Goal: Task Accomplishment & Management: Use online tool/utility

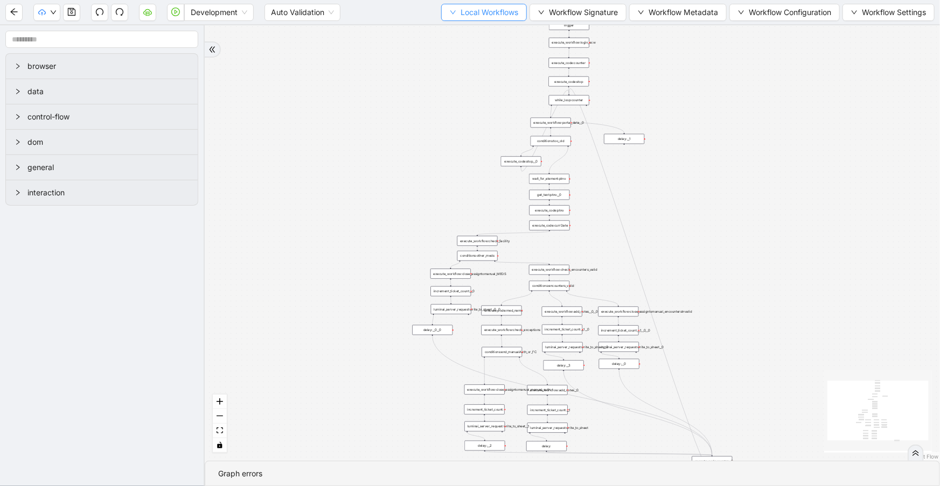
click at [503, 13] on span "Local Workflows" at bounding box center [489, 12] width 58 height 12
click at [504, 25] on li "Select" at bounding box center [479, 32] width 83 height 17
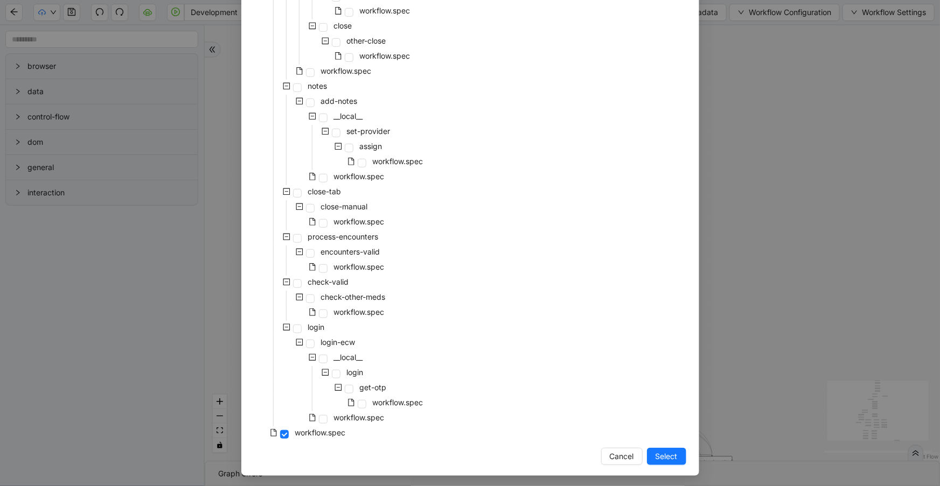
scroll to position [215, 0]
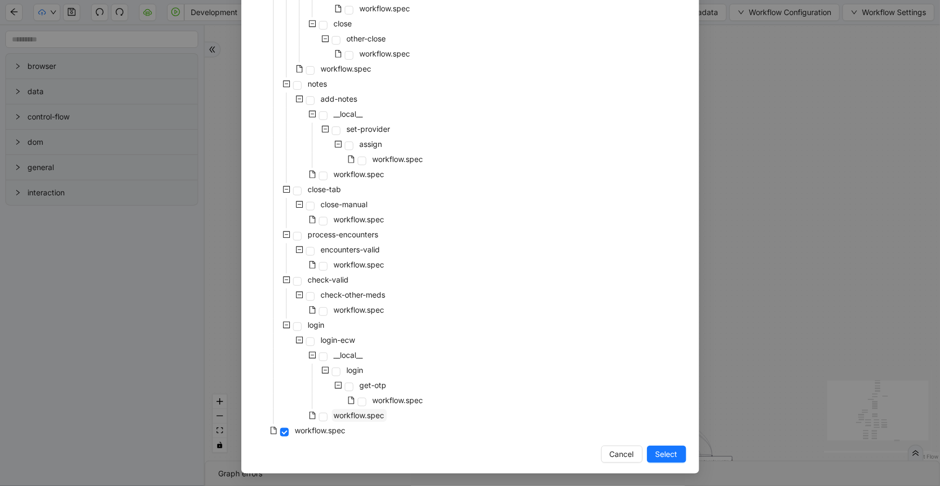
click at [354, 411] on span "workflow.spec" at bounding box center [359, 415] width 51 height 9
click at [658, 457] on span "Select" at bounding box center [666, 455] width 22 height 12
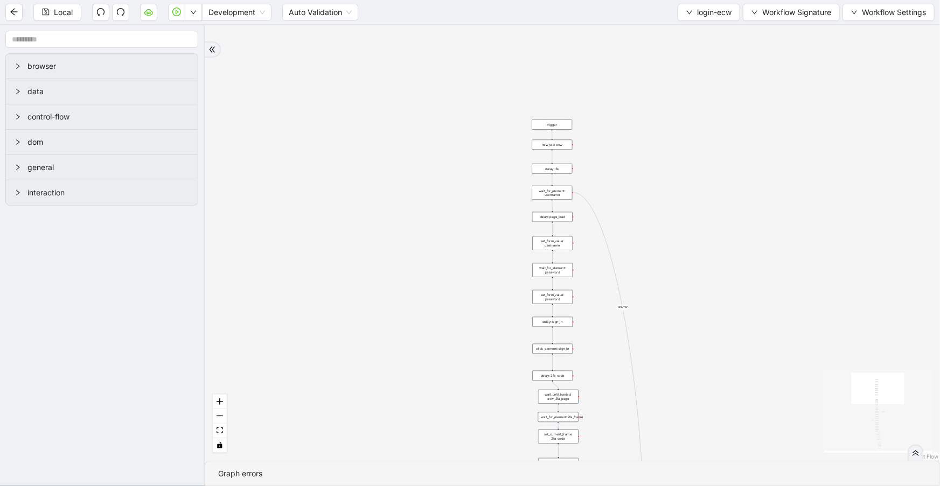
drag, startPoint x: 544, startPoint y: 280, endPoint x: 515, endPoint y: 51, distance: 230.6
click at [515, 51] on div "fallback success onError onError onError onError trigger wait_for_element: user…" at bounding box center [572, 243] width 735 height 436
drag, startPoint x: 732, startPoint y: 144, endPoint x: 720, endPoint y: 72, distance: 73.7
click at [721, 72] on div "fallback success onError onError onError onError trigger wait_for_element: user…" at bounding box center [572, 243] width 735 height 436
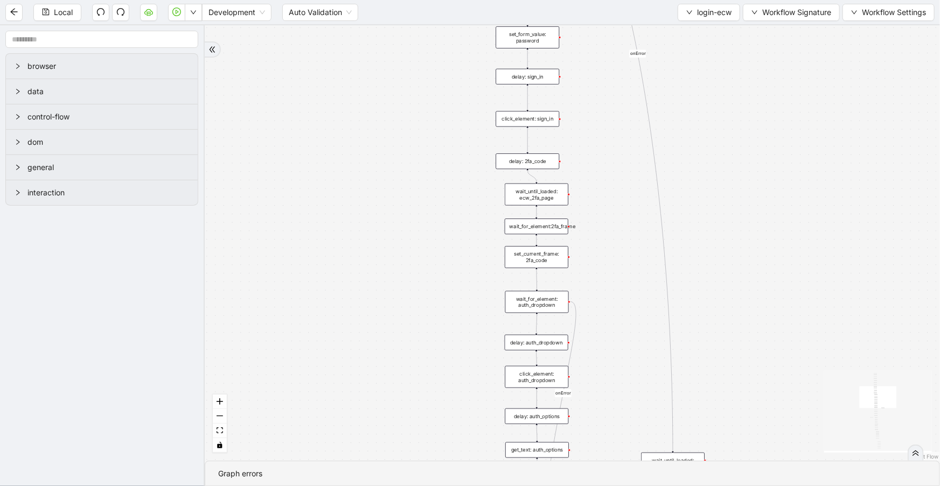
drag, startPoint x: 754, startPoint y: 257, endPoint x: 754, endPoint y: 83, distance: 173.9
click at [751, 64] on div "fallback success onError onError onError onError trigger wait_for_element: user…" at bounding box center [572, 243] width 735 height 436
drag, startPoint x: 763, startPoint y: 264, endPoint x: 767, endPoint y: 48, distance: 216.0
click at [767, 48] on div "fallback success onError onError onError onError trigger wait_for_element: user…" at bounding box center [572, 243] width 735 height 436
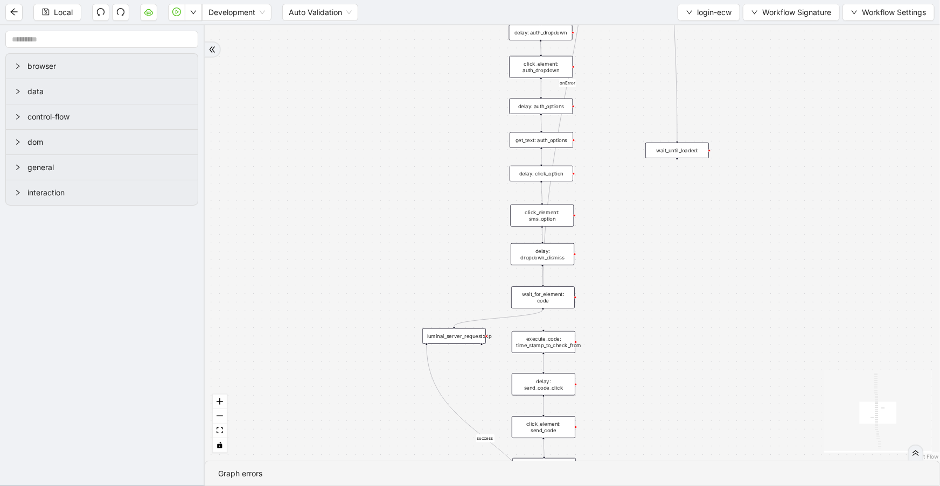
drag, startPoint x: 757, startPoint y: 333, endPoint x: 544, endPoint y: 321, distance: 213.0
click at [756, 326] on div "fallback success onError onError onError onError trigger wait_for_element: user…" at bounding box center [572, 243] width 735 height 436
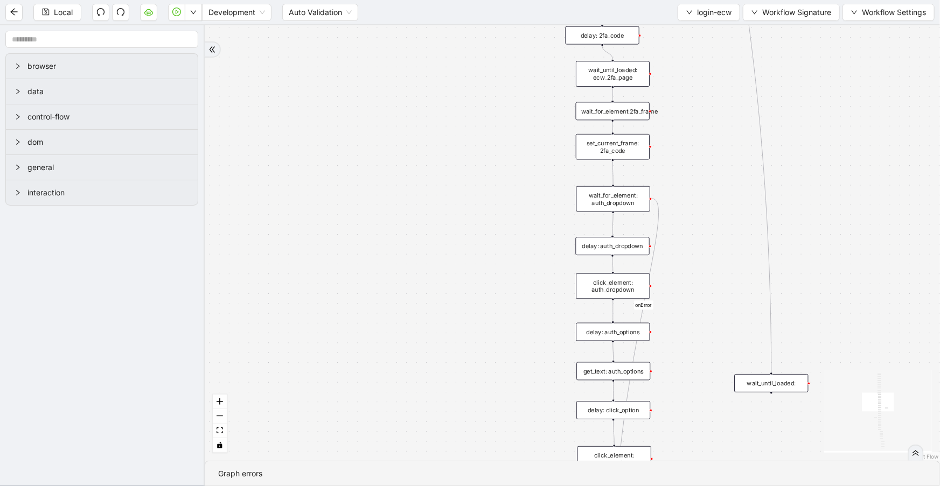
drag, startPoint x: 425, startPoint y: 188, endPoint x: 456, endPoint y: 388, distance: 201.6
click at [487, 449] on div "fallback success onError onError onError onError trigger wait_for_element: user…" at bounding box center [572, 243] width 735 height 436
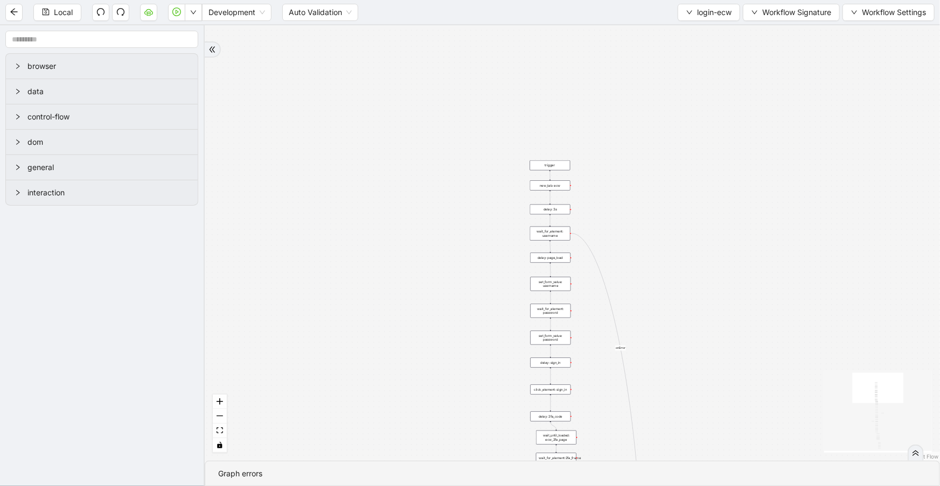
drag, startPoint x: 447, startPoint y: 339, endPoint x: 453, endPoint y: 382, distance: 43.0
click at [453, 382] on div "fallback success onError onError onError onError trigger wait_for_element: user…" at bounding box center [572, 243] width 735 height 436
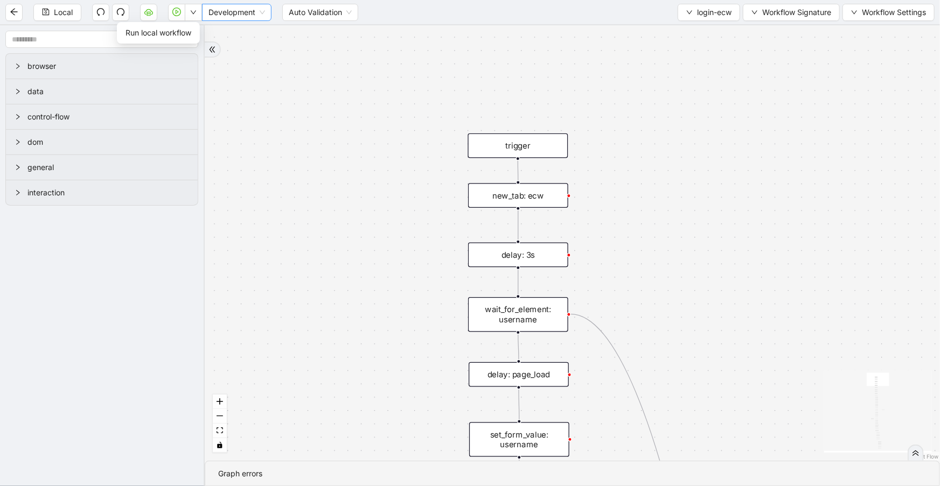
click at [231, 12] on span "Development" at bounding box center [236, 12] width 57 height 16
click at [233, 49] on div "Production" at bounding box center [237, 51] width 52 height 12
click at [196, 17] on button "button" at bounding box center [193, 12] width 17 height 17
click at [187, 34] on span "Run local workflow" at bounding box center [158, 33] width 66 height 12
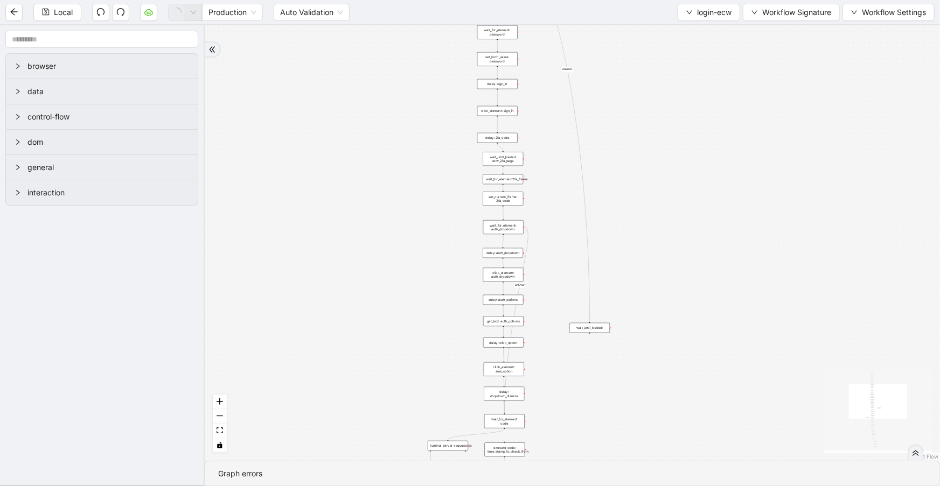
drag, startPoint x: 659, startPoint y: 327, endPoint x: 638, endPoint y: -38, distance: 365.1
click at [638, 0] on html "Local Production Auto Validation login-ecw Workflow Signature Workflow Settings…" at bounding box center [470, 243] width 940 height 486
drag, startPoint x: 674, startPoint y: 283, endPoint x: 686, endPoint y: 9, distance: 274.4
click at [685, 11] on section "Local Production Auto Validation login-ecw Workflow Signature Workflow Settings…" at bounding box center [470, 243] width 940 height 486
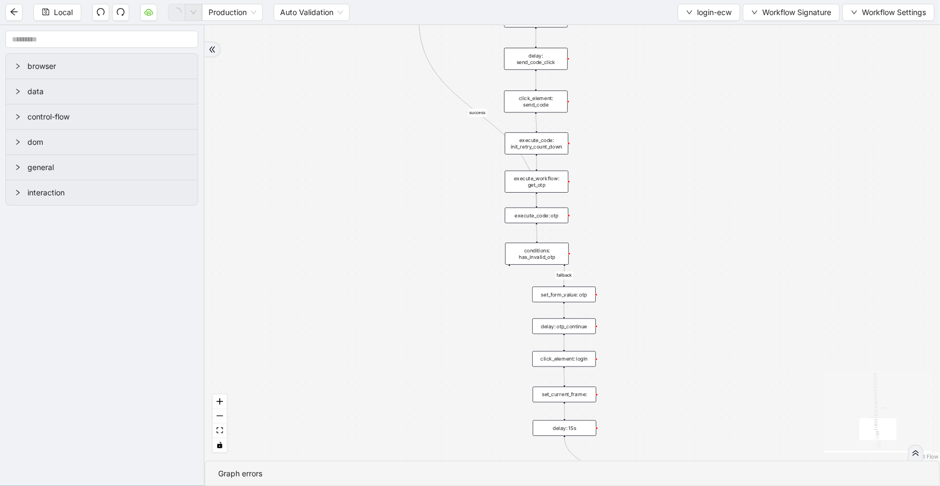
drag, startPoint x: 612, startPoint y: 278, endPoint x: 621, endPoint y: 207, distance: 71.2
click at [621, 207] on div "fallback success onError onError onError onError trigger wait_for_element: user…" at bounding box center [572, 243] width 735 height 436
drag, startPoint x: 623, startPoint y: 260, endPoint x: 618, endPoint y: 236, distance: 23.7
click at [618, 236] on div "fallback success onError onError onError onError trigger wait_for_element: user…" at bounding box center [572, 243] width 735 height 436
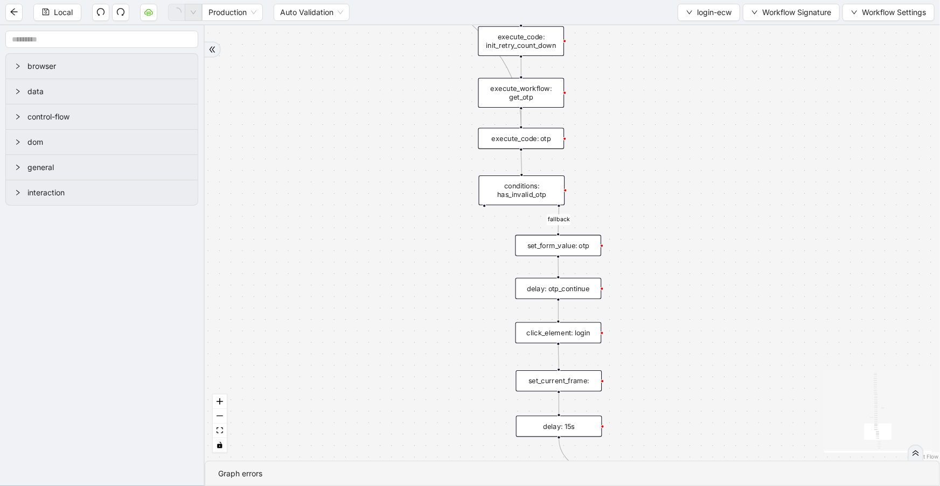
click at [562, 344] on div "fallback success onError onError onError onError trigger wait_for_element: user…" at bounding box center [572, 243] width 735 height 436
click at [567, 336] on div "click_element: login" at bounding box center [558, 333] width 86 height 21
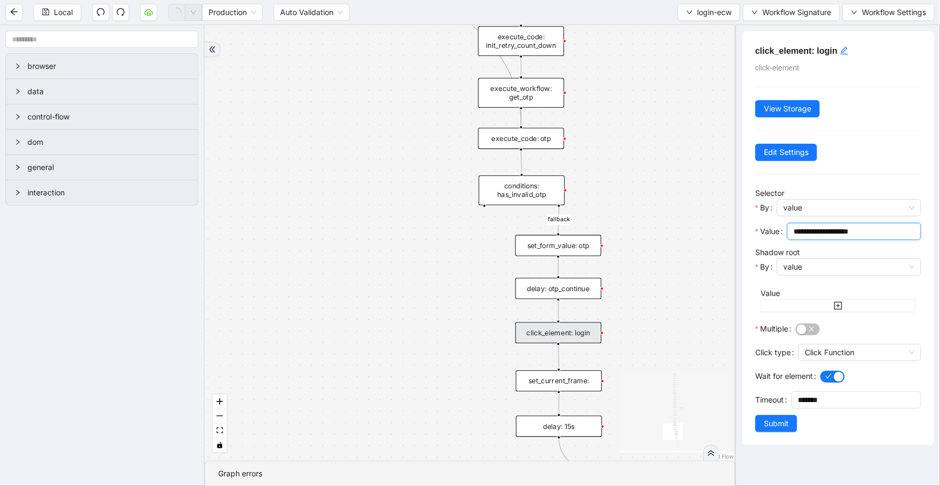
drag, startPoint x: 878, startPoint y: 232, endPoint x: 764, endPoint y: 225, distance: 114.3
click at [764, 225] on div "**********" at bounding box center [838, 235] width 166 height 24
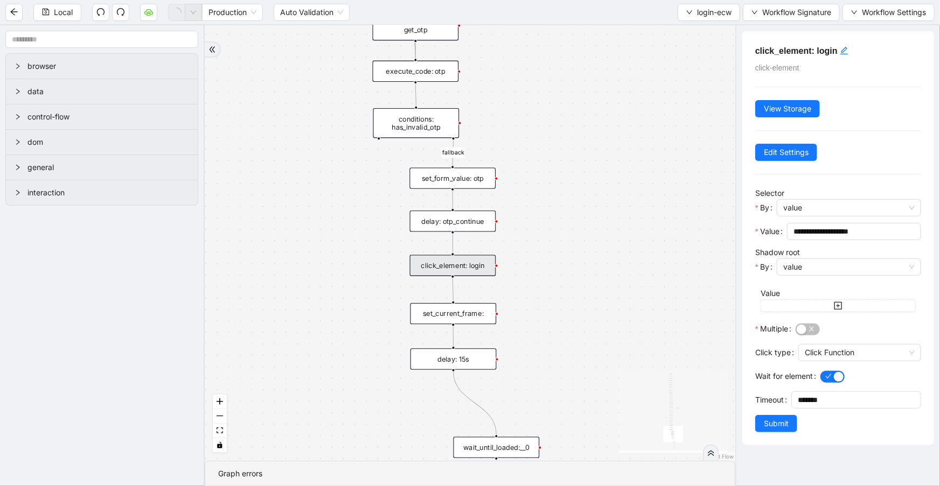
drag, startPoint x: 679, startPoint y: 257, endPoint x: 565, endPoint y: 186, distance: 133.6
click at [565, 186] on div "fallback success onError onError onError onError trigger wait_for_element: user…" at bounding box center [470, 243] width 530 height 436
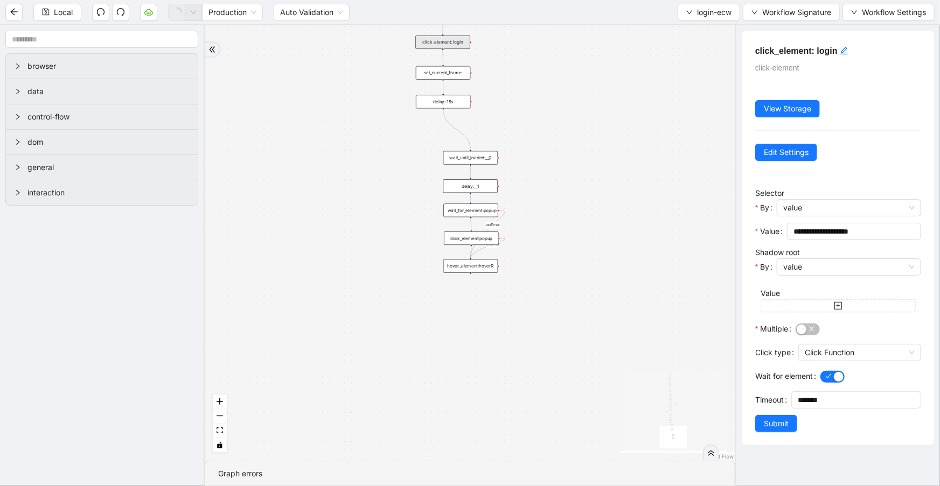
drag, startPoint x: 618, startPoint y: 283, endPoint x: 600, endPoint y: 64, distance: 219.9
click at [600, 64] on div "fallback success onError onError onError onError trigger wait_for_element: user…" at bounding box center [470, 243] width 530 height 436
drag, startPoint x: 547, startPoint y: 226, endPoint x: 543, endPoint y: 321, distance: 94.8
click at [543, 321] on div "fallback success onError onError onError onError trigger wait_for_element: user…" at bounding box center [470, 243] width 530 height 436
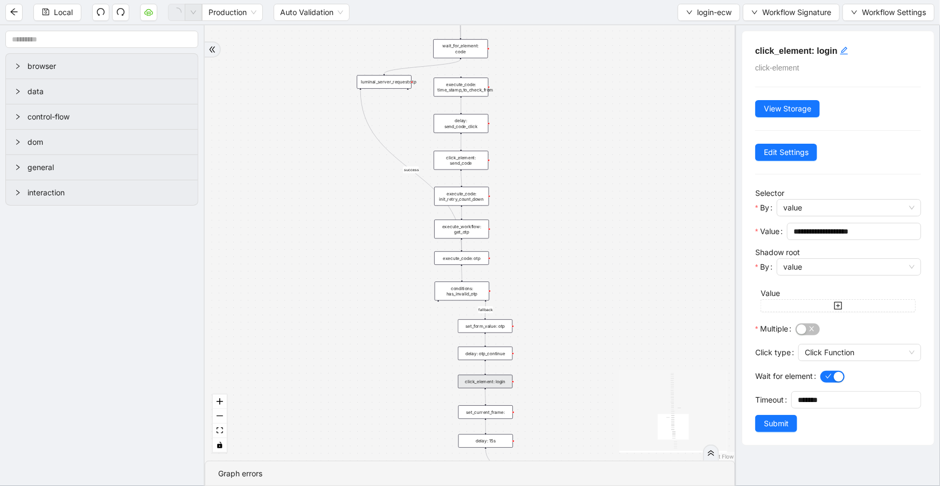
drag, startPoint x: 560, startPoint y: 166, endPoint x: 558, endPoint y: 335, distance: 169.1
click at [579, 401] on div "fallback success onError onError onError onError trigger wait_for_element: user…" at bounding box center [470, 243] width 530 height 436
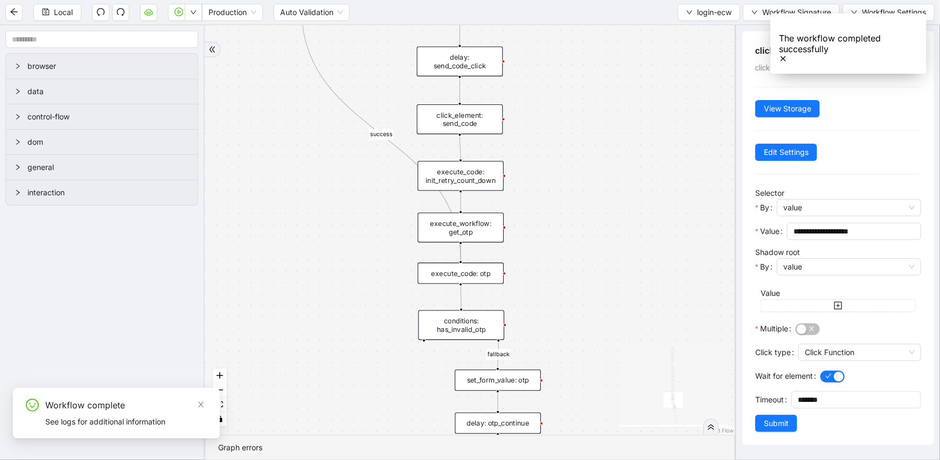
click at [488, 271] on div "execute_code: otp" at bounding box center [460, 273] width 86 height 21
click at [494, 271] on div "execute_code: otp" at bounding box center [460, 272] width 86 height 21
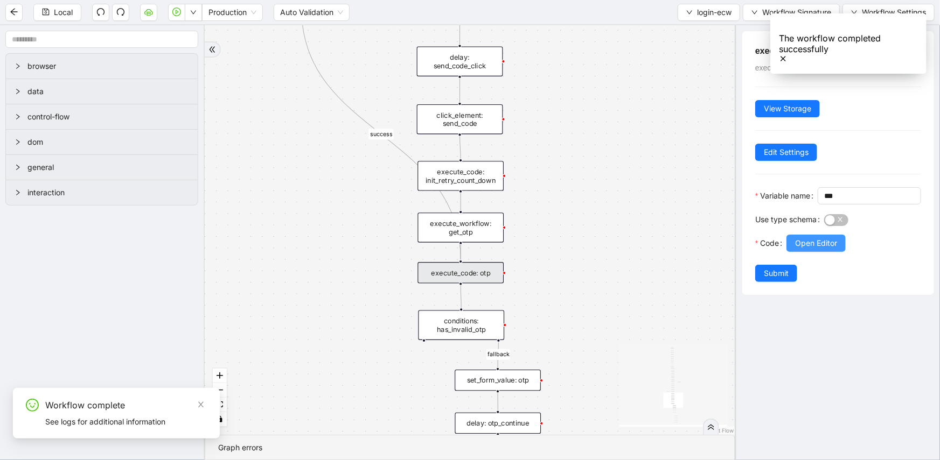
click at [806, 252] on button "Open Editor" at bounding box center [815, 243] width 59 height 17
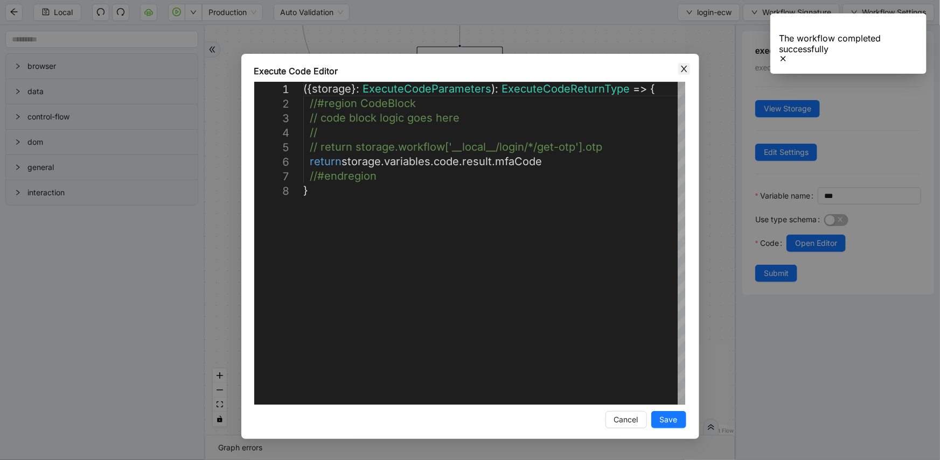
click at [686, 88] on div "**********" at bounding box center [470, 247] width 458 height 386
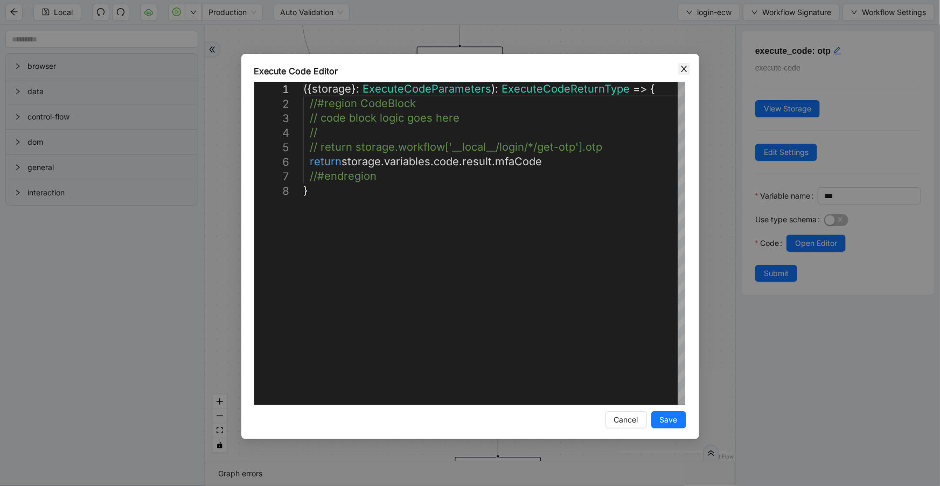
click at [684, 71] on icon "close" at bounding box center [684, 69] width 9 height 9
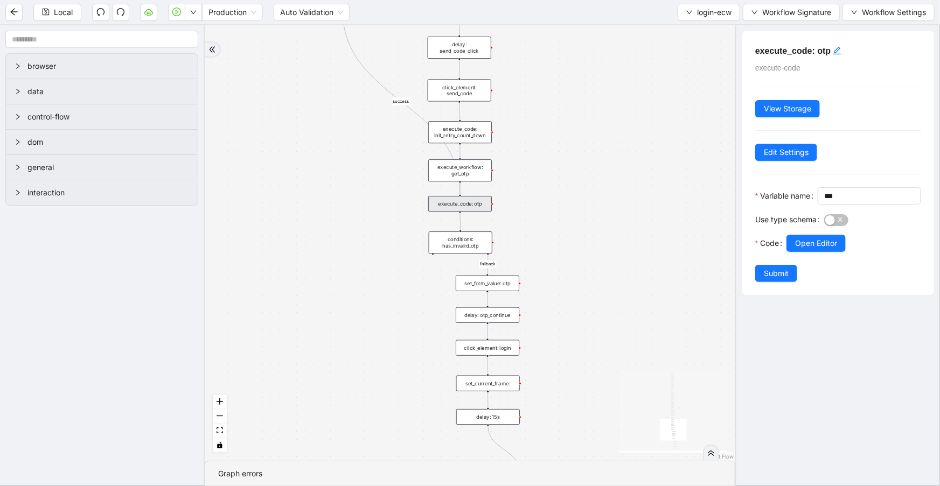
drag, startPoint x: 578, startPoint y: 295, endPoint x: 559, endPoint y: 167, distance: 129.5
click at [559, 167] on div "fallback success onError onError onError onError trigger wait_for_element: user…" at bounding box center [470, 243] width 530 height 436
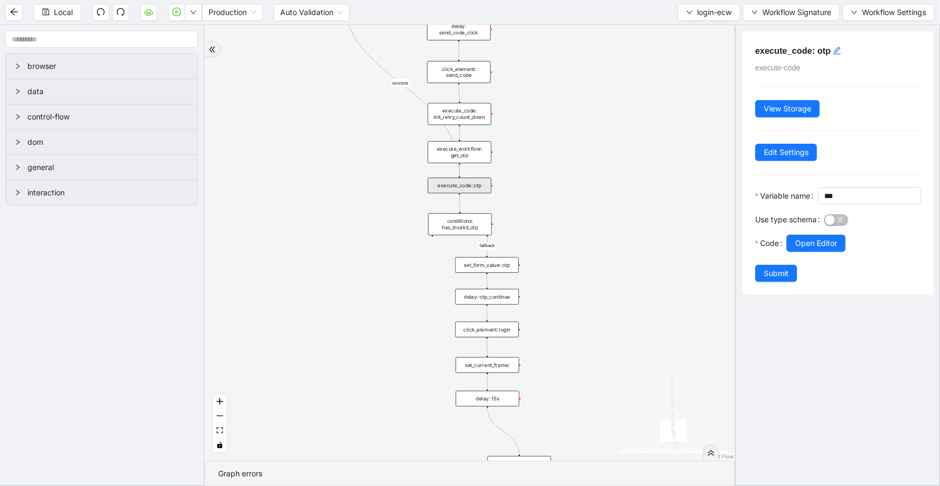
drag, startPoint x: 613, startPoint y: 278, endPoint x: 606, endPoint y: 140, distance: 138.0
click at [606, 140] on div "fallback success onError onError onError onError trigger wait_for_element: user…" at bounding box center [470, 243] width 530 height 436
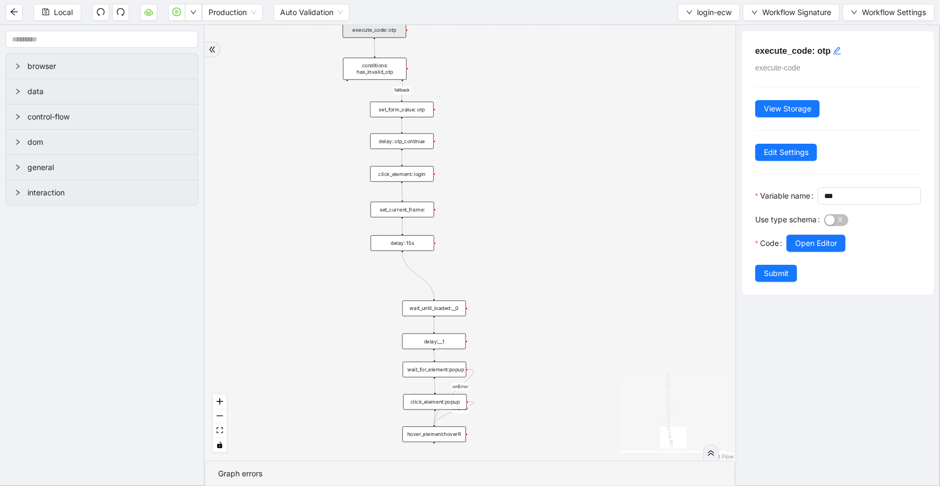
drag, startPoint x: 620, startPoint y: 289, endPoint x: 535, endPoint y: 129, distance: 180.7
click at [535, 129] on div "fallback success onError onError onError onError trigger wait_for_element: user…" at bounding box center [470, 243] width 530 height 436
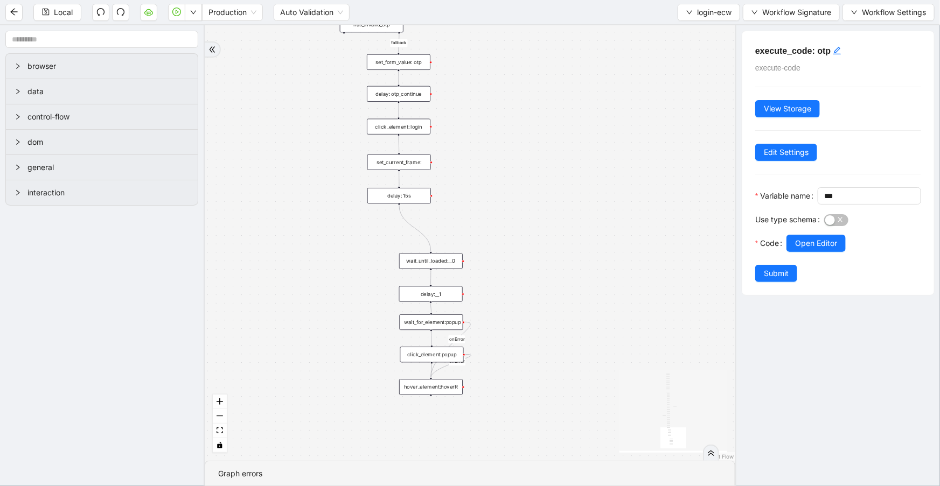
drag, startPoint x: 576, startPoint y: 281, endPoint x: 572, endPoint y: 235, distance: 45.9
click at [572, 235] on div "fallback success onError onError onError onError trigger wait_for_element: user…" at bounding box center [470, 243] width 530 height 436
drag, startPoint x: 551, startPoint y: 127, endPoint x: 530, endPoint y: 149, distance: 30.5
click at [530, 149] on div "fallback success onError onError onError onError trigger wait_for_element: user…" at bounding box center [470, 243] width 530 height 436
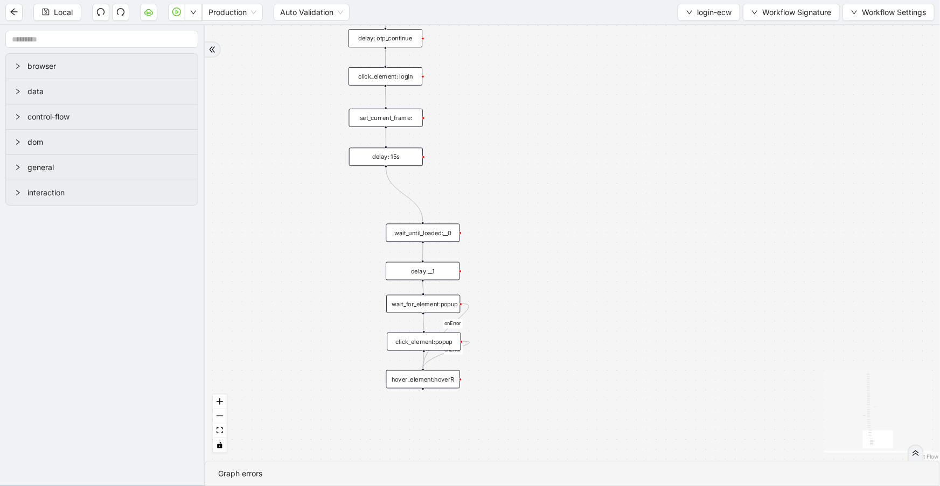
drag, startPoint x: 586, startPoint y: 145, endPoint x: 580, endPoint y: 146, distance: 5.9
click at [580, 146] on div "fallback success onError onError onError onError trigger wait_for_element: user…" at bounding box center [572, 243] width 735 height 436
click at [88, 47] on input "text" at bounding box center [101, 39] width 193 height 17
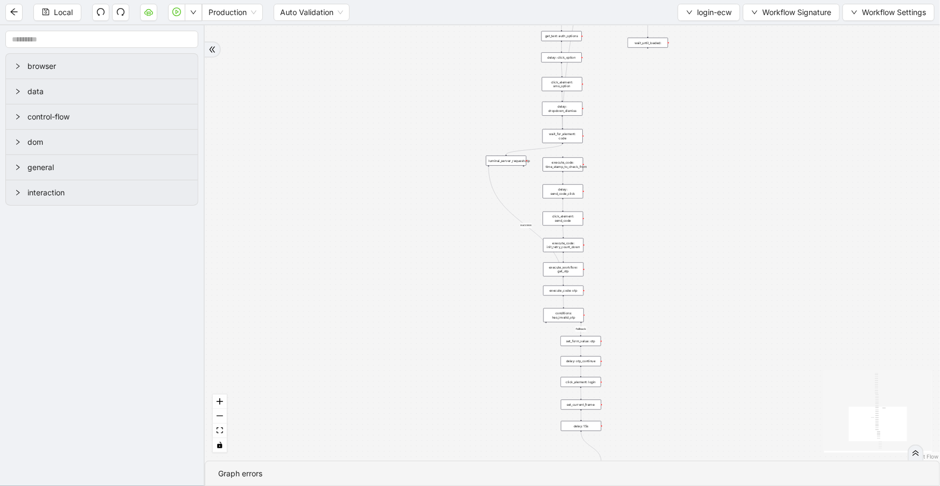
drag, startPoint x: 523, startPoint y: 107, endPoint x: 670, endPoint y: 357, distance: 290.4
click at [670, 357] on div "fallback success onError onError onError onError trigger wait_for_element: user…" at bounding box center [572, 243] width 735 height 436
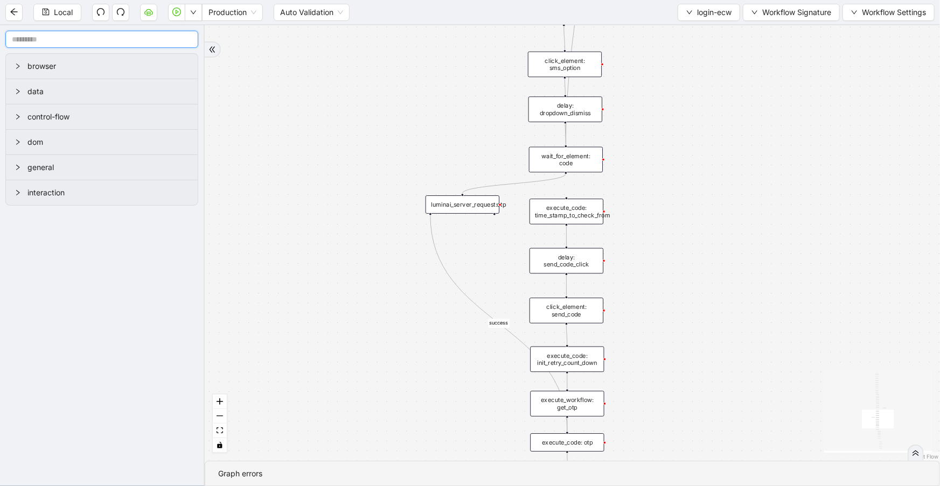
click at [103, 43] on input "text" at bounding box center [101, 39] width 193 height 17
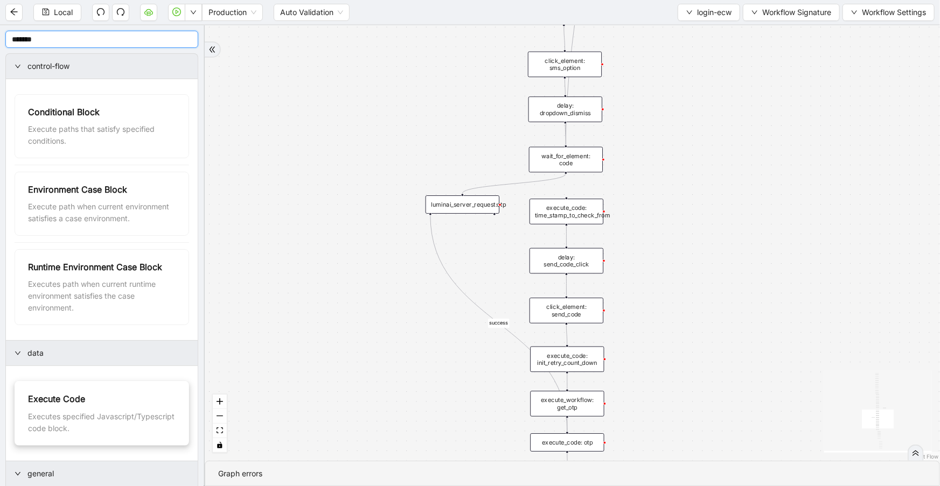
type input "*******"
click at [341, 162] on div "execute_code:" at bounding box center [357, 158] width 74 height 18
click at [342, 161] on div "execute_code:" at bounding box center [357, 158] width 74 height 18
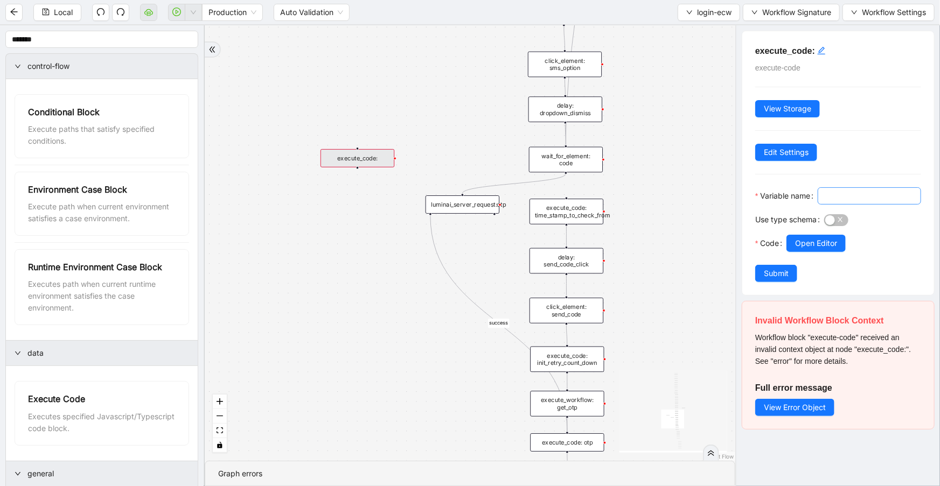
click at [817, 205] on span at bounding box center [868, 195] width 103 height 17
click at [824, 202] on input "Variable name" at bounding box center [868, 196] width 88 height 12
type input "**********"
click at [813, 249] on span "Open Editor" at bounding box center [816, 243] width 42 height 12
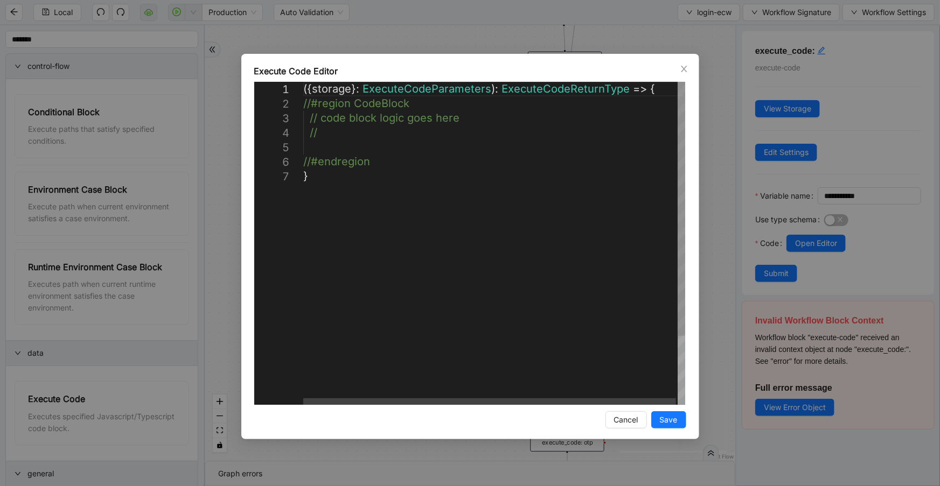
scroll to position [0, 5]
click at [403, 146] on div "({ storage }: ExecuteCodeParameters ): ExecuteCodeReturnType => { //#region Cod…" at bounding box center [494, 287] width 383 height 410
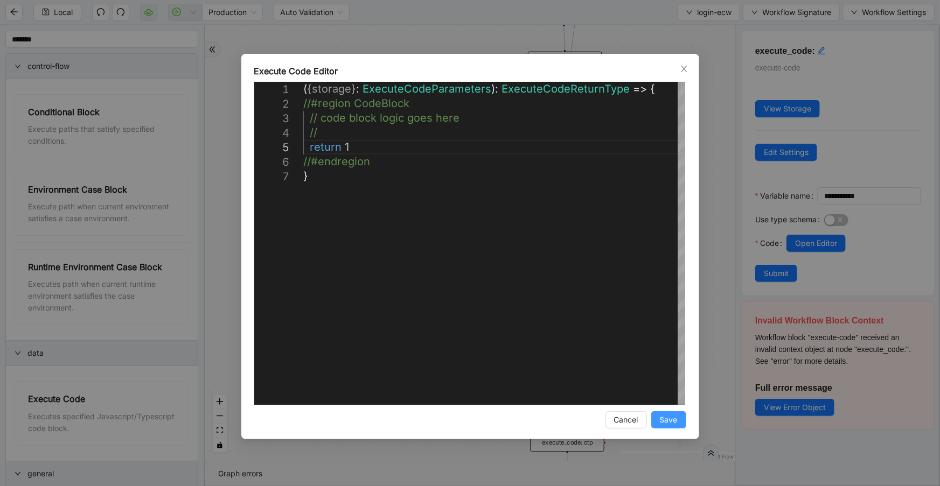
type textarea "**********"
drag, startPoint x: 665, startPoint y: 419, endPoint x: 707, endPoint y: 296, distance: 130.3
click at [665, 419] on span "Save" at bounding box center [669, 420] width 18 height 12
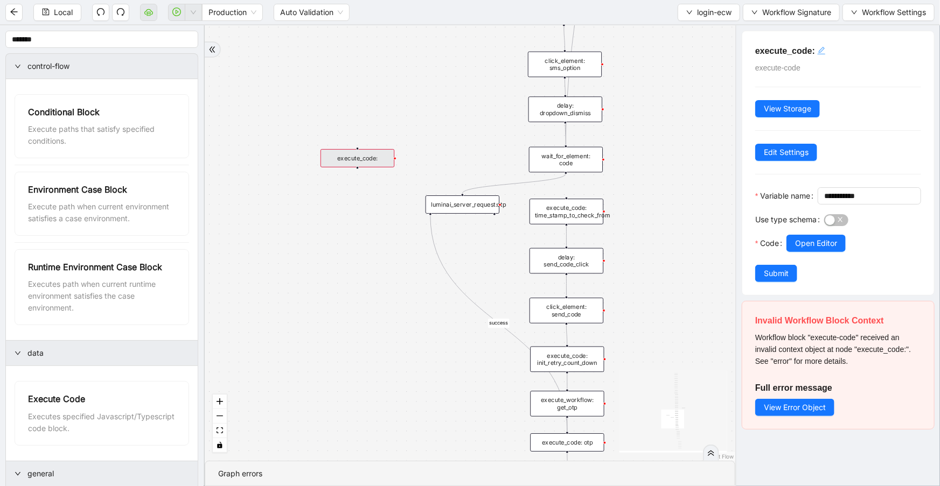
click at [819, 54] on icon "edit" at bounding box center [821, 51] width 8 height 8
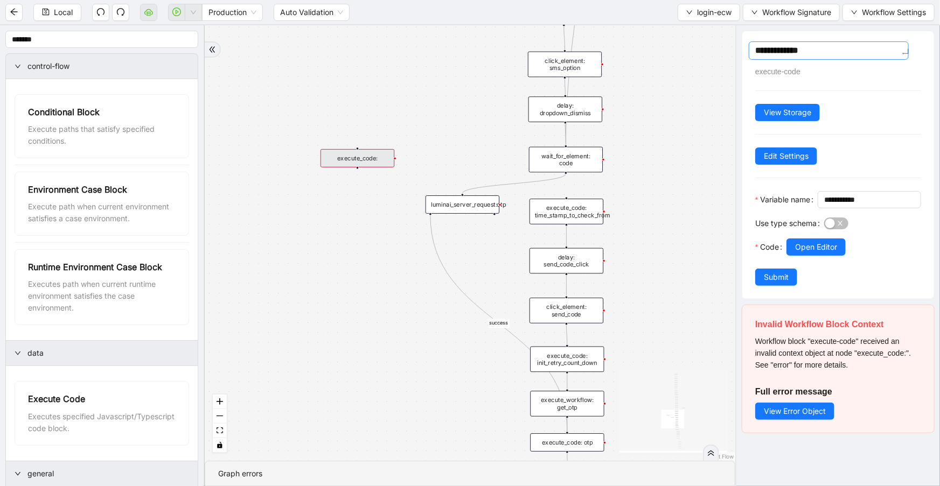
type textarea "**********"
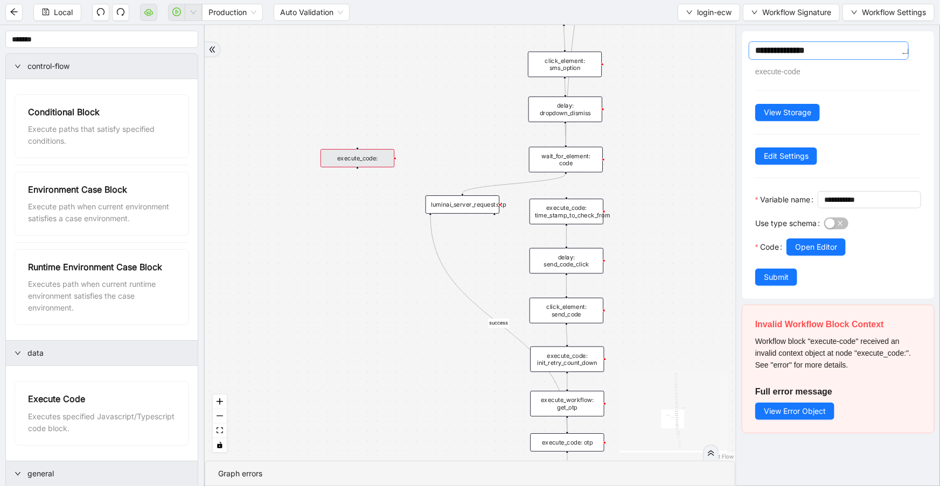
type textarea "**********"
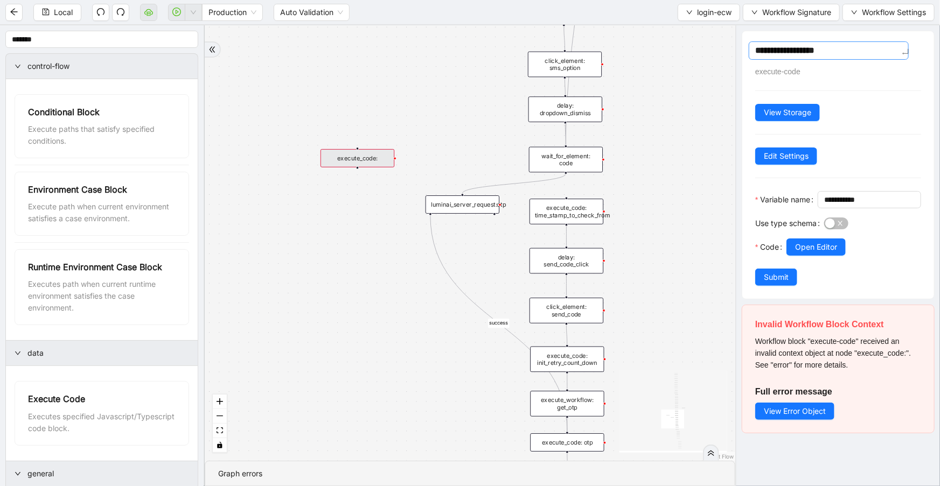
type textarea "**********"
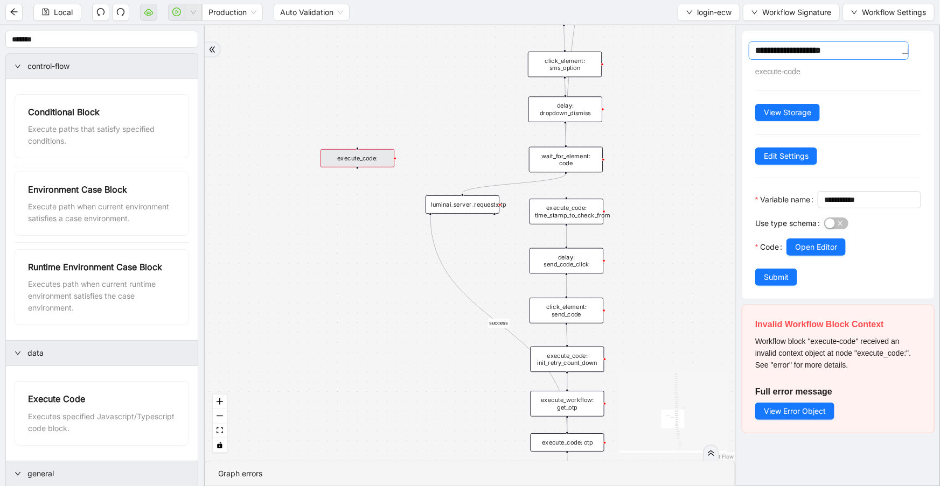
type textarea "**********"
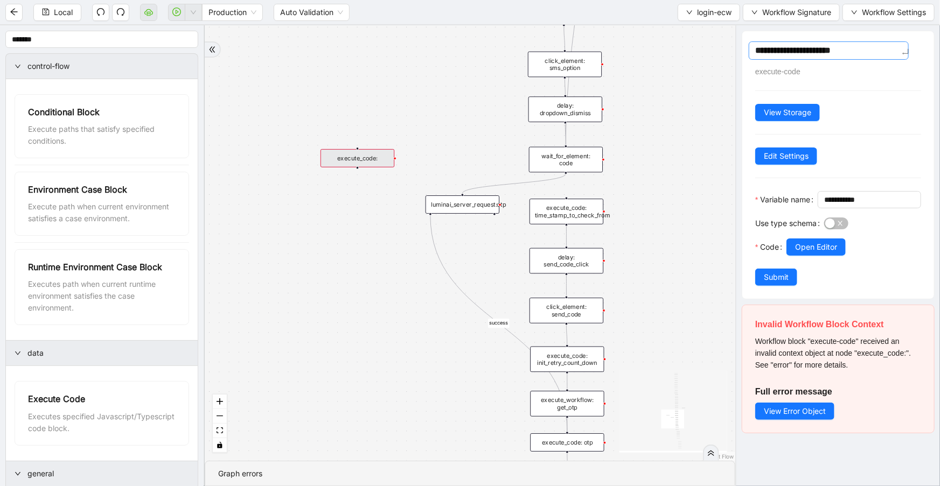
type textarea "**********"
click at [838, 53] on textarea "**********" at bounding box center [829, 50] width 160 height 18
type textarea "**********"
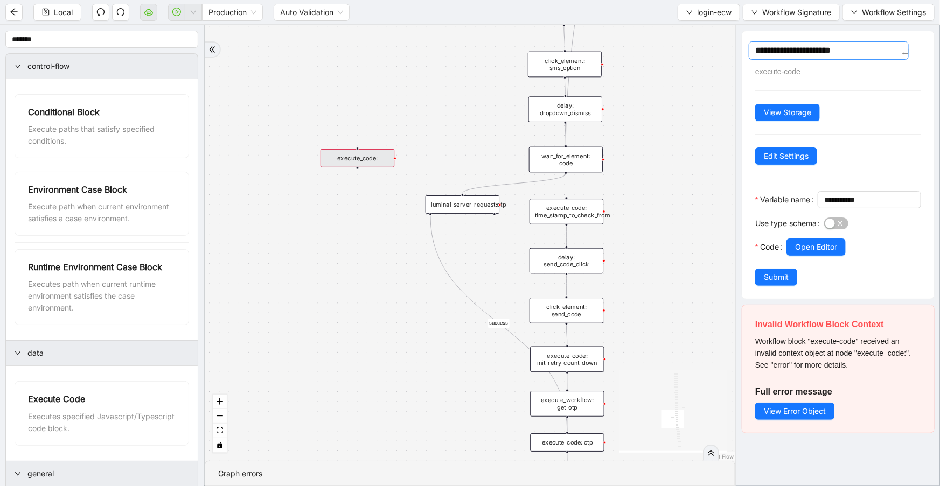
type textarea "**********"
click at [784, 299] on div "**********" at bounding box center [838, 165] width 192 height 268
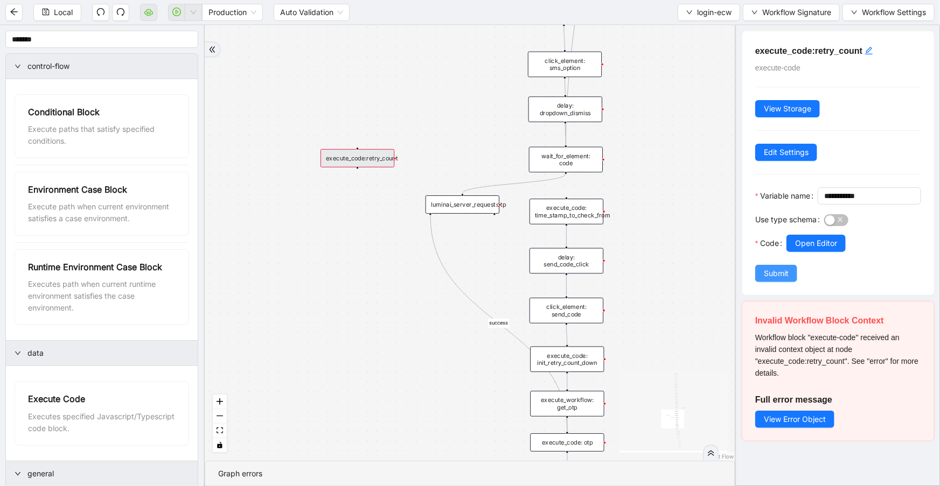
click at [787, 279] on span "Submit" at bounding box center [776, 274] width 25 height 12
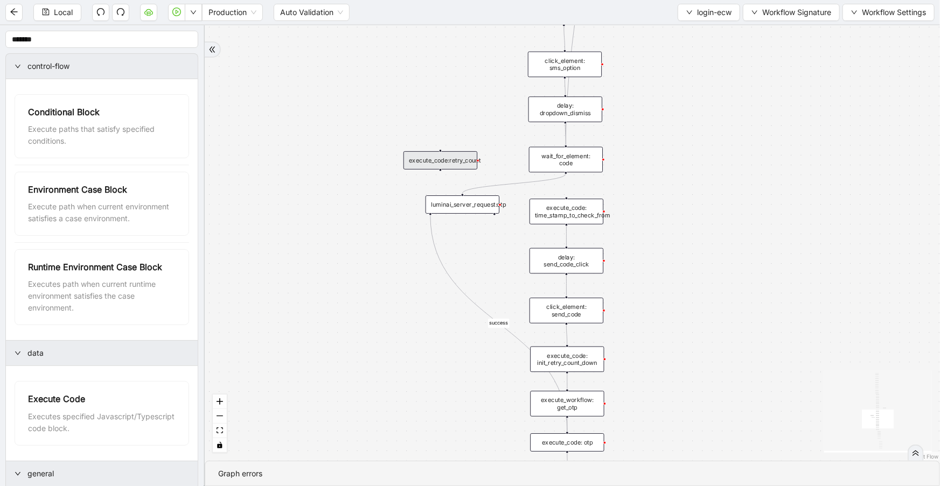
drag, startPoint x: 359, startPoint y: 153, endPoint x: 442, endPoint y: 155, distance: 83.0
click at [442, 155] on div "execute_code:retry_count" at bounding box center [440, 160] width 74 height 18
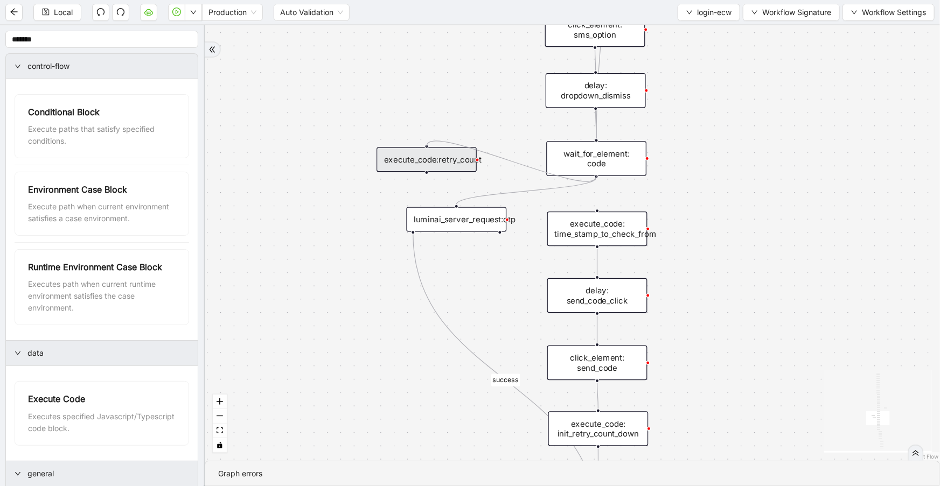
drag, startPoint x: 595, startPoint y: 176, endPoint x: 425, endPoint y: 146, distance: 172.1
drag, startPoint x: 426, startPoint y: 172, endPoint x: 451, endPoint y: 159, distance: 27.7
click at [458, 201] on div "fallback success onError onError onError onError trigger wait_for_element: user…" at bounding box center [572, 243] width 735 height 436
drag, startPoint x: 451, startPoint y: 159, endPoint x: 481, endPoint y: 151, distance: 31.4
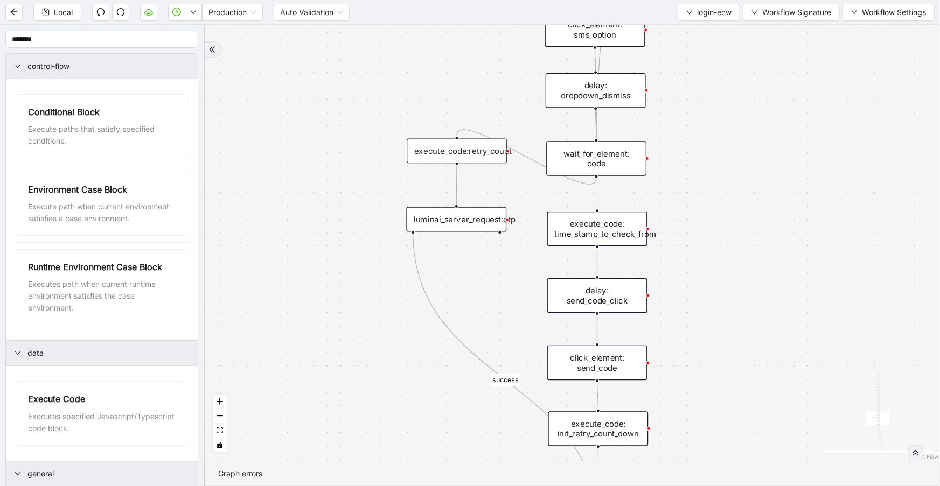
click at [481, 151] on div "execute_code:retry_count" at bounding box center [457, 151] width 100 height 25
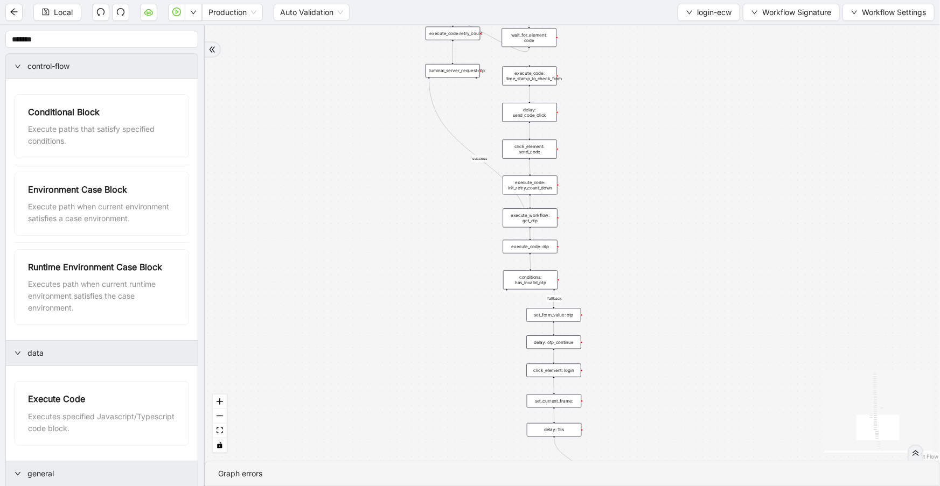
drag, startPoint x: 663, startPoint y: 292, endPoint x: 653, endPoint y: 151, distance: 141.0
click at [653, 151] on div "fallback success onError onError onError onError trigger wait_for_element: user…" at bounding box center [572, 243] width 735 height 436
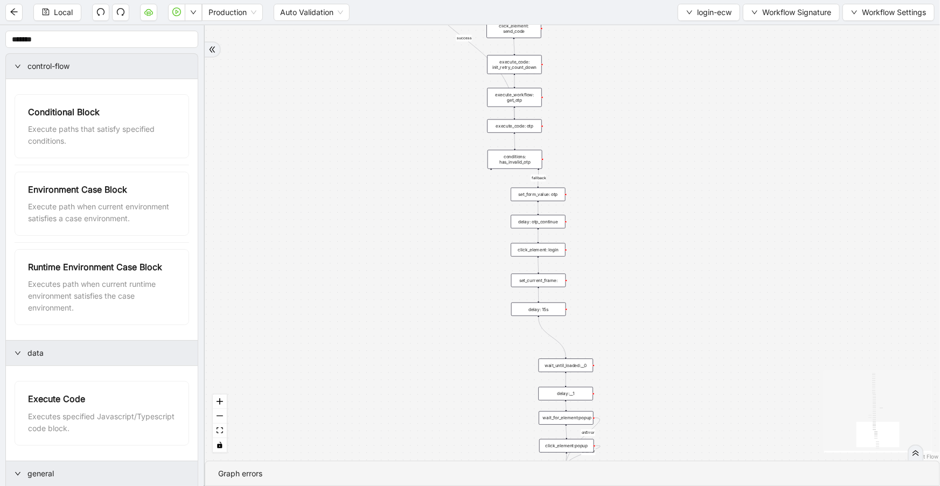
drag, startPoint x: 653, startPoint y: 295, endPoint x: 639, endPoint y: 172, distance: 123.0
click at [638, 172] on div "fallback success onError onError onError onError trigger wait_for_element: user…" at bounding box center [572, 243] width 735 height 436
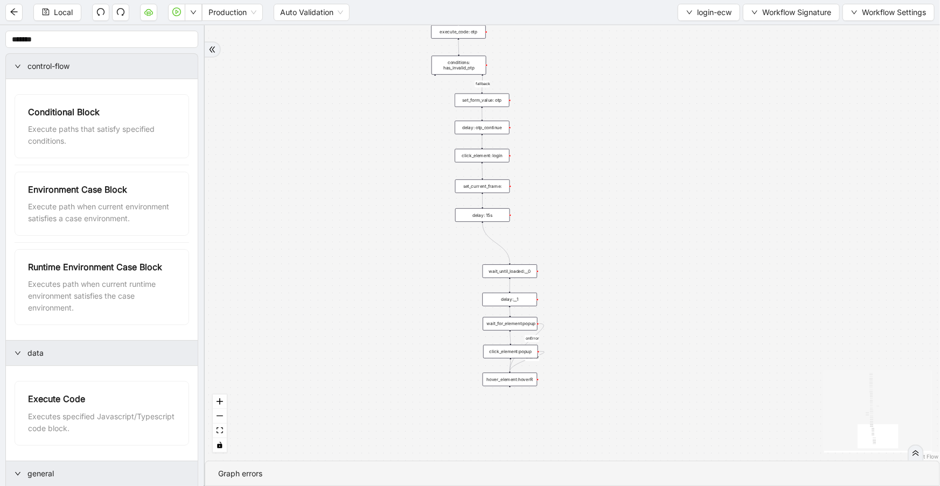
drag, startPoint x: 701, startPoint y: 316, endPoint x: 419, endPoint y: 116, distance: 345.3
click at [576, 174] on div "fallback success onError onError onError onError trigger wait_for_element: user…" at bounding box center [572, 243] width 735 height 436
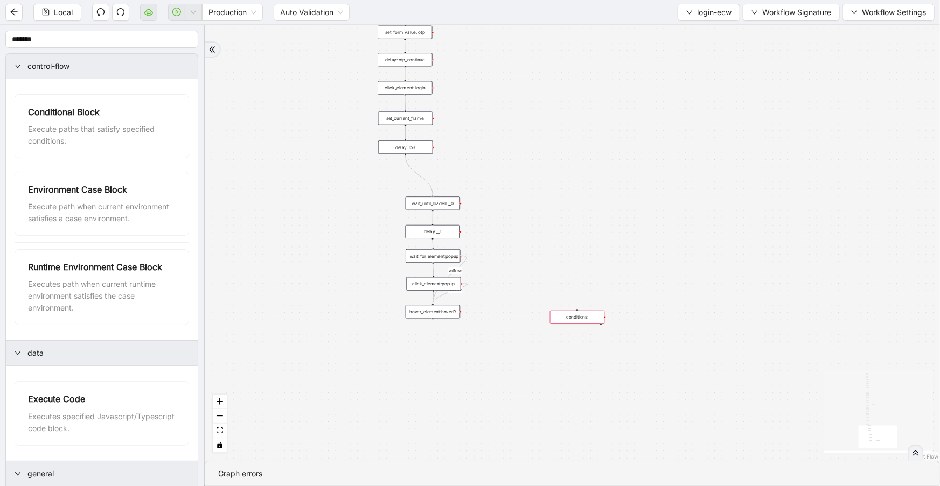
drag, startPoint x: 631, startPoint y: 289, endPoint x: 574, endPoint y: 321, distance: 65.6
click at [575, 321] on div "conditions:" at bounding box center [577, 317] width 54 height 13
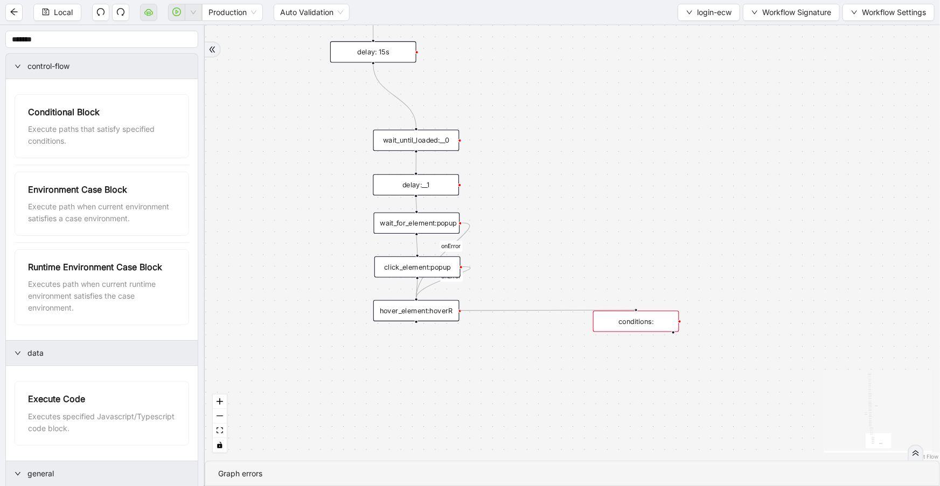
drag, startPoint x: 459, startPoint y: 310, endPoint x: 639, endPoint y: 307, distance: 179.9
click at [639, 307] on div "fallback success onError onError onError onError trigger wait_for_element: user…" at bounding box center [572, 243] width 735 height 436
click at [644, 328] on div "conditions:" at bounding box center [636, 321] width 86 height 21
click at [637, 323] on div "conditions:" at bounding box center [636, 321] width 86 height 21
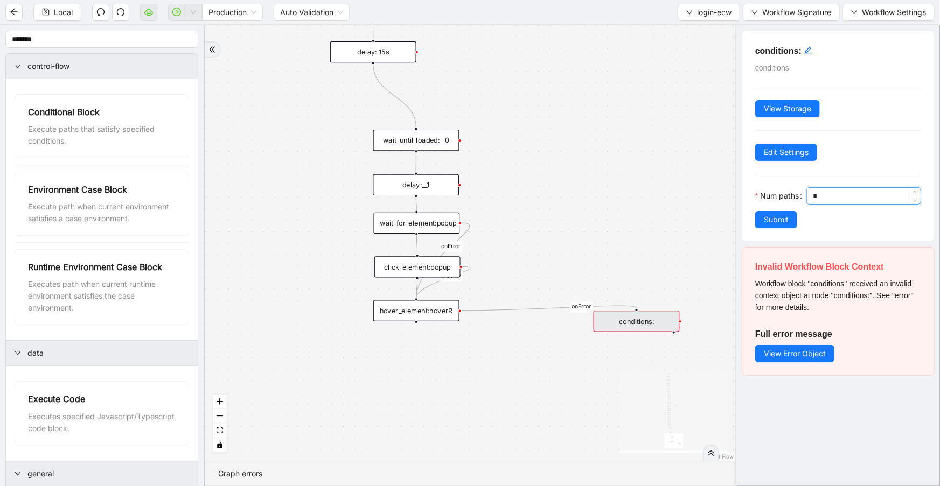
click at [813, 204] on input "*" at bounding box center [867, 196] width 108 height 16
click at [813, 204] on input "Num paths" at bounding box center [867, 196] width 108 height 16
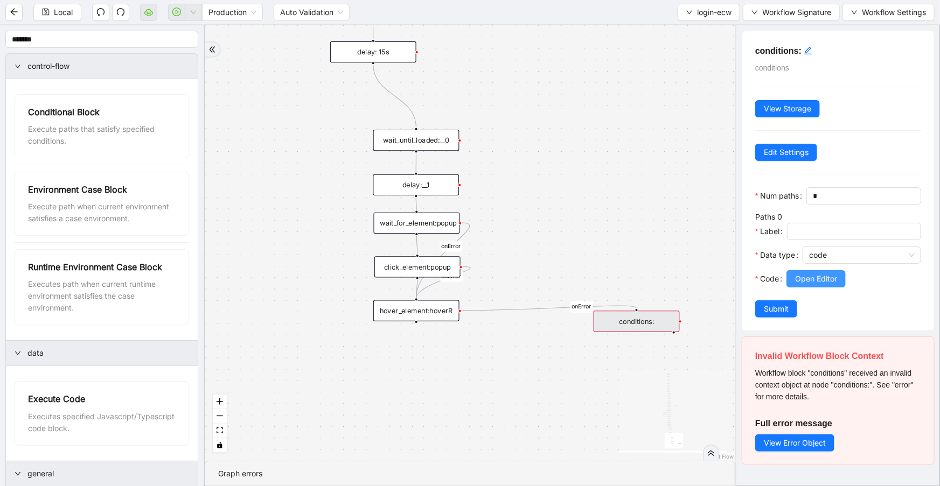
click at [824, 285] on span "Open Editor" at bounding box center [816, 279] width 42 height 12
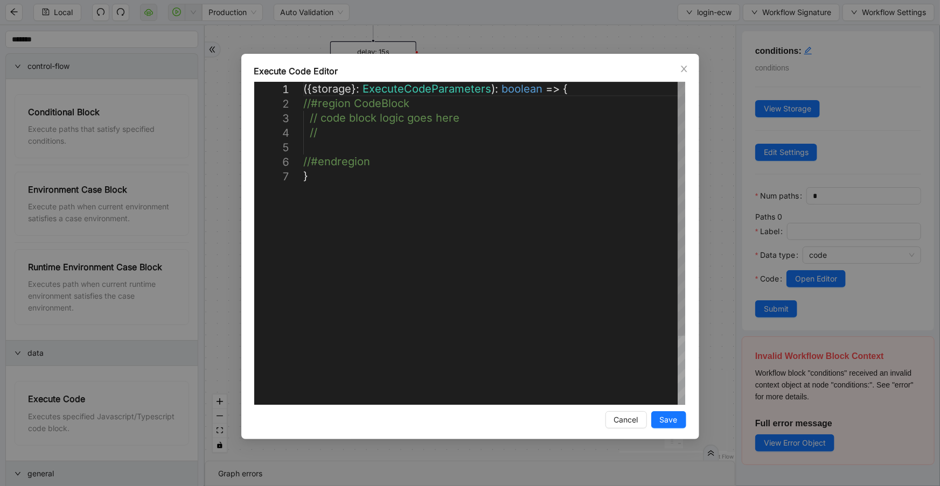
scroll to position [0, 5]
click at [479, 135] on div "({ storage }: ExecuteCodeParameters ): boolean => { //#region CodeBlock // code…" at bounding box center [494, 287] width 382 height 410
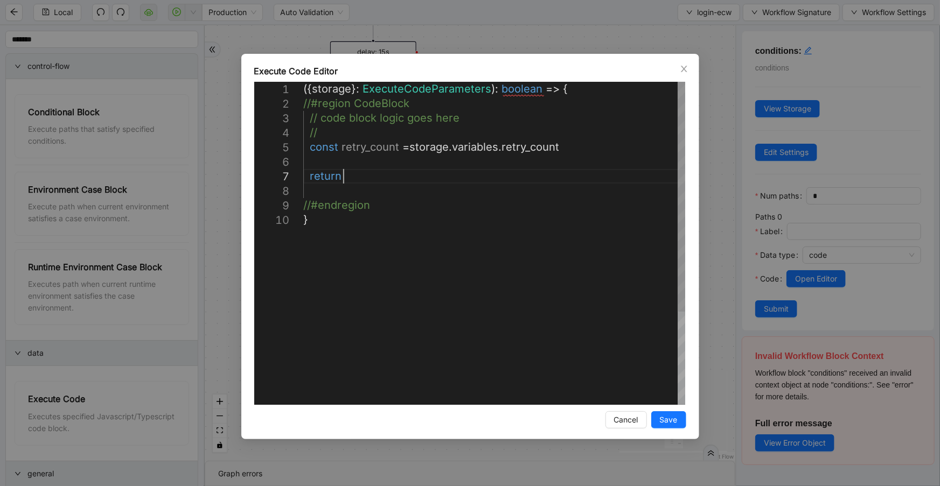
scroll to position [88, 57]
click at [386, 149] on div "({ storage }: ExecuteCodeParameters ): boolean => { //#region CodeBlock // code…" at bounding box center [494, 309] width 382 height 454
click at [395, 179] on div "({ storage }: ExecuteCodeParameters ): boolean => { //#region CodeBlock // code…" at bounding box center [494, 309] width 382 height 454
paste textarea "**********"
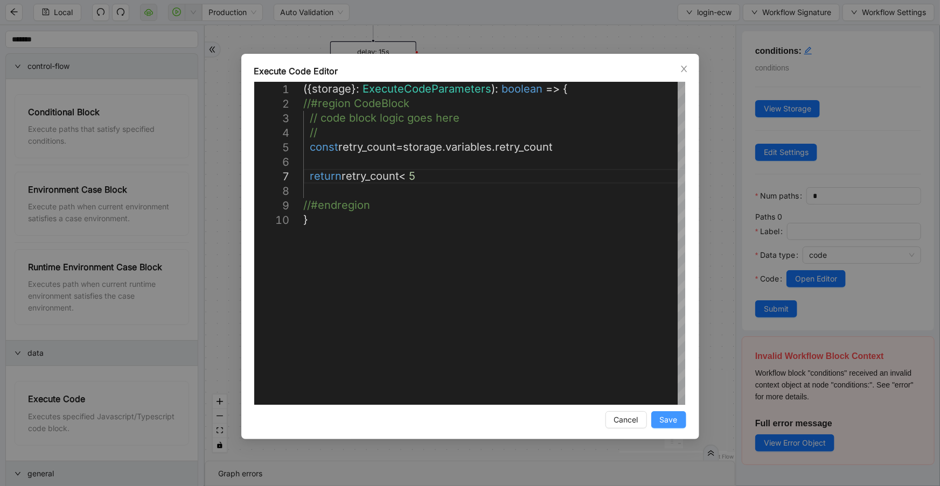
type textarea "**********"
click at [660, 419] on span "Save" at bounding box center [669, 420] width 18 height 12
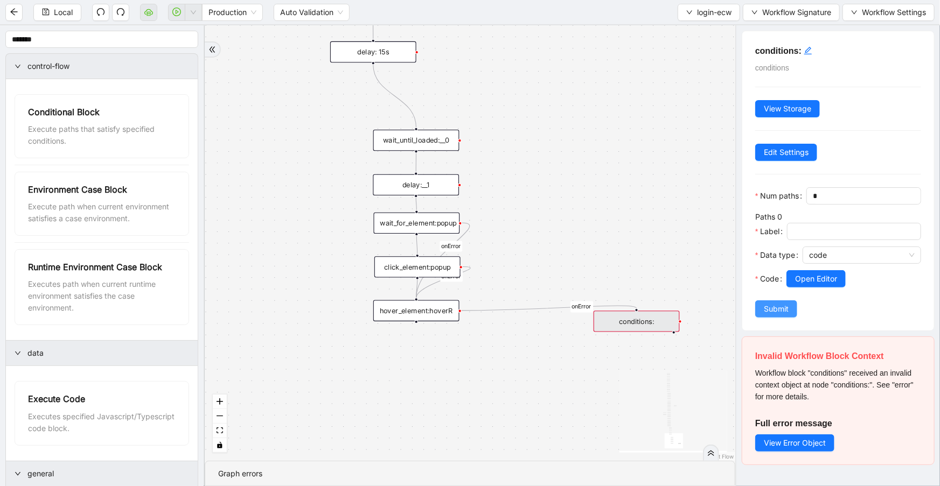
click at [775, 318] on button "Submit" at bounding box center [776, 308] width 42 height 17
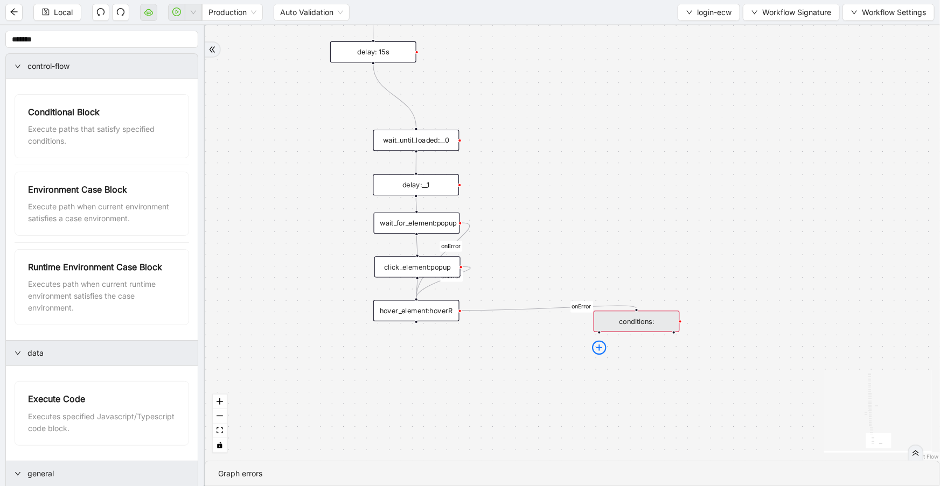
click at [598, 342] on icon "plus-circle" at bounding box center [599, 348] width 15 height 15
click at [592, 223] on div "fallback success onError onError onError onError onError trigger wait_for_eleme…" at bounding box center [572, 243] width 735 height 436
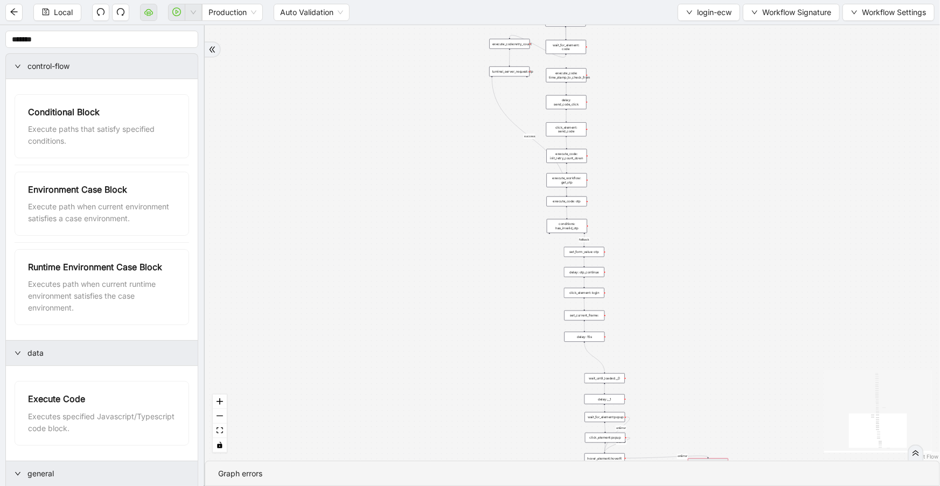
drag, startPoint x: 678, startPoint y: 174, endPoint x: 744, endPoint y: 323, distance: 162.7
click at [759, 343] on div "fallback success onError onError onError onError onError trigger wait_for_eleme…" at bounding box center [572, 243] width 735 height 436
click at [536, 85] on icon "Edge from wait_for_element: code to execute_code:retry_count" at bounding box center [557, 93] width 57 height 22
click at [537, 95] on div "execute_code:retry_count" at bounding box center [529, 91] width 40 height 10
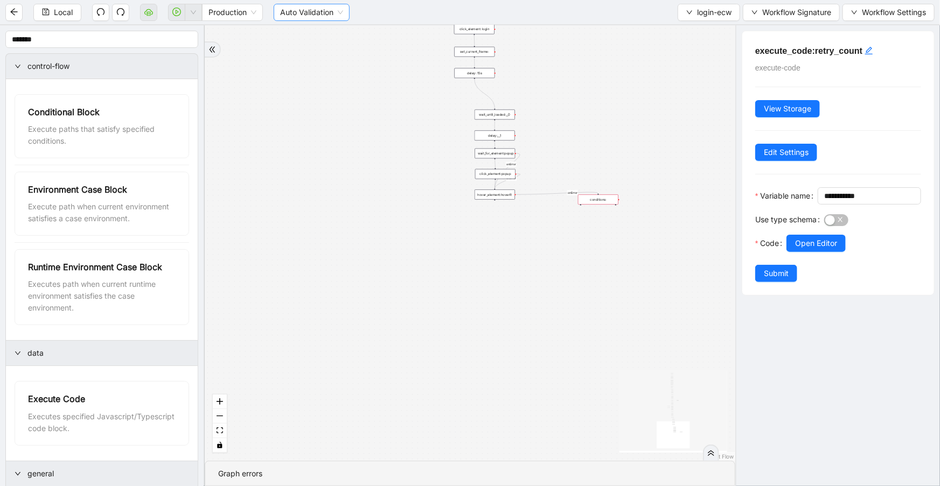
drag, startPoint x: 386, startPoint y: 290, endPoint x: 278, endPoint y: 19, distance: 291.0
click at [278, 19] on section "Local Production Auto Validation login-ecw Workflow Signature Workflow Settings…" at bounding box center [470, 243] width 940 height 486
click at [597, 254] on div "fallback success onError onError onError onError onError trigger wait_for_eleme…" at bounding box center [470, 243] width 530 height 436
drag, startPoint x: 600, startPoint y: 255, endPoint x: 574, endPoint y: 217, distance: 46.0
click at [574, 217] on div "execute_code:retry_count__0" at bounding box center [578, 216] width 47 height 12
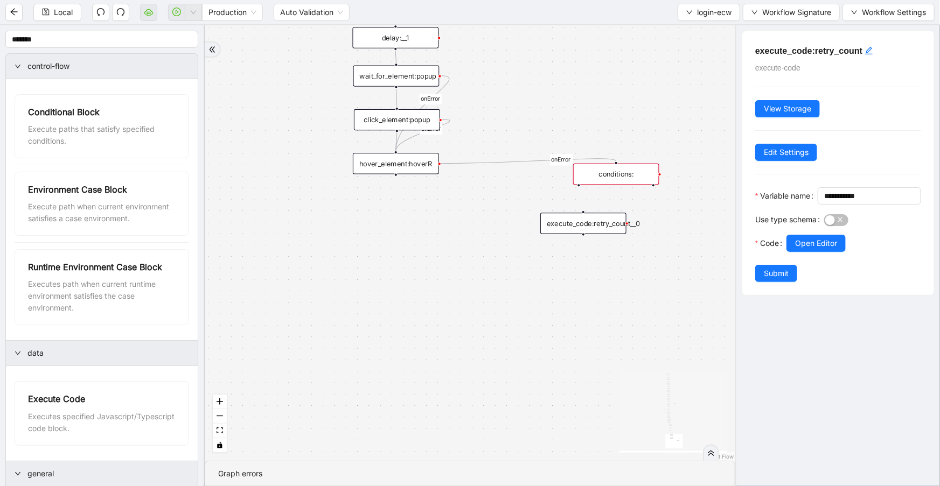
drag, startPoint x: 579, startPoint y: 185, endPoint x: 583, endPoint y: 212, distance: 27.7
drag, startPoint x: 578, startPoint y: 185, endPoint x: 586, endPoint y: 210, distance: 26.1
click at [586, 210] on div "fallback success onError onError onError onError onError trigger wait_for_eleme…" at bounding box center [470, 243] width 530 height 436
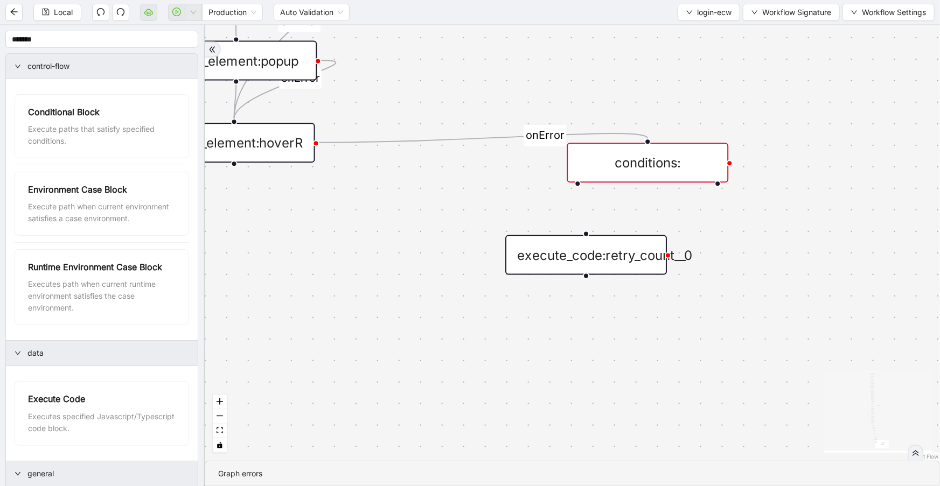
drag, startPoint x: 578, startPoint y: 183, endPoint x: 625, endPoint y: 180, distance: 47.0
click at [590, 231] on div "fallback success onError onError onError onError onError trigger wait_for_eleme…" at bounding box center [572, 243] width 735 height 436
click at [639, 166] on div "conditions:" at bounding box center [648, 163] width 162 height 40
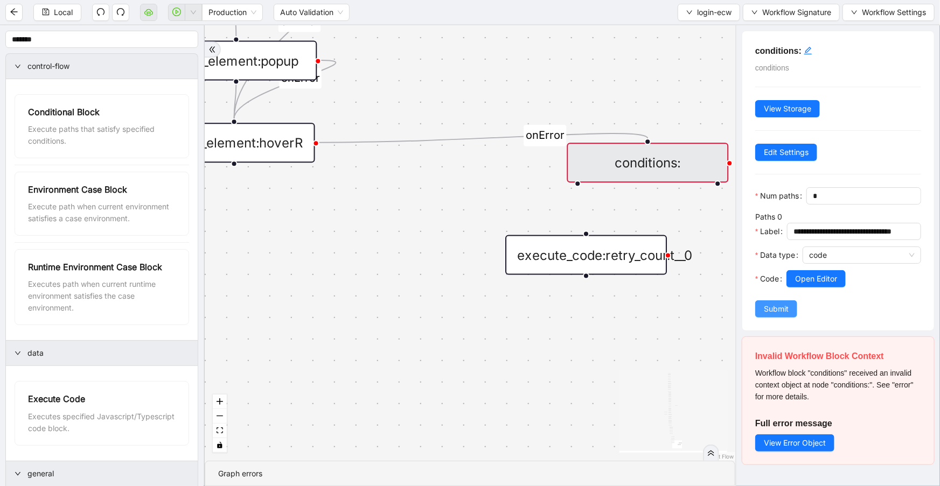
click at [784, 315] on span "Submit" at bounding box center [776, 309] width 25 height 12
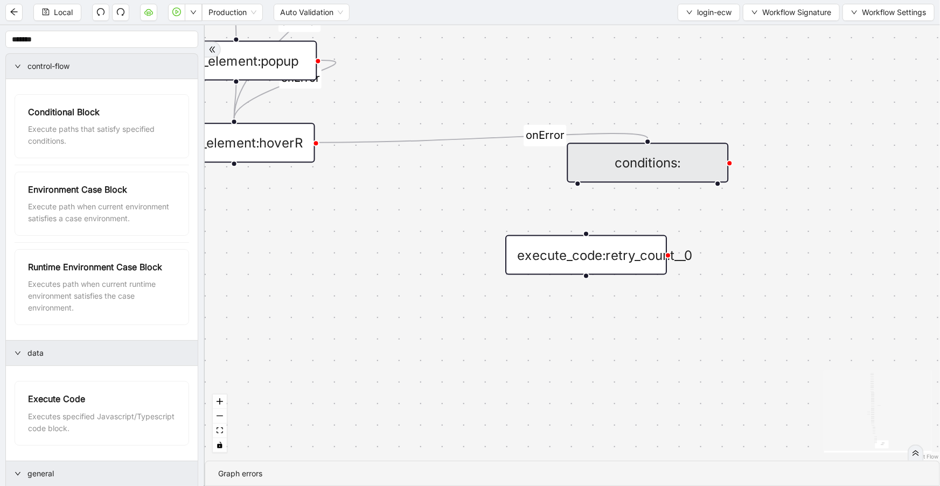
drag, startPoint x: 577, startPoint y: 180, endPoint x: 579, endPoint y: 191, distance: 11.0
click at [659, 166] on div "conditions:" at bounding box center [648, 163] width 162 height 40
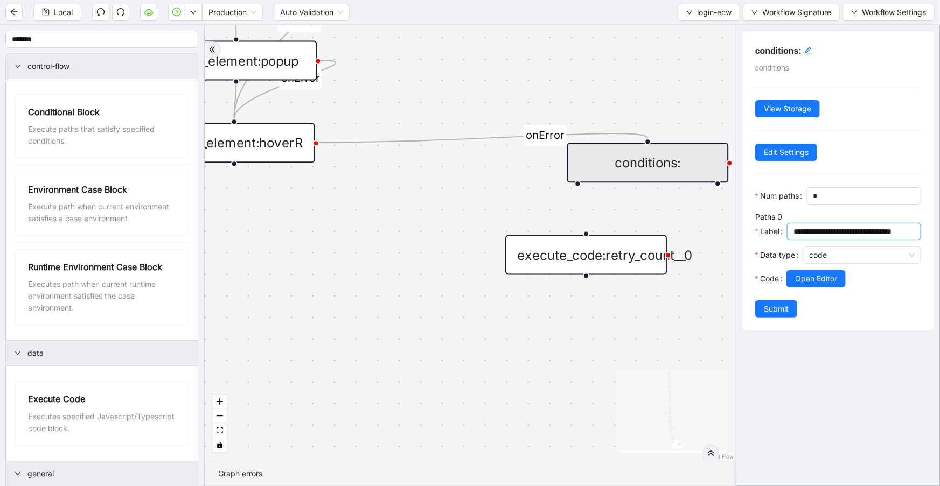
click at [817, 237] on input "**********" at bounding box center [852, 232] width 119 height 12
type input "**********"
click at [806, 54] on icon "edit" at bounding box center [808, 51] width 8 height 8
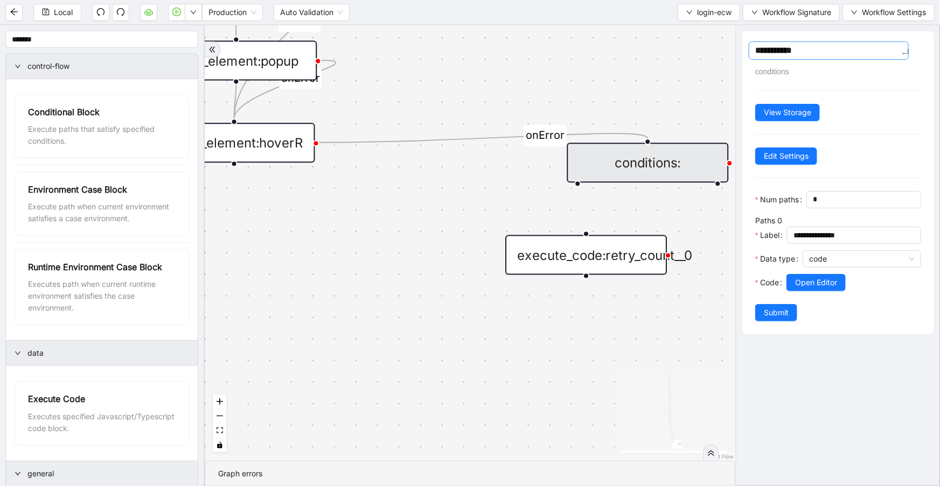
type textarea "**********"
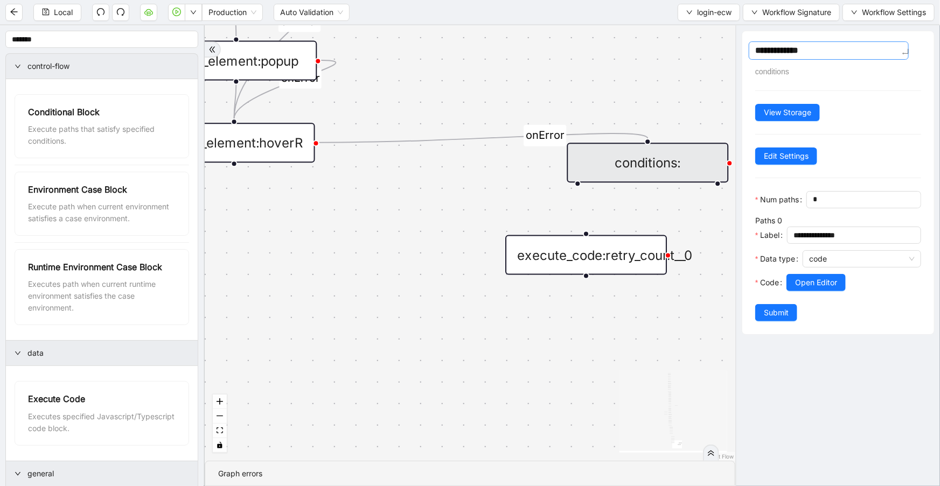
type textarea "**********"
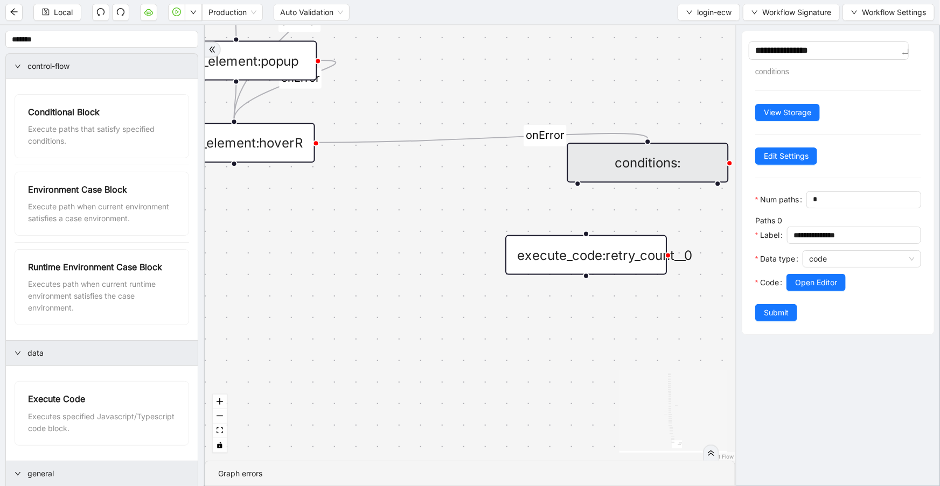
type textarea "**********"
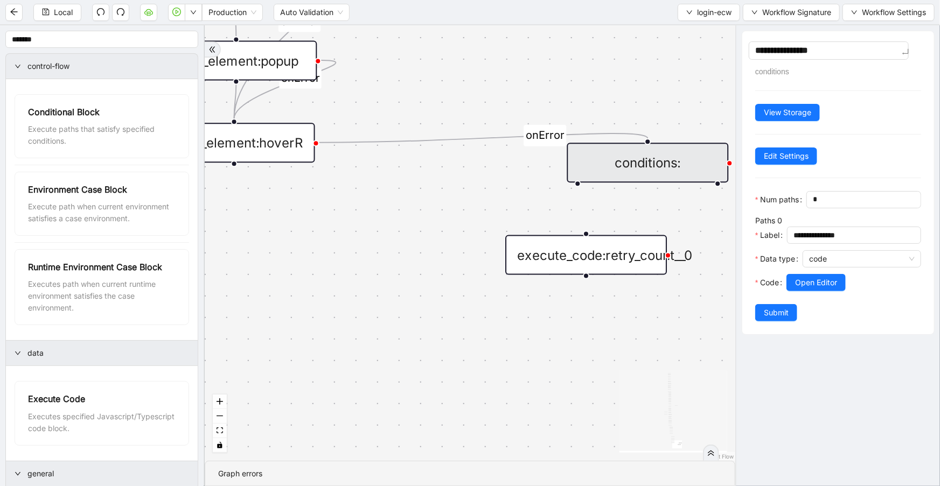
type textarea "**********"
click at [774, 319] on span "Submit" at bounding box center [776, 313] width 25 height 12
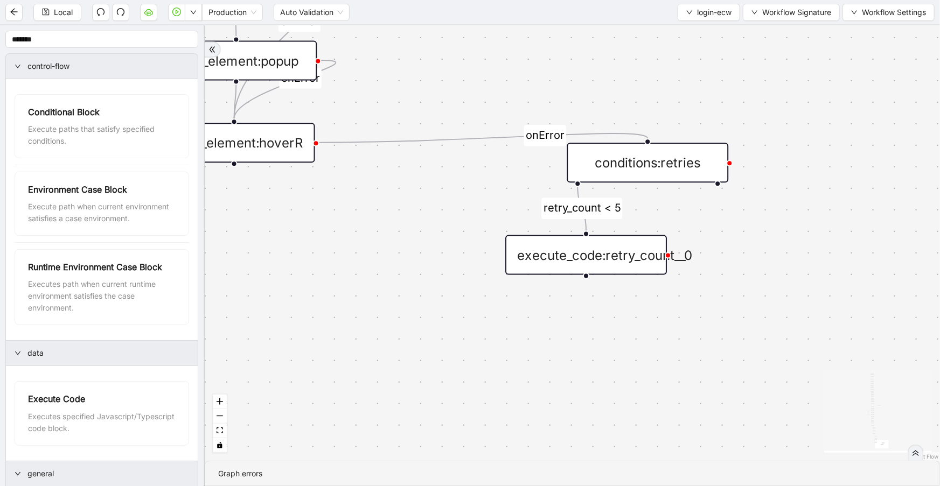
click at [620, 266] on div "execute_code:retry_count__0" at bounding box center [586, 255] width 162 height 40
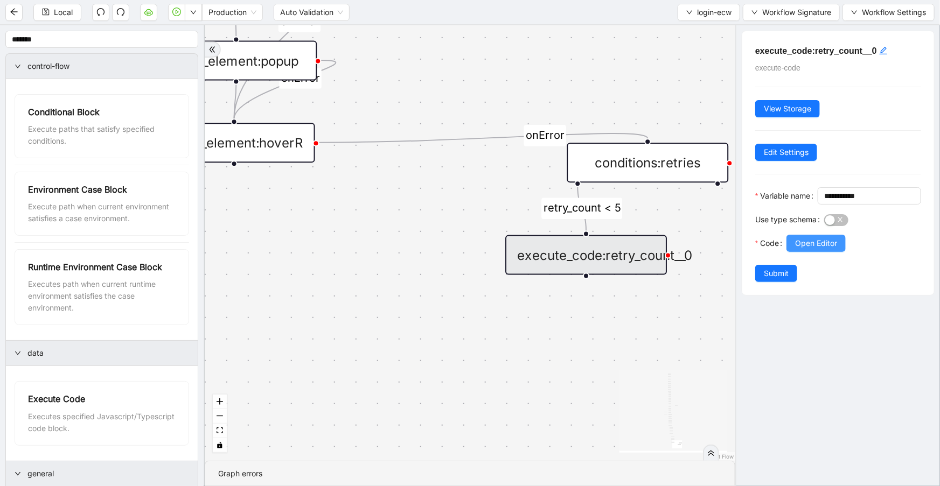
click at [808, 249] on span "Open Editor" at bounding box center [816, 243] width 42 height 12
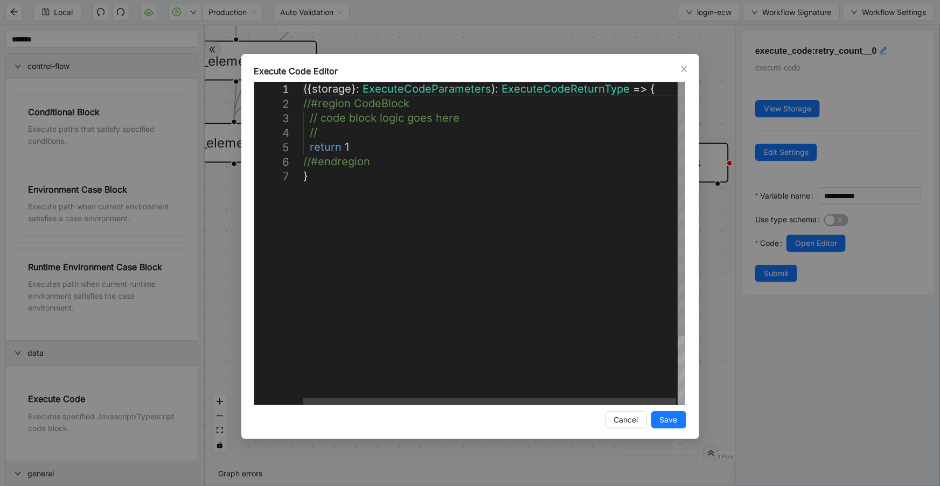
scroll to position [0, 5]
click at [377, 142] on div "({ storage }: ExecuteCodeParameters ): ExecuteCodeReturnType => { //#region Cod…" at bounding box center [494, 287] width 383 height 410
click at [376, 138] on div "( { storage } : ExecuteCodeParameters ): ExecuteCodeReturnType => { //#region C…" at bounding box center [494, 287] width 383 height 410
click at [540, 149] on div "({ storage }: ExecuteCodeParameters ): ExecuteCodeReturnType => { //#region Cod…" at bounding box center [494, 294] width 383 height 425
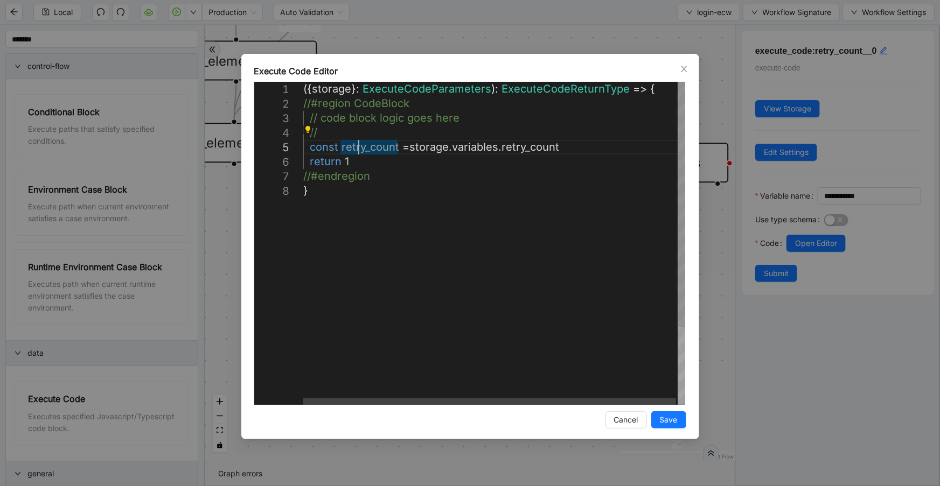
click at [358, 145] on div "({ storage }: ExecuteCodeParameters ): ExecuteCodeReturnType => { //#region Cod…" at bounding box center [494, 294] width 383 height 425
paste textarea "Editor content;Press Alt+F1 for Accessibility Options."
click at [356, 160] on div "({ storage }: ExecuteCodeParameters ): ExecuteCodeReturnType => { //#region Cod…" at bounding box center [494, 294] width 383 height 425
paste textarea "**********"
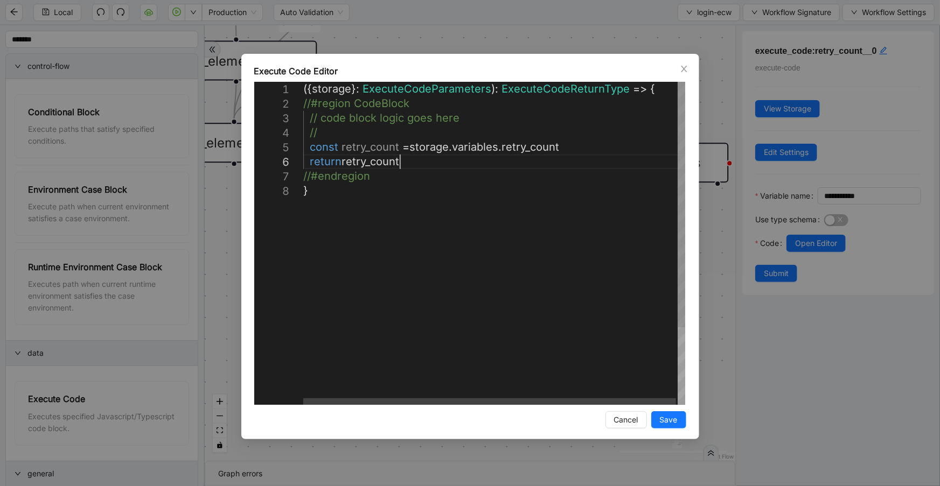
scroll to position [73, 135]
click at [642, 145] on div "({ storage }: ExecuteCodeParameters ): ExecuteCodeReturnType => { //#region Cod…" at bounding box center [494, 294] width 383 height 425
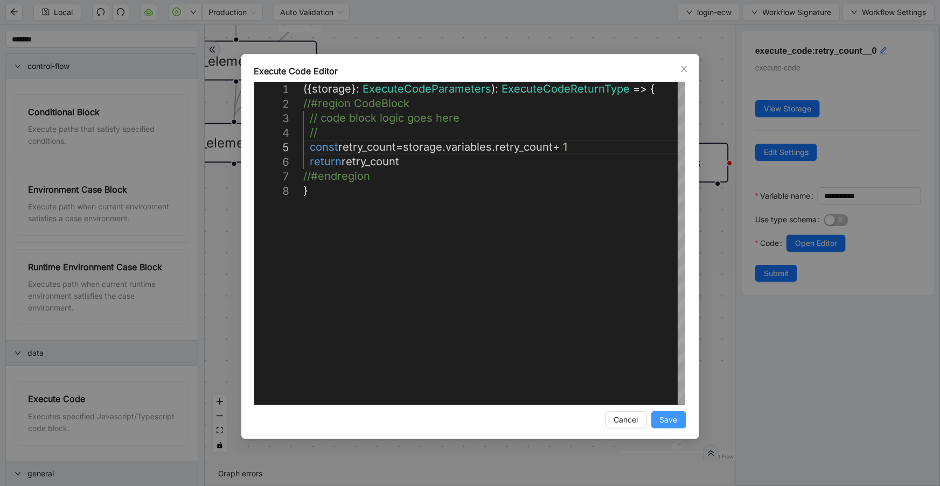
type textarea "**********"
click at [670, 421] on span "Save" at bounding box center [669, 420] width 18 height 12
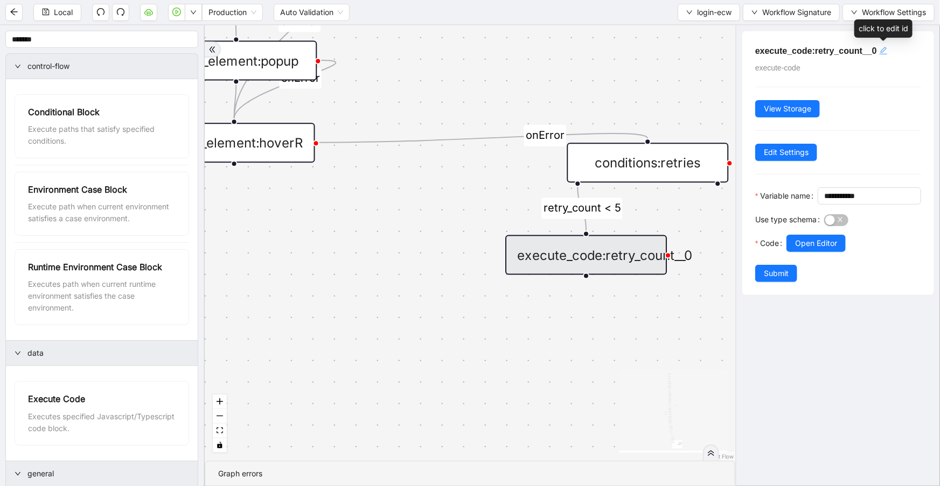
click at [879, 54] on icon "edit" at bounding box center [883, 51] width 8 height 8
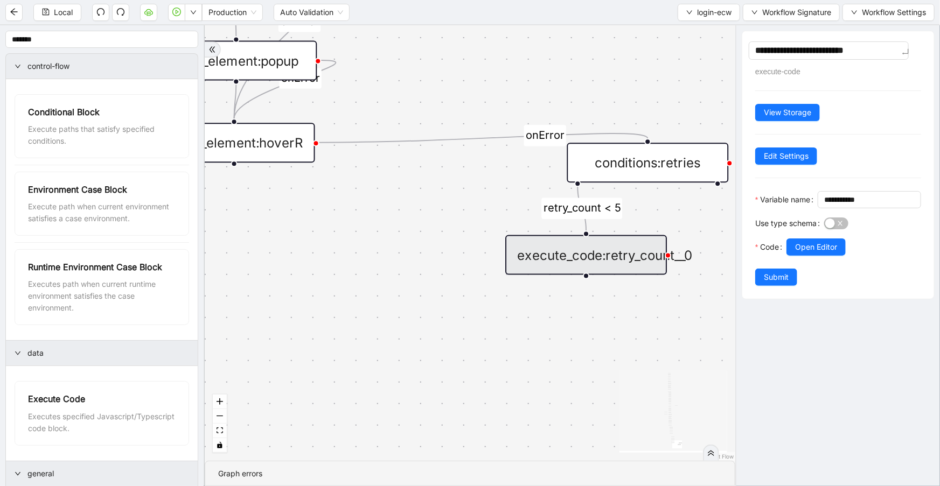
type textarea "**********"
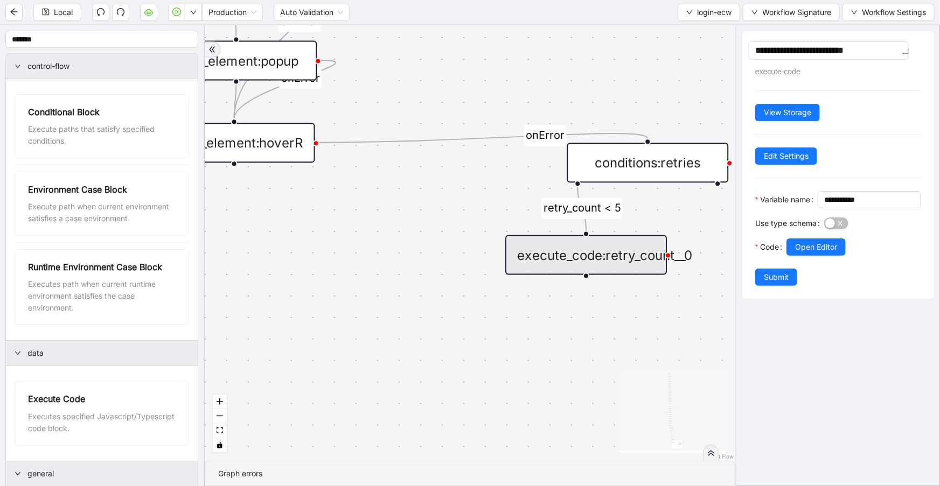
type textarea "**********"
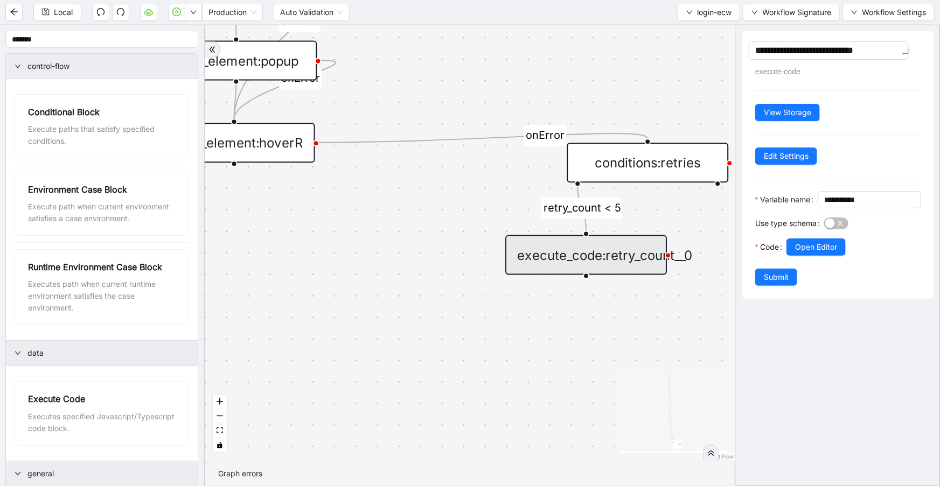
type textarea "**********"
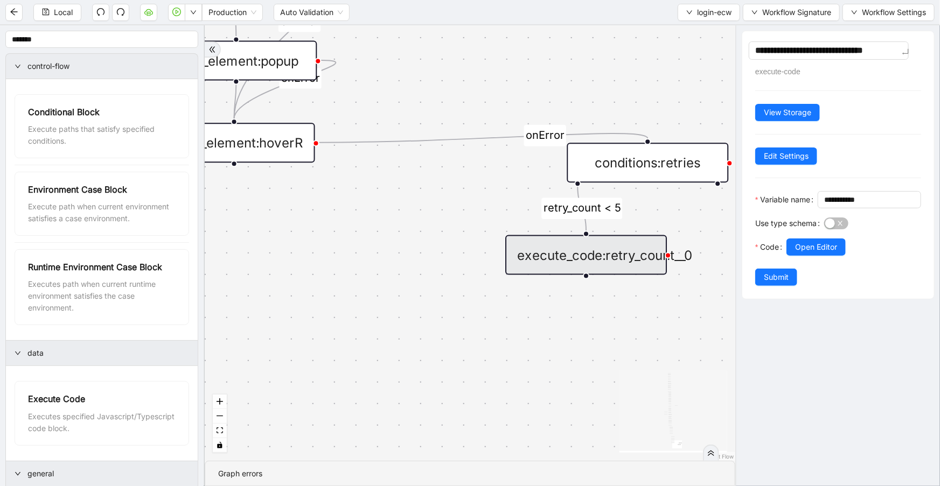
type textarea "**********"
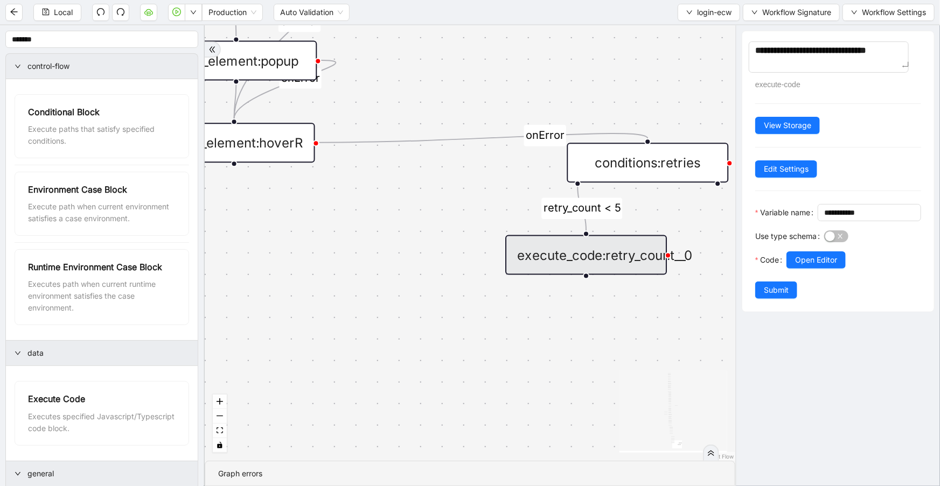
type textarea "**********"
click at [774, 296] on span "Submit" at bounding box center [776, 290] width 25 height 12
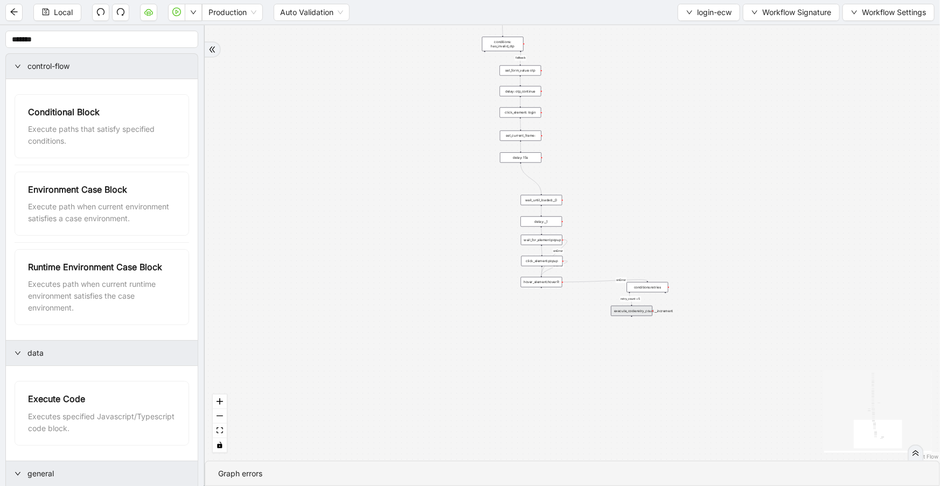
drag, startPoint x: 641, startPoint y: 258, endPoint x: 680, endPoint y: 247, distance: 40.4
click at [680, 247] on div "fallback success onError onError onError onError onError retry_count < 5 trigge…" at bounding box center [572, 243] width 735 height 436
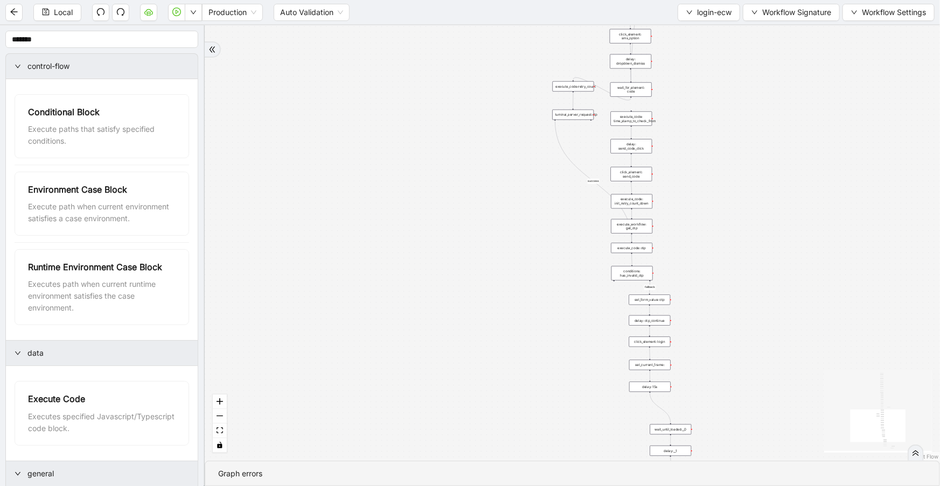
drag, startPoint x: 662, startPoint y: 201, endPoint x: 789, endPoint y: 429, distance: 260.4
click at [789, 429] on div "fallback success onError onError onError onError onError retry_count < 5 trigge…" at bounding box center [572, 243] width 735 height 436
drag, startPoint x: 522, startPoint y: 71, endPoint x: 602, endPoint y: 127, distance: 98.2
click at [602, 127] on div "fallback success onError onError onError onError onError retry_count < 5 trigge…" at bounding box center [572, 243] width 735 height 436
drag, startPoint x: 589, startPoint y: 121, endPoint x: 533, endPoint y: 156, distance: 66.5
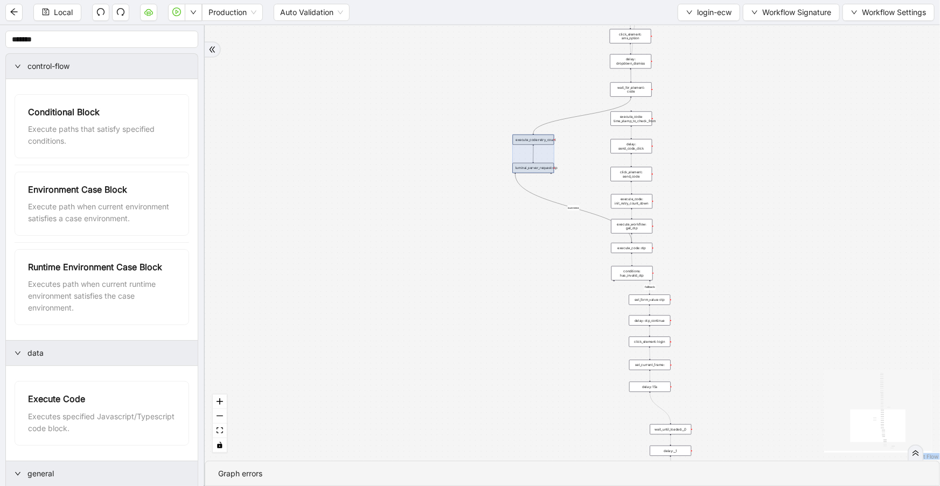
click at [533, 156] on div at bounding box center [532, 154] width 41 height 38
click at [723, 153] on div "fallback success onError onError onError onError onError retry_count < 5 trigge…" at bounding box center [572, 243] width 735 height 436
click at [700, 95] on div "fallback success onError onError onError onError onError retry_count < 5 trigge…" at bounding box center [572, 243] width 735 height 436
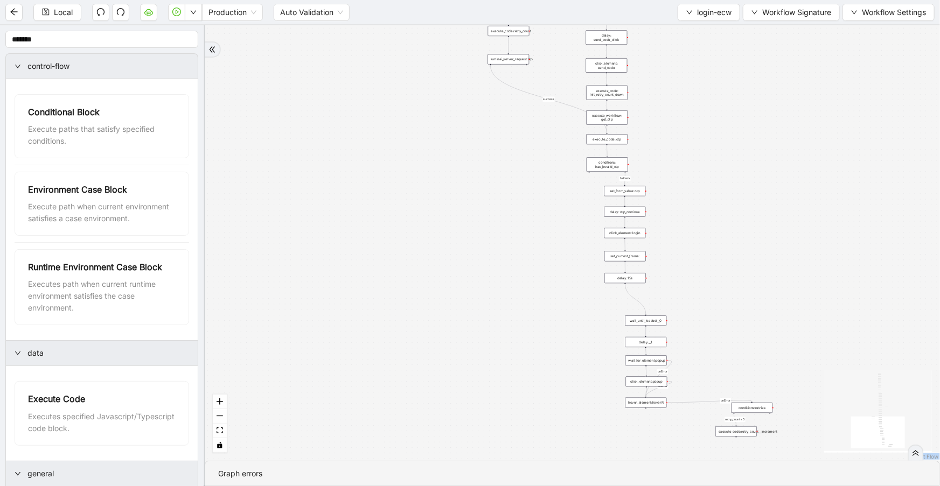
drag, startPoint x: 700, startPoint y: 341, endPoint x: 673, endPoint y: 234, distance: 110.5
click at [673, 234] on div "fallback success onError onError onError onError onError retry_count < 5 trigge…" at bounding box center [572, 243] width 735 height 436
drag, startPoint x: 736, startPoint y: 436, endPoint x: 511, endPoint y: 58, distance: 440.0
drag, startPoint x: 514, startPoint y: 56, endPoint x: 514, endPoint y: 64, distance: 8.1
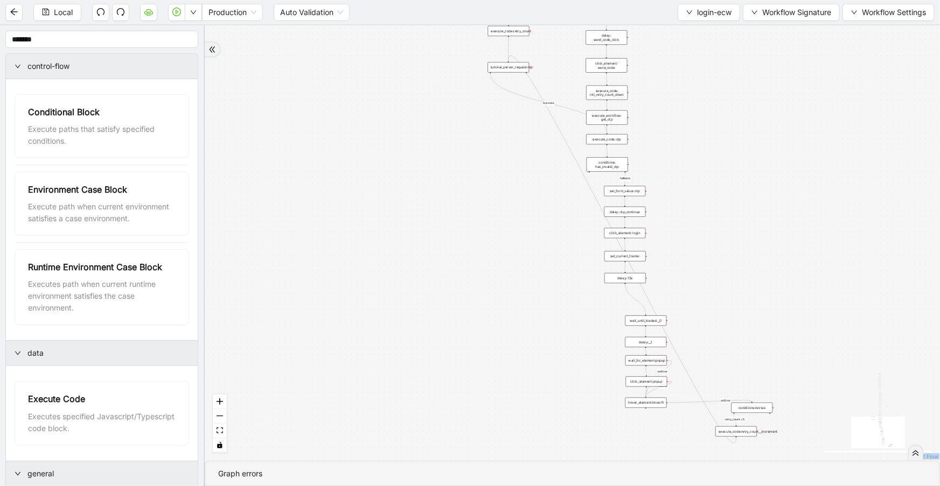
click at [514, 64] on div "luminai_server_request:otp" at bounding box center [507, 67] width 41 height 10
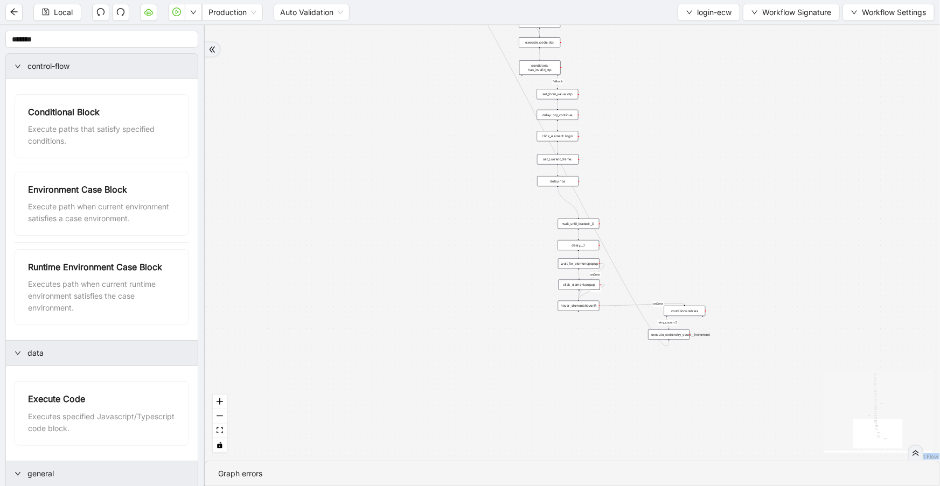
drag, startPoint x: 735, startPoint y: 272, endPoint x: 639, endPoint y: 114, distance: 185.3
click at [639, 114] on div "fallback success onError onError onError onError onError retry_count < 5 trigge…" at bounding box center [572, 243] width 735 height 436
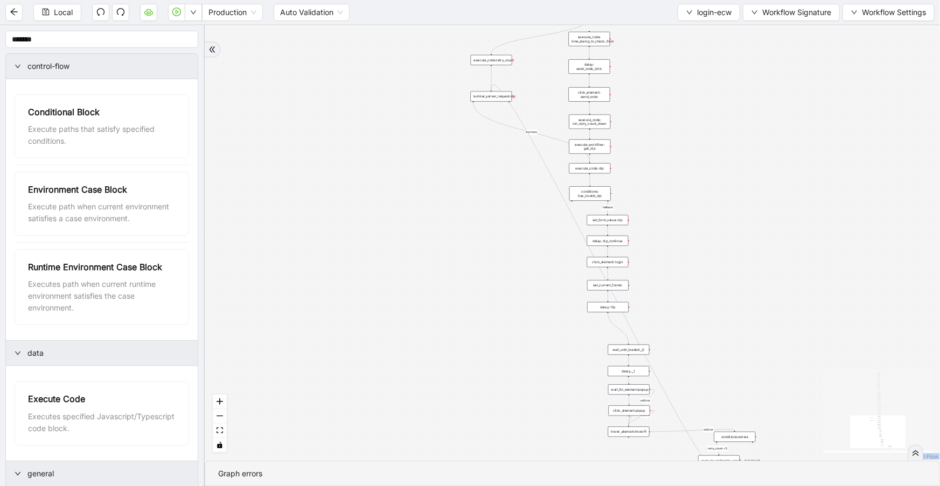
drag, startPoint x: 662, startPoint y: 144, endPoint x: 742, endPoint y: 376, distance: 245.9
click at [755, 389] on div "fallback success onError onError onError onError onError retry_count < 5 trigge…" at bounding box center [572, 243] width 735 height 436
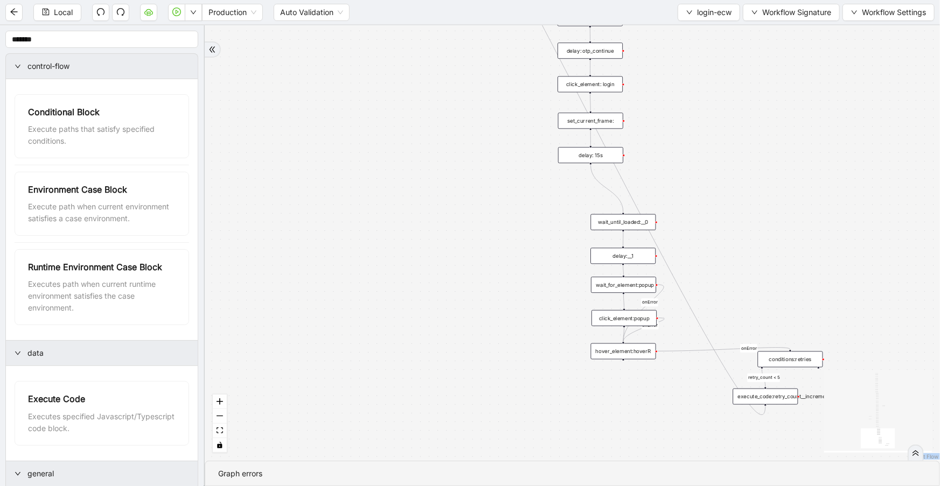
drag, startPoint x: 735, startPoint y: 235, endPoint x: 702, endPoint y: -11, distance: 248.3
click at [702, 0] on html "Local Production Auto Validation login-ecw Workflow Signature Workflow Settings…" at bounding box center [470, 243] width 940 height 486
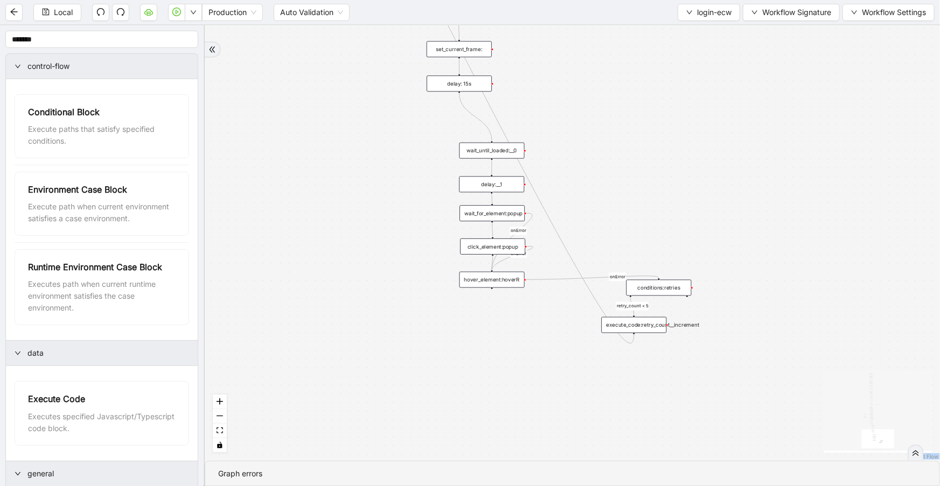
drag, startPoint x: 700, startPoint y: 194, endPoint x: 620, endPoint y: 171, distance: 83.0
click at [623, 139] on div "fallback success onError onError onError onError onError retry_count < 5 trigge…" at bounding box center [572, 243] width 735 height 436
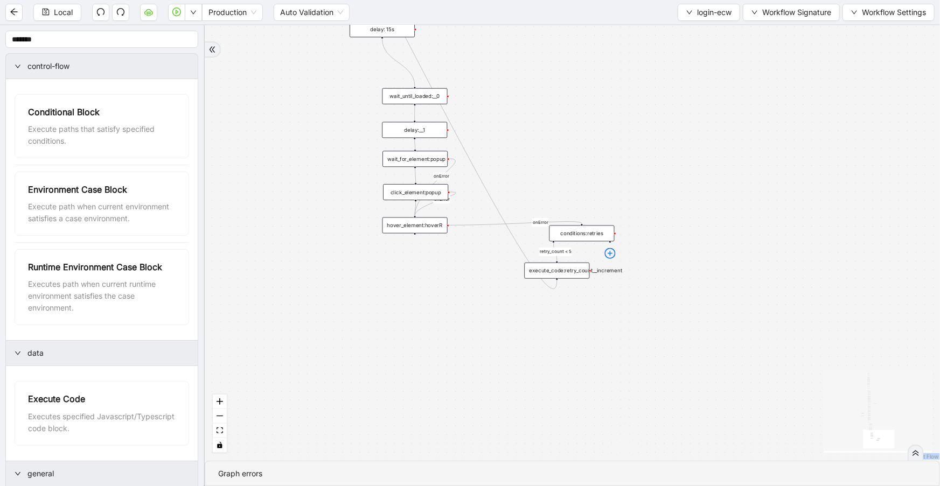
click at [612, 248] on icon "plus-circle" at bounding box center [610, 253] width 11 height 11
click at [665, 228] on div "fallback success onError onError onError onError onError retry_count < 5 trigge…" at bounding box center [572, 243] width 735 height 436
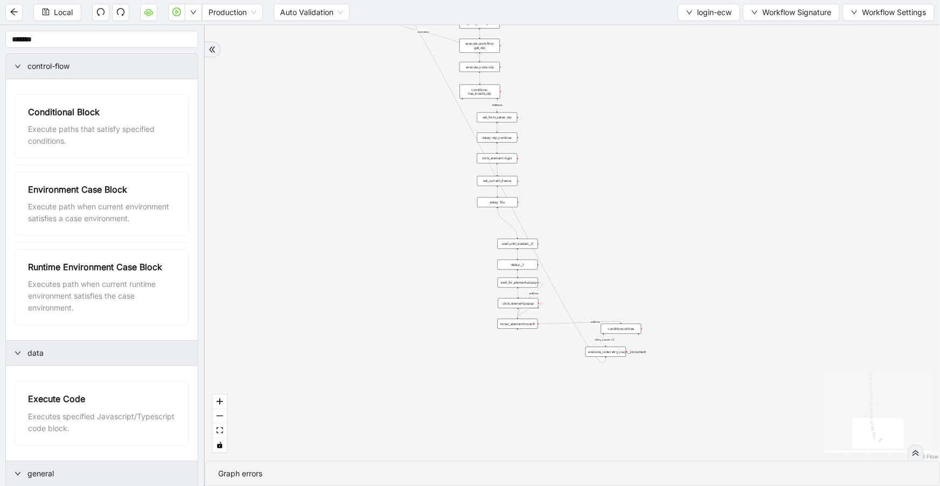
drag, startPoint x: 640, startPoint y: 174, endPoint x: 657, endPoint y: 249, distance: 77.2
click at [657, 249] on div "fallback success onError onError onError onError onError retry_count < 5 trigge…" at bounding box center [572, 243] width 735 height 436
drag, startPoint x: 616, startPoint y: 111, endPoint x: 630, endPoint y: 167, distance: 57.3
click at [630, 167] on div "fallback success onError onError onError onError onError retry_count < 5 trigge…" at bounding box center [572, 243] width 735 height 436
click at [513, 193] on div "conditions: has_invalid_otp" at bounding box center [493, 183] width 64 height 22
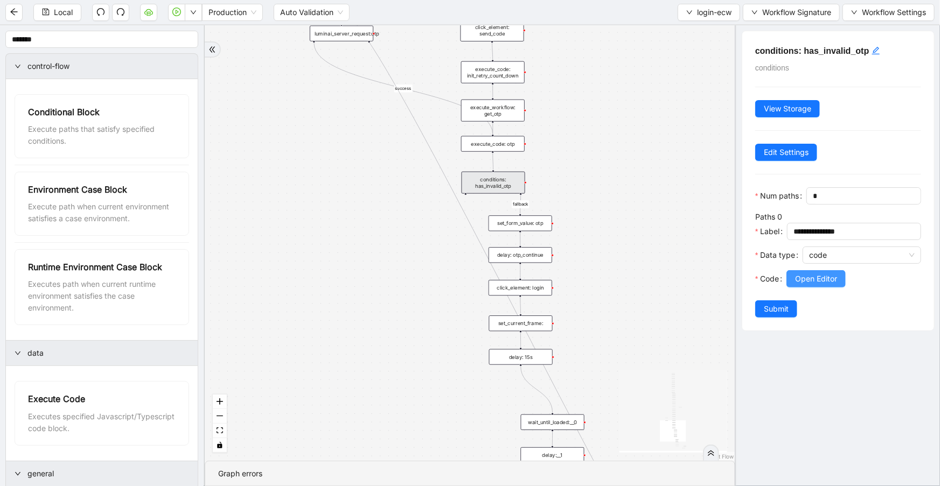
click at [807, 285] on span "Open Editor" at bounding box center [816, 279] width 42 height 12
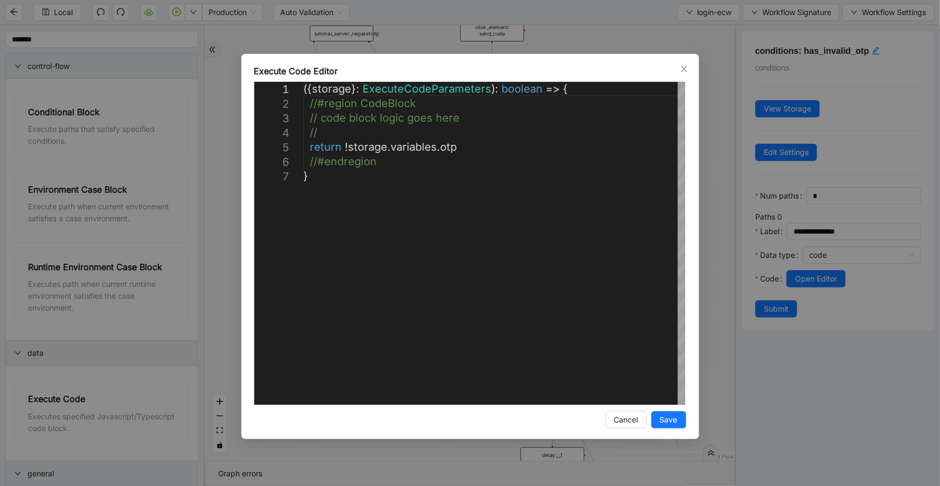
click at [687, 68] on icon "close" at bounding box center [684, 69] width 9 height 9
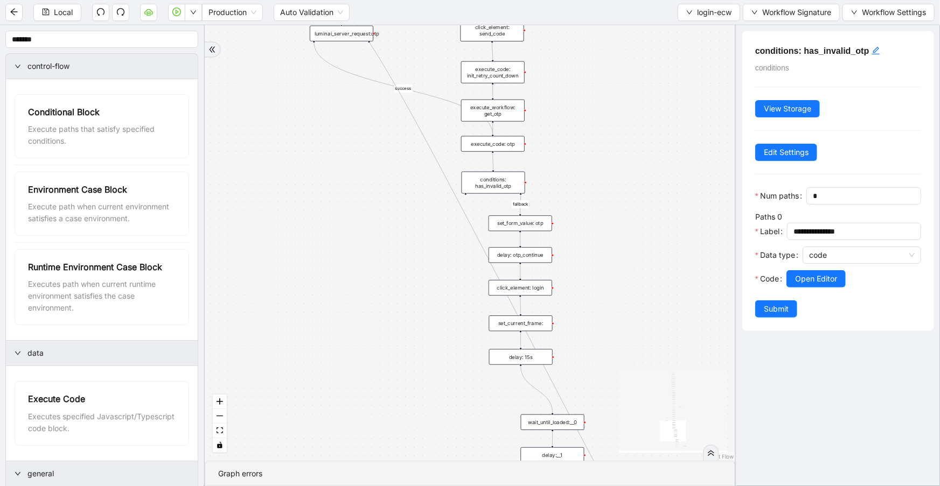
click at [537, 226] on div "set_form_value: otp" at bounding box center [520, 223] width 64 height 16
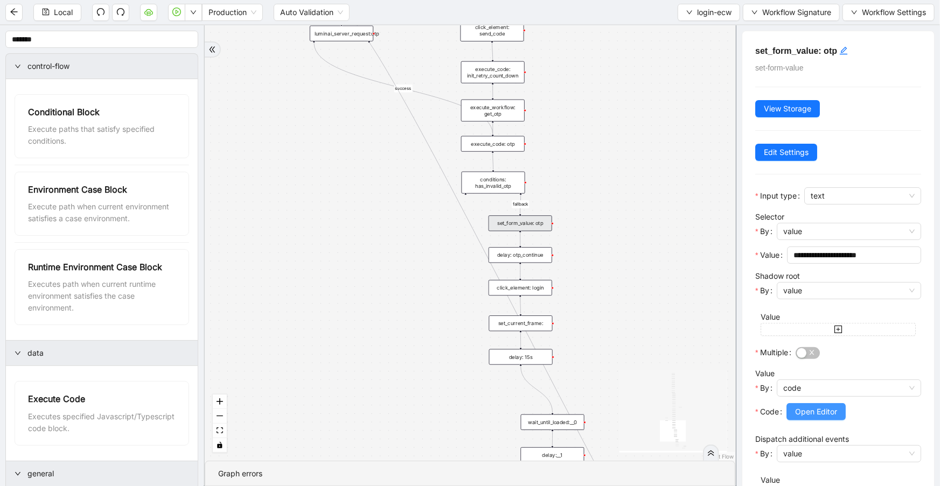
click at [841, 412] on button "Open Editor" at bounding box center [815, 411] width 59 height 17
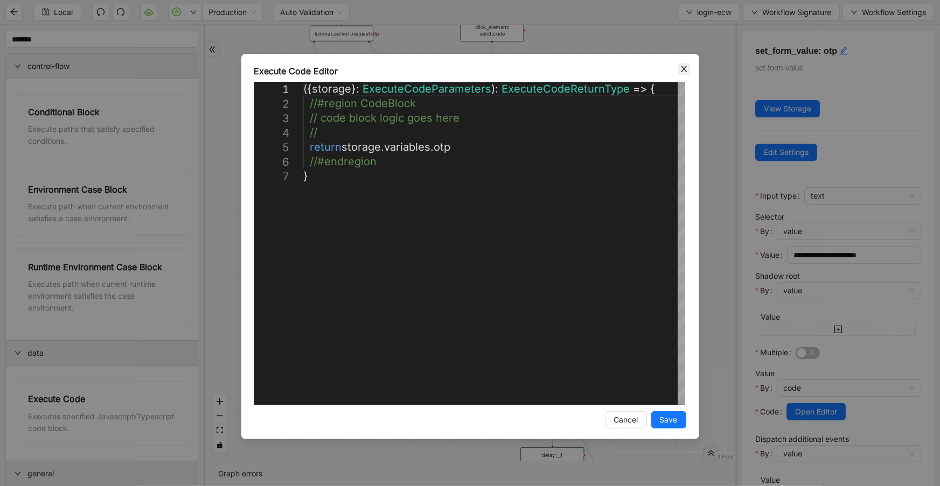
click at [684, 65] on icon "close" at bounding box center [684, 69] width 9 height 9
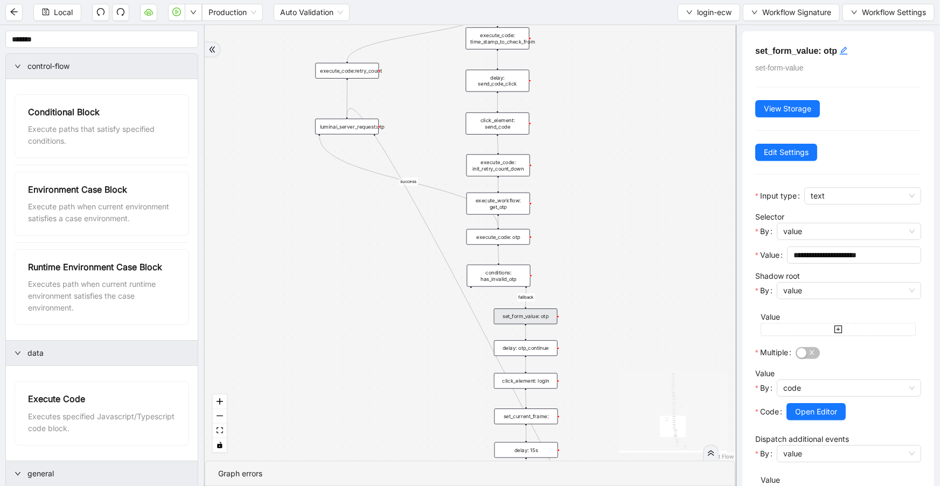
drag, startPoint x: 557, startPoint y: 102, endPoint x: 538, endPoint y: 210, distance: 109.3
click at [555, 194] on div "fallback success onError onError onError onError onError retry_count < 5 trigge…" at bounding box center [470, 243] width 530 height 436
click at [495, 249] on div "execute_code: otp" at bounding box center [493, 243] width 64 height 16
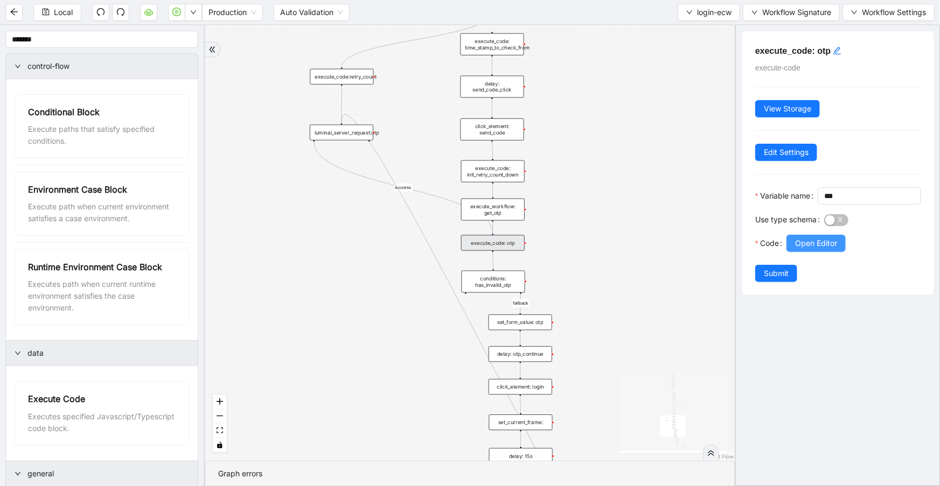
click at [814, 249] on span "Open Editor" at bounding box center [816, 243] width 42 height 12
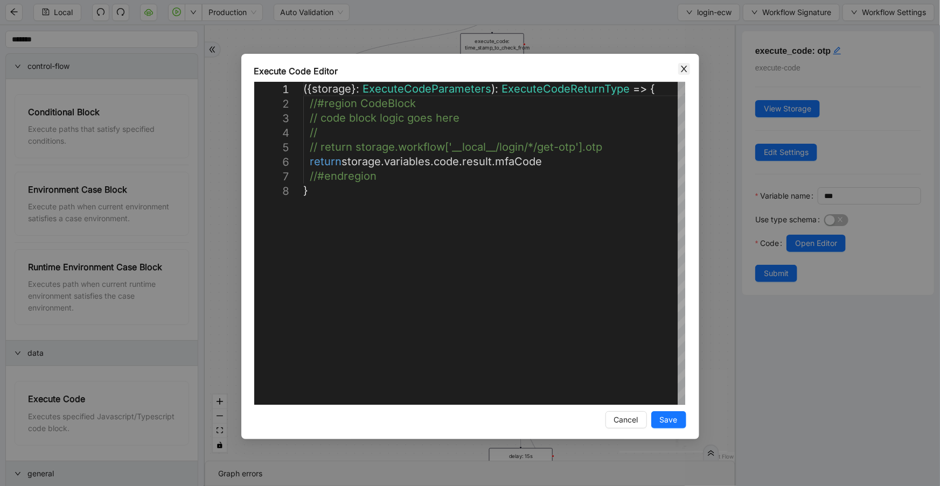
click at [679, 72] on span "Close" at bounding box center [684, 69] width 12 height 12
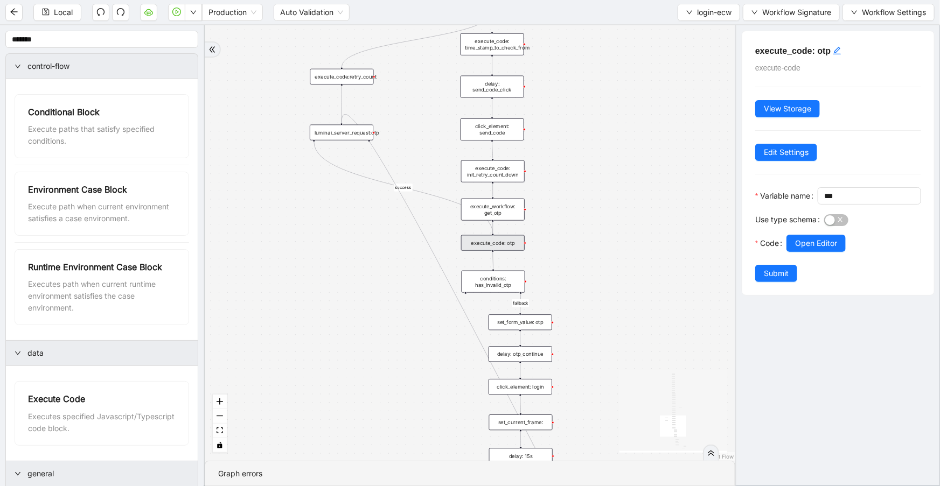
click at [509, 243] on div "execute_code: otp" at bounding box center [493, 243] width 64 height 16
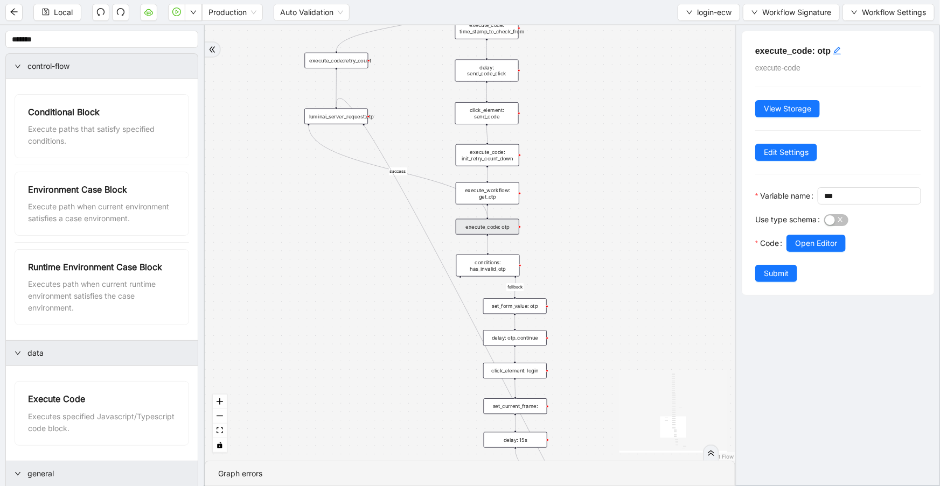
drag, startPoint x: 549, startPoint y: 264, endPoint x: 544, endPoint y: 248, distance: 17.0
click at [544, 248] on div "fallback success onError onError onError onError onError retry_count < 5 trigge…" at bounding box center [470, 243] width 530 height 436
click at [796, 252] on button "Open Editor" at bounding box center [815, 243] width 59 height 17
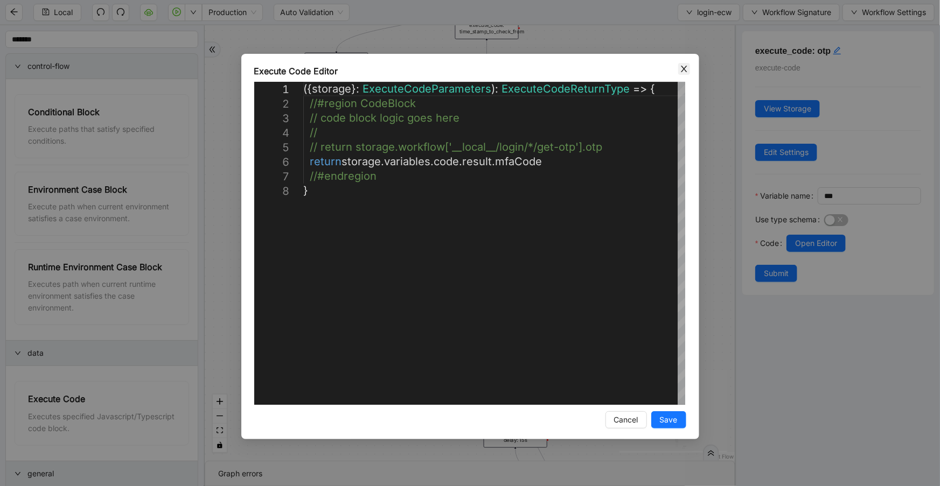
click at [685, 69] on icon "close" at bounding box center [684, 69] width 9 height 9
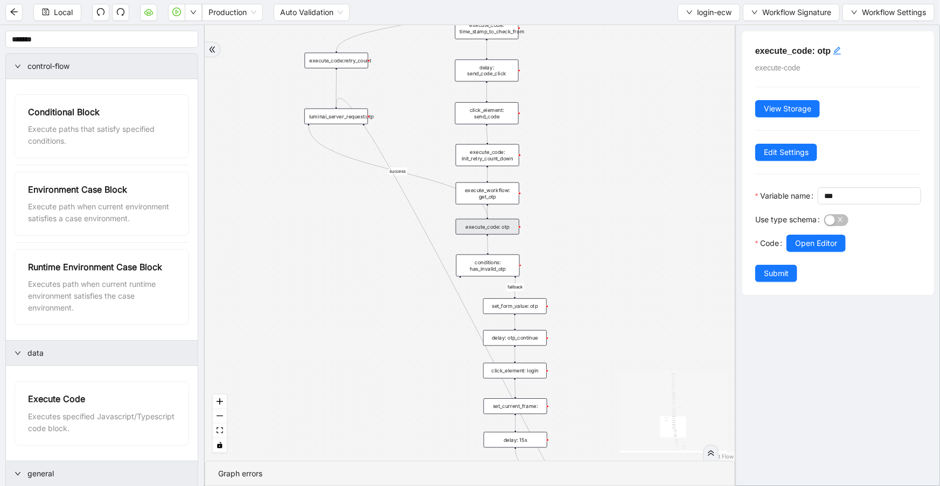
click at [326, 120] on div "luminai_server_request:otp" at bounding box center [336, 117] width 64 height 16
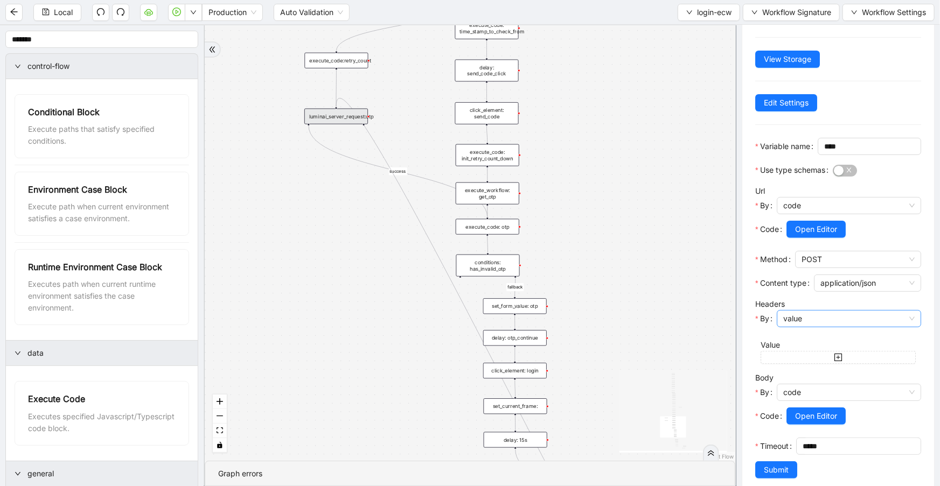
scroll to position [82, 0]
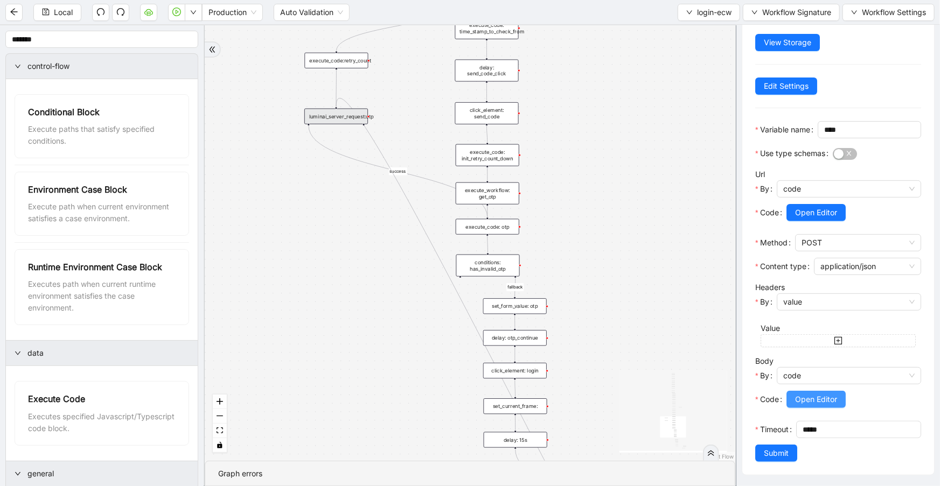
click at [823, 396] on span "Open Editor" at bounding box center [816, 400] width 42 height 12
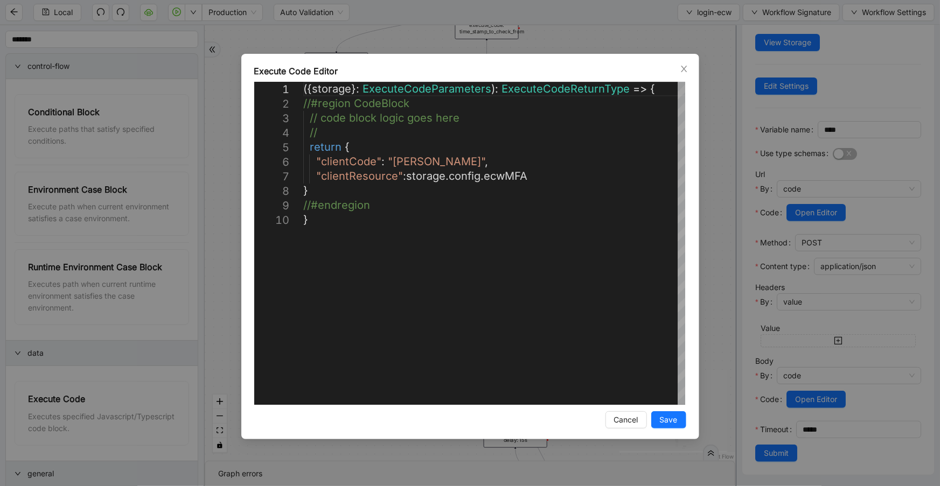
click at [689, 69] on span "Close" at bounding box center [684, 69] width 12 height 12
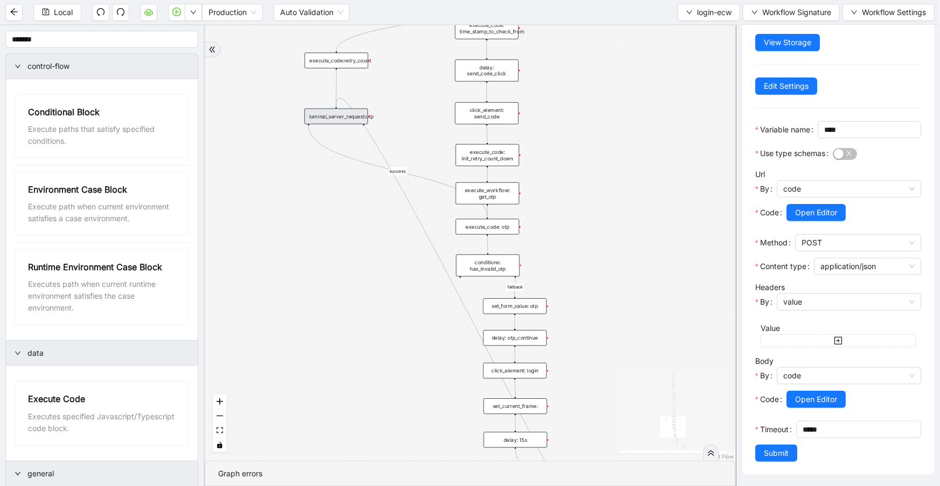
click at [501, 233] on div "execute_code: otp" at bounding box center [488, 227] width 64 height 16
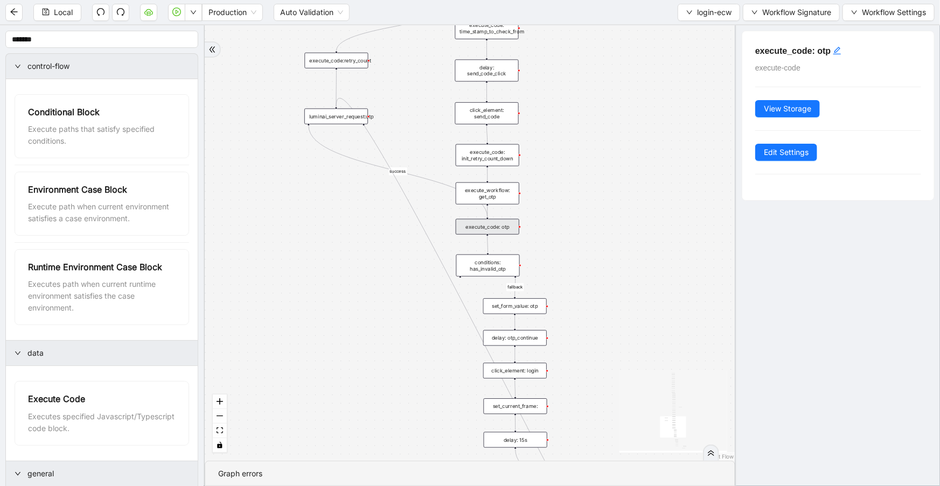
scroll to position [0, 0]
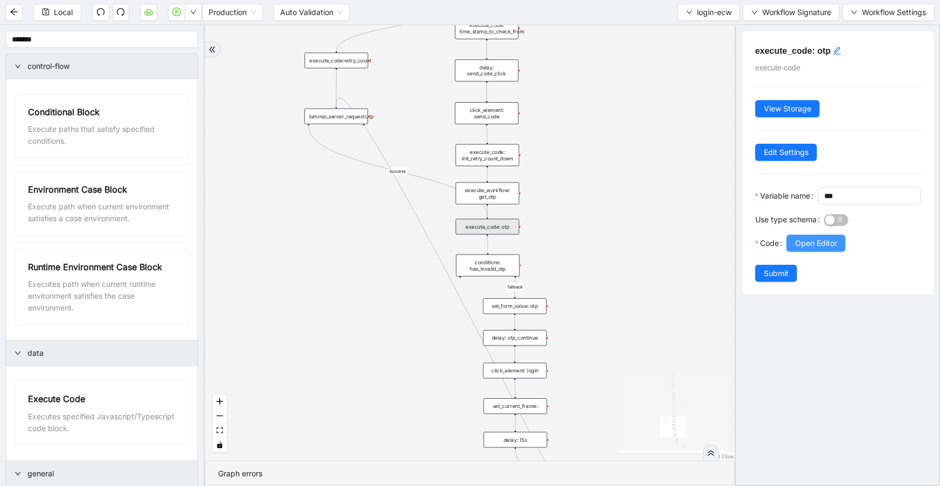
click at [833, 249] on span "Open Editor" at bounding box center [816, 243] width 42 height 12
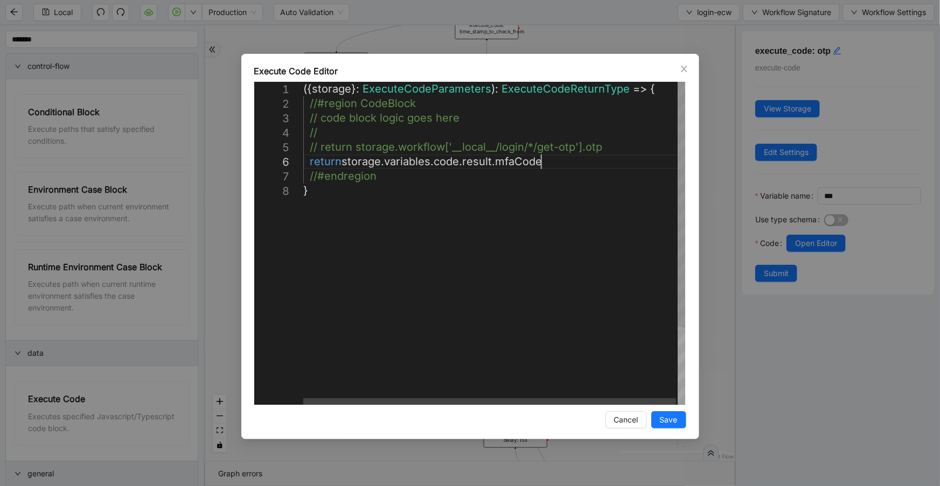
scroll to position [0, 5]
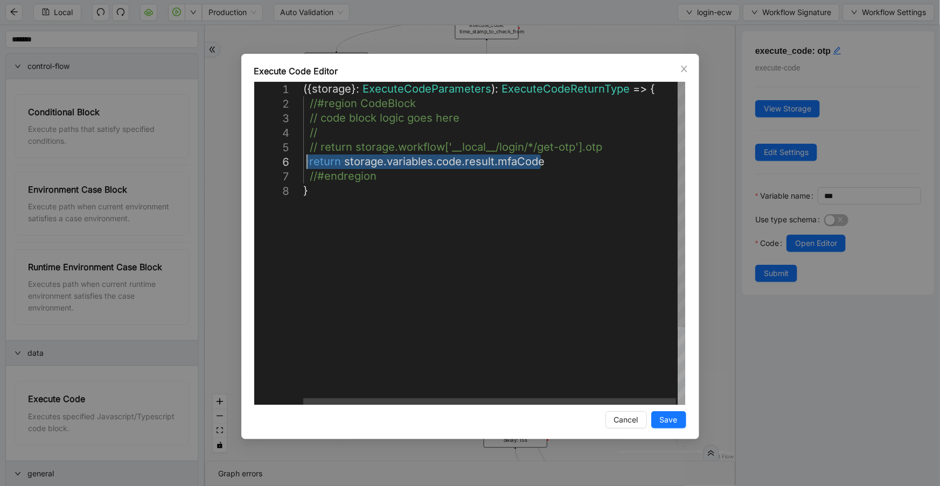
drag, startPoint x: 560, startPoint y: 166, endPoint x: 306, endPoint y: 162, distance: 253.7
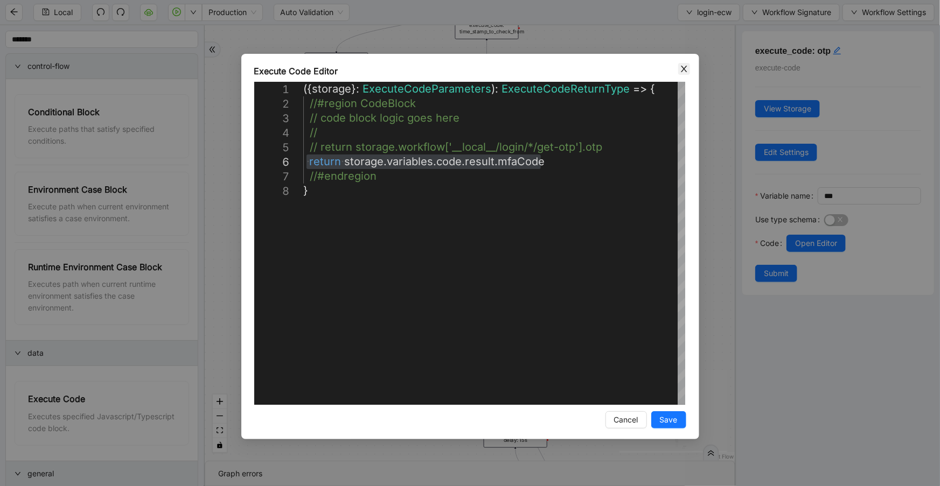
click at [681, 64] on span "Close" at bounding box center [684, 69] width 12 height 12
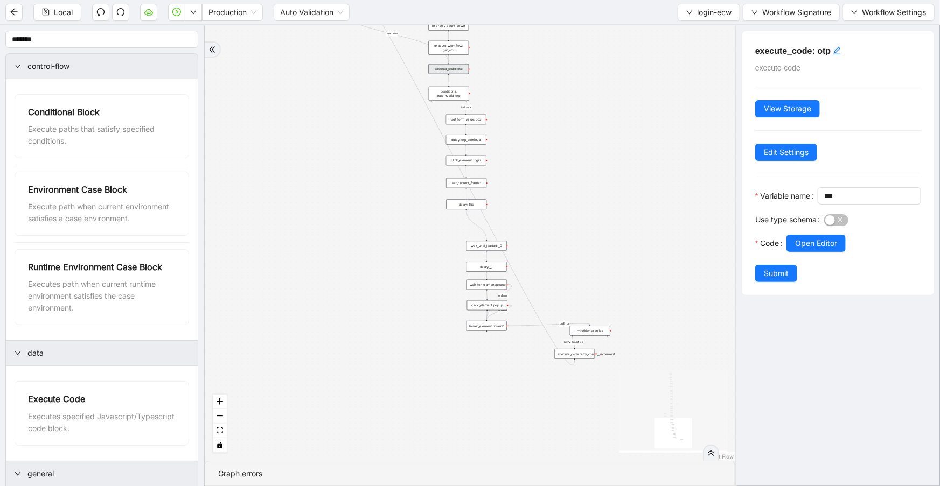
drag, startPoint x: 600, startPoint y: 227, endPoint x: 544, endPoint y: 10, distance: 224.1
click at [544, 10] on section "Local Production Auto Validation login-ecw Workflow Signature Workflow Settings…" at bounding box center [470, 243] width 940 height 486
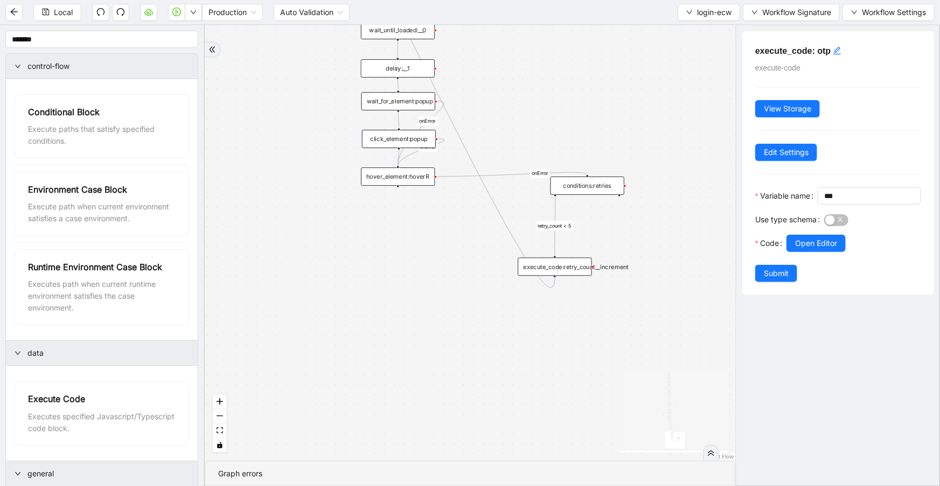
drag, startPoint x: 562, startPoint y: 227, endPoint x: 558, endPoint y: 266, distance: 39.0
click at [558, 266] on div "execute_code:retry_count__increment" at bounding box center [555, 267] width 74 height 18
click at [555, 209] on icon "Edge from conditions:retries to execute_code:retry_count__increment" at bounding box center [555, 226] width 1 height 59
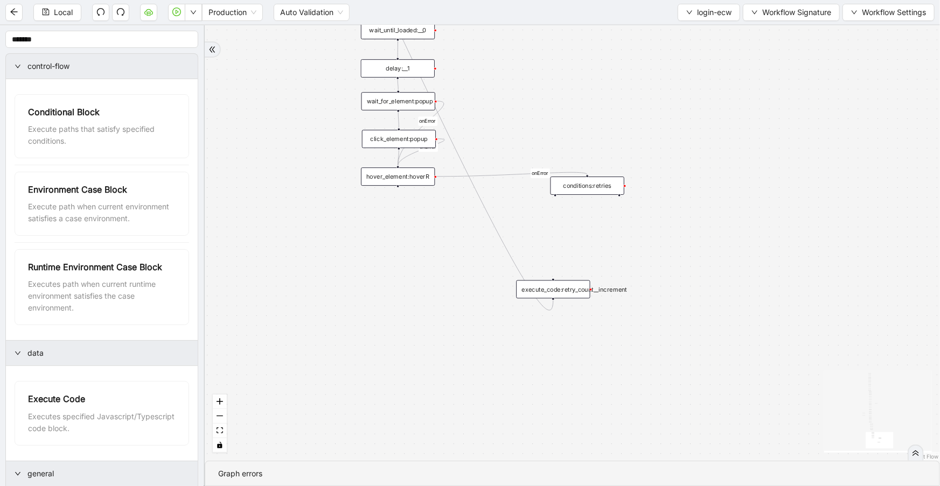
drag, startPoint x: 545, startPoint y: 270, endPoint x: 543, endPoint y: 293, distance: 23.8
click at [543, 299] on div "execute_code:retry_count__increment" at bounding box center [553, 290] width 74 height 18
click at [557, 208] on icon "plus-circle" at bounding box center [555, 208] width 5 height 5
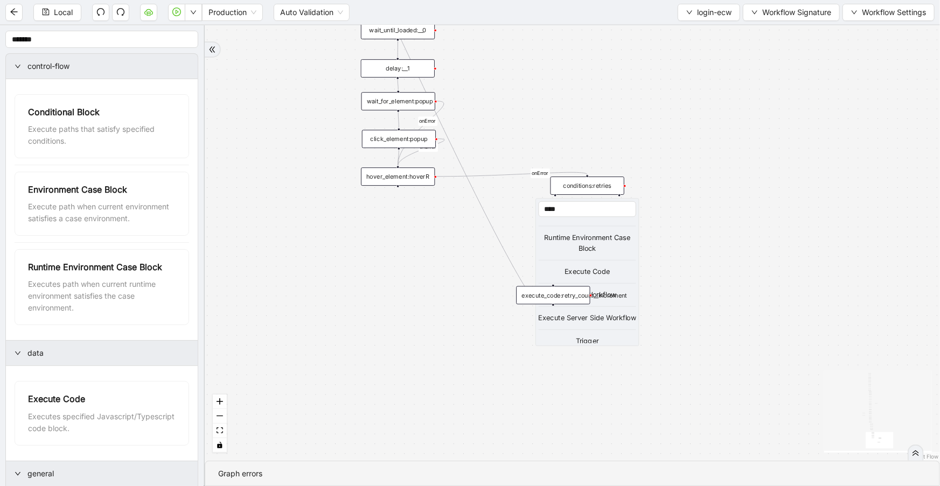
scroll to position [117, 0]
type input "****"
click at [581, 257] on div "Execute Code" at bounding box center [587, 262] width 97 height 11
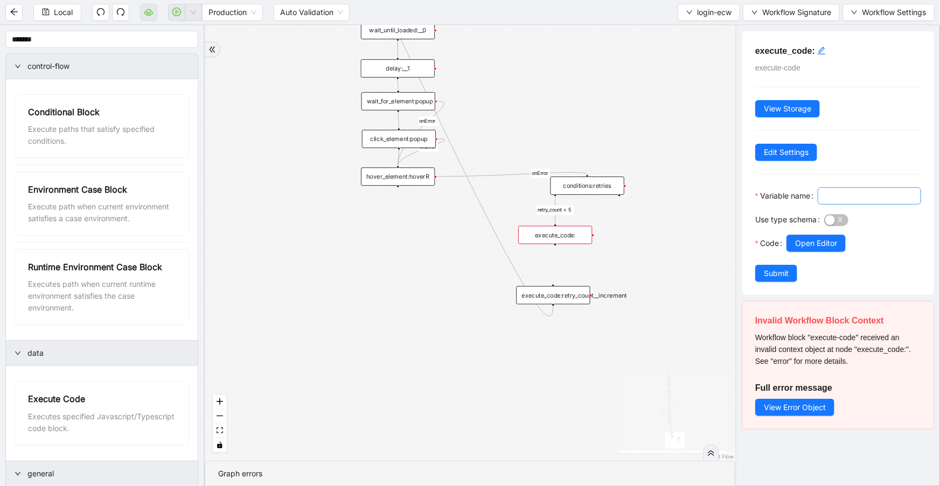
click at [824, 202] on input "Variable name" at bounding box center [868, 196] width 88 height 12
type input "**********"
click at [826, 50] on h5 "execute_code:" at bounding box center [838, 50] width 166 height 13
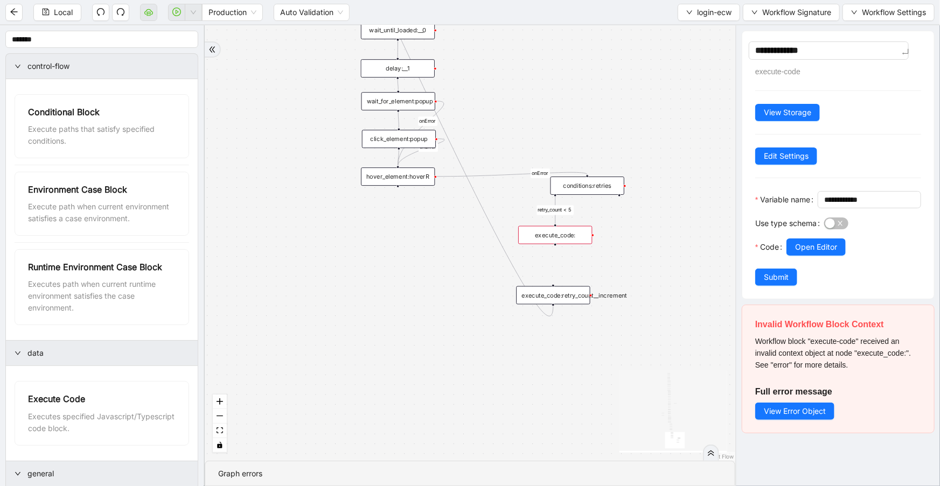
type textarea "**********"
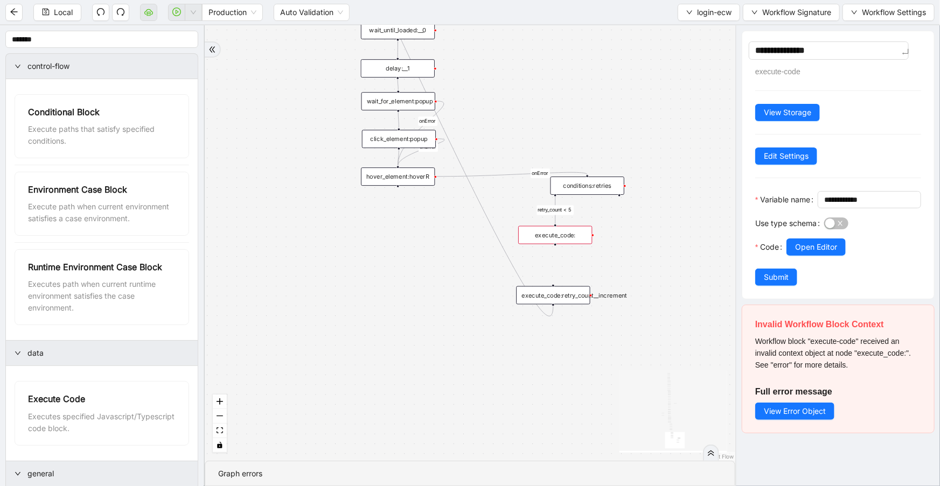
type textarea "**********"
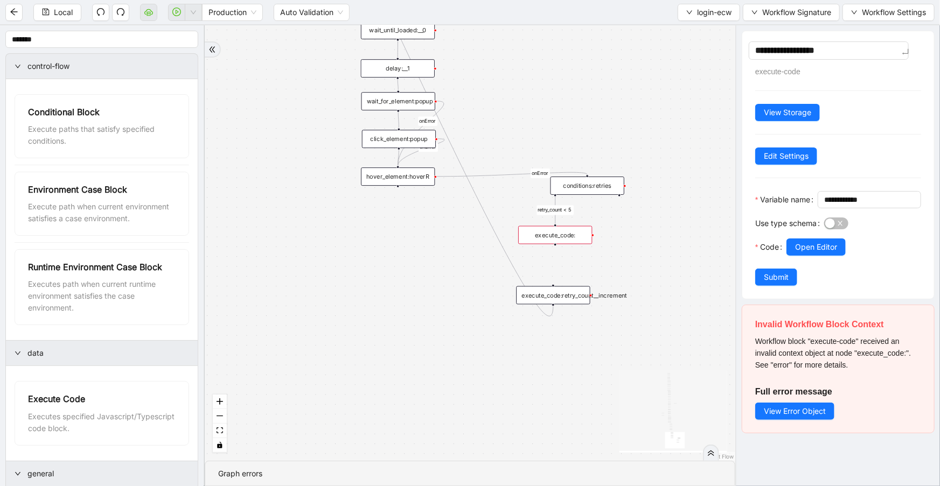
type textarea "**********"
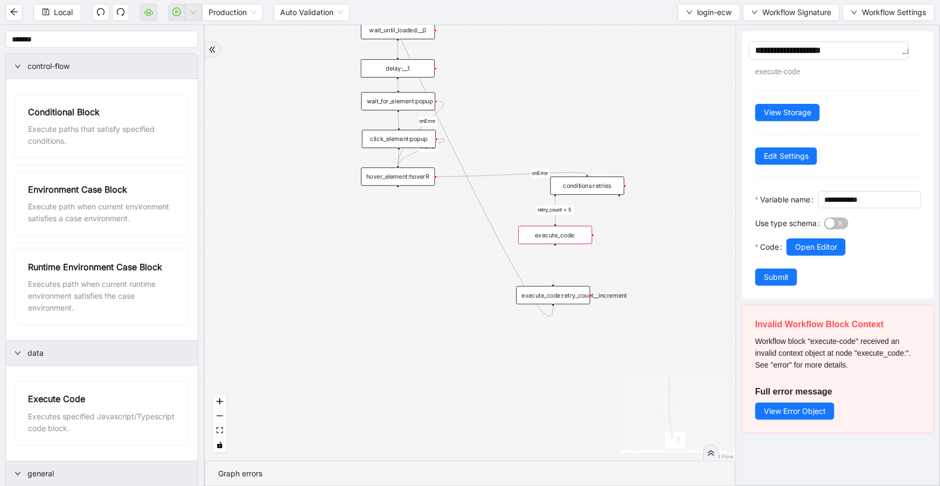
type textarea "**********"
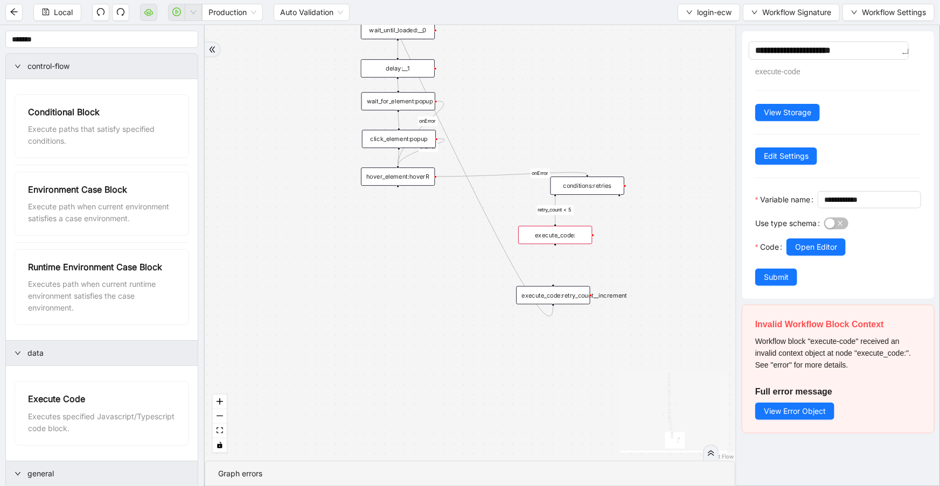
type textarea "**********"
click at [844, 48] on textarea "**********" at bounding box center [829, 50] width 160 height 18
type textarea "**********"
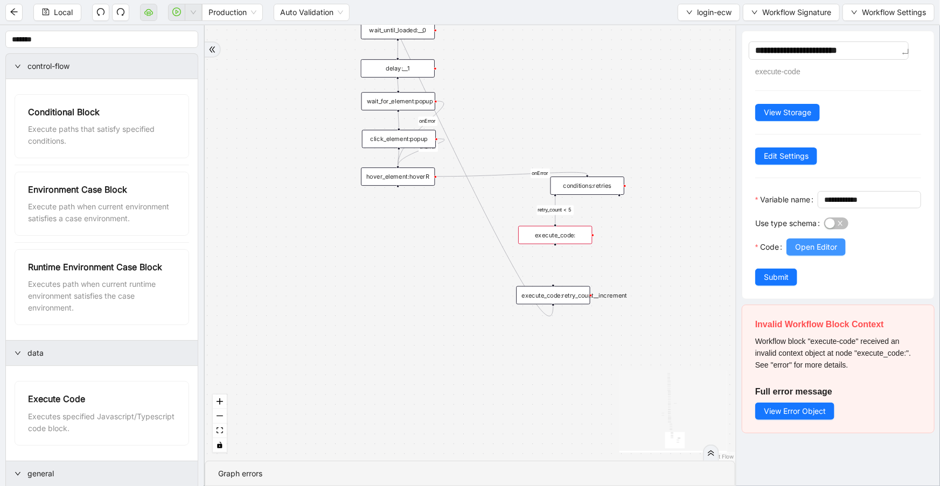
click at [816, 256] on button "Open Editor" at bounding box center [815, 247] width 59 height 17
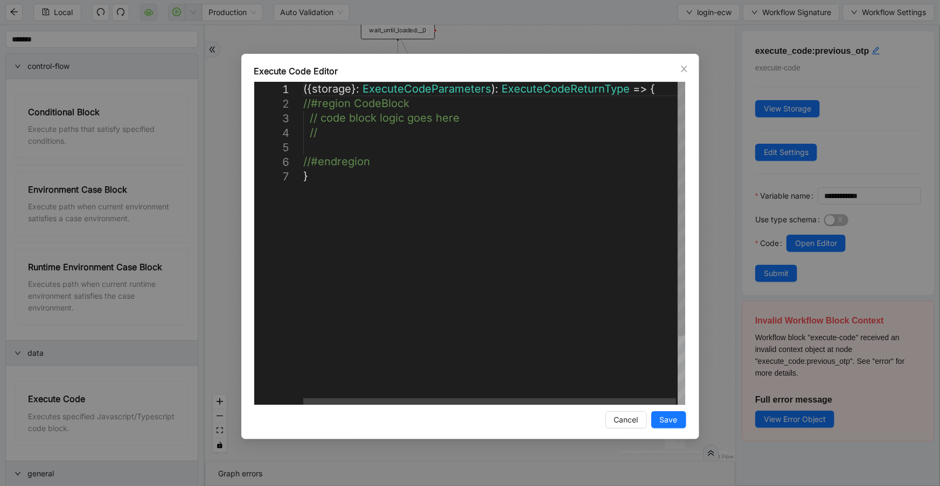
scroll to position [0, 5]
click at [317, 151] on div "({ storage }: ExecuteCodeParameters ): ExecuteCodeReturnType => { //#region Cod…" at bounding box center [494, 287] width 383 height 410
click at [681, 71] on icon "close" at bounding box center [684, 69] width 6 height 6
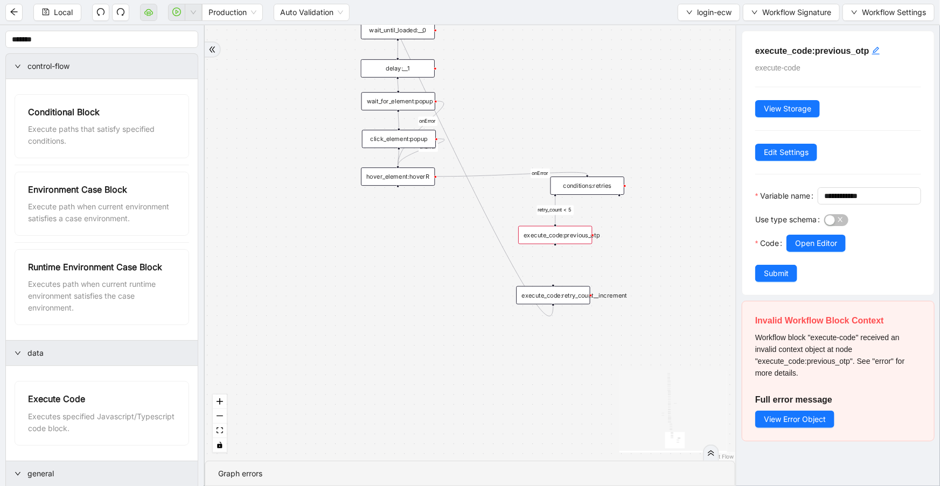
click at [573, 237] on div "execute_code:previous_otp" at bounding box center [555, 235] width 74 height 18
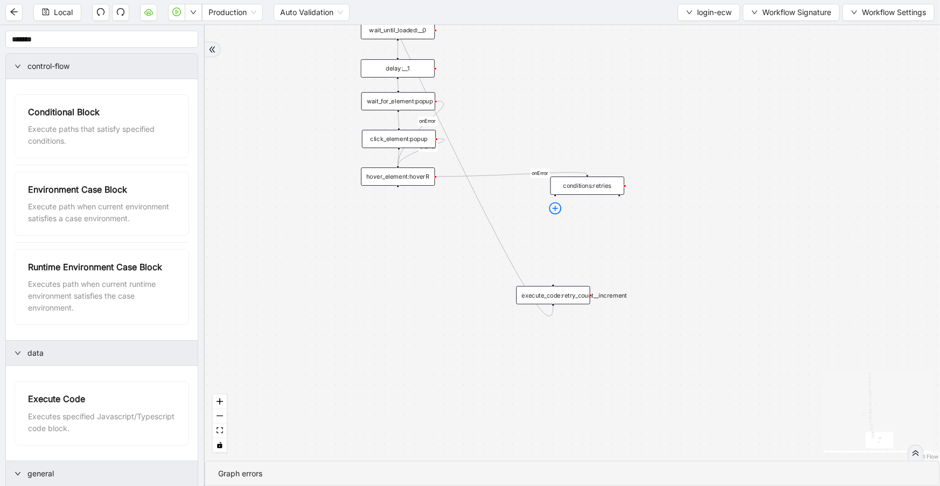
click at [557, 205] on icon "plus-circle" at bounding box center [555, 208] width 12 height 12
type input "***"
click at [581, 249] on li "Delay" at bounding box center [587, 257] width 97 height 23
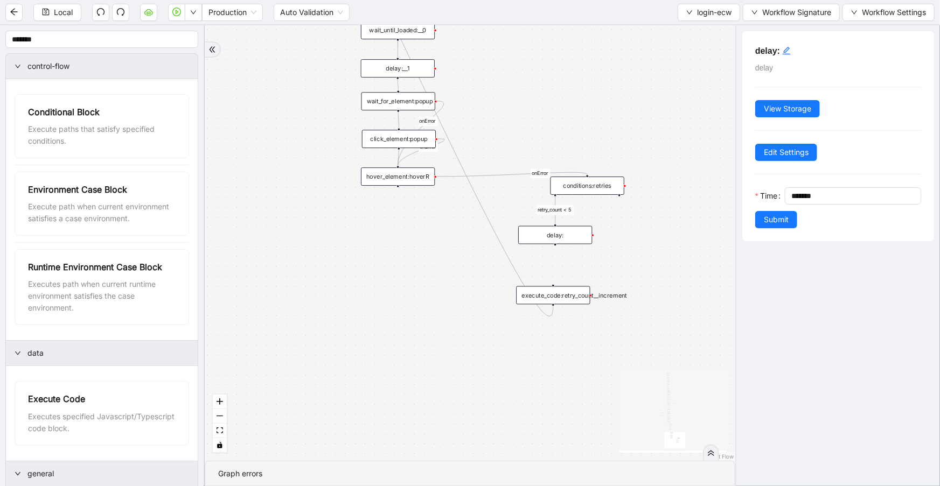
click at [582, 253] on div "fallback success onError onError onError onError onError retry_count < 5 trigge…" at bounding box center [470, 243] width 530 height 436
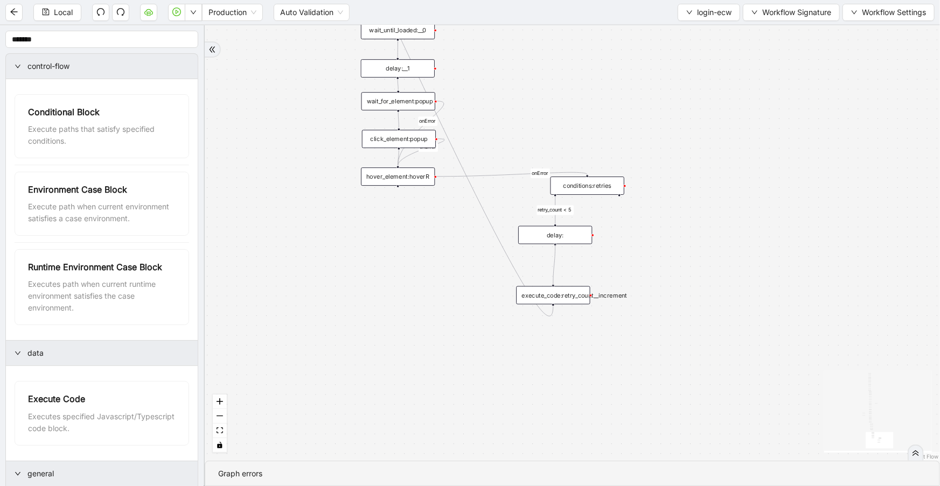
drag, startPoint x: 555, startPoint y: 245, endPoint x: 557, endPoint y: 287, distance: 42.1
click at [579, 233] on div "delay:" at bounding box center [555, 235] width 74 height 18
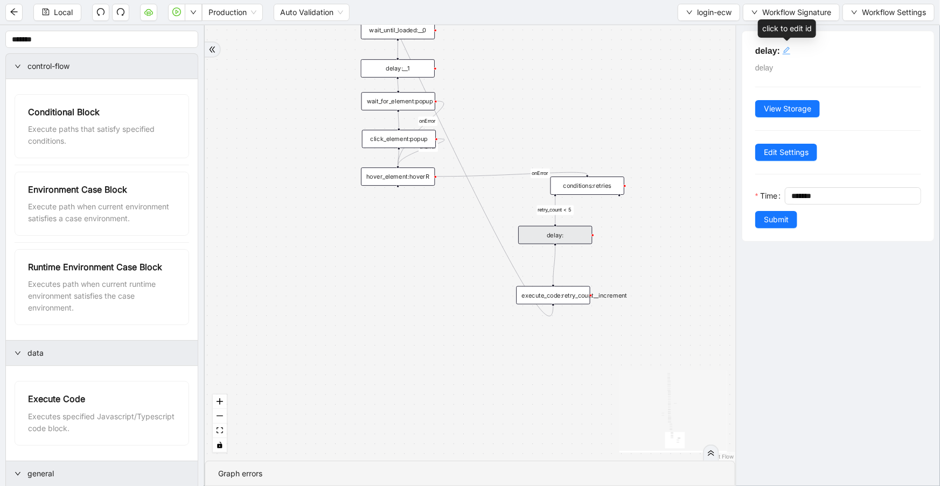
click at [786, 51] on icon "edit" at bounding box center [786, 51] width 8 height 8
type textarea "******"
click at [561, 240] on div "delay:" at bounding box center [555, 235] width 74 height 18
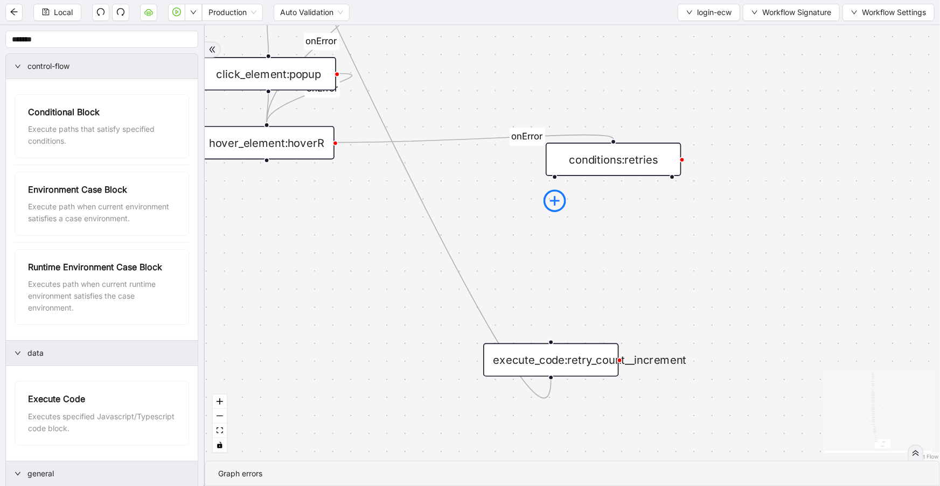
click at [547, 198] on icon "plus-circle" at bounding box center [554, 201] width 23 height 23
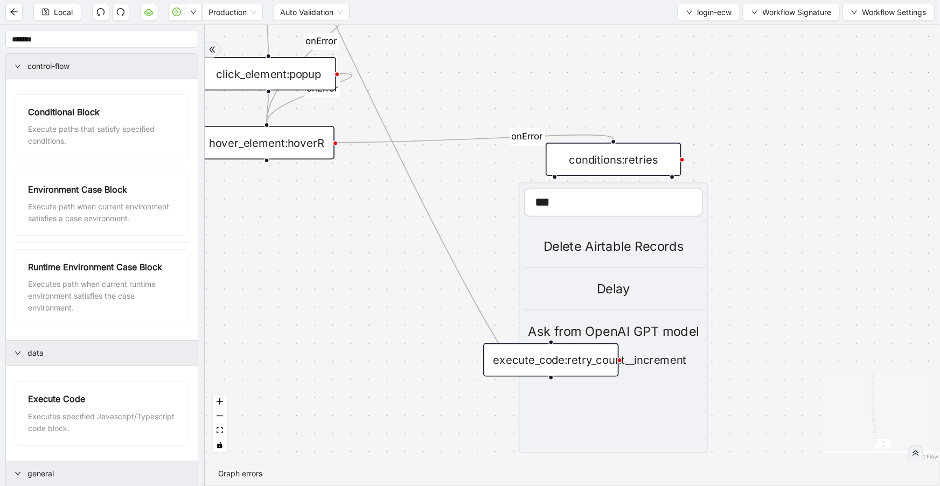
type input "***"
click at [590, 291] on div "Delay" at bounding box center [614, 290] width 179 height 20
click at [607, 285] on div "Delay" at bounding box center [614, 290] width 179 height 20
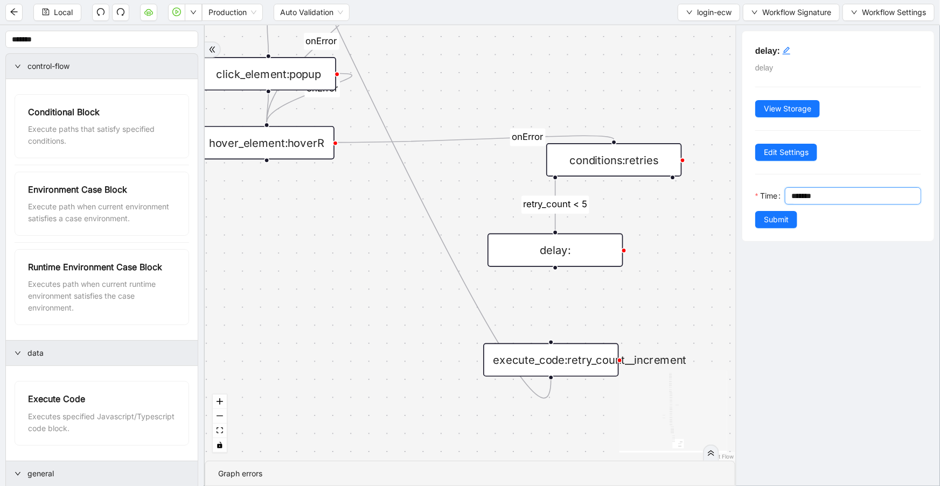
drag, startPoint x: 835, startPoint y: 198, endPoint x: 758, endPoint y: 186, distance: 77.9
click at [758, 187] on div "Time *******" at bounding box center [838, 199] width 166 height 24
type input "********"
click at [784, 45] on div "click to edit id" at bounding box center [786, 50] width 9 height 13
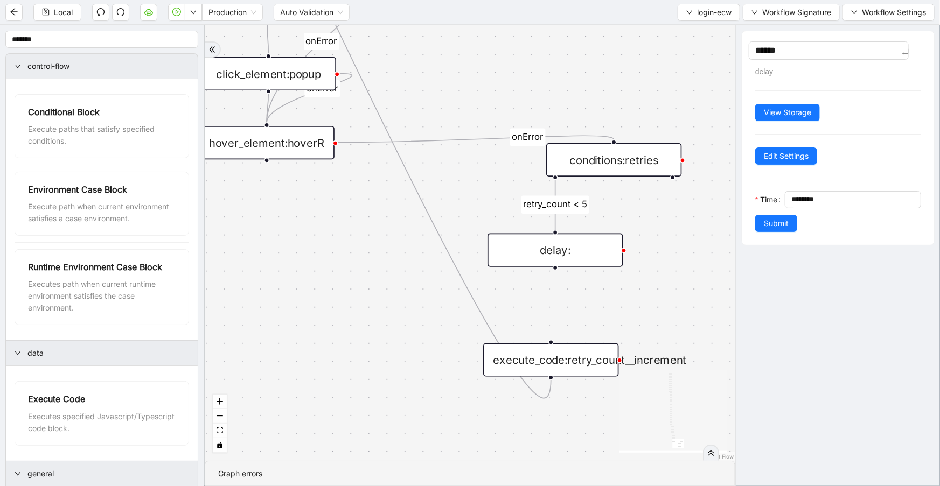
type textarea "*******"
type textarea "********"
type textarea "*********"
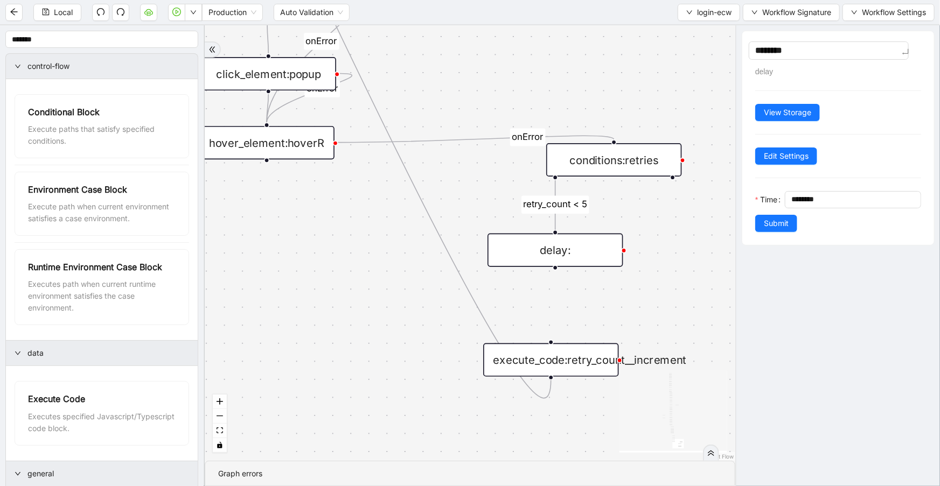
type textarea "*********"
type textarea "**********"
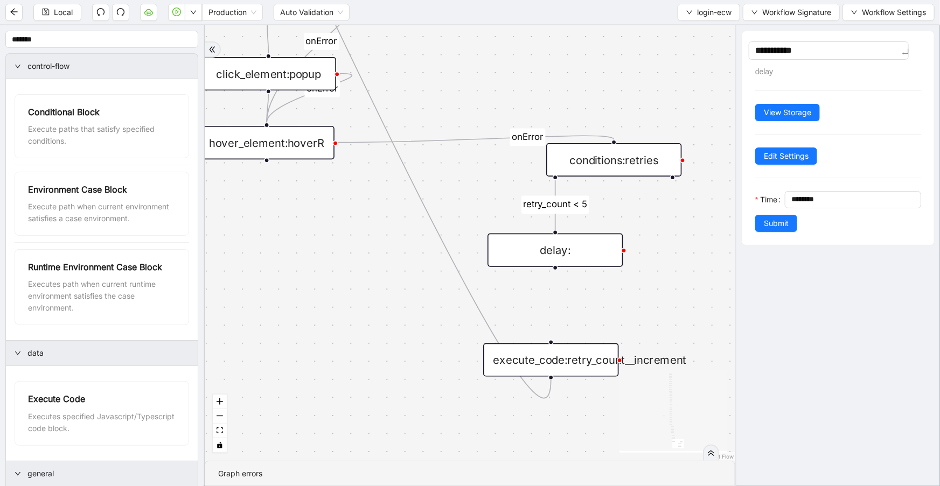
type textarea "**********"
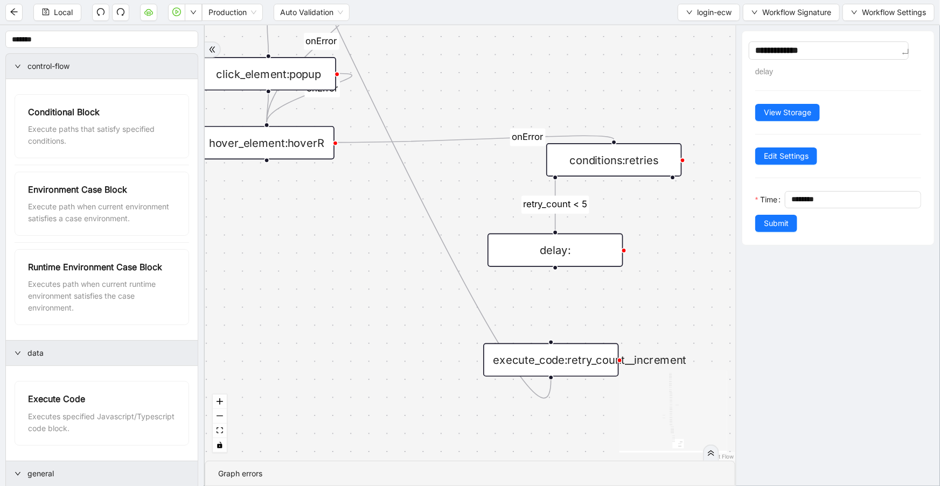
type textarea "**********"
click at [784, 218] on span "Submit" at bounding box center [776, 224] width 25 height 12
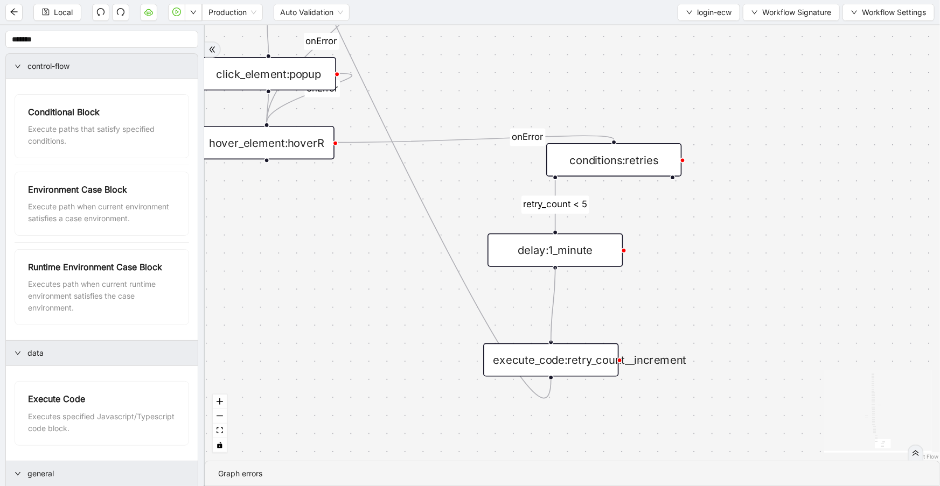
drag, startPoint x: 556, startPoint y: 267, endPoint x: 551, endPoint y: 339, distance: 72.3
click at [551, 339] on div "fallback success onError onError onError onError onError retry_count < 5 trigge…" at bounding box center [572, 243] width 735 height 436
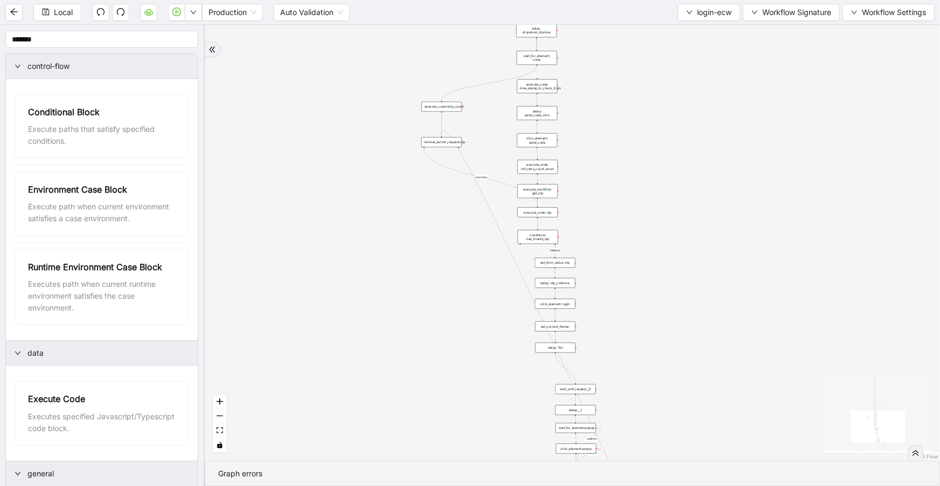
drag, startPoint x: 595, startPoint y: 174, endPoint x: 695, endPoint y: 382, distance: 230.7
click at [695, 382] on div "fallback success onError onError onError onError onError retry_count < 5 trigge…" at bounding box center [572, 243] width 735 height 436
drag, startPoint x: 817, startPoint y: 292, endPoint x: 722, endPoint y: 35, distance: 274.7
click at [722, 36] on div "fallback success onError onError onError onError onError retry_count < 5 trigge…" at bounding box center [572, 243] width 735 height 436
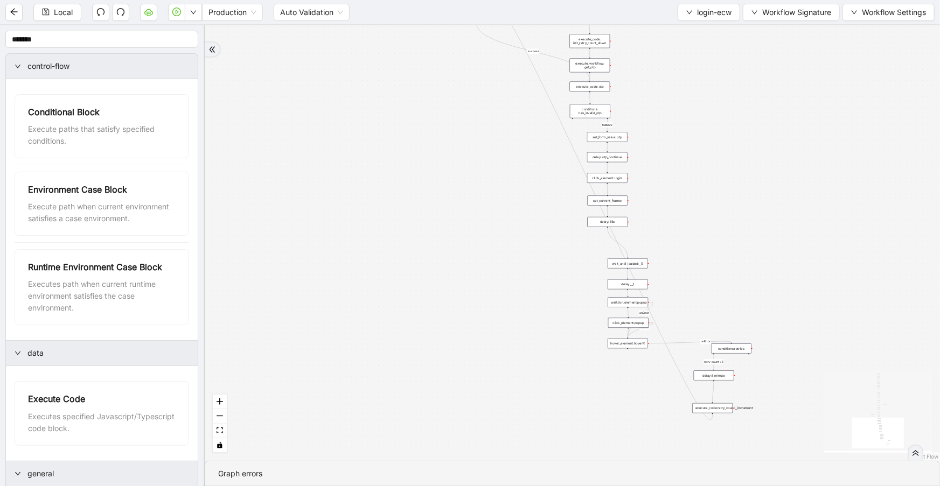
drag, startPoint x: 719, startPoint y: 280, endPoint x: 716, endPoint y: 254, distance: 26.6
click at [716, 254] on div "fallback success onError onError onError onError onError retry_count < 5 trigge…" at bounding box center [572, 243] width 735 height 436
drag, startPoint x: 702, startPoint y: 149, endPoint x: 721, endPoint y: 244, distance: 96.7
click at [721, 244] on div "fallback success onError onError onError onError onError retry_count < 5 trigge…" at bounding box center [572, 243] width 735 height 436
drag, startPoint x: 683, startPoint y: 254, endPoint x: 678, endPoint y: 218, distance: 35.9
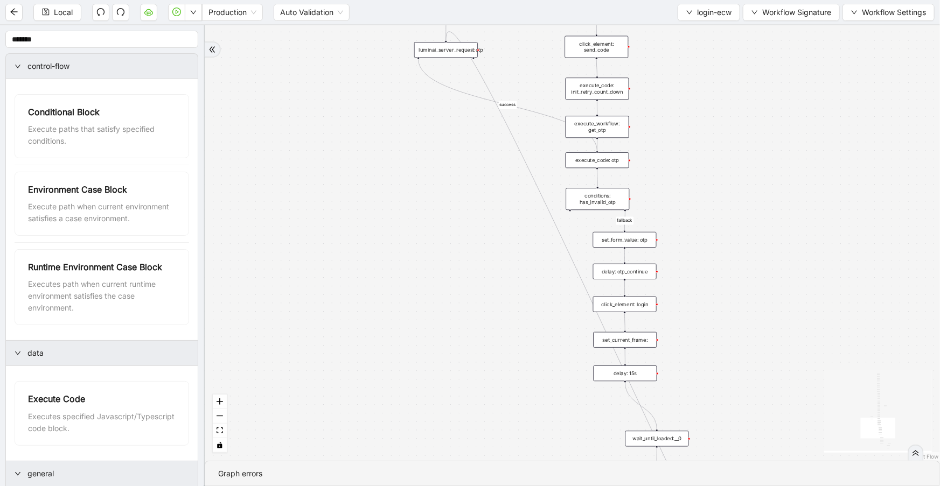
click at [678, 219] on div "fallback success onError onError onError onError onError retry_count < 5 trigge…" at bounding box center [572, 243] width 735 height 436
click at [67, 16] on span "Local" at bounding box center [63, 12] width 19 height 12
click at [701, 20] on button "login-ecw" at bounding box center [708, 12] width 62 height 17
click at [707, 37] on span "Select" at bounding box center [706, 33] width 46 height 12
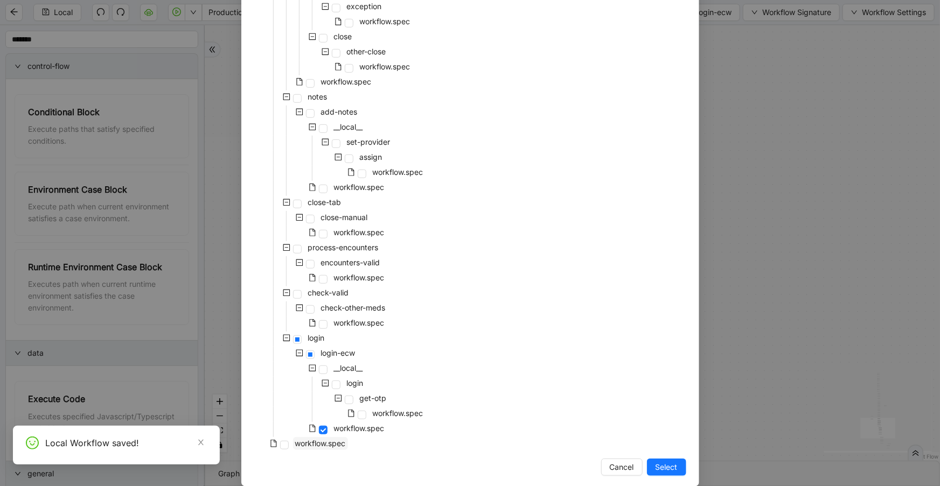
scroll to position [215, 0]
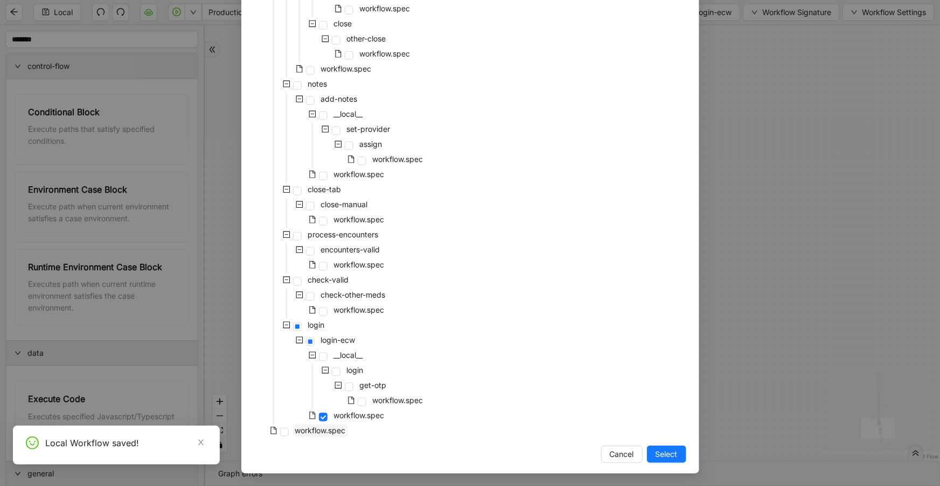
click at [332, 426] on span "workflow.spec" at bounding box center [320, 430] width 51 height 9
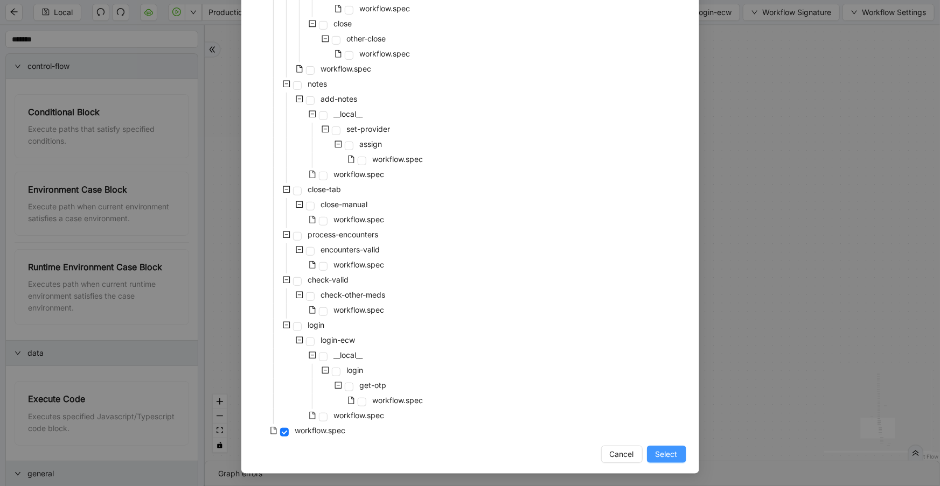
click at [662, 451] on span "Select" at bounding box center [666, 455] width 22 height 12
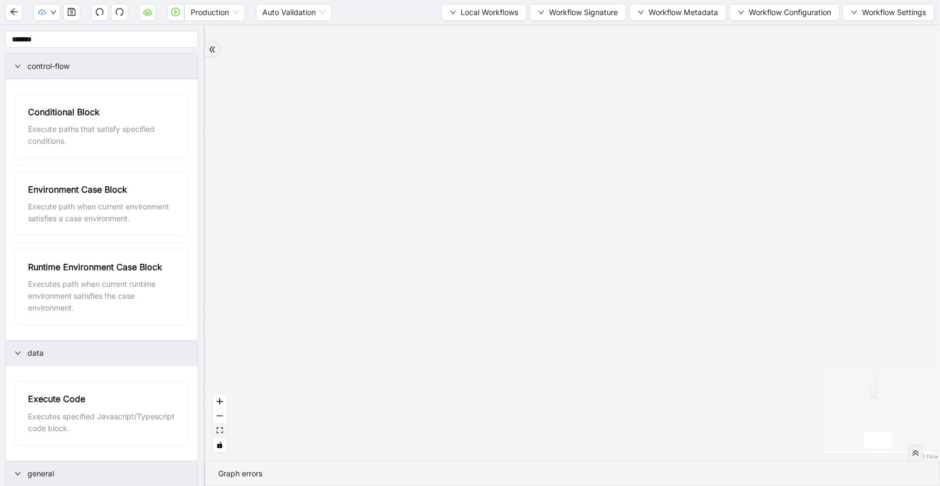
click at [225, 430] on button "fit view" at bounding box center [220, 431] width 14 height 15
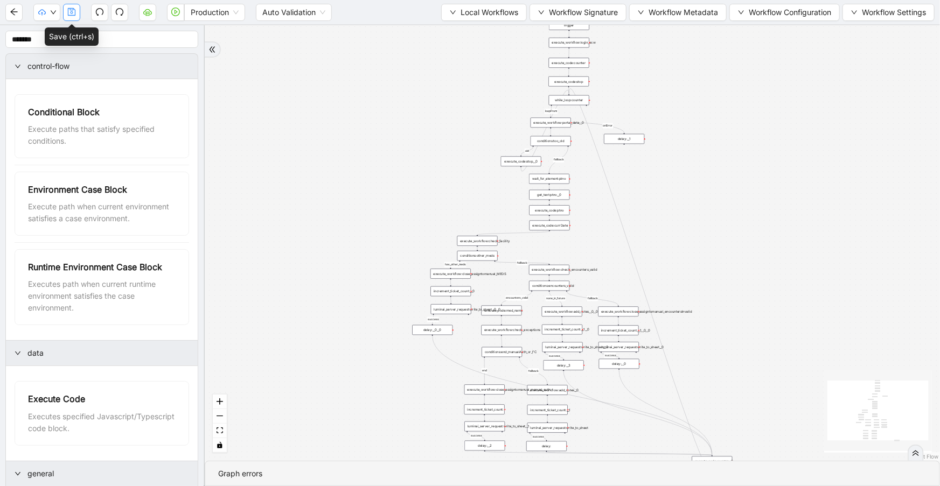
click at [72, 13] on icon "save" at bounding box center [71, 12] width 9 height 9
click at [50, 18] on button "button" at bounding box center [46, 12] width 27 height 17
click at [56, 37] on span "Dev: Update Needed" at bounding box center [80, 33] width 78 height 12
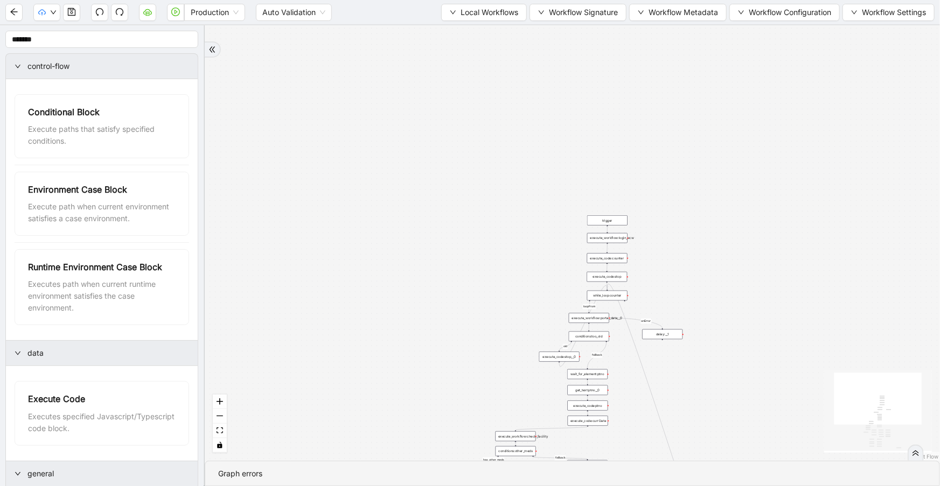
drag, startPoint x: 705, startPoint y: 88, endPoint x: 747, endPoint y: 299, distance: 214.8
click at [747, 299] on div "has_other_meds success success end success success success old fallback fallbac…" at bounding box center [572, 243] width 735 height 436
click at [505, 15] on span "Local Workflows" at bounding box center [489, 12] width 58 height 12
click at [512, 31] on span "Select" at bounding box center [480, 33] width 70 height 12
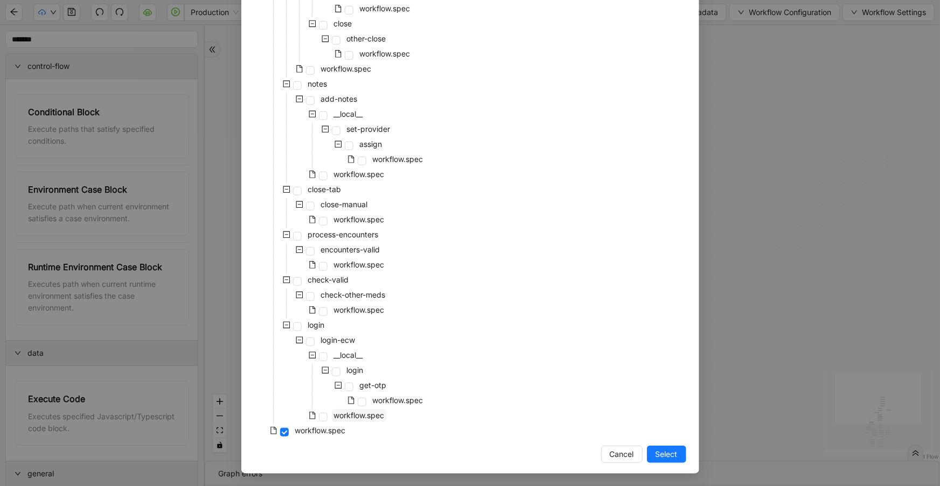
click at [350, 415] on span "workflow.spec" at bounding box center [359, 415] width 51 height 9
click at [656, 458] on span "Select" at bounding box center [666, 455] width 22 height 12
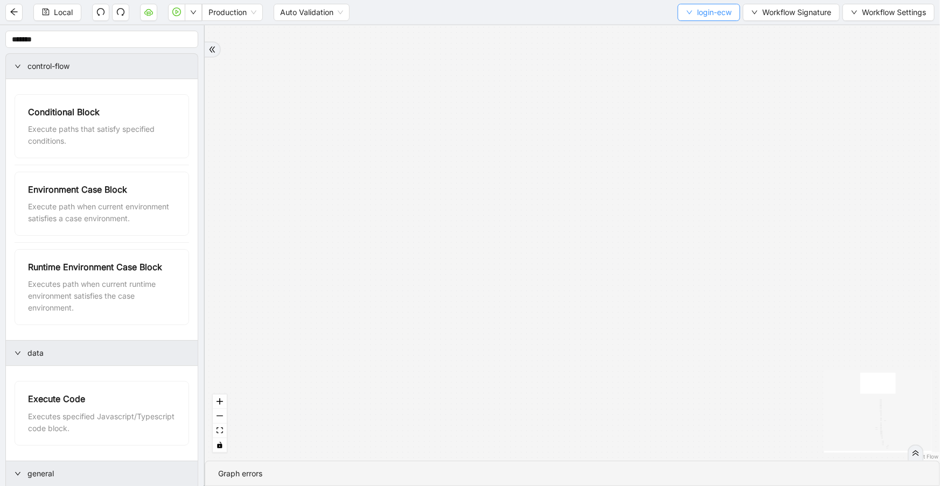
click at [694, 8] on button "login-ecw" at bounding box center [708, 12] width 62 height 17
click at [701, 34] on span "Select" at bounding box center [706, 33] width 46 height 12
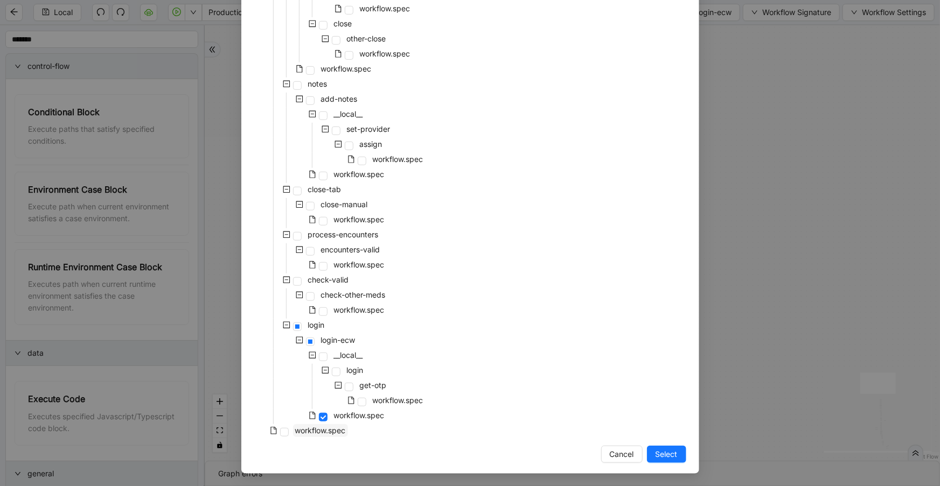
click at [302, 431] on span "workflow.spec" at bounding box center [320, 430] width 51 height 9
click at [661, 452] on span "Select" at bounding box center [666, 455] width 22 height 12
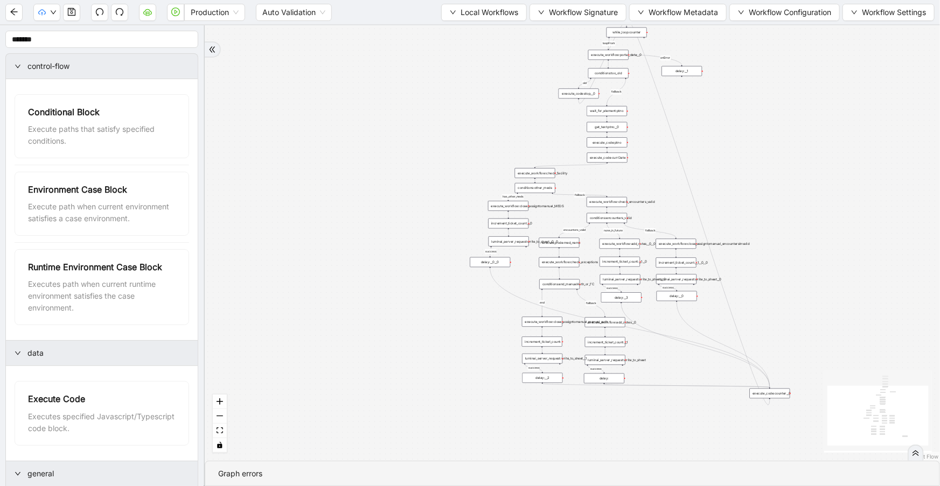
drag, startPoint x: 737, startPoint y: 239, endPoint x: 751, endPoint y: -22, distance: 261.0
click at [751, 0] on html "Production Auto Validation Local Workflows Workflow Signature Workflow Metadata…" at bounding box center [470, 243] width 940 height 486
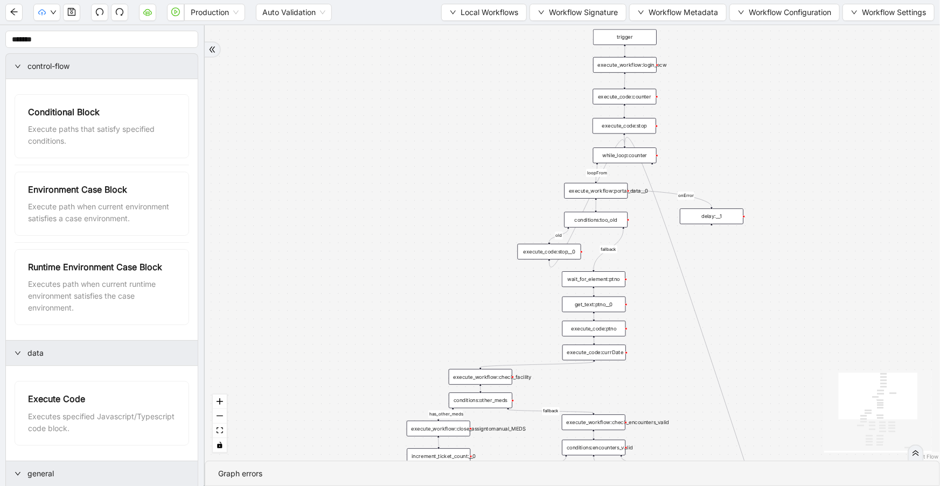
drag, startPoint x: 589, startPoint y: 199, endPoint x: 571, endPoint y: 386, distance: 187.7
click at [571, 386] on div "has_other_meds success success end success success success old fallback fallbac…" at bounding box center [572, 243] width 735 height 436
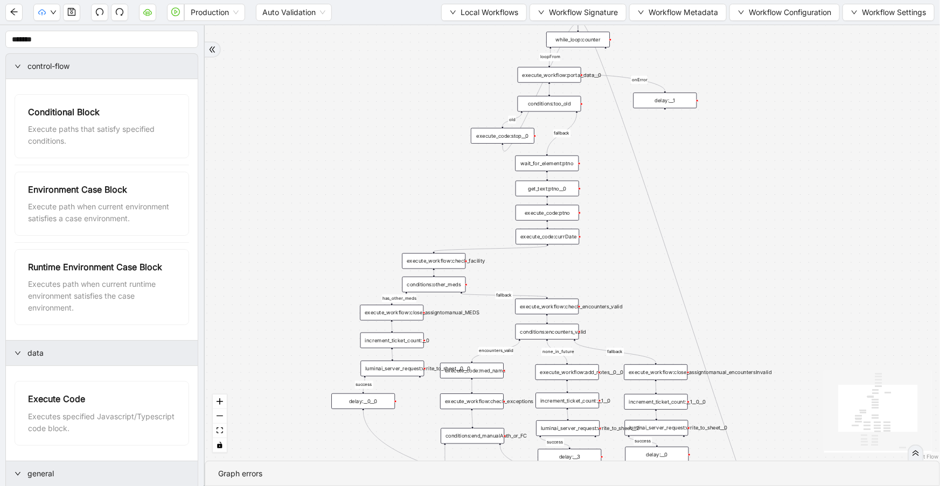
drag, startPoint x: 786, startPoint y: 323, endPoint x: 732, endPoint y: 190, distance: 143.5
click at [732, 190] on div "has_other_meds success success end success success success old fallback fallbac…" at bounding box center [572, 243] width 735 height 436
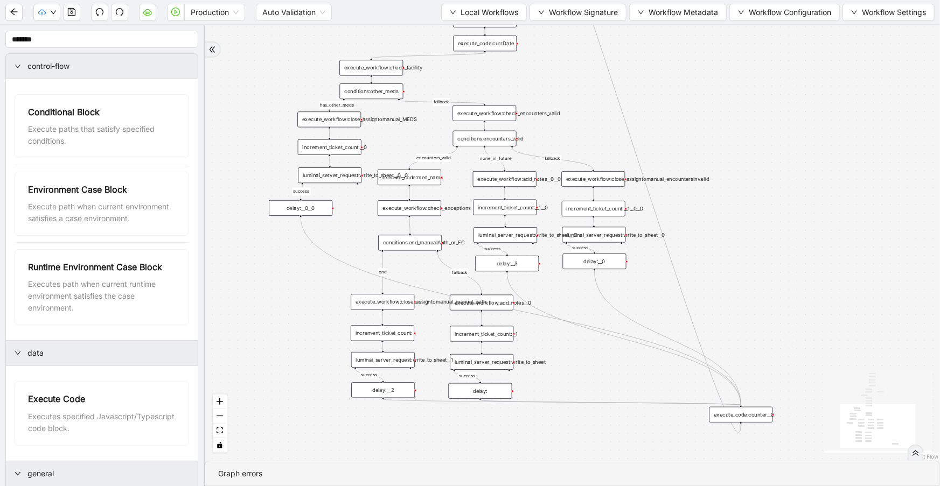
drag, startPoint x: 775, startPoint y: 260, endPoint x: 711, endPoint y: 70, distance: 199.9
click at [713, 68] on div "has_other_meds success success end success success success old fallback fallbac…" at bounding box center [572, 243] width 735 height 436
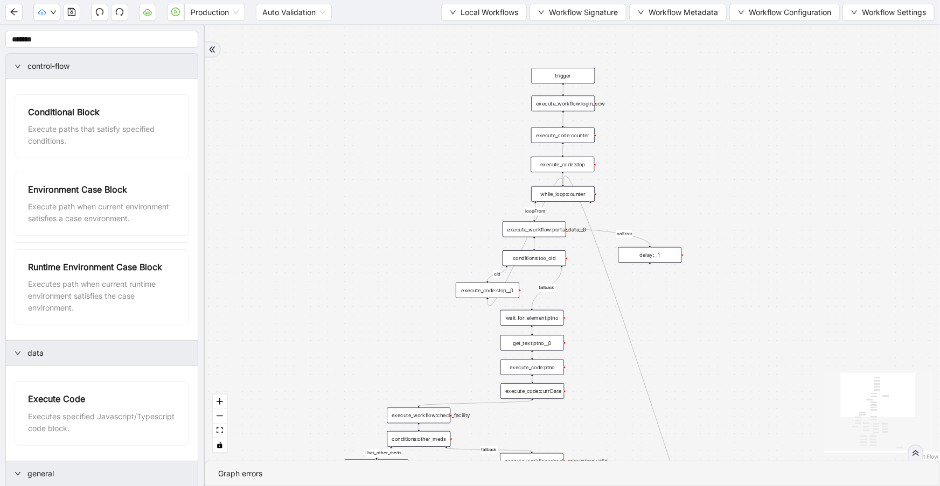
drag, startPoint x: 722, startPoint y: 118, endPoint x: 770, endPoint y: 468, distance: 353.3
click at [770, 468] on section "has_other_meds success success end success success success old fallback fallbac…" at bounding box center [572, 255] width 735 height 461
click at [549, 235] on div "execute_workflow:portal_data__0" at bounding box center [534, 230] width 64 height 16
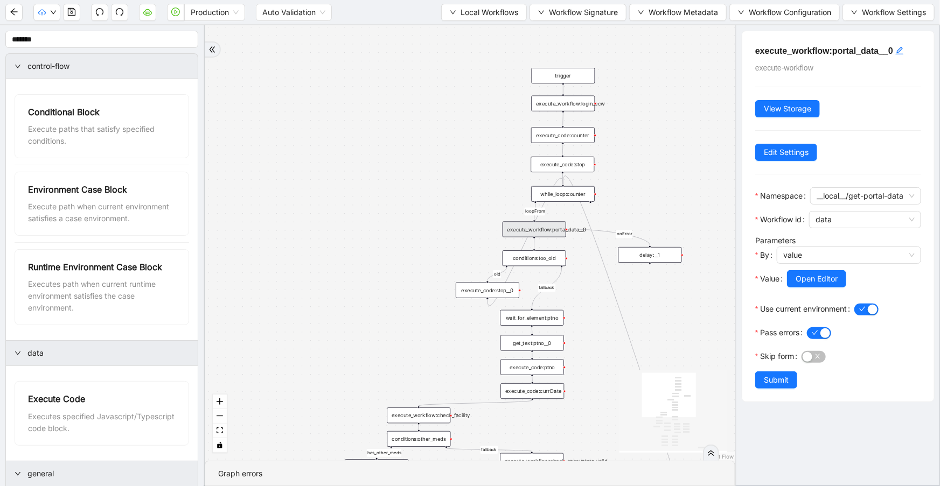
drag, startPoint x: 504, startPoint y: 5, endPoint x: 506, endPoint y: 22, distance: 16.2
click at [504, 6] on span "Local Workflows" at bounding box center [489, 12] width 58 height 12
click at [506, 29] on span "Select" at bounding box center [480, 33] width 70 height 12
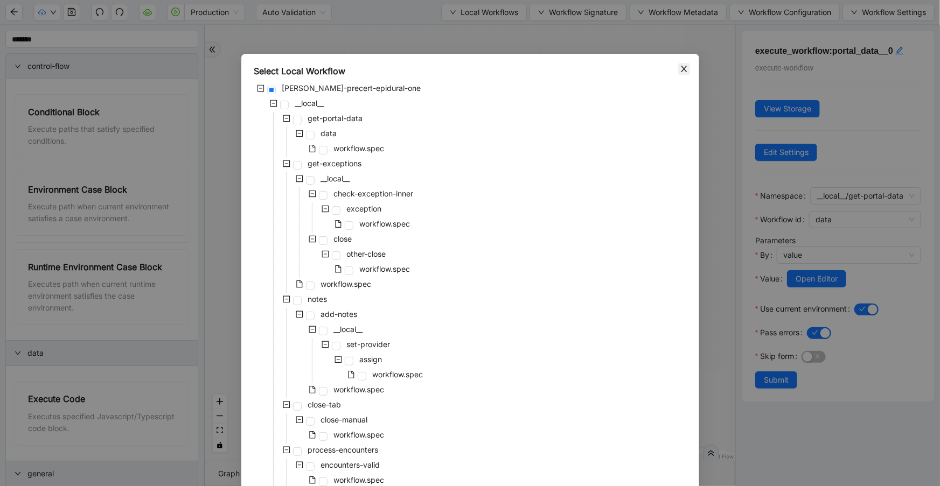
click at [681, 68] on icon "close" at bounding box center [684, 69] width 6 height 6
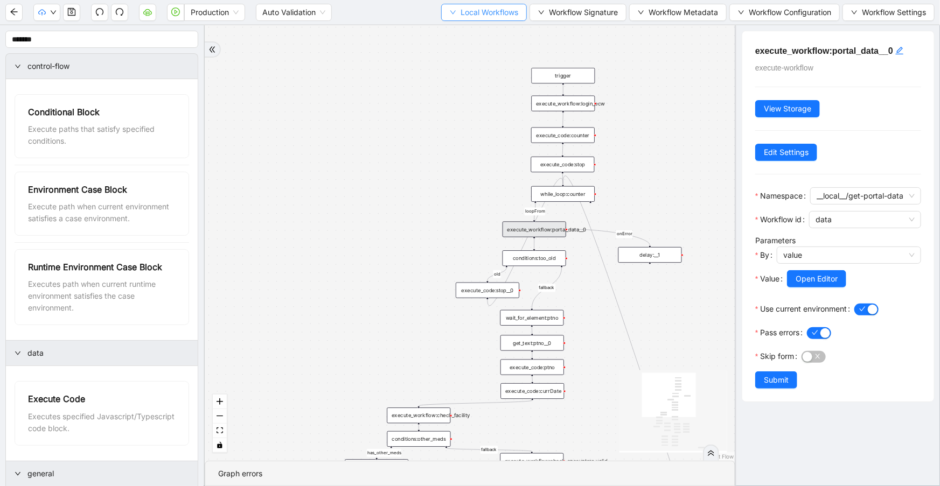
click at [479, 13] on span "Local Workflows" at bounding box center [489, 12] width 58 height 12
click at [482, 30] on span "Select" at bounding box center [480, 33] width 70 height 12
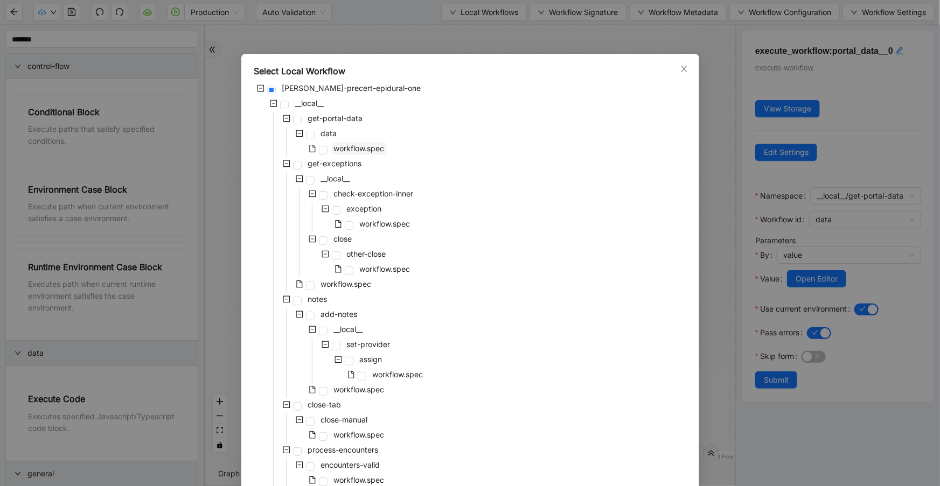
click at [358, 150] on span "workflow.spec" at bounding box center [359, 148] width 51 height 9
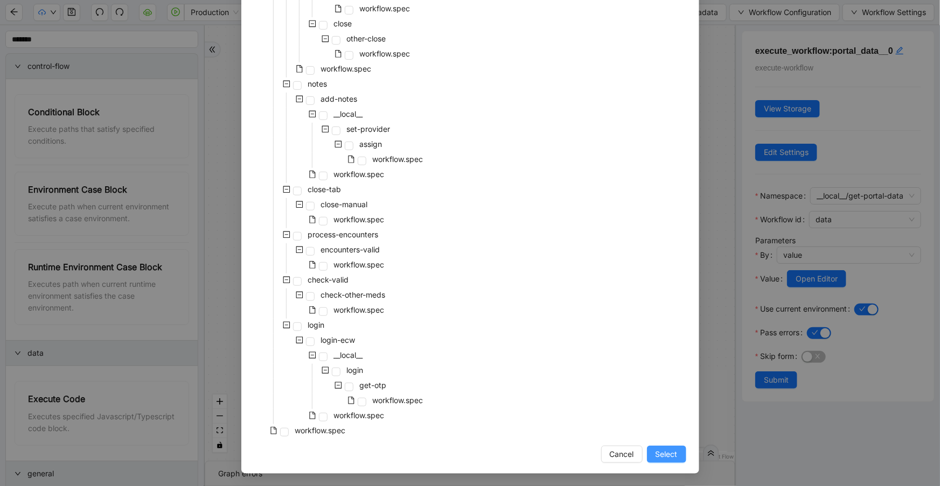
click at [651, 459] on button "Select" at bounding box center [666, 454] width 39 height 17
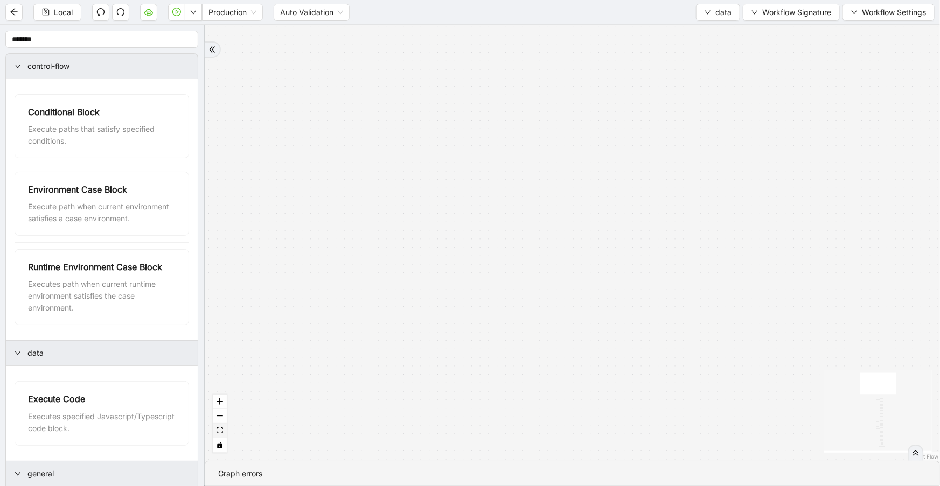
click at [221, 430] on icon "fit view" at bounding box center [219, 431] width 6 height 6
drag, startPoint x: 660, startPoint y: 164, endPoint x: 672, endPoint y: 291, distance: 127.2
click at [672, 291] on div "fallback old onError onError trigger wait_until_loaded: click_element:popup cli…" at bounding box center [572, 243] width 735 height 436
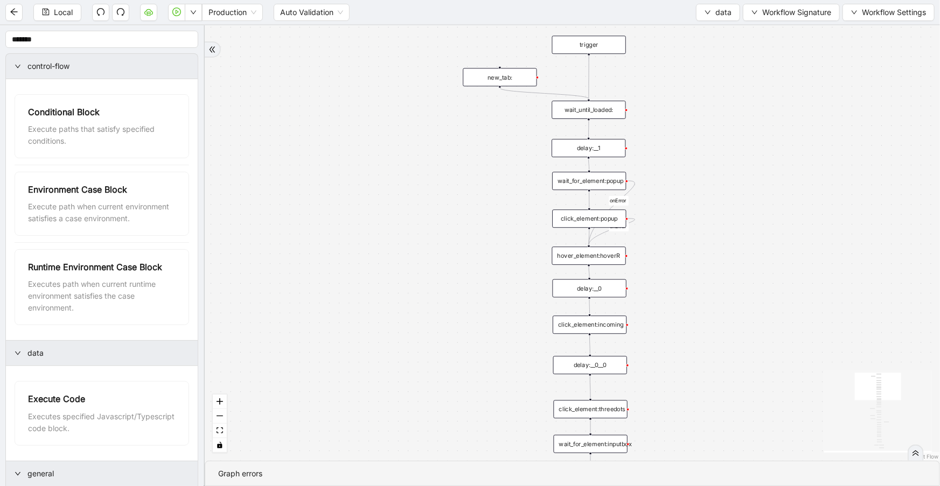
drag, startPoint x: 709, startPoint y: 258, endPoint x: 780, endPoint y: 195, distance: 94.2
click at [711, 212] on div "fallback old onError onError trigger wait_until_loaded: click_element:popup cli…" at bounding box center [572, 243] width 735 height 436
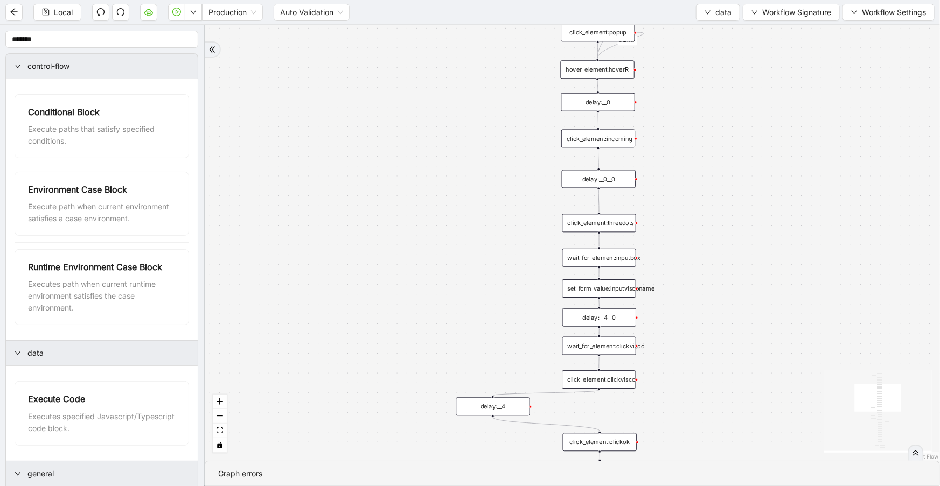
drag, startPoint x: 683, startPoint y: 322, endPoint x: 689, endPoint y: 128, distance: 193.9
click at [689, 128] on div "fallback old onError onError trigger wait_until_loaded: click_element:popup cli…" at bounding box center [572, 243] width 735 height 436
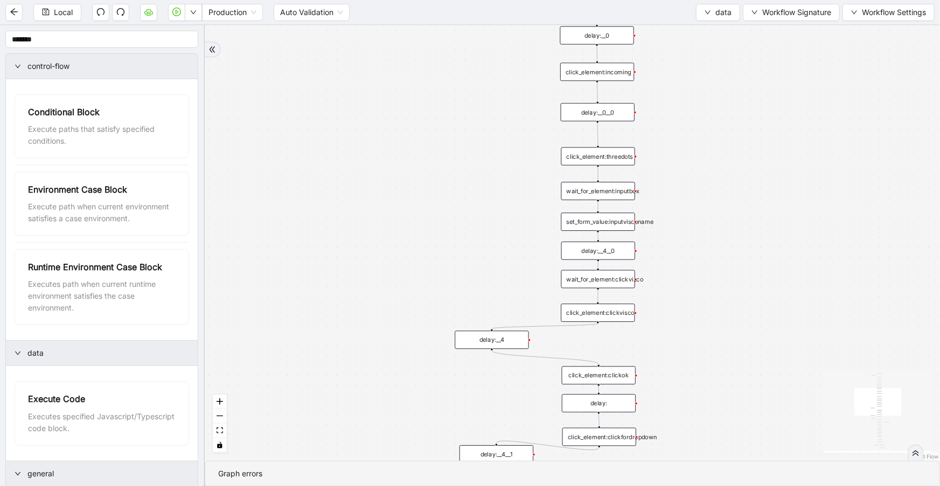
drag, startPoint x: 710, startPoint y: 286, endPoint x: 708, endPoint y: 242, distance: 44.2
click at [708, 242] on div "fallback old onError onError trigger wait_until_loaded: click_element:popup cli…" at bounding box center [572, 243] width 735 height 436
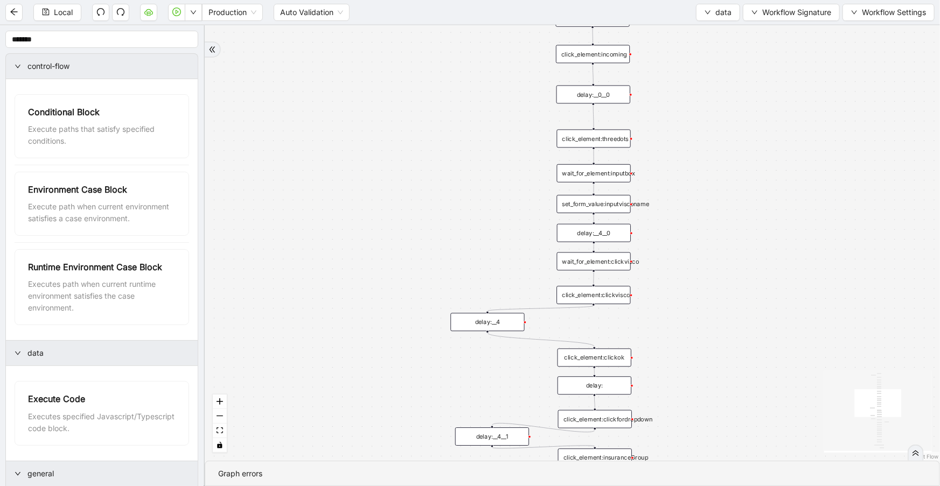
drag, startPoint x: 714, startPoint y: 292, endPoint x: 710, endPoint y: 269, distance: 23.6
click at [710, 269] on div "fallback old onError onError trigger wait_until_loaded: click_element:popup cli…" at bounding box center [572, 243] width 735 height 436
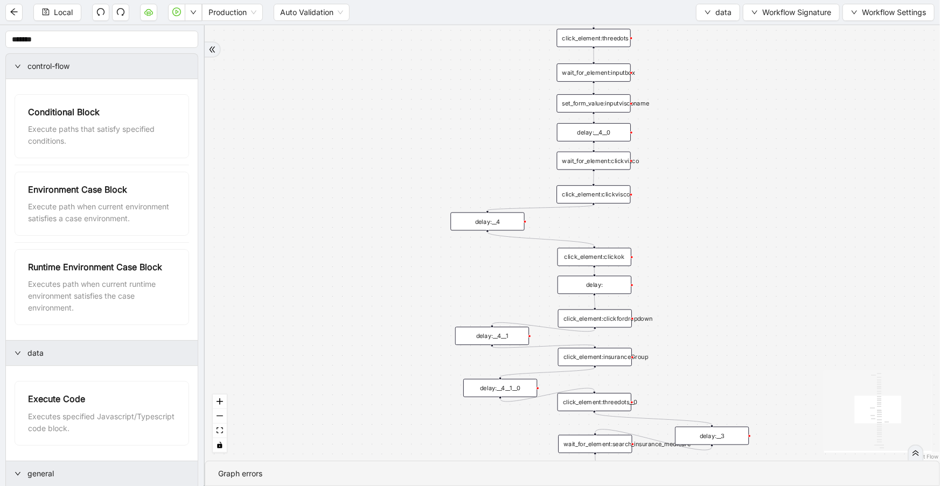
drag, startPoint x: 703, startPoint y: 304, endPoint x: 705, endPoint y: 202, distance: 101.8
click at [705, 202] on div "fallback old onError onError trigger wait_until_loaded: click_element:popup cli…" at bounding box center [572, 243] width 735 height 436
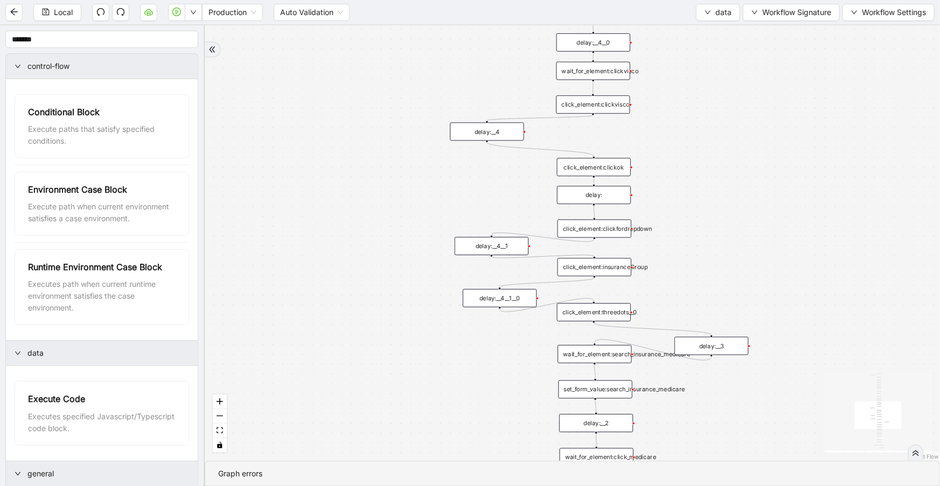
drag, startPoint x: 707, startPoint y: 302, endPoint x: 705, endPoint y: 225, distance: 77.6
click at [705, 225] on div "fallback old onError onError trigger wait_until_loaded: click_element:popup cli…" at bounding box center [572, 243] width 735 height 436
click at [577, 271] on div "click_element:insuranceGroup" at bounding box center [594, 267] width 74 height 18
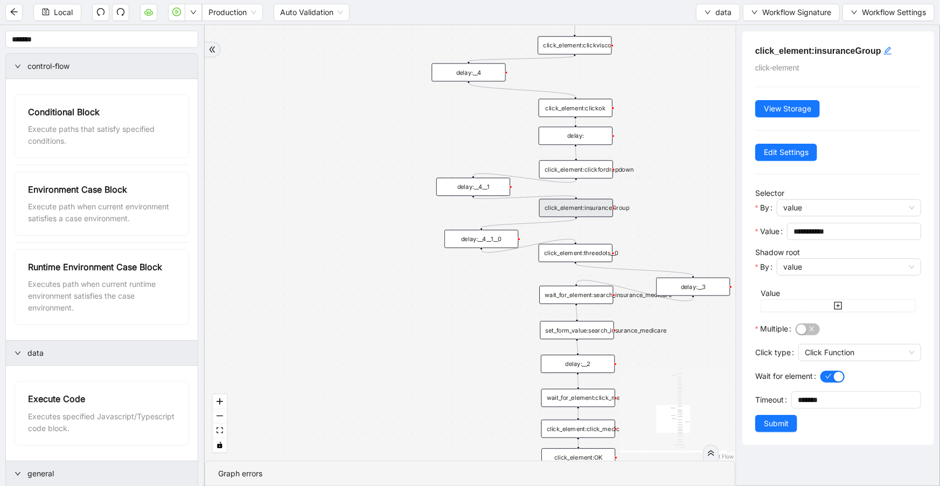
drag, startPoint x: 662, startPoint y: 299, endPoint x: 644, endPoint y: 240, distance: 61.5
click at [644, 240] on div "fallback old onError onError trigger wait_until_loaded: click_element:popup cli…" at bounding box center [470, 243] width 530 height 436
click at [583, 323] on div "set_form_value:search_insurance_medicare" at bounding box center [577, 330] width 74 height 18
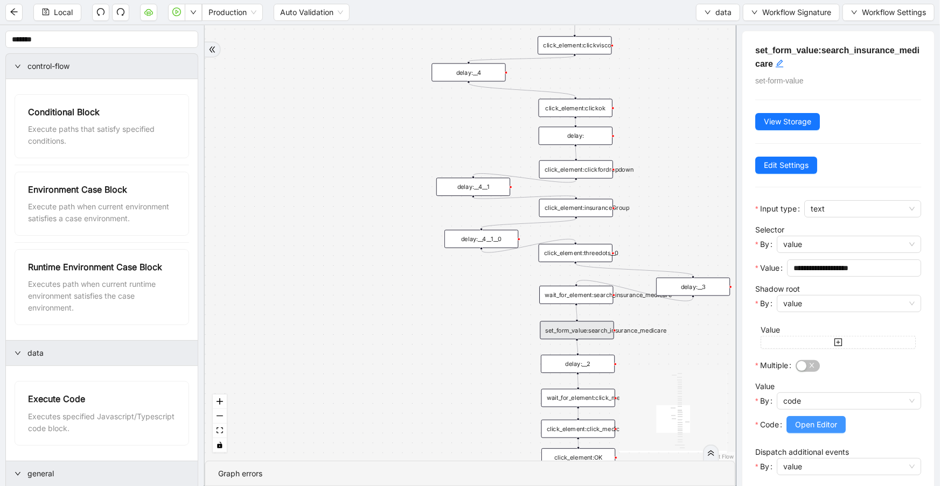
click at [825, 424] on span "Open Editor" at bounding box center [816, 425] width 42 height 12
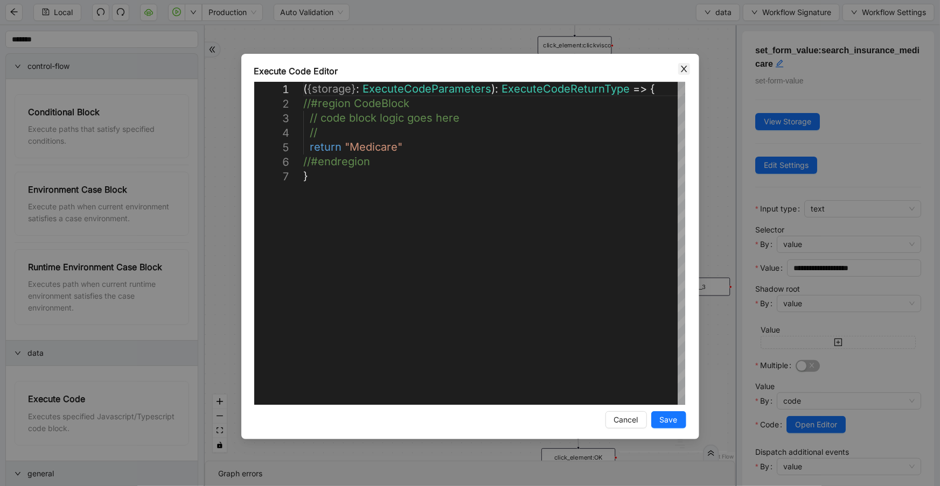
click at [687, 69] on icon "close" at bounding box center [684, 69] width 9 height 9
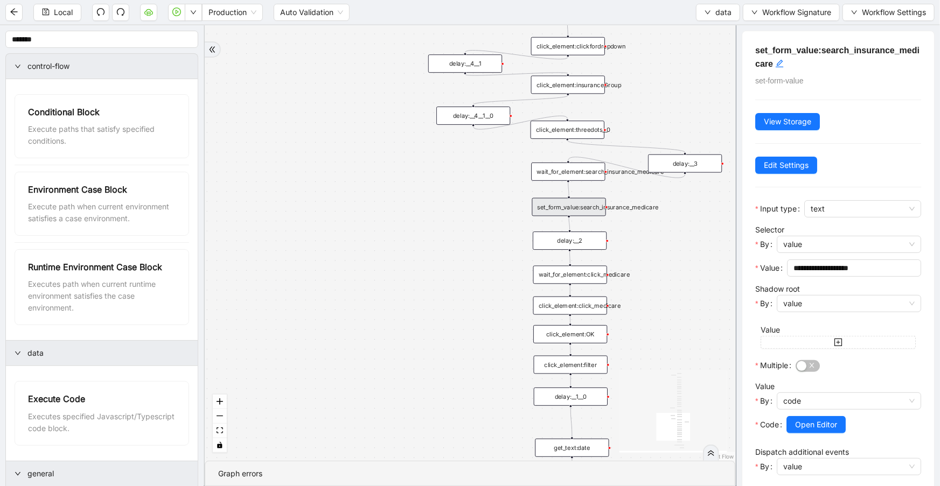
drag, startPoint x: 669, startPoint y: 337, endPoint x: 660, endPoint y: 231, distance: 106.5
click at [660, 231] on div "fallback old onError onError trigger wait_until_loaded: click_element:popup cli…" at bounding box center [470, 243] width 530 height 436
click at [590, 307] on div "click_element:click_medicare" at bounding box center [570, 305] width 74 height 18
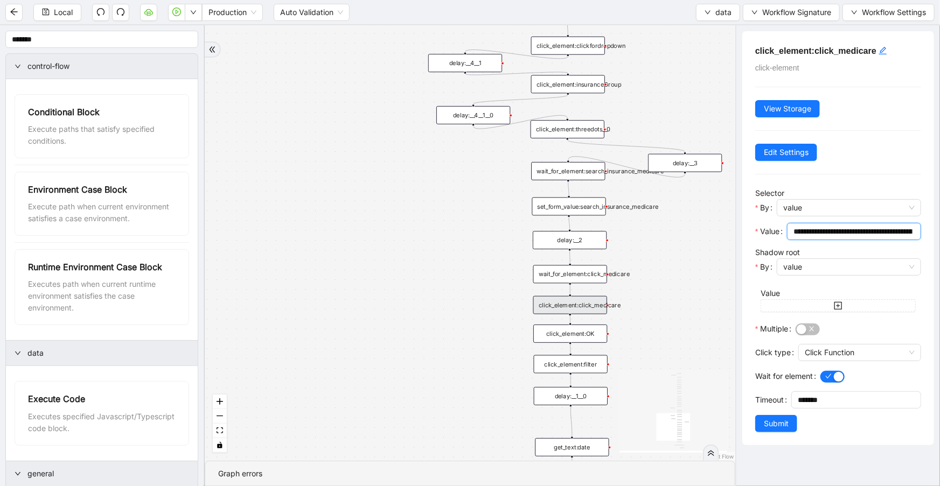
click at [852, 229] on input "**********" at bounding box center [852, 232] width 119 height 12
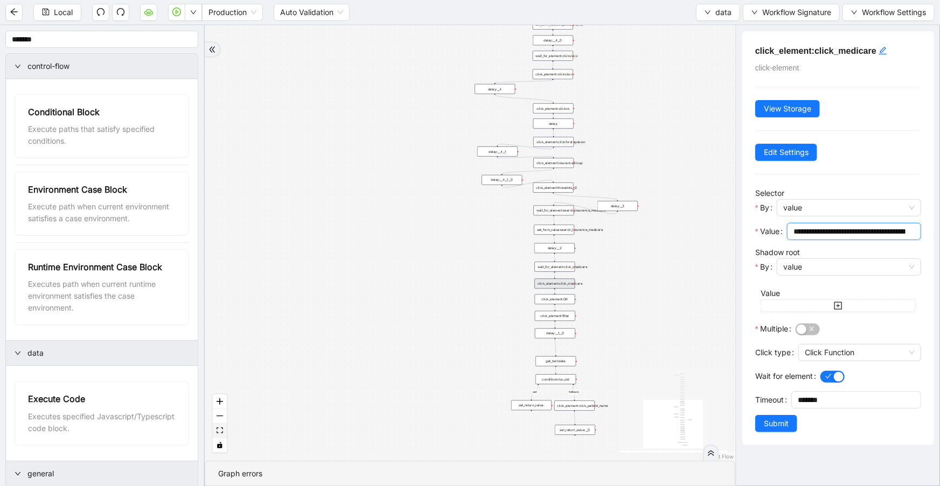
click at [221, 433] on icon "fit view" at bounding box center [219, 431] width 6 height 6
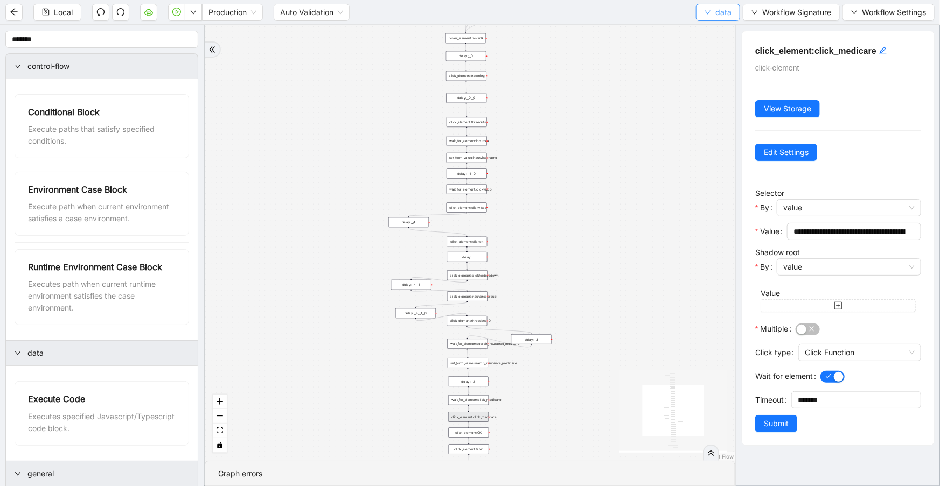
click at [718, 12] on span "data" at bounding box center [723, 12] width 16 height 12
click at [718, 30] on span "Select" at bounding box center [717, 33] width 29 height 12
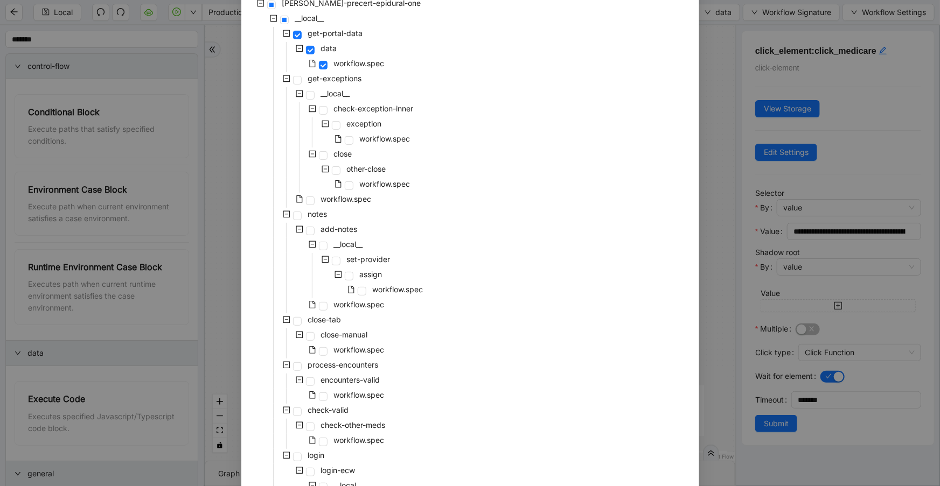
scroll to position [215, 0]
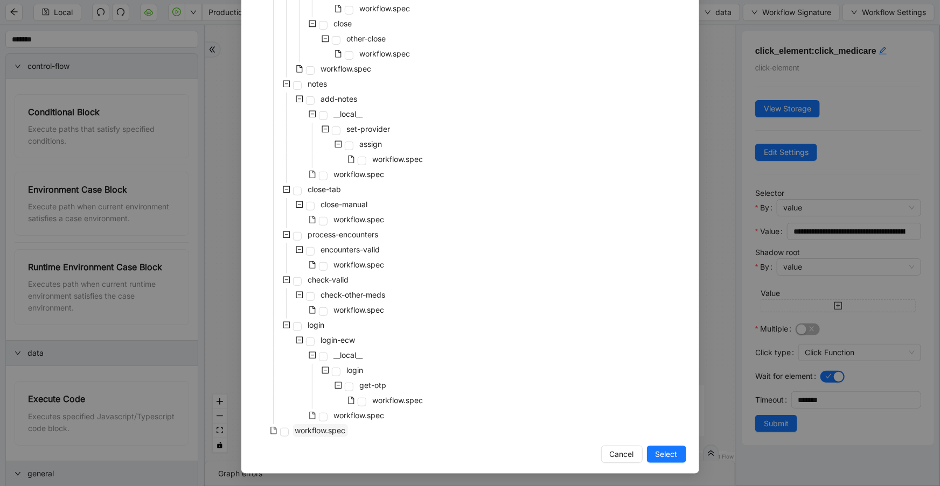
click at [327, 433] on span "workflow.spec" at bounding box center [320, 430] width 51 height 9
click at [655, 456] on span "Select" at bounding box center [666, 455] width 22 height 12
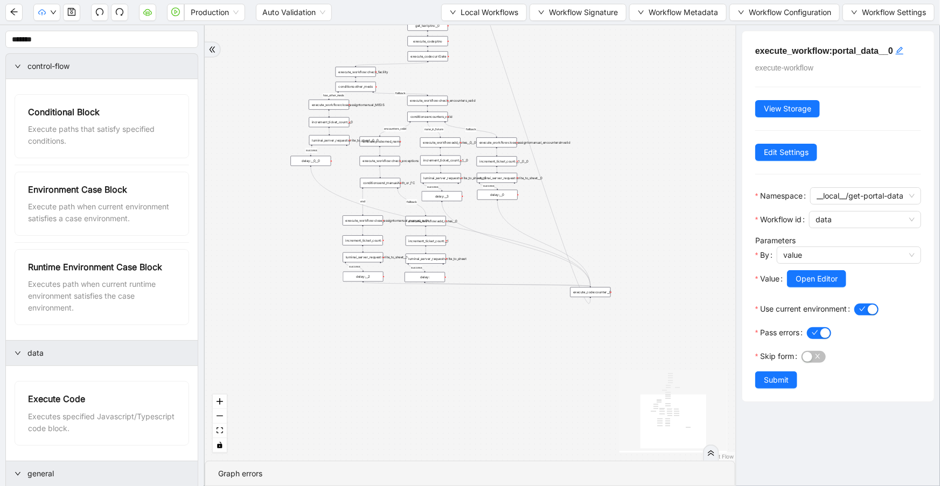
drag, startPoint x: 516, startPoint y: 250, endPoint x: 557, endPoint y: 485, distance: 238.2
click at [557, 485] on section "has_other_meds success success end success success success old fallback fallbac…" at bounding box center [470, 255] width 530 height 461
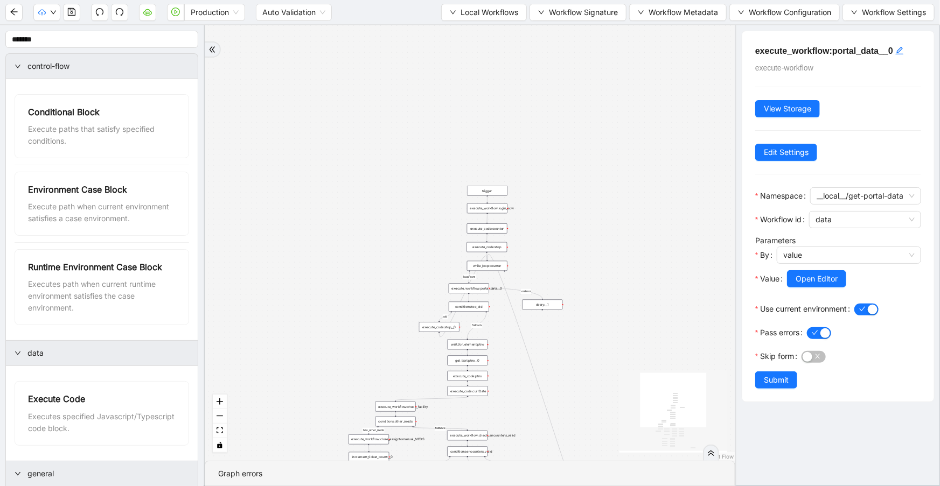
drag, startPoint x: 596, startPoint y: 118, endPoint x: 632, endPoint y: 468, distance: 351.3
click at [634, 473] on section "has_other_meds success success end success success success old fallback fallbac…" at bounding box center [470, 255] width 530 height 461
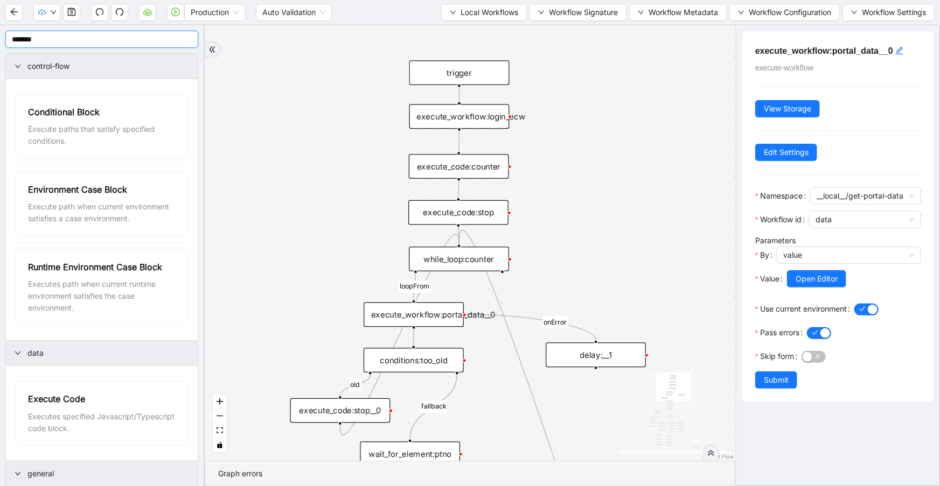
click at [97, 37] on input "*******" at bounding box center [101, 39] width 193 height 17
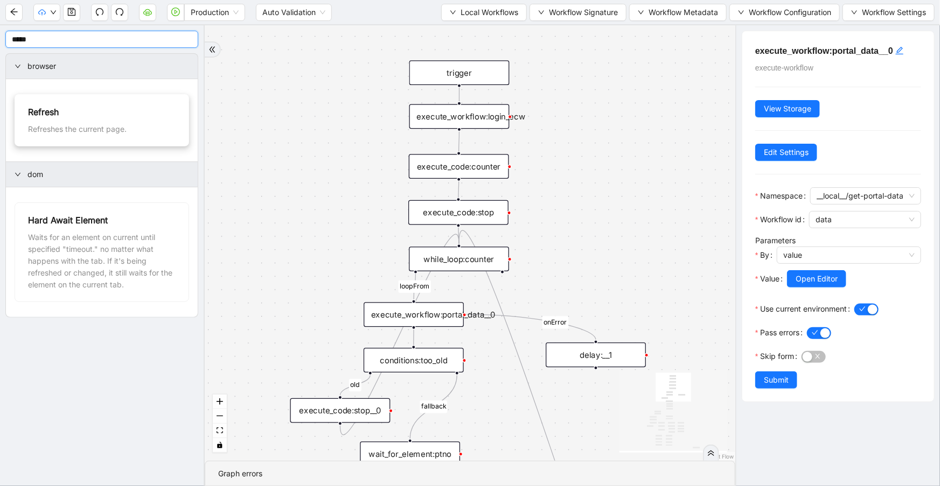
type input "*****"
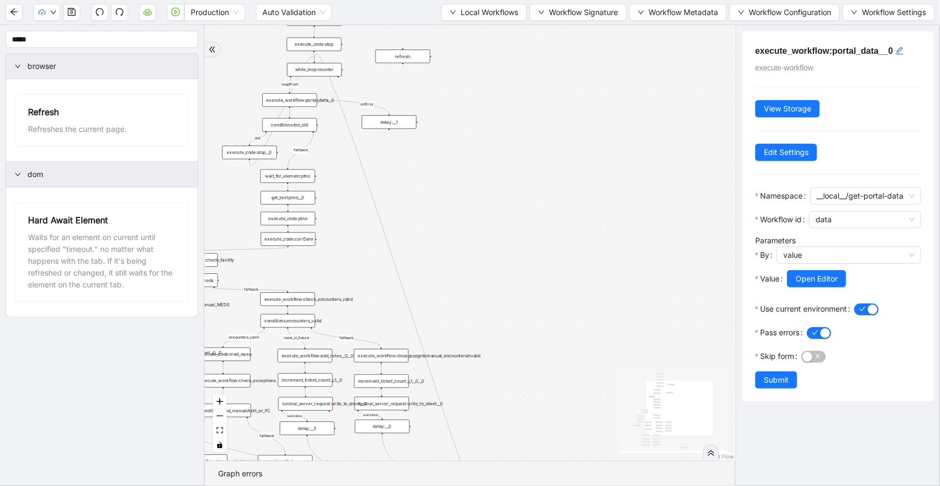
drag, startPoint x: 673, startPoint y: 275, endPoint x: 426, endPoint y: 76, distance: 316.8
click at [426, 76] on div "has_other_meds success success end success success success old fallback fallbac…" at bounding box center [470, 243] width 530 height 436
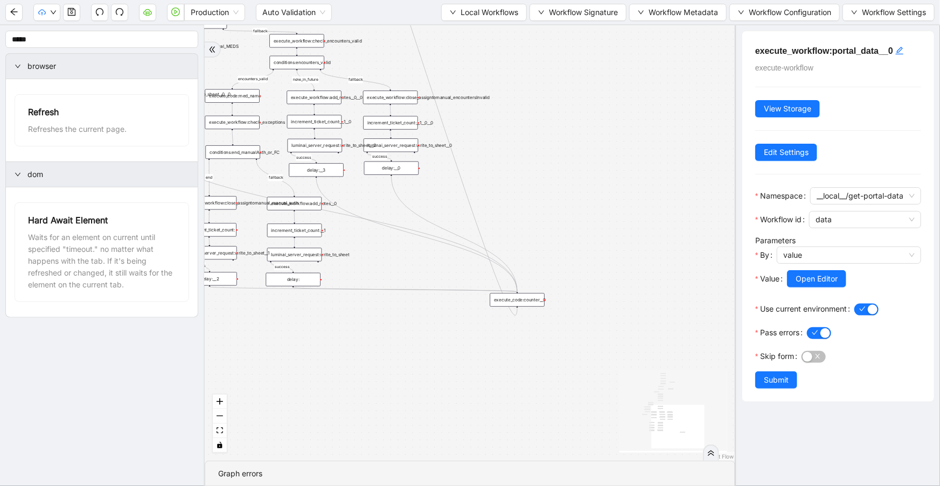
drag, startPoint x: 584, startPoint y: 282, endPoint x: 587, endPoint y: 81, distance: 201.4
click at [598, 34] on div "has_other_meds success success end success success success old fallback fallbac…" at bounding box center [470, 243] width 530 height 436
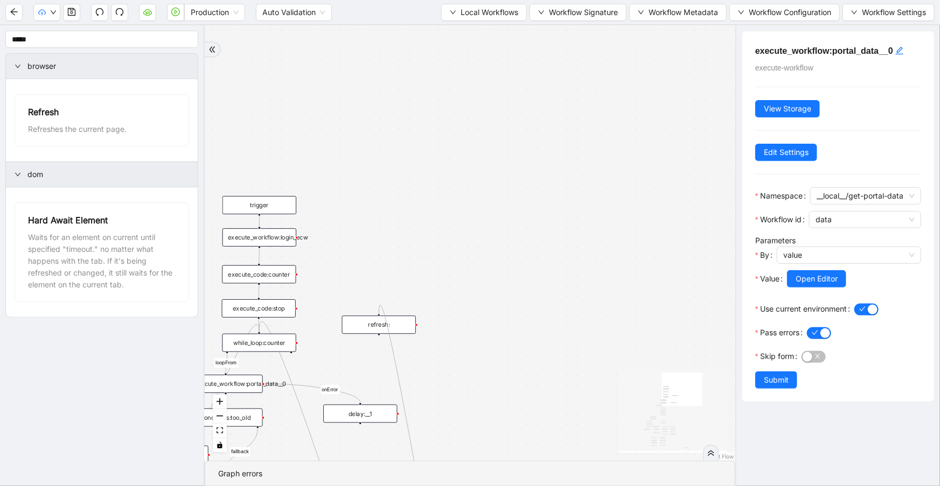
drag, startPoint x: 522, startPoint y: 298, endPoint x: 377, endPoint y: 314, distance: 145.2
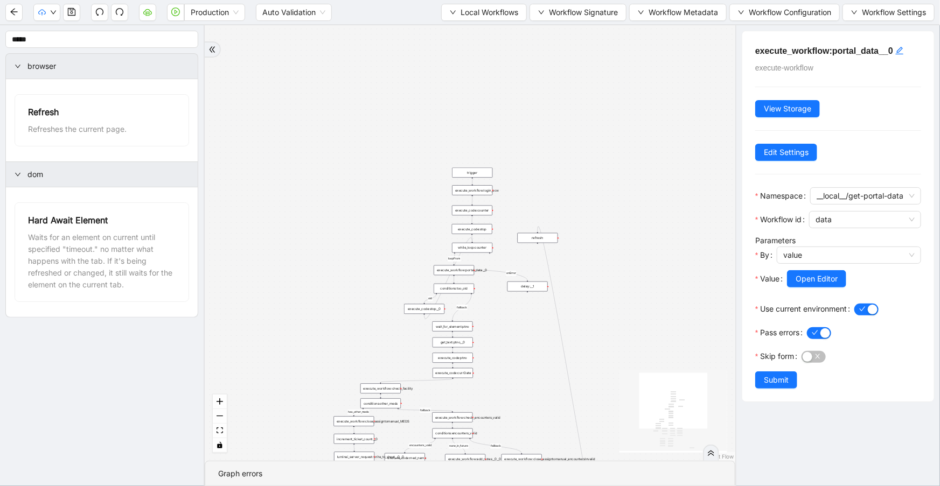
drag, startPoint x: 445, startPoint y: 243, endPoint x: 575, endPoint y: 174, distance: 146.9
click at [575, 174] on div "has_other_meds success success end success success success old fallback fallbac…" at bounding box center [470, 243] width 530 height 436
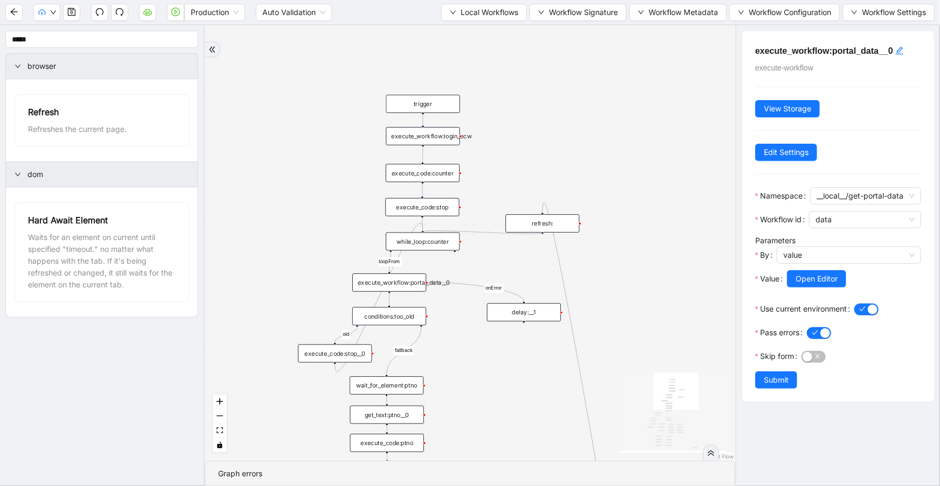
drag, startPoint x: 542, startPoint y: 233, endPoint x: 421, endPoint y: 234, distance: 121.2
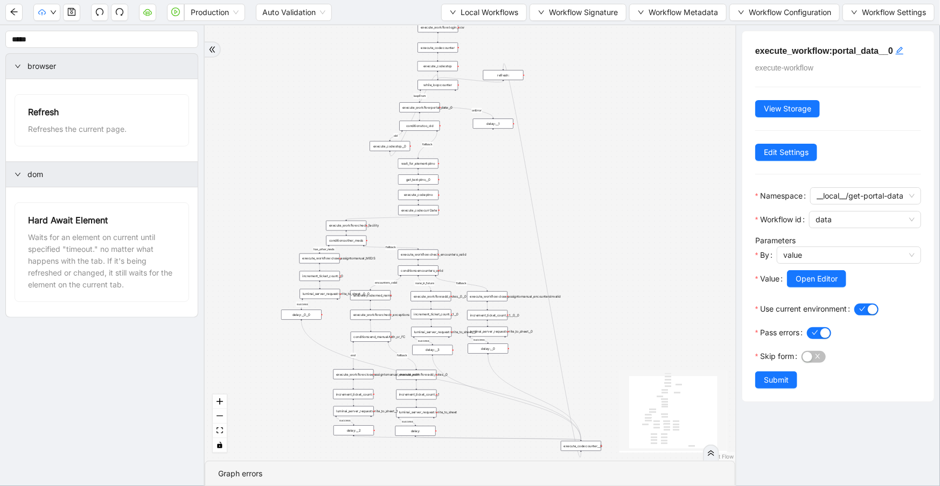
drag, startPoint x: 601, startPoint y: 286, endPoint x: 616, endPoint y: 129, distance: 158.4
click at [616, 128] on div "has_other_meds success success end success success success old fallback fallbac…" at bounding box center [470, 243] width 530 height 436
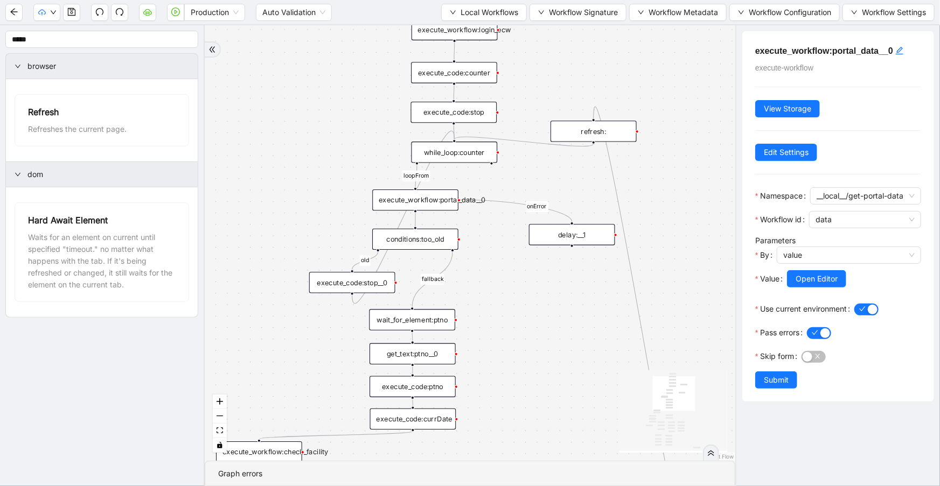
drag, startPoint x: 530, startPoint y: 175, endPoint x: 531, endPoint y: 248, distance: 72.7
click at [531, 248] on div "has_other_meds success success end success success success old fallback fallbac…" at bounding box center [470, 243] width 530 height 436
click at [609, 130] on div "refresh:" at bounding box center [593, 131] width 86 height 21
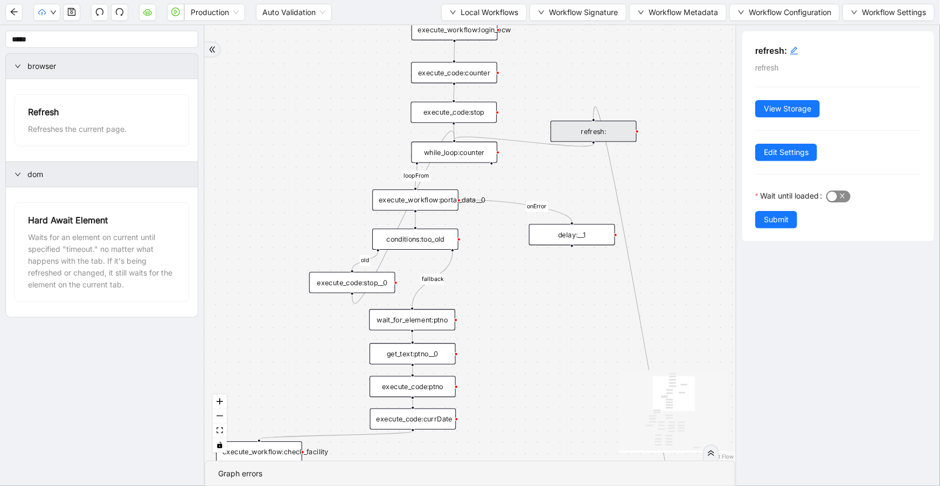
click at [849, 195] on span "button" at bounding box center [838, 197] width 24 height 12
click at [788, 222] on button "Submit" at bounding box center [776, 219] width 42 height 17
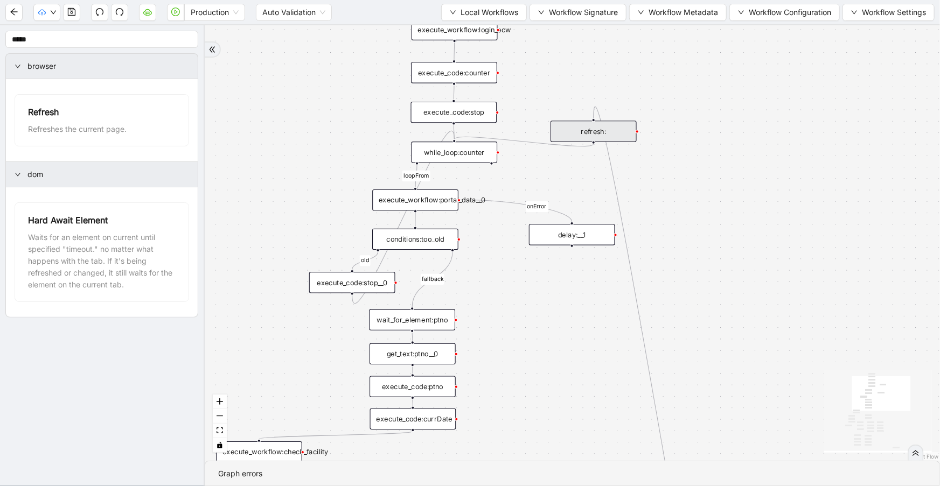
click at [577, 146] on icon "Edge from refresh: to while_loop:counter" at bounding box center [523, 141] width 139 height 9
click at [592, 152] on icon "plus-circle" at bounding box center [593, 158] width 15 height 15
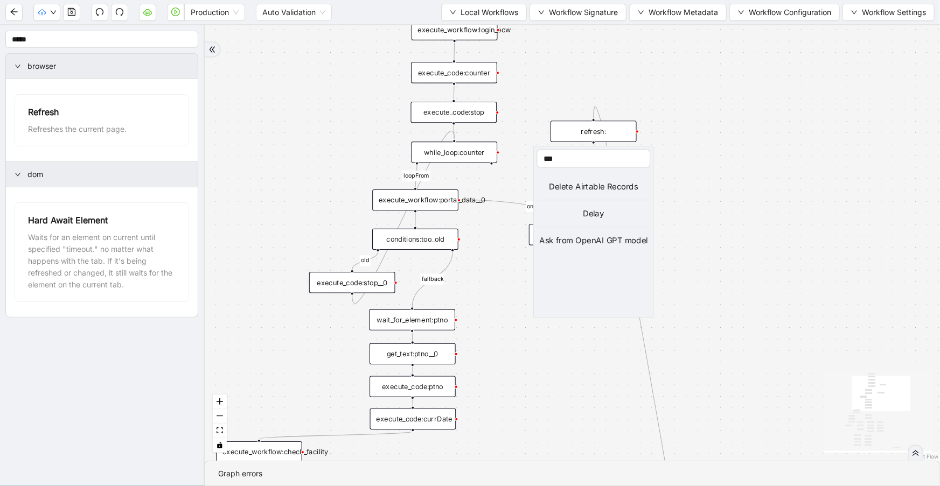
type input "***"
click at [606, 214] on div "Delay" at bounding box center [594, 213] width 114 height 12
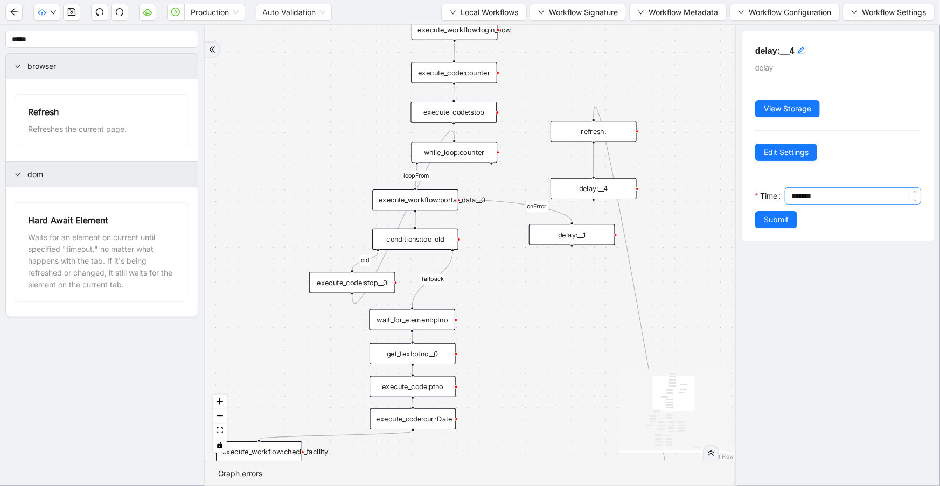
click at [797, 197] on input "*******" at bounding box center [855, 196] width 129 height 16
type input "*******"
click at [802, 52] on icon "edit" at bounding box center [800, 50] width 9 height 9
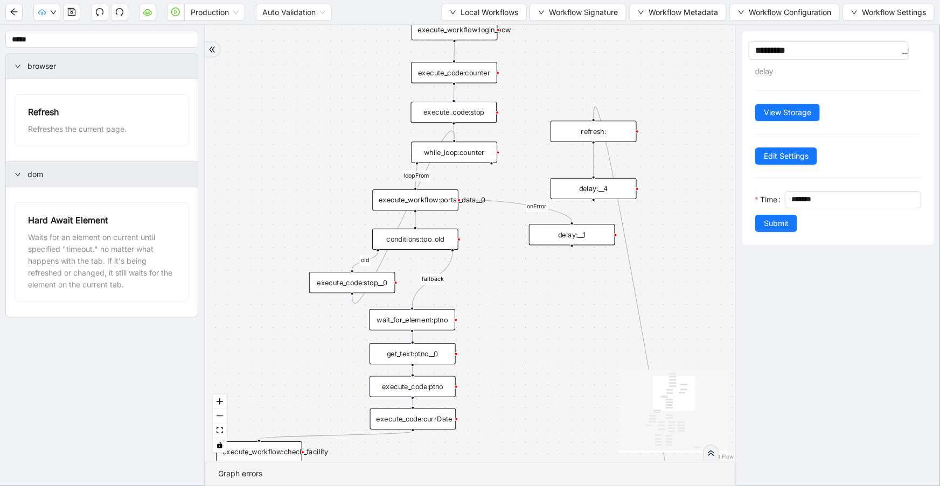
type textarea "********"
type textarea "*******"
type textarea "******"
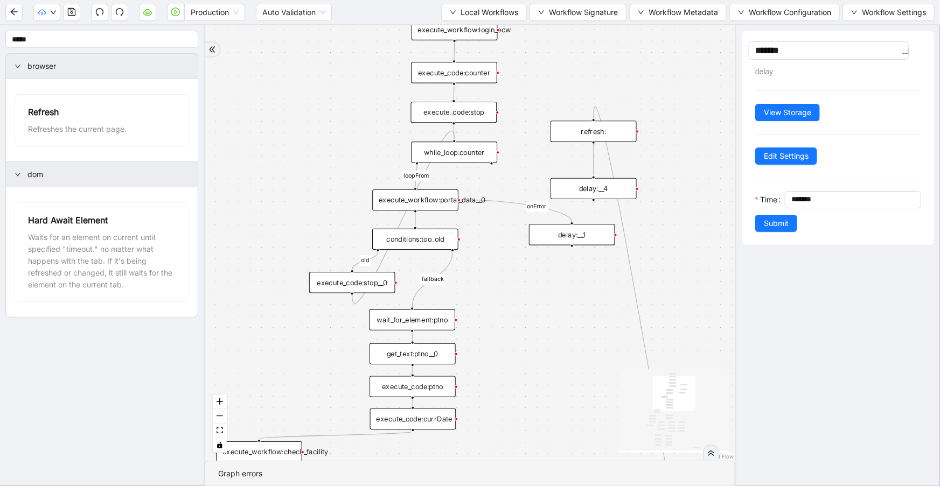
type textarea "******"
type textarea "*******"
click at [798, 197] on input "*******" at bounding box center [855, 200] width 129 height 16
click at [799, 197] on input "*******" at bounding box center [855, 200] width 129 height 16
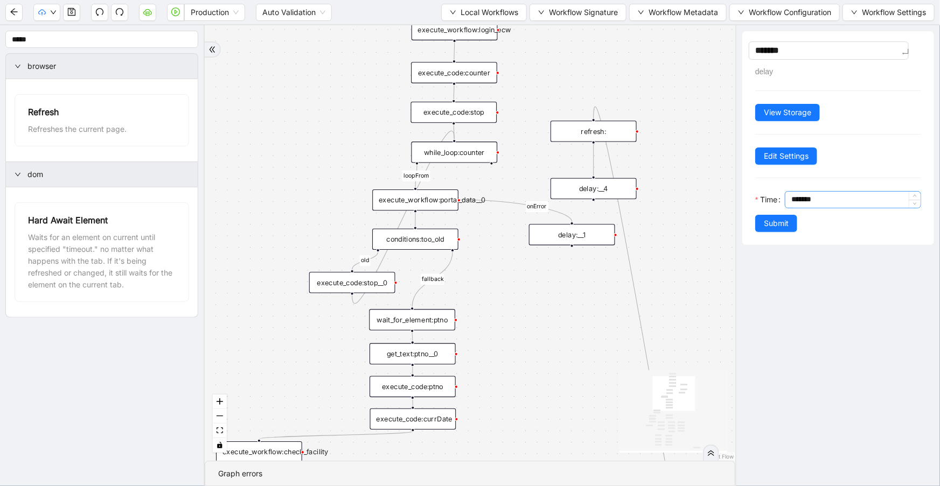
type input "*******"
click at [792, 200] on div "*******" at bounding box center [855, 200] width 129 height 16
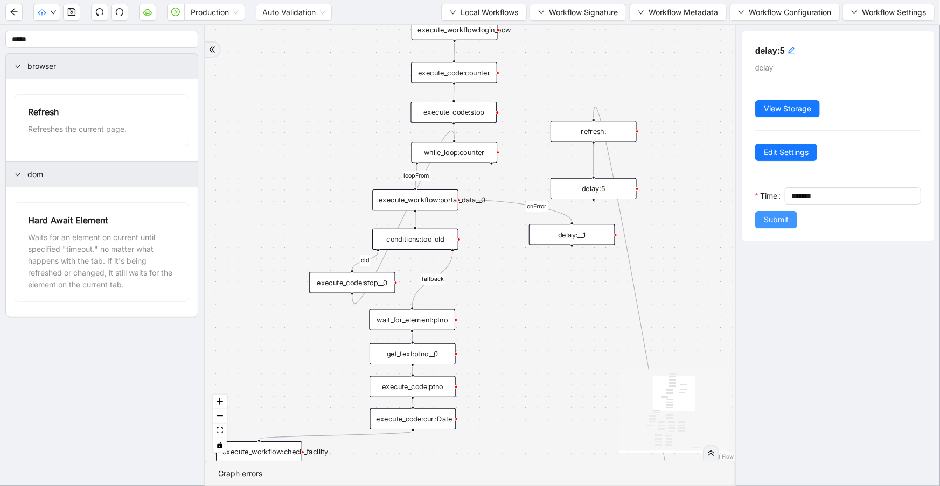
click at [755, 222] on button "Submit" at bounding box center [776, 219] width 42 height 17
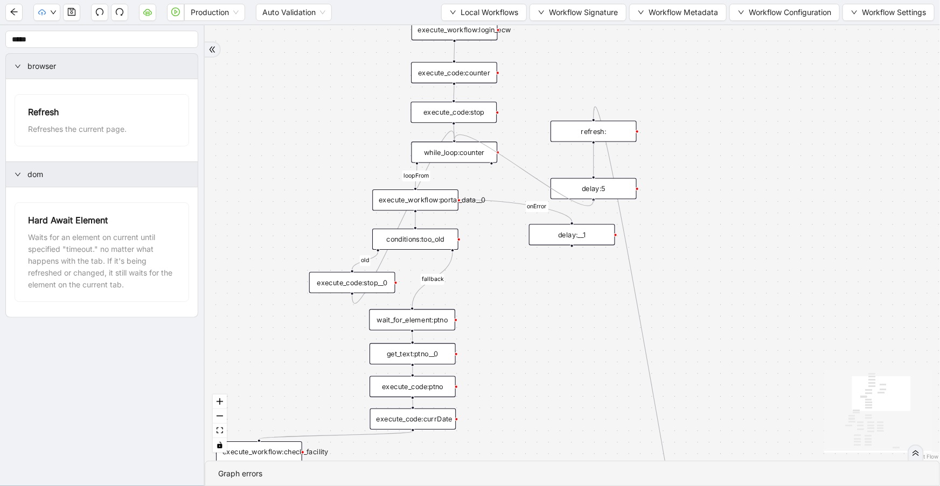
drag, startPoint x: 592, startPoint y: 199, endPoint x: 460, endPoint y: 141, distance: 143.5
click at [478, 157] on div "while_loop:counter" at bounding box center [454, 152] width 86 height 21
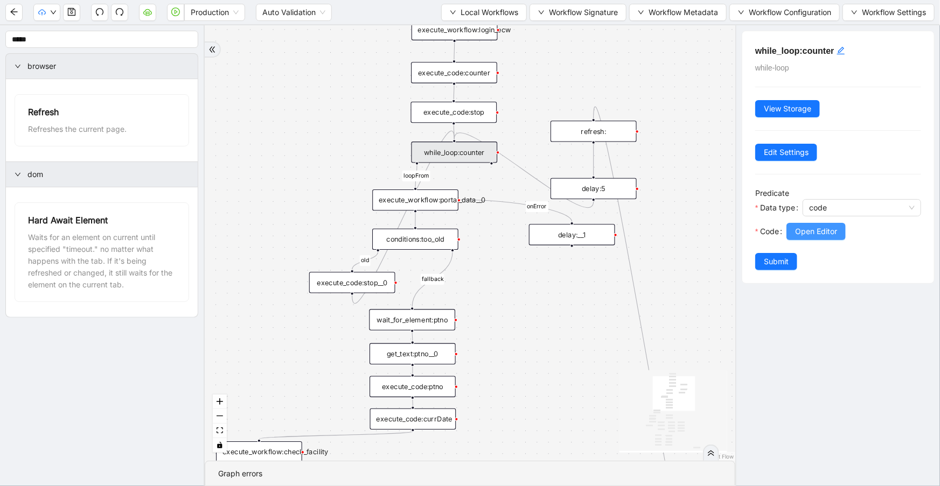
click at [832, 231] on span "Open Editor" at bounding box center [816, 232] width 42 height 12
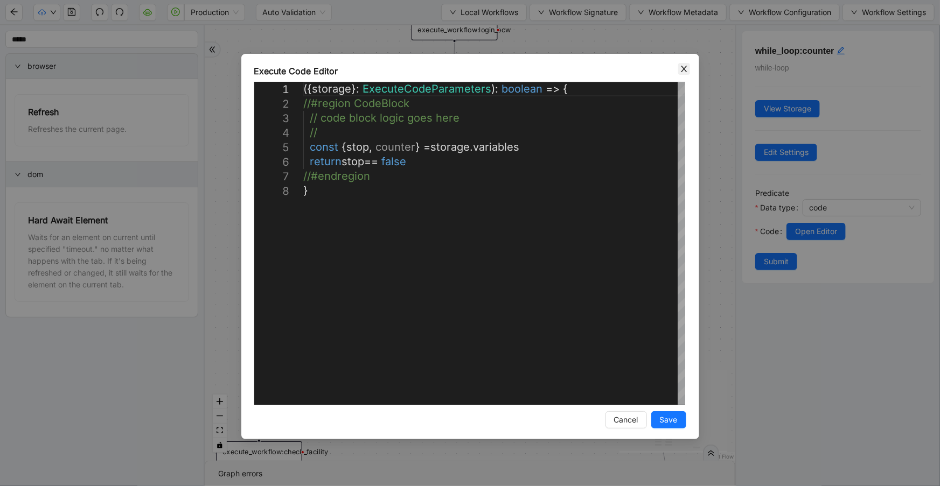
click at [686, 65] on icon "close" at bounding box center [684, 69] width 9 height 9
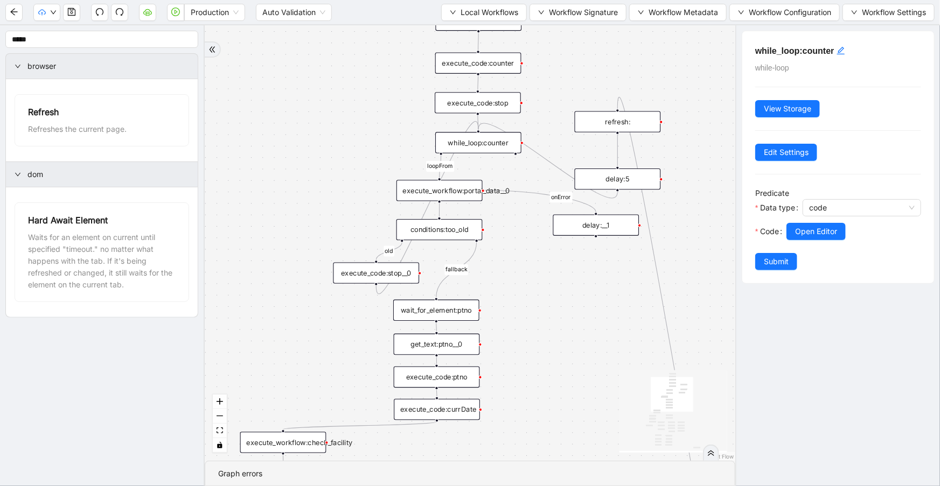
click at [505, 108] on div "execute_code:stop" at bounding box center [478, 102] width 86 height 21
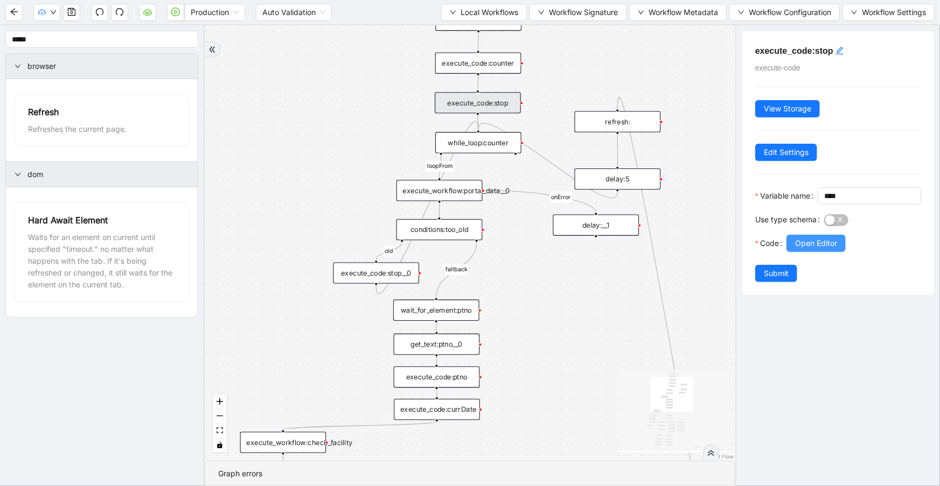
click at [799, 249] on span "Open Editor" at bounding box center [816, 243] width 42 height 12
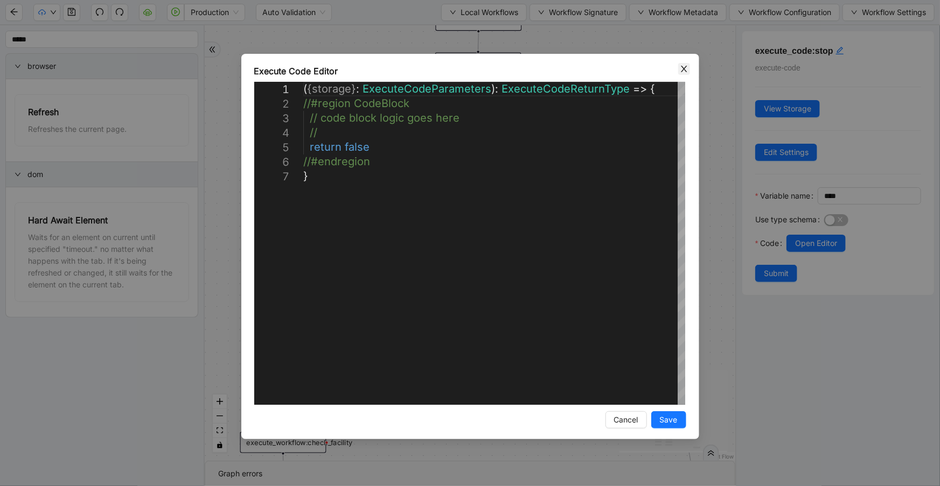
click at [684, 71] on icon "close" at bounding box center [684, 69] width 9 height 9
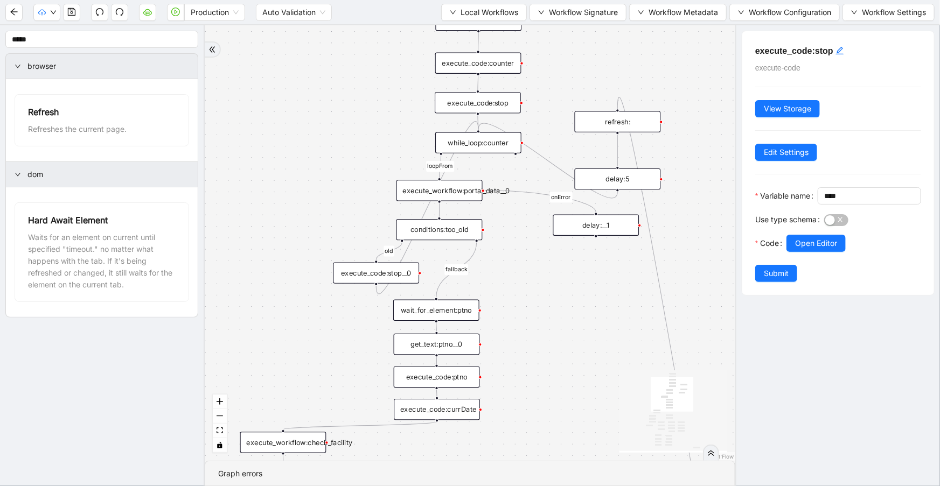
click at [447, 195] on div "execute_workflow:portal_data__0" at bounding box center [439, 190] width 86 height 21
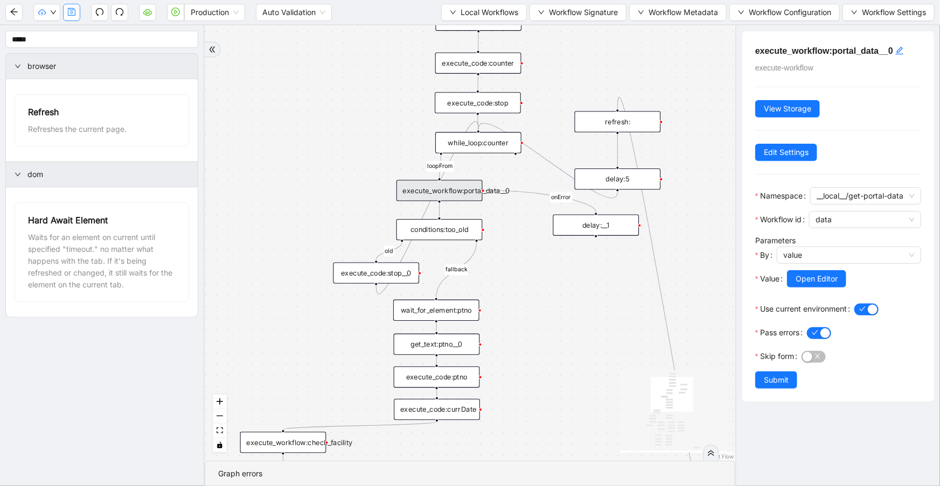
click at [72, 11] on icon "save" at bounding box center [72, 12] width 8 height 8
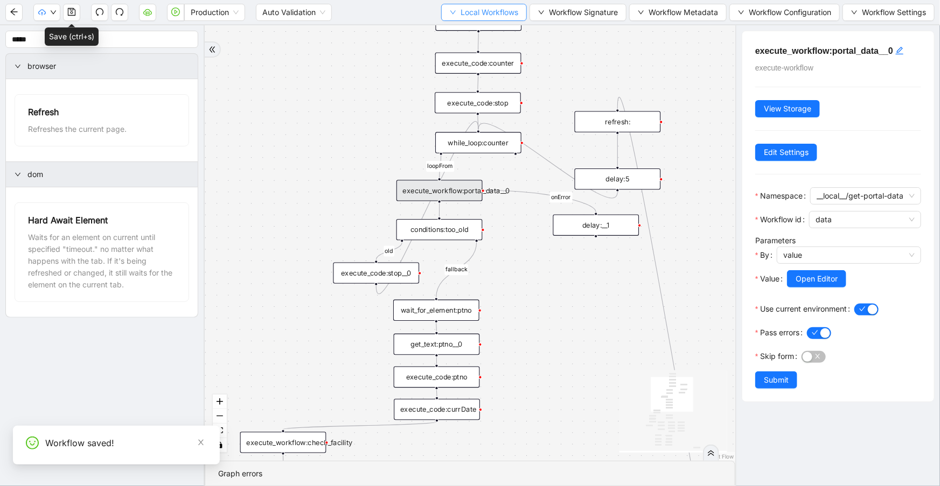
click at [503, 15] on span "Local Workflows" at bounding box center [489, 12] width 58 height 12
click at [501, 26] on li "Select" at bounding box center [479, 32] width 83 height 17
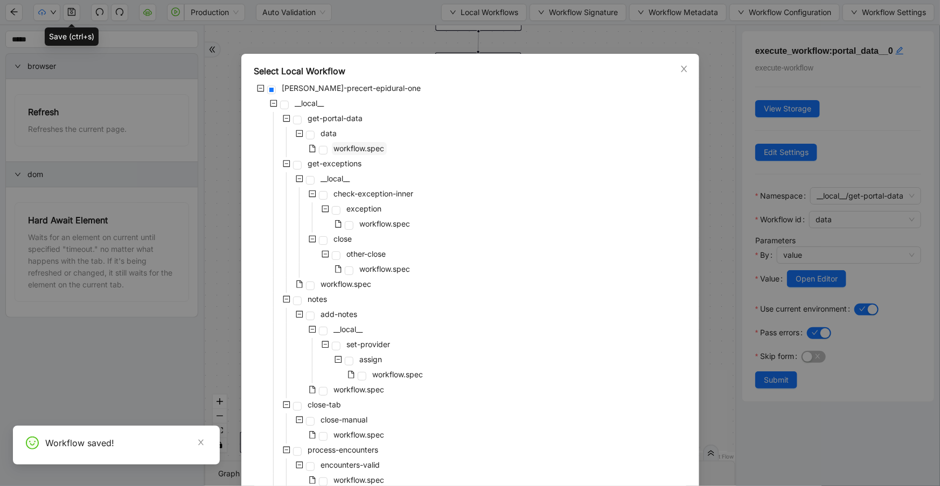
click at [365, 146] on span "workflow.spec" at bounding box center [359, 148] width 51 height 9
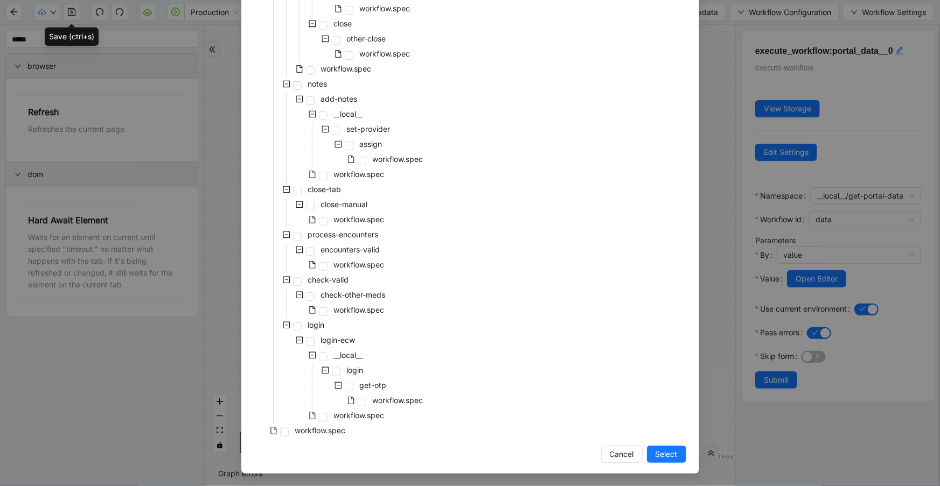
drag, startPoint x: 660, startPoint y: 460, endPoint x: 607, endPoint y: 417, distance: 67.8
click at [659, 458] on button "Select" at bounding box center [666, 454] width 39 height 17
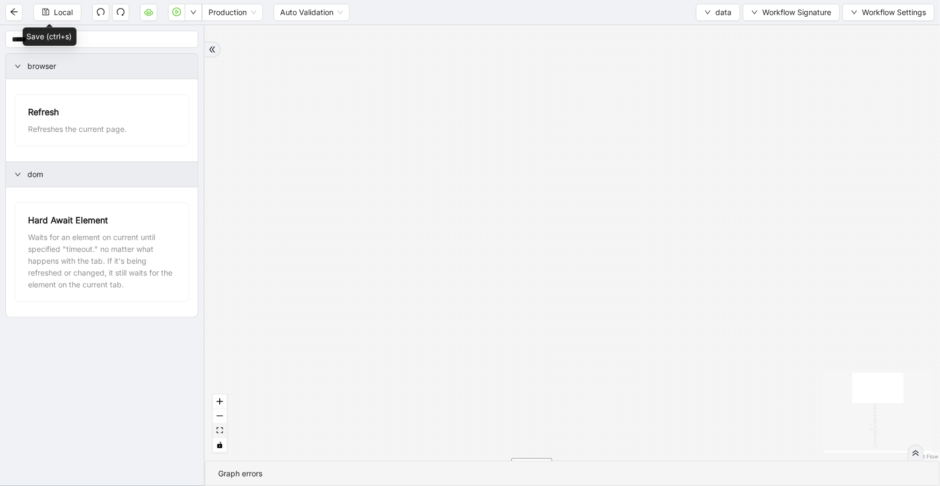
click at [222, 430] on icon "fit view" at bounding box center [219, 431] width 6 height 6
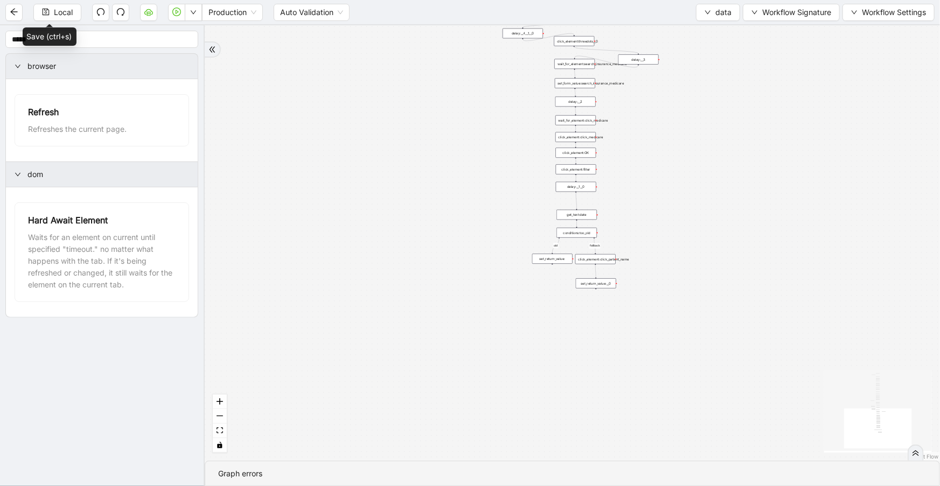
drag, startPoint x: 399, startPoint y: 343, endPoint x: 403, endPoint y: 121, distance: 222.4
click at [403, 121] on div "fallback old onError onError trigger wait_until_loaded: click_element:popup cli…" at bounding box center [572, 243] width 735 height 436
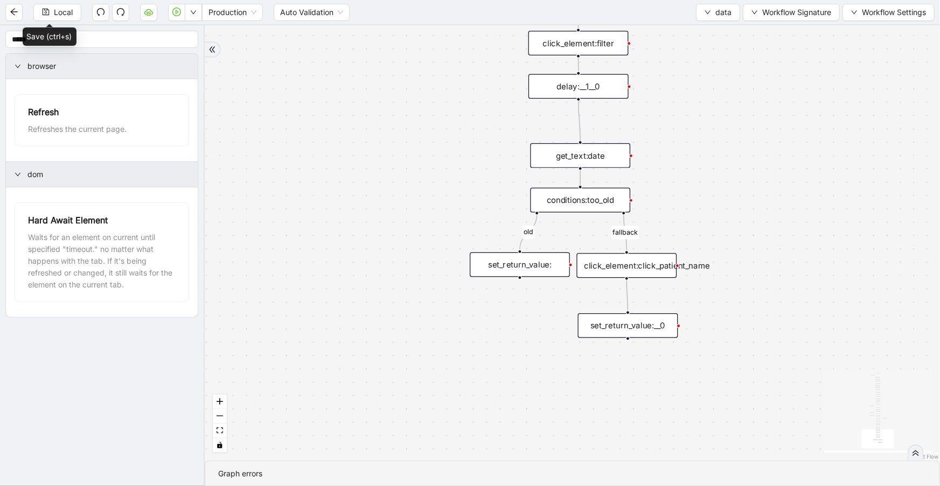
click at [550, 263] on div "set_return_value:" at bounding box center [520, 265] width 100 height 25
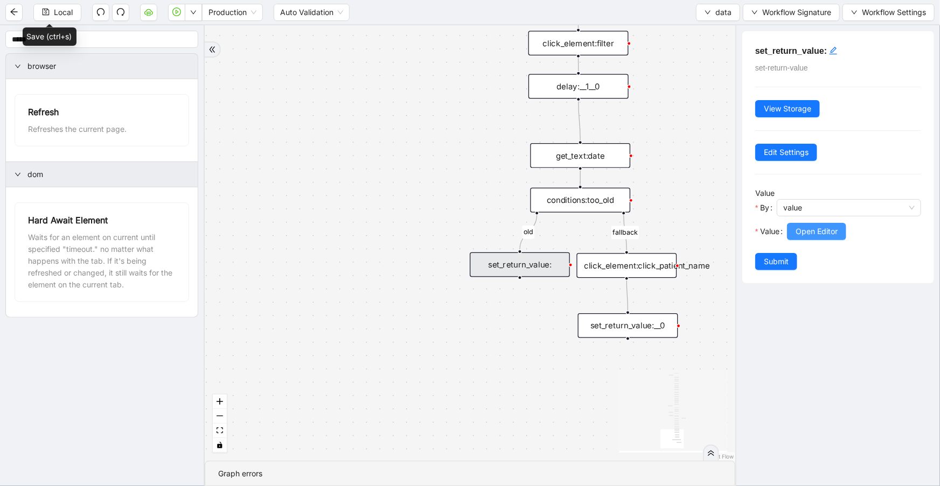
click at [826, 227] on span "Open Editor" at bounding box center [816, 232] width 42 height 12
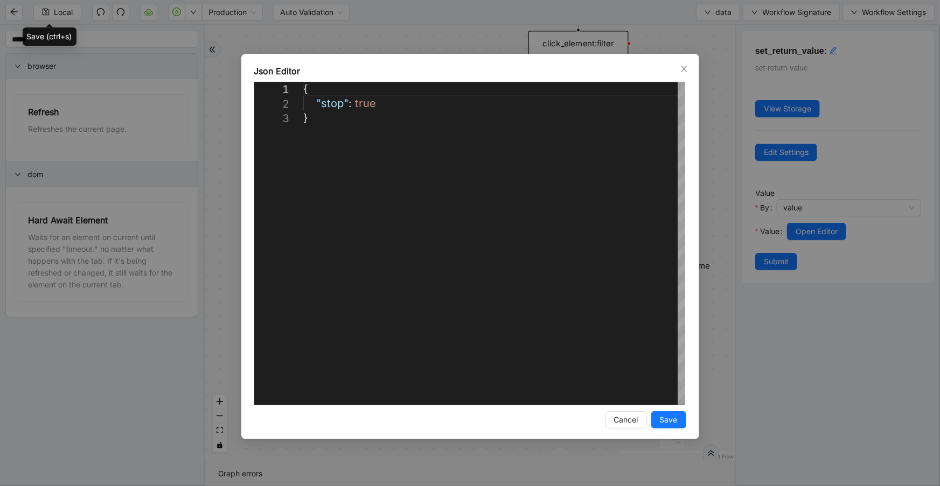
click at [690, 70] on div "**********" at bounding box center [470, 247] width 458 height 386
click at [687, 70] on icon "close" at bounding box center [684, 69] width 9 height 9
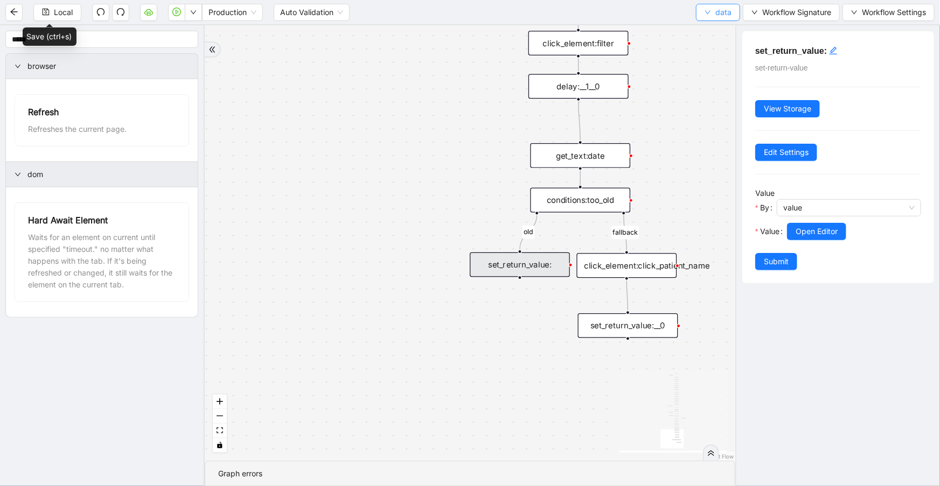
click at [724, 12] on span "data" at bounding box center [723, 12] width 16 height 12
click at [720, 31] on span "Select" at bounding box center [717, 33] width 29 height 12
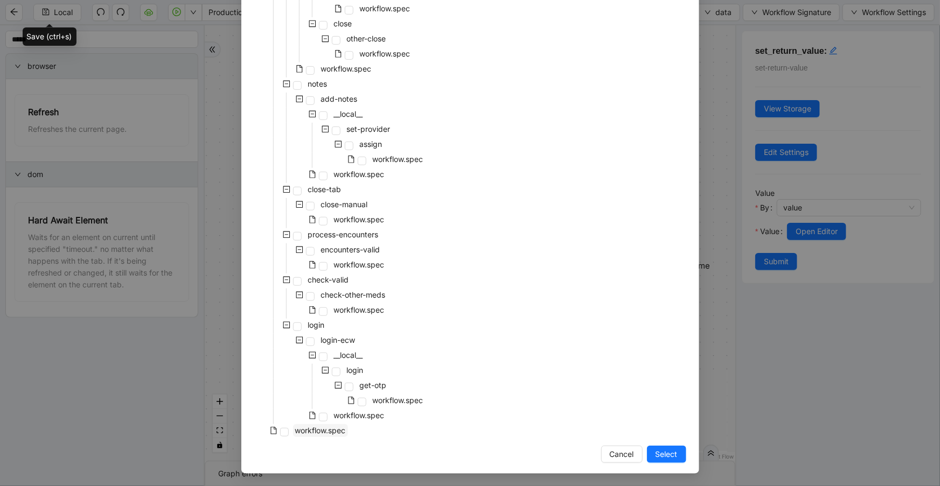
click at [321, 427] on span "workflow.spec" at bounding box center [320, 430] width 51 height 9
click at [673, 449] on span "Select" at bounding box center [666, 455] width 22 height 12
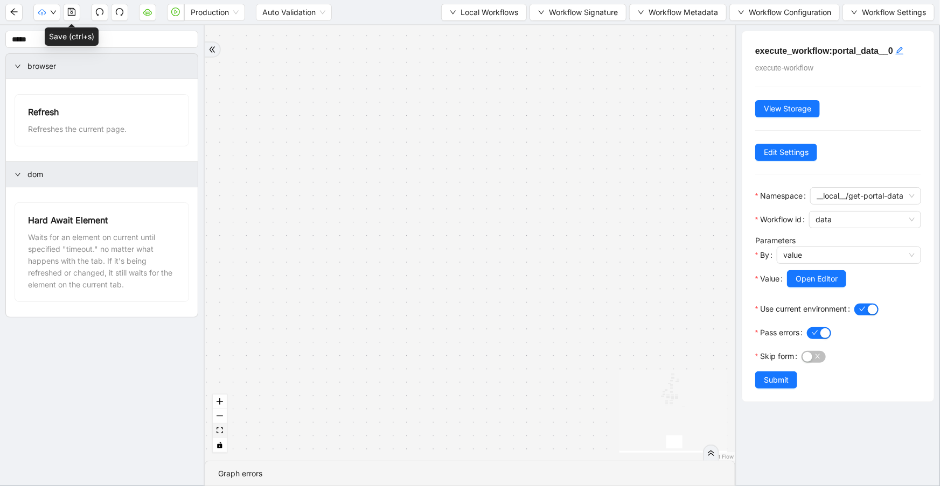
click at [215, 429] on button "fit view" at bounding box center [220, 431] width 14 height 15
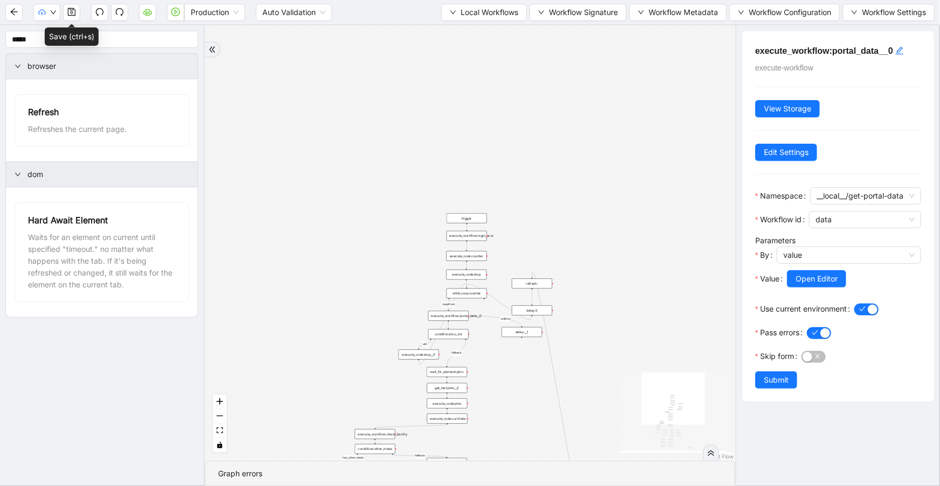
drag, startPoint x: 622, startPoint y: 212, endPoint x: 581, endPoint y: 285, distance: 84.6
click at [621, 400] on div "has_other_meds success success end success success success old fallback fallbac…" at bounding box center [470, 243] width 530 height 436
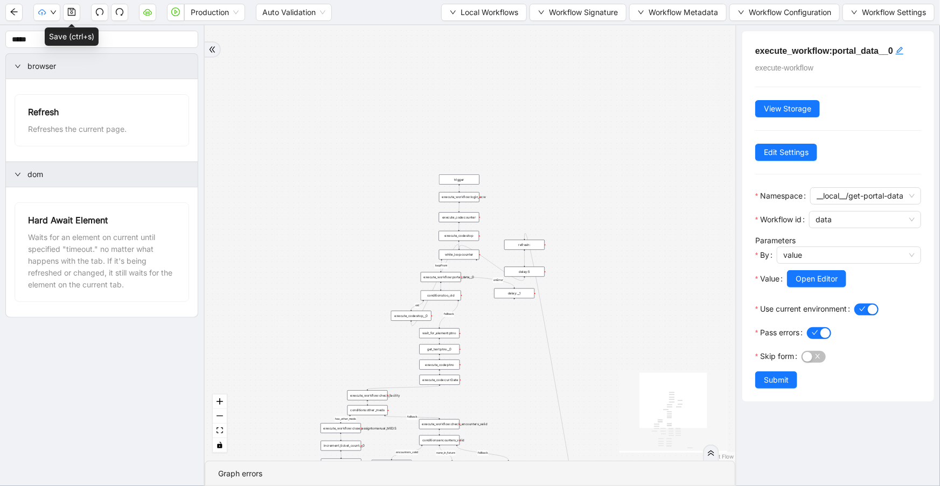
drag, startPoint x: 592, startPoint y: 201, endPoint x: 579, endPoint y: 113, distance: 89.9
click at [579, 113] on div "has_other_meds success success end success success success old fallback fallbac…" at bounding box center [470, 243] width 530 height 436
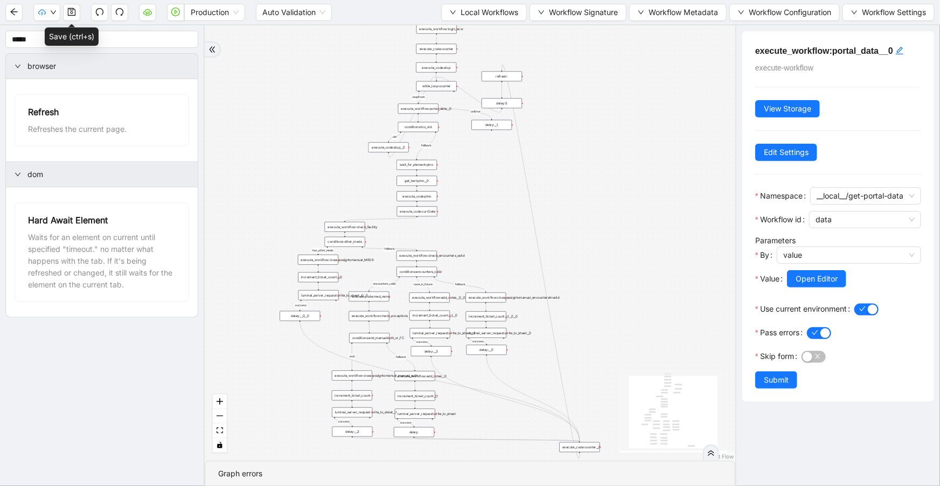
drag, startPoint x: 646, startPoint y: 282, endPoint x: 635, endPoint y: 201, distance: 82.0
click at [635, 201] on div "has_other_meds success success end success success success old fallback fallbac…" at bounding box center [470, 243] width 530 height 436
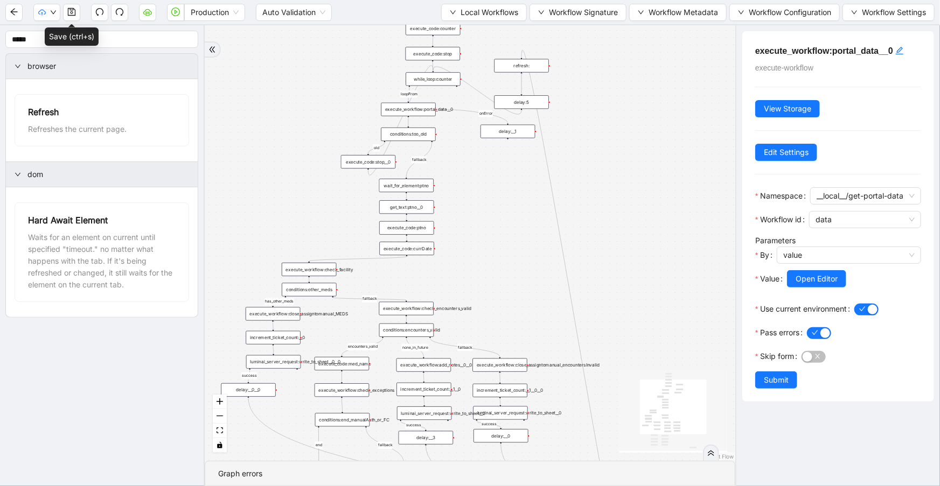
drag, startPoint x: 628, startPoint y: 231, endPoint x: 629, endPoint y: 224, distance: 7.0
click at [629, 224] on div "has_other_meds success success end success success success old fallback fallbac…" at bounding box center [470, 243] width 530 height 436
click at [529, 67] on div "refresh:" at bounding box center [521, 65] width 54 height 13
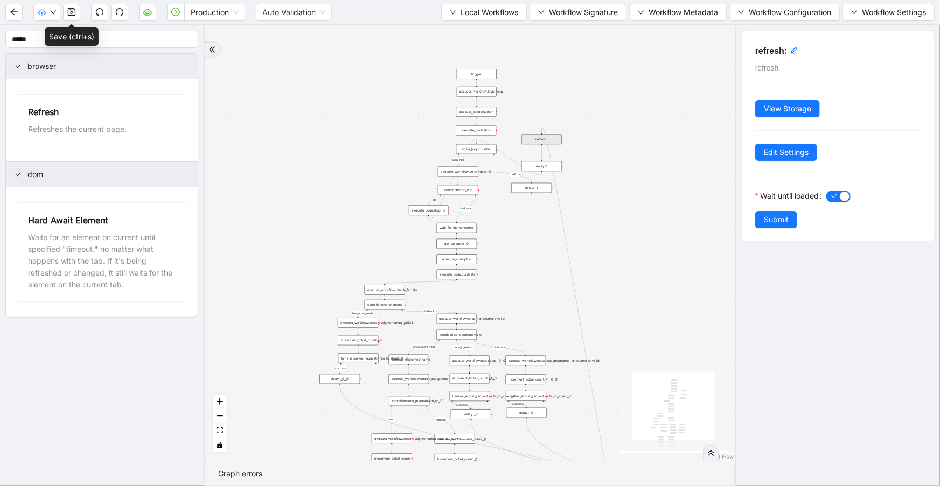
drag, startPoint x: 625, startPoint y: 283, endPoint x: 632, endPoint y: 324, distance: 41.0
click at [632, 324] on div "has_other_meds success success end success success success old fallback fallbac…" at bounding box center [470, 243] width 530 height 436
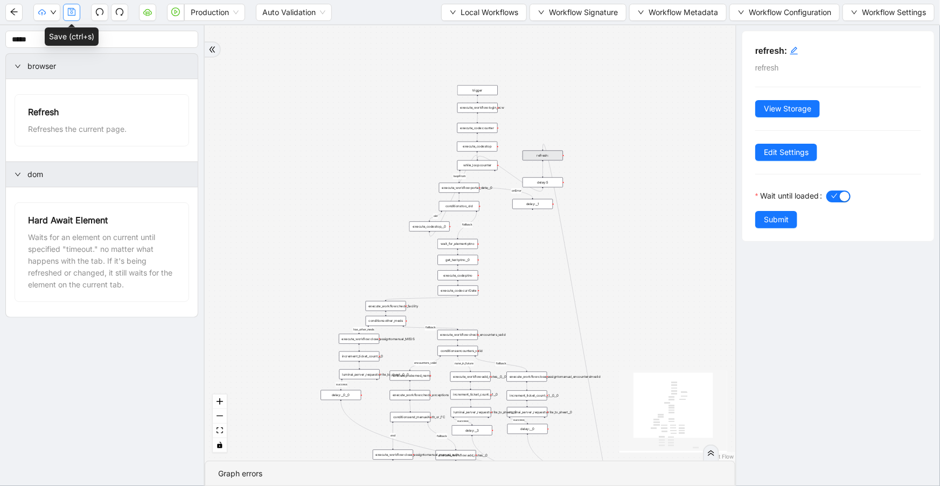
click at [75, 19] on button "button" at bounding box center [71, 12] width 17 height 17
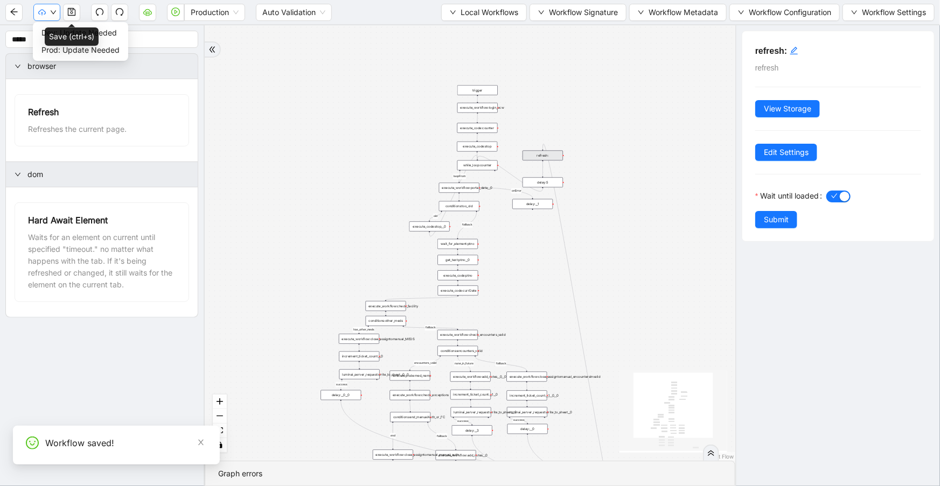
click at [52, 17] on button "button" at bounding box center [46, 12] width 27 height 17
drag, startPoint x: 39, startPoint y: 33, endPoint x: 146, endPoint y: 1, distance: 112.4
click at [40, 33] on li "Dev: Update Needed" at bounding box center [80, 32] width 91 height 17
click at [47, 16] on button "button" at bounding box center [46, 12] width 27 height 17
click at [60, 51] on span "Prod: Update Needed" at bounding box center [80, 50] width 78 height 12
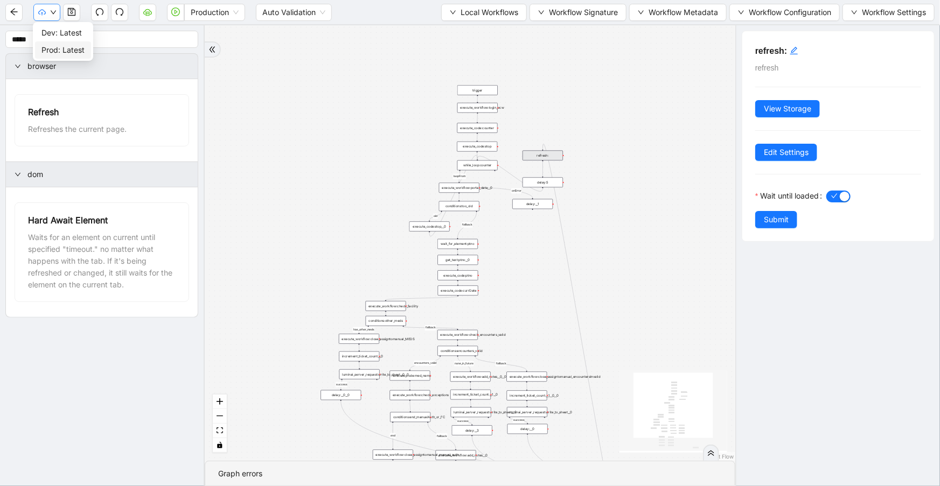
click at [48, 16] on button "button" at bounding box center [46, 12] width 27 height 17
click at [148, 13] on icon "cloud-server" at bounding box center [147, 13] width 4 height 4
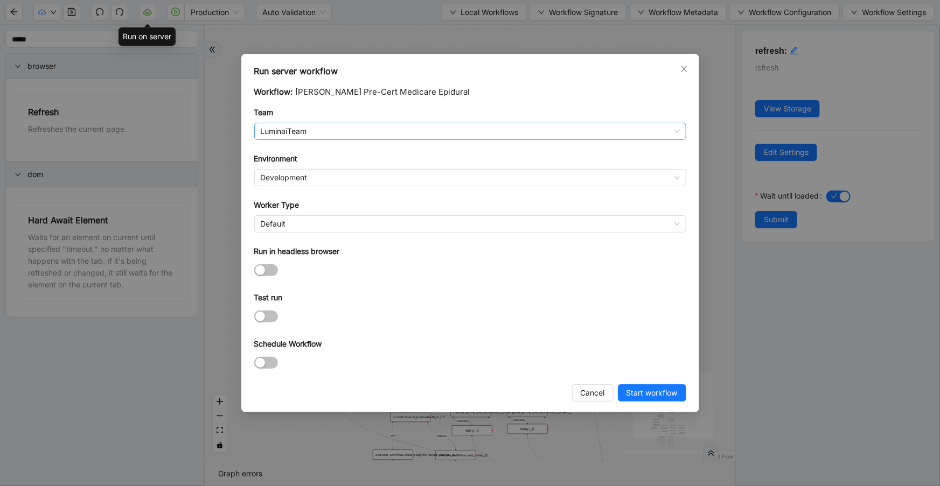
click at [292, 127] on span "LuminaiTeam" at bounding box center [470, 131] width 419 height 16
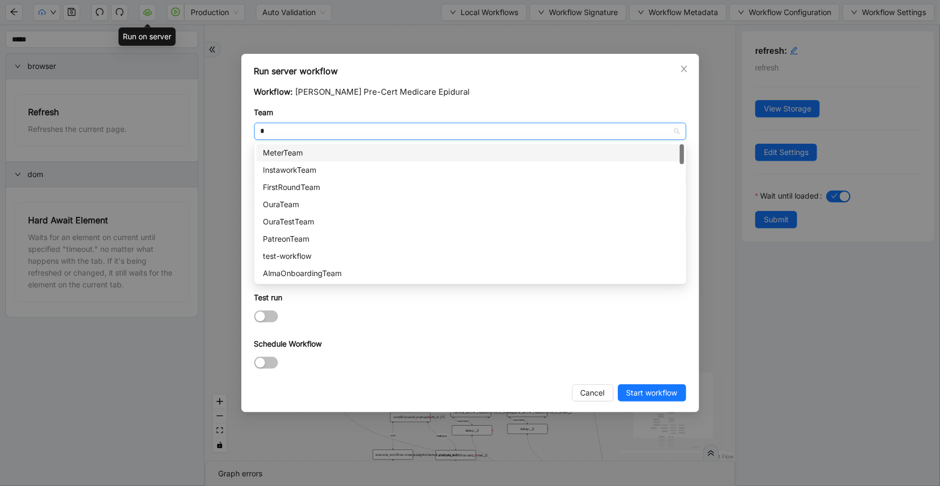
type input "**"
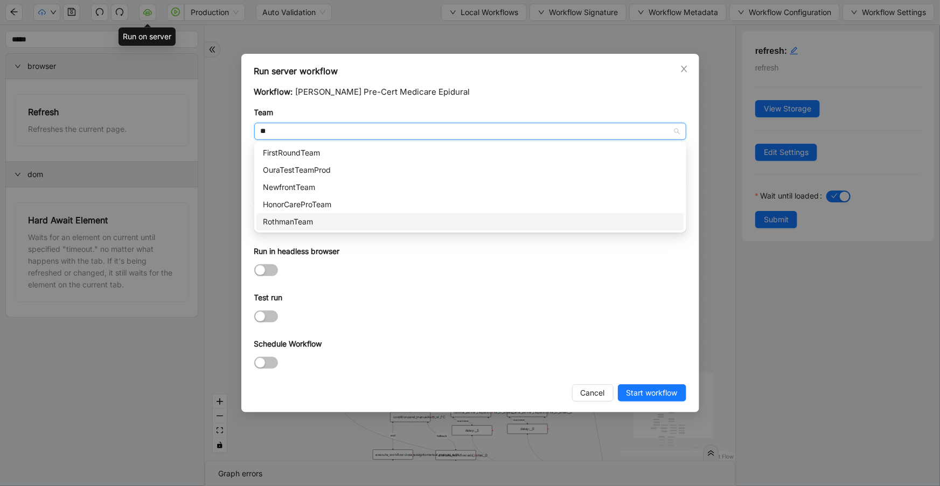
click at [307, 220] on div "RothmanTeam" at bounding box center [470, 222] width 415 height 12
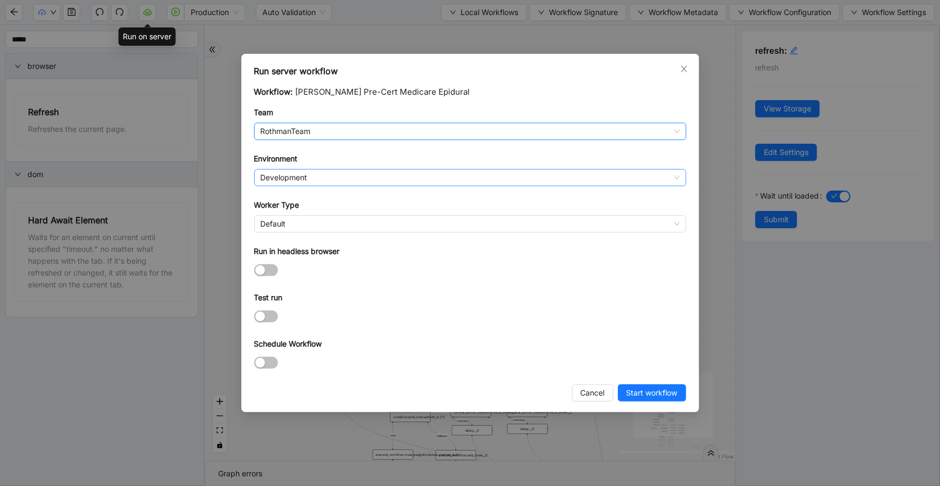
click at [312, 180] on span "Development" at bounding box center [470, 178] width 419 height 16
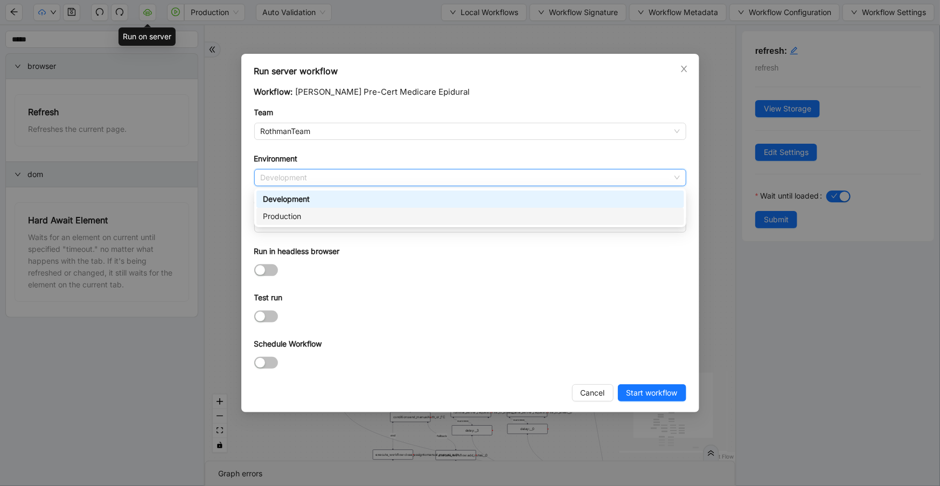
click at [306, 222] on div "Production" at bounding box center [470, 216] width 428 height 17
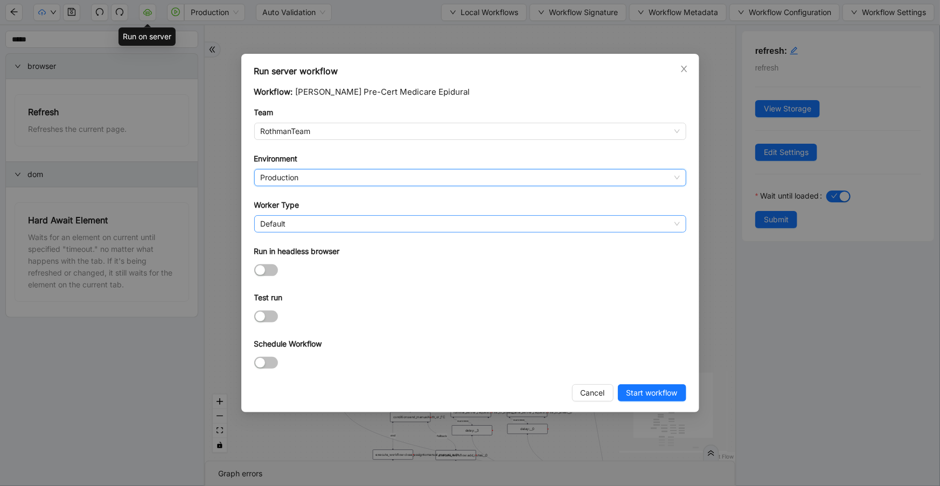
click at [303, 228] on span "Default" at bounding box center [470, 224] width 419 height 16
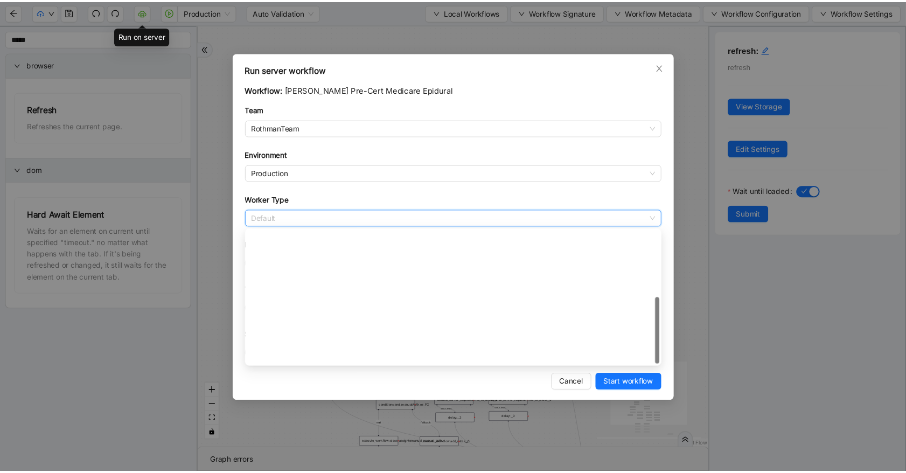
scroll to position [155, 0]
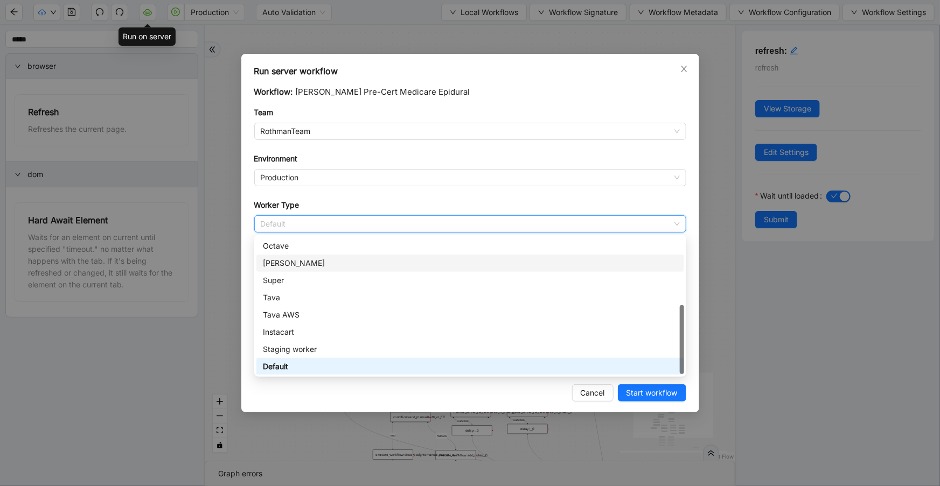
click at [298, 258] on div "[PERSON_NAME]" at bounding box center [470, 263] width 415 height 12
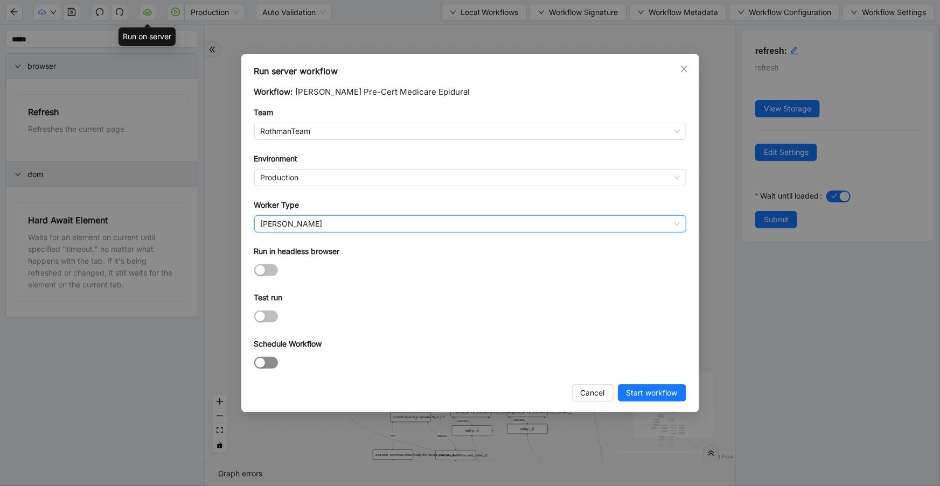
click at [262, 362] on div "button" at bounding box center [260, 363] width 10 height 10
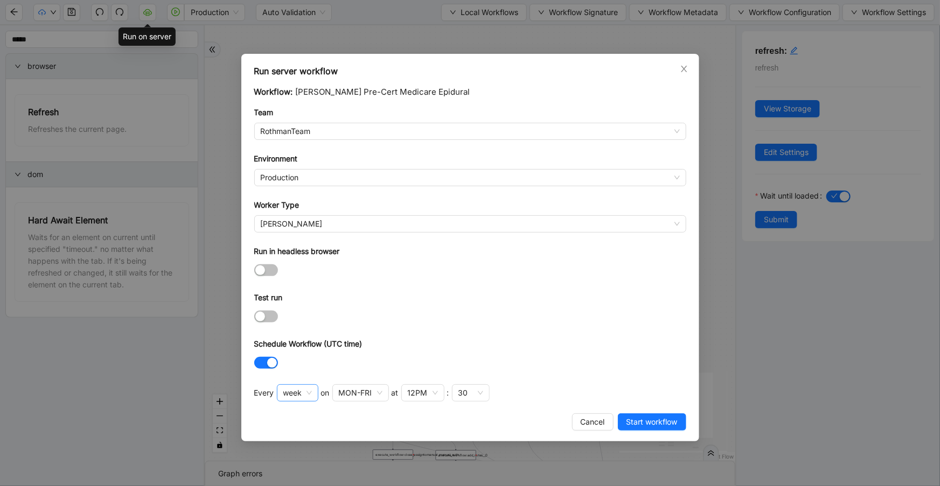
click at [290, 395] on span "week" at bounding box center [297, 393] width 29 height 16
click at [293, 466] on div "hour" at bounding box center [296, 466] width 22 height 12
click at [354, 359] on div at bounding box center [470, 362] width 432 height 12
drag, startPoint x: 351, startPoint y: 390, endPoint x: 352, endPoint y: 395, distance: 5.6
click at [352, 391] on div "30" at bounding box center [346, 392] width 38 height 17
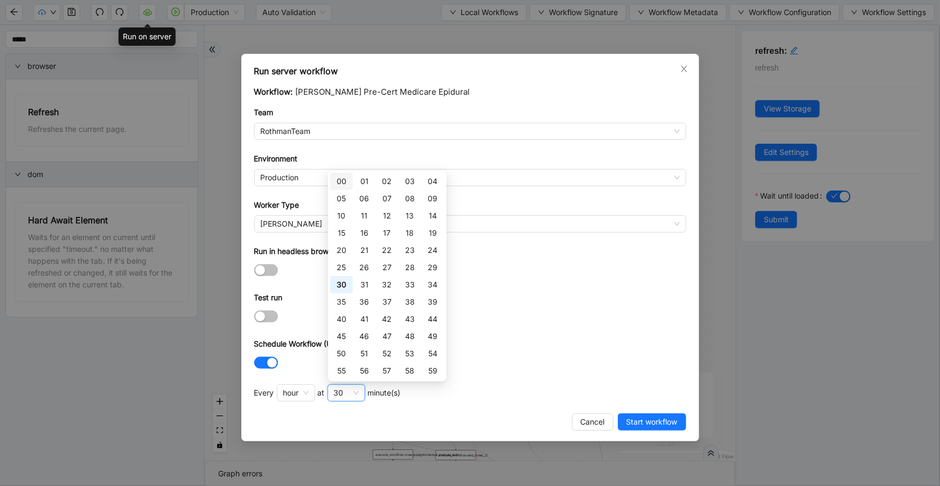
click at [344, 182] on div "00" at bounding box center [342, 182] width 10 height 12
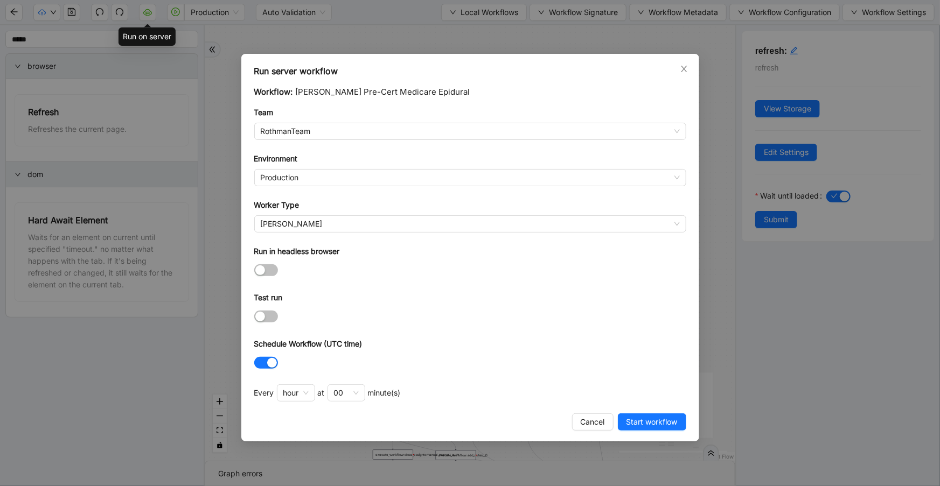
click at [527, 335] on form "Workflow: [PERSON_NAME] Pre-Cert Medicare Epidural Team RothmanTeam Environment…" at bounding box center [470, 229] width 432 height 286
click at [633, 425] on span "Start workflow" at bounding box center [651, 422] width 51 height 12
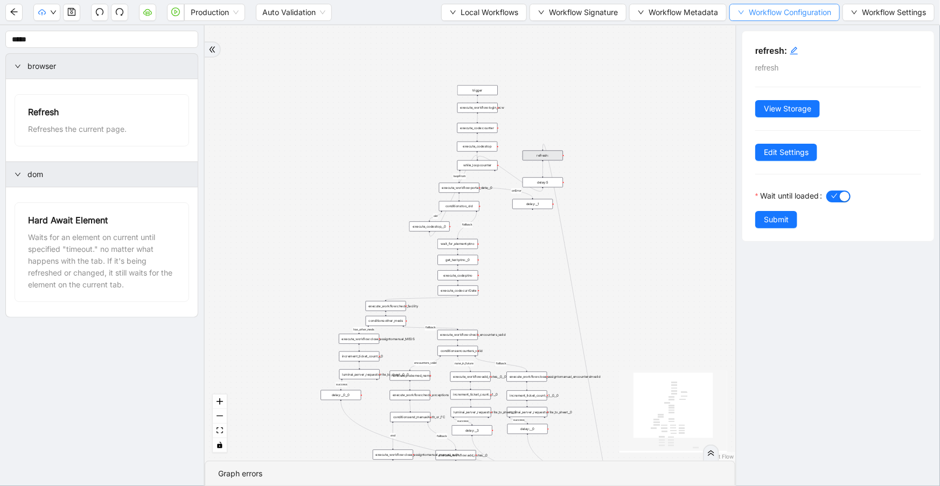
click at [765, 12] on span "Workflow Configuration" at bounding box center [790, 12] width 82 height 12
click at [772, 52] on span "Value" at bounding box center [782, 50] width 95 height 12
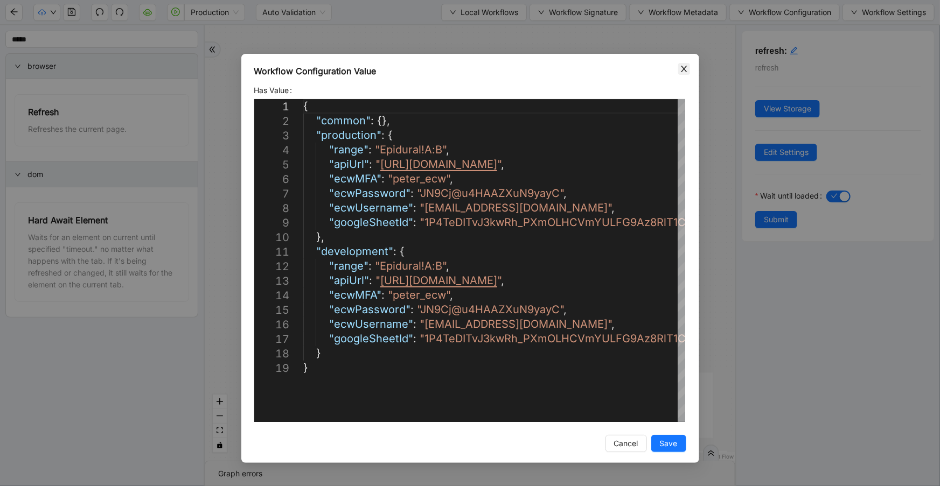
click at [688, 70] on icon "close" at bounding box center [684, 69] width 9 height 9
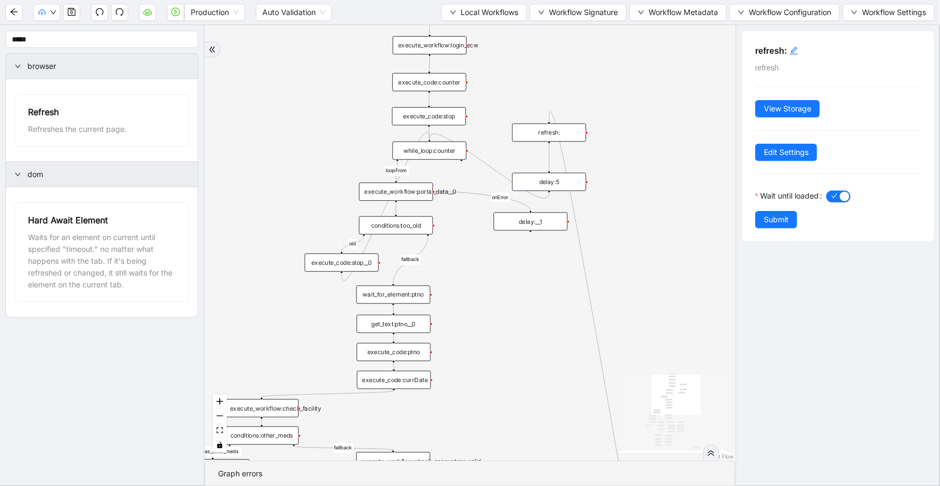
click at [349, 264] on div "execute_code:stop__0" at bounding box center [342, 263] width 74 height 18
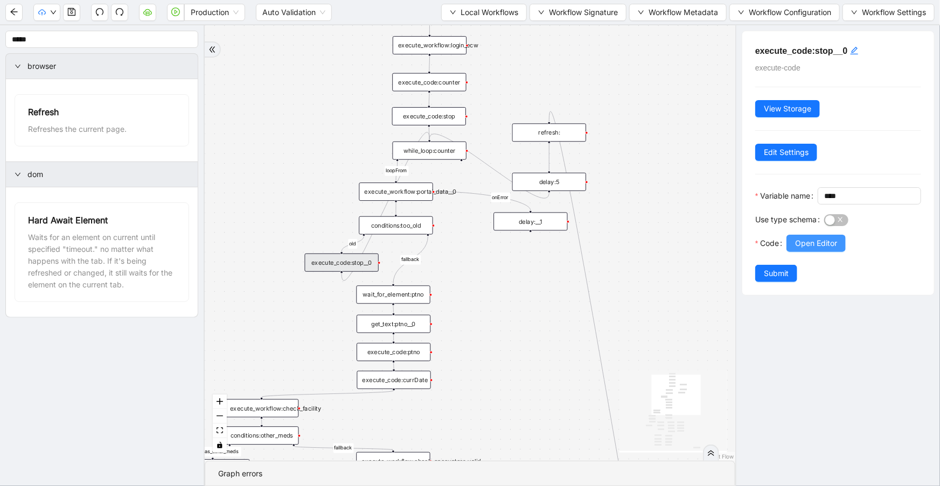
click at [808, 249] on span "Open Editor" at bounding box center [816, 243] width 42 height 12
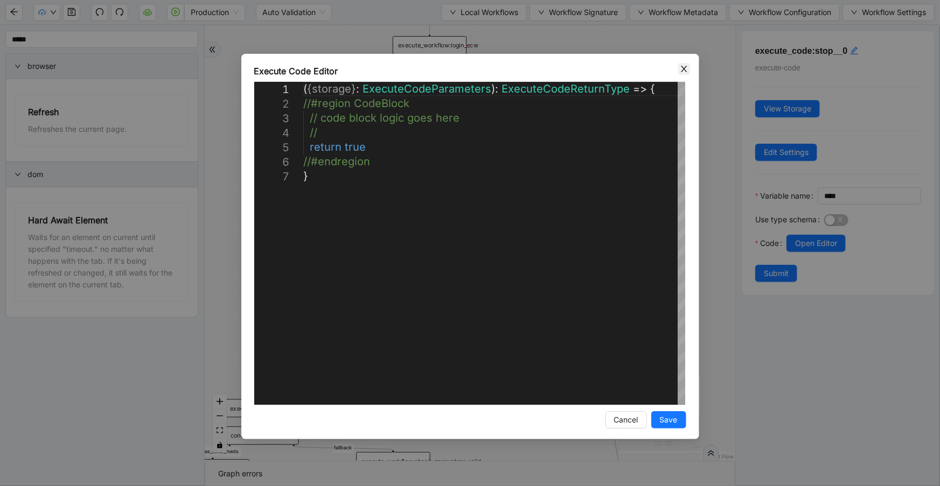
click at [683, 69] on icon "close" at bounding box center [684, 69] width 6 height 6
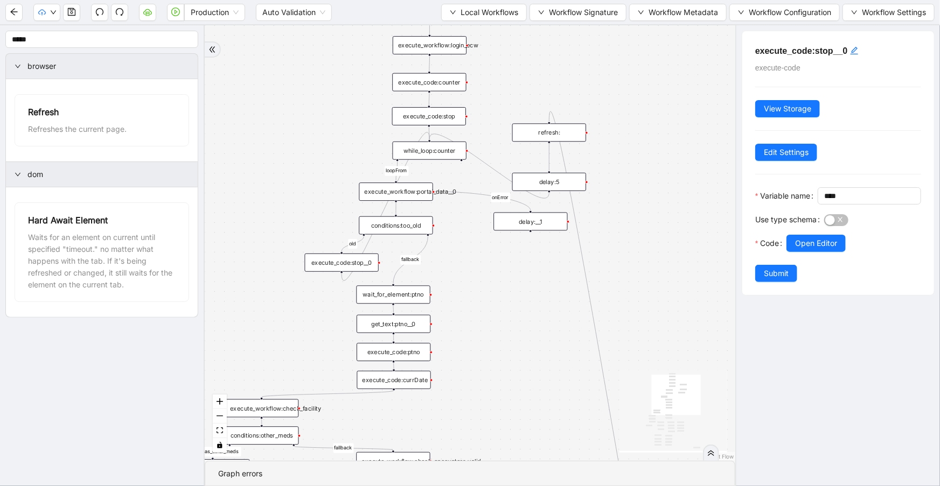
click at [422, 231] on div "conditions:too_old" at bounding box center [396, 225] width 74 height 18
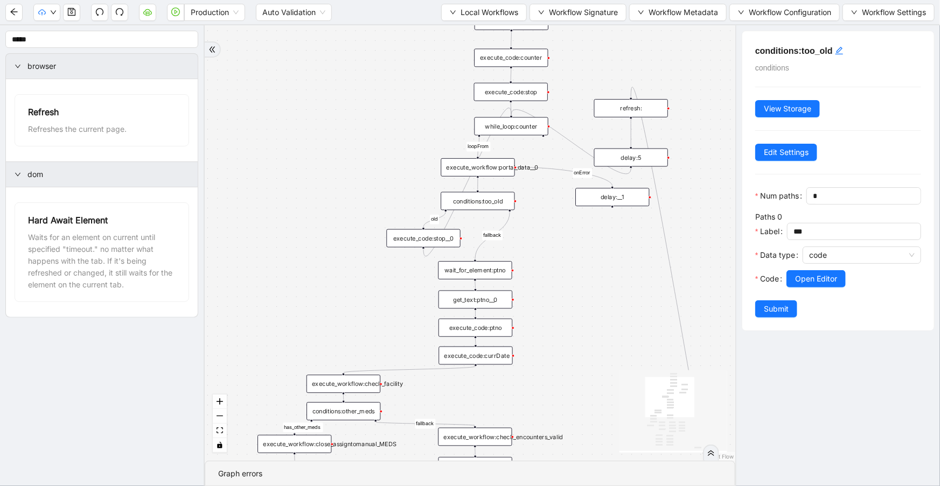
click at [514, 90] on div "execute_code:stop" at bounding box center [511, 92] width 74 height 18
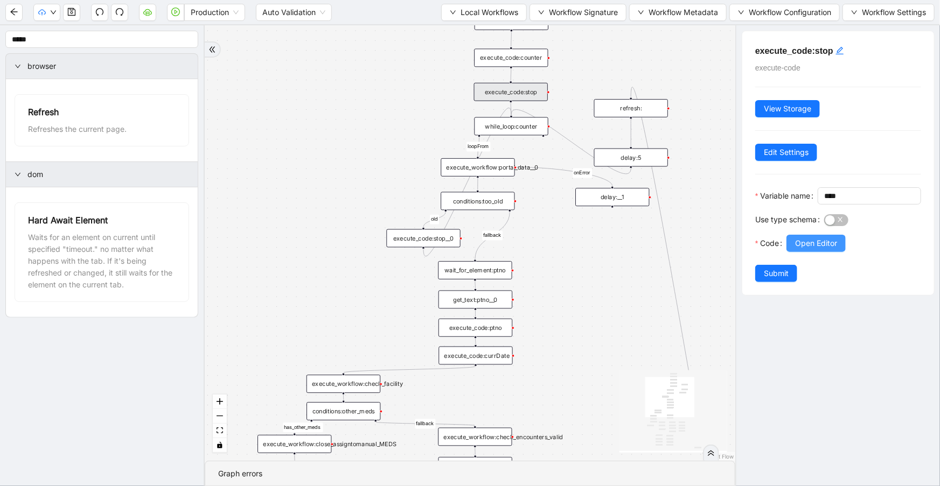
click at [808, 249] on span "Open Editor" at bounding box center [816, 243] width 42 height 12
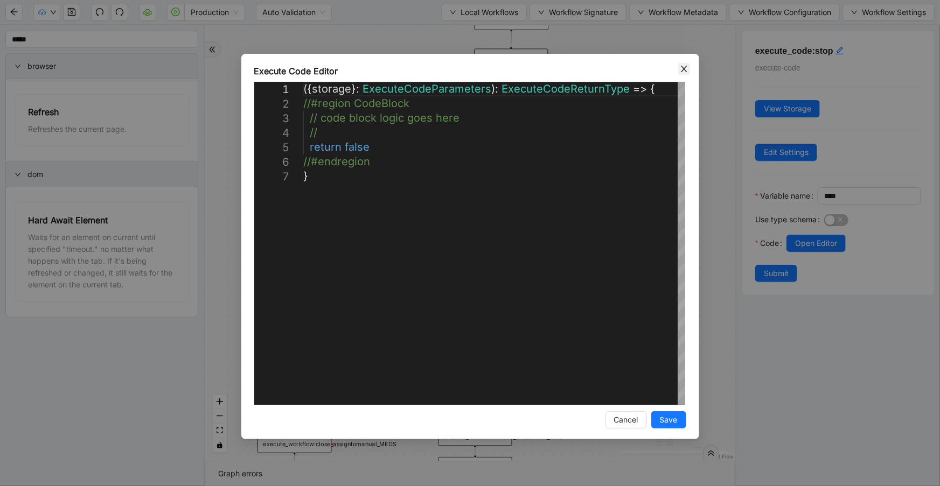
click at [686, 72] on icon "close" at bounding box center [684, 69] width 9 height 9
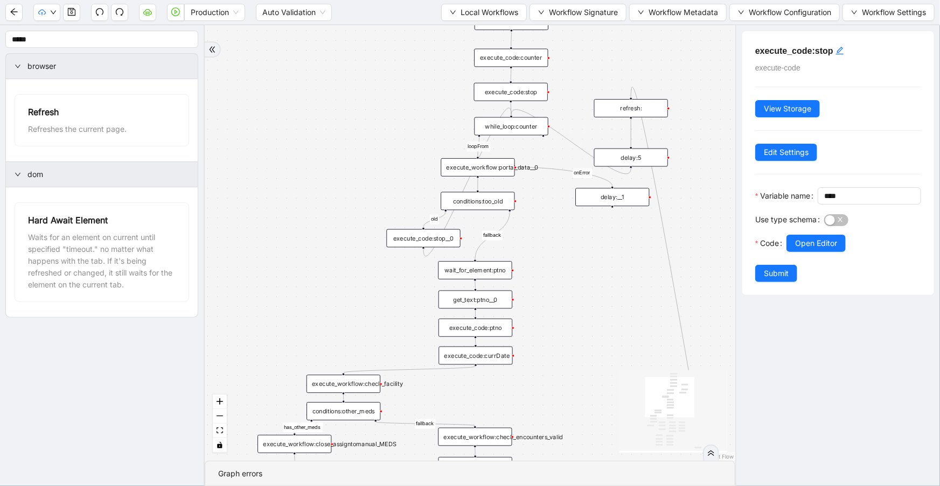
click at [433, 246] on div "execute_code:stop__0" at bounding box center [424, 238] width 74 height 18
click at [819, 249] on span "Open Editor" at bounding box center [816, 243] width 42 height 12
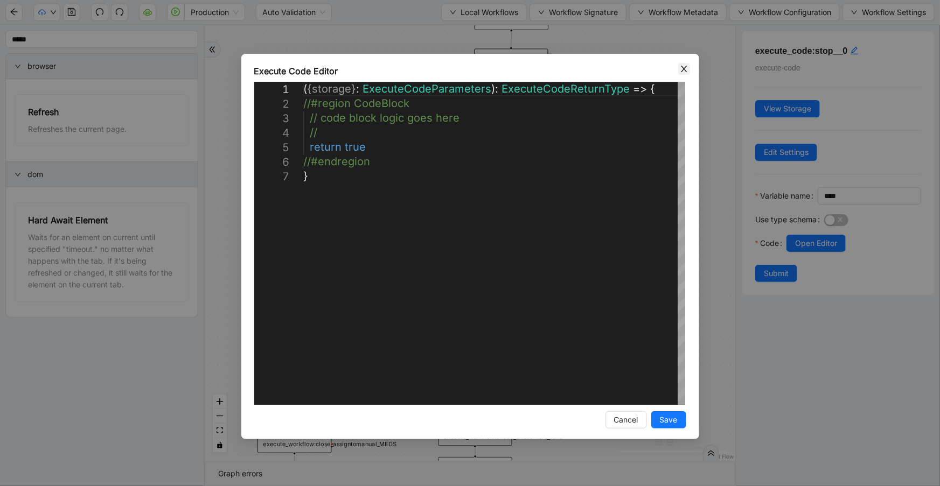
click at [681, 70] on icon "close" at bounding box center [684, 69] width 9 height 9
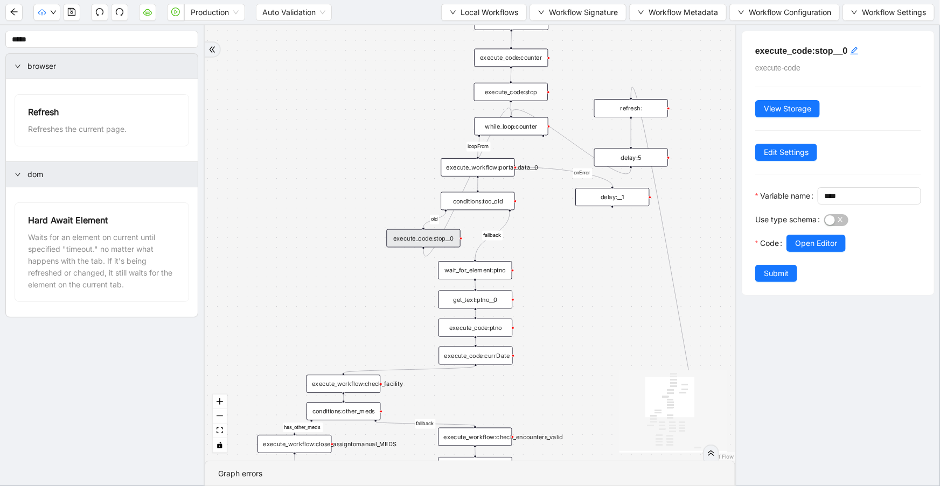
click at [518, 128] on div "while_loop:counter" at bounding box center [511, 126] width 74 height 18
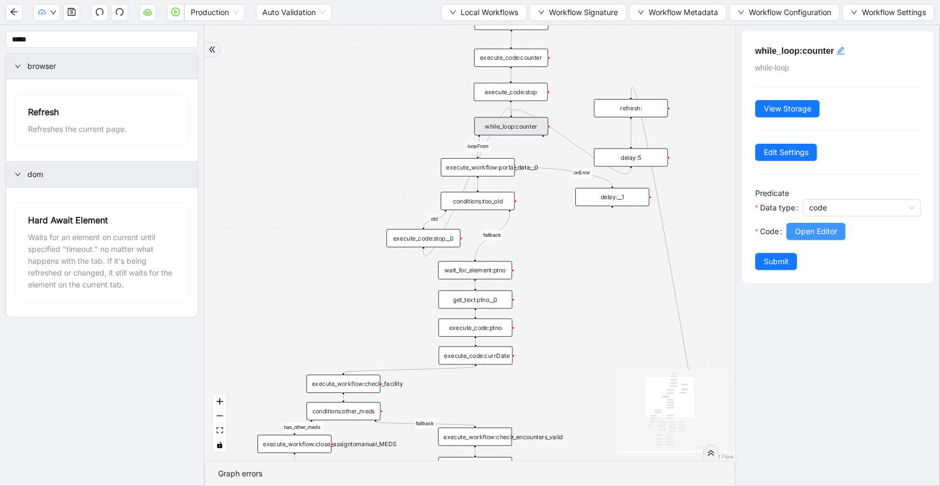
click at [840, 226] on button "Open Editor" at bounding box center [815, 231] width 59 height 17
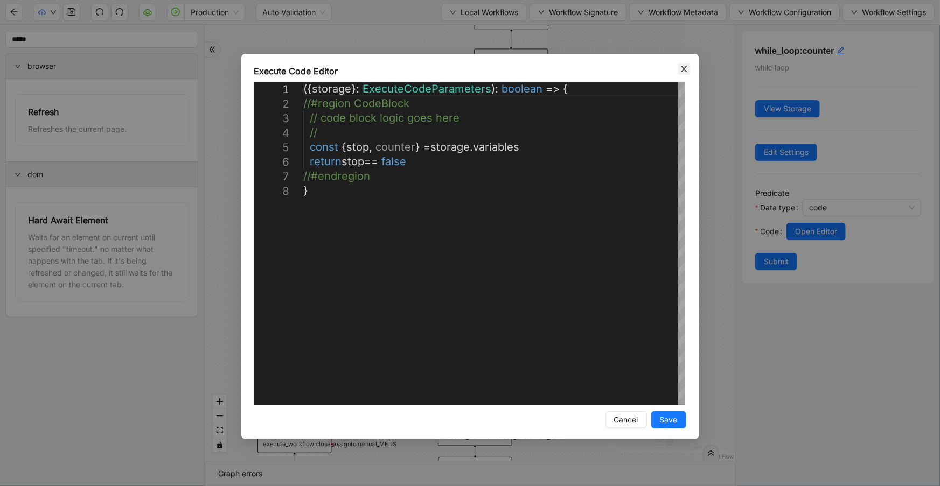
click at [688, 71] on span "Close" at bounding box center [684, 69] width 12 height 12
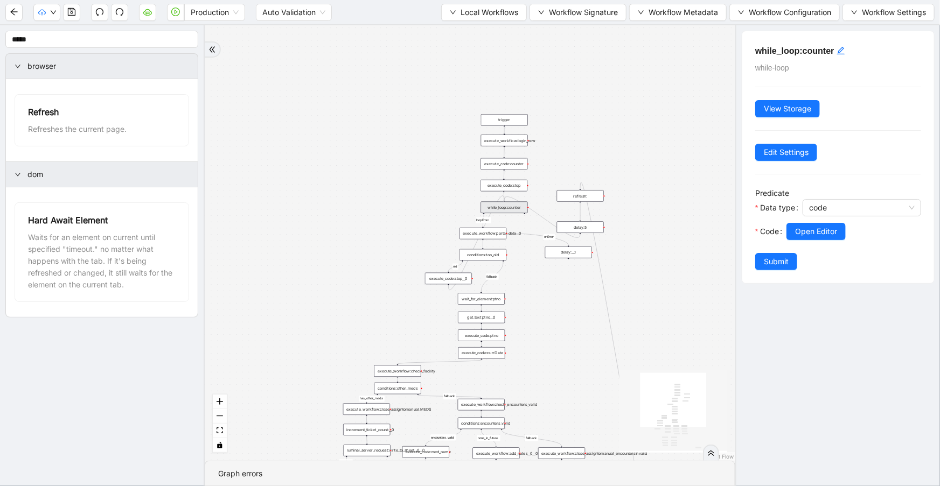
drag, startPoint x: 568, startPoint y: 258, endPoint x: 543, endPoint y: 301, distance: 49.5
click at [543, 301] on div "has_other_meds success success end success success success old fallback fallbac…" at bounding box center [470, 243] width 530 height 436
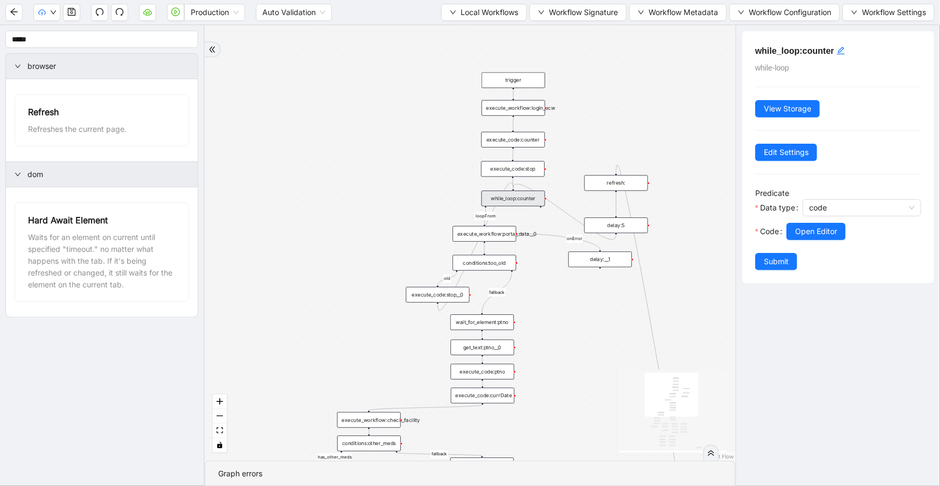
click at [512, 144] on div "execute_code:counter" at bounding box center [513, 140] width 64 height 16
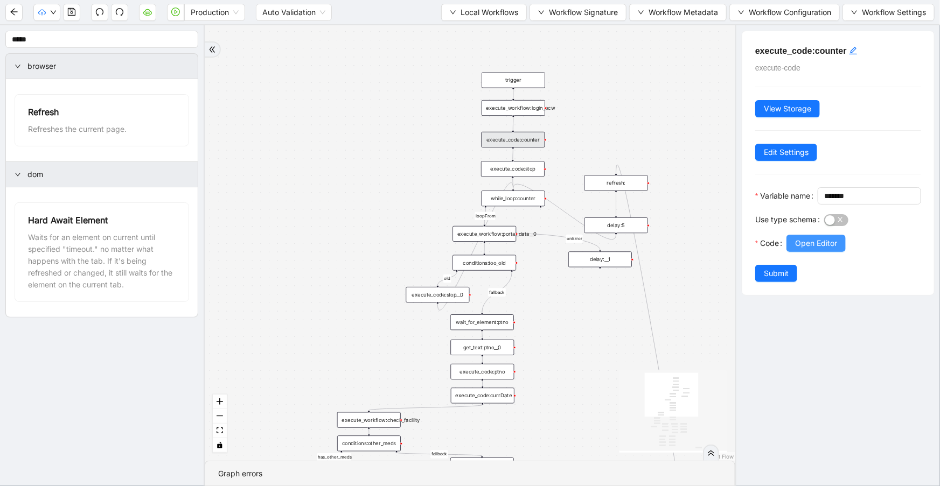
click at [837, 249] on span "Open Editor" at bounding box center [816, 243] width 42 height 12
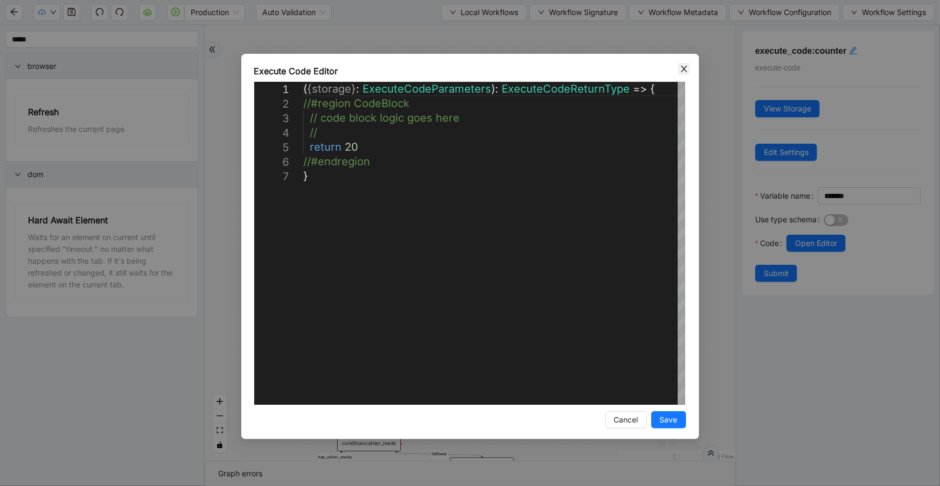
click at [684, 74] on span "Close" at bounding box center [684, 69] width 12 height 12
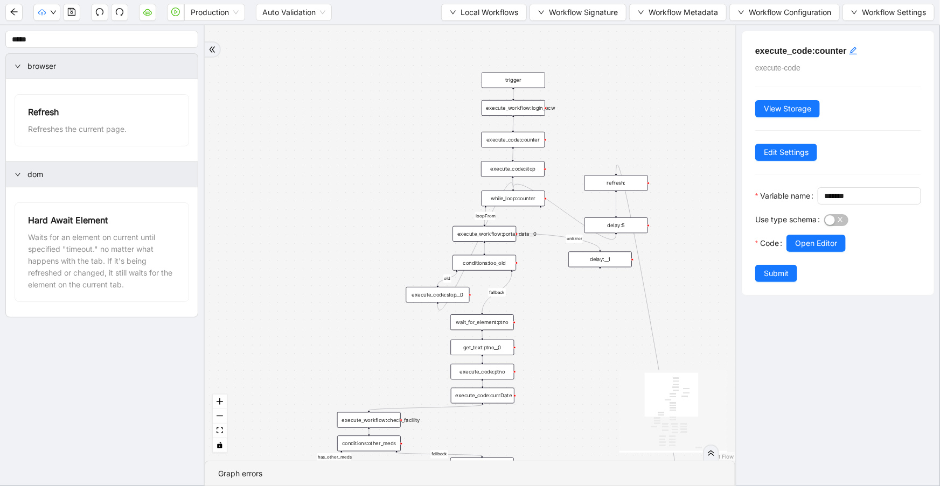
click at [534, 164] on div "execute_code:stop" at bounding box center [513, 169] width 64 height 16
click at [796, 249] on span "Open Editor" at bounding box center [816, 243] width 42 height 12
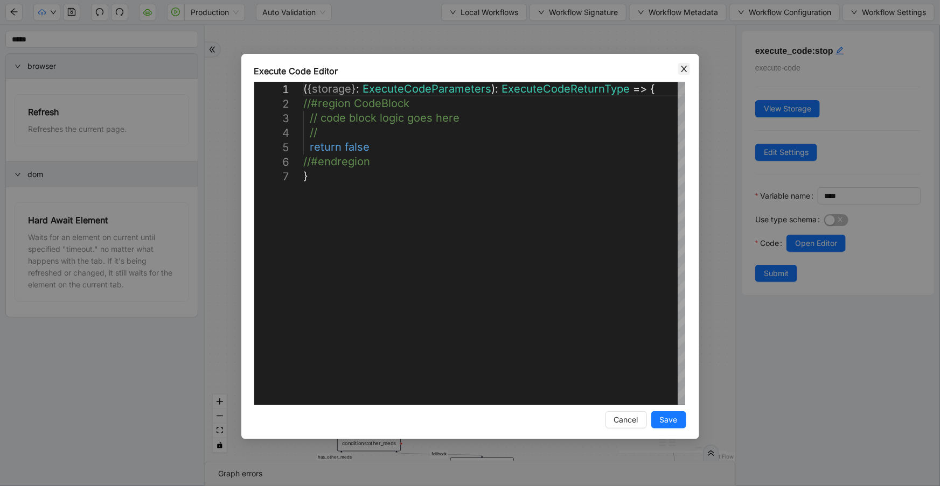
click at [685, 71] on icon "close" at bounding box center [684, 69] width 6 height 6
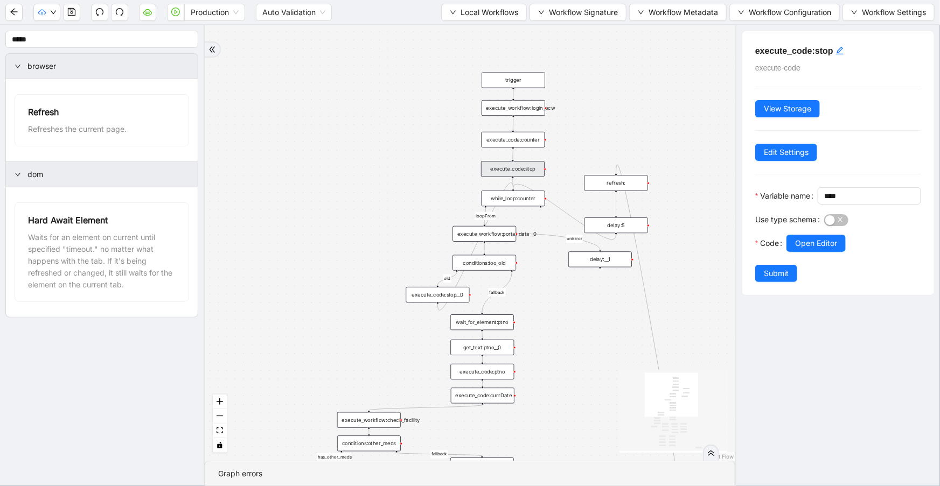
click at [506, 200] on div "while_loop:counter" at bounding box center [513, 199] width 64 height 16
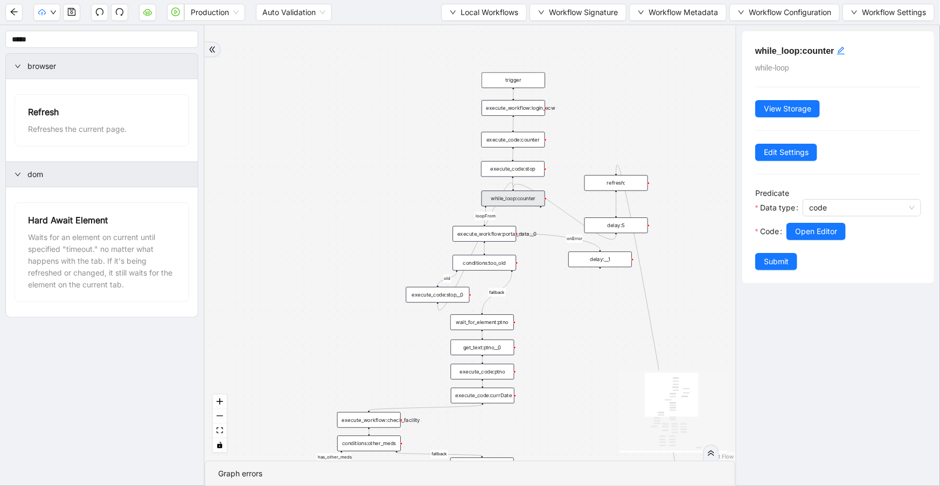
click at [535, 174] on div "execute_code:stop" at bounding box center [513, 169] width 64 height 16
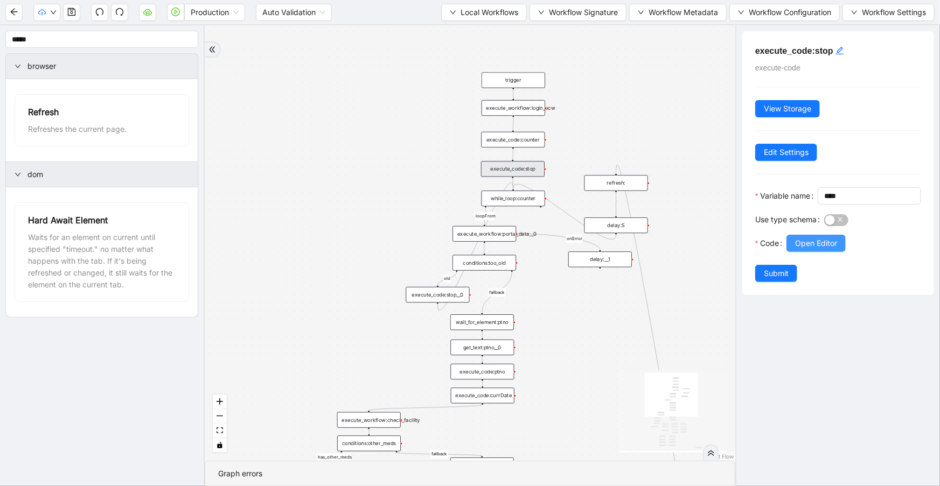
click at [822, 249] on span "Open Editor" at bounding box center [816, 243] width 42 height 12
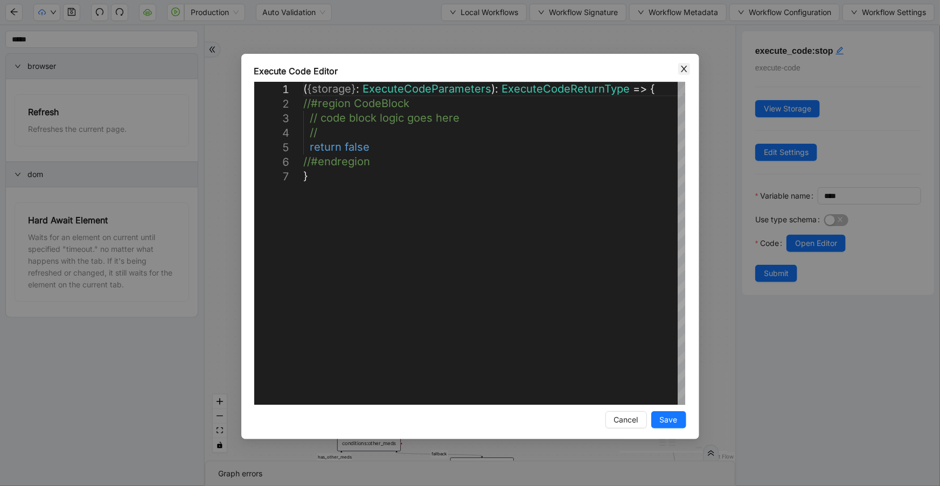
click at [685, 67] on icon "close" at bounding box center [684, 69] width 6 height 6
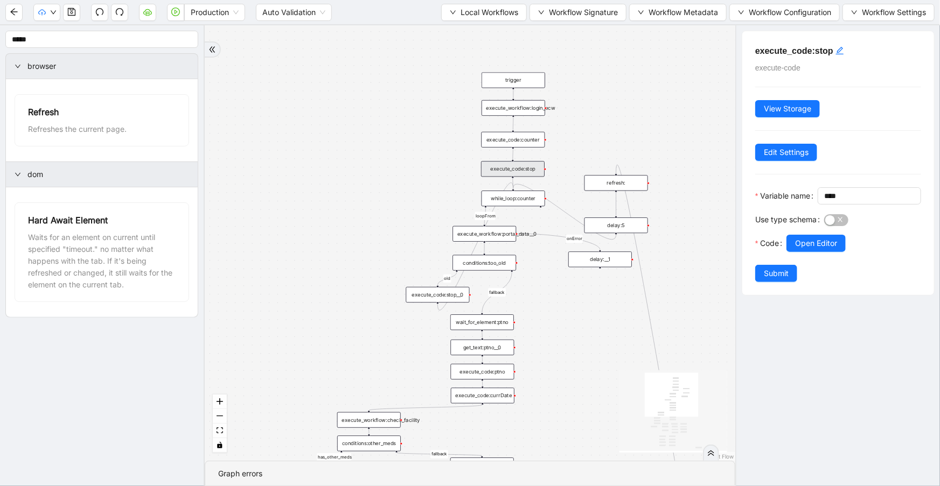
click at [522, 198] on div "while_loop:counter" at bounding box center [513, 199] width 64 height 16
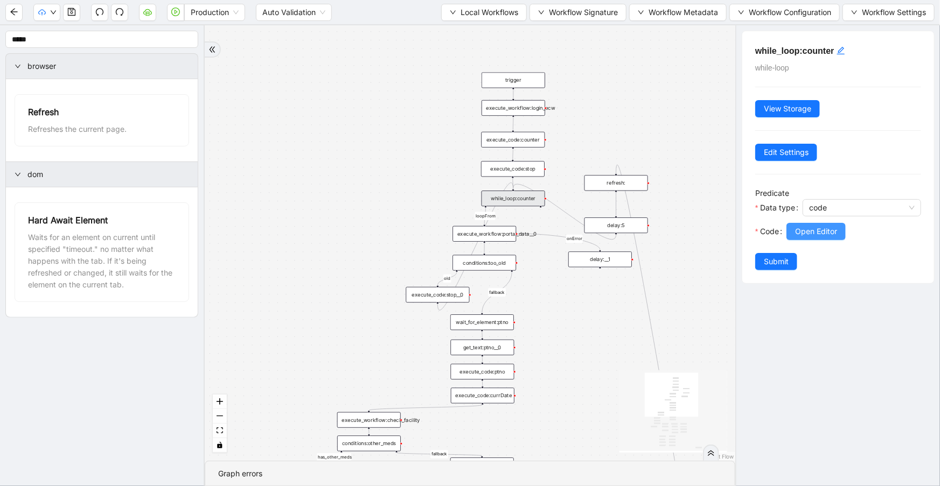
click at [813, 234] on span "Open Editor" at bounding box center [816, 232] width 42 height 12
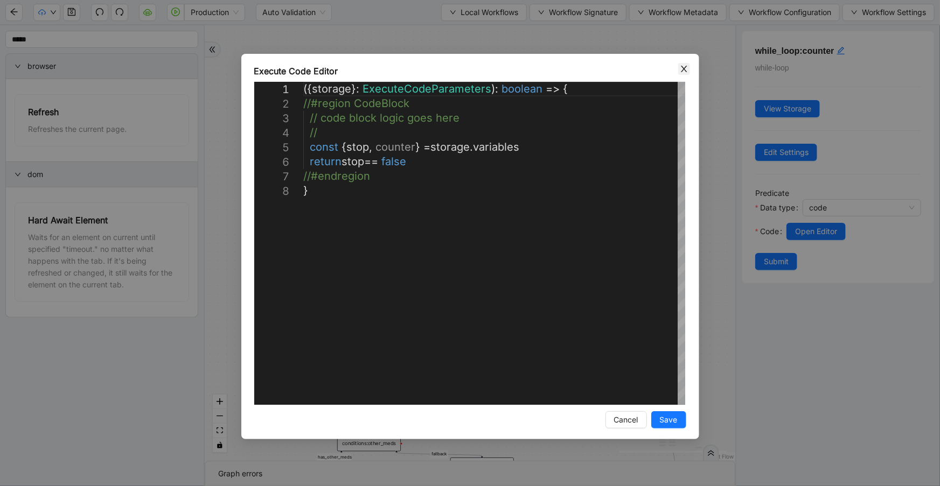
click at [682, 63] on span "Close" at bounding box center [684, 69] width 12 height 12
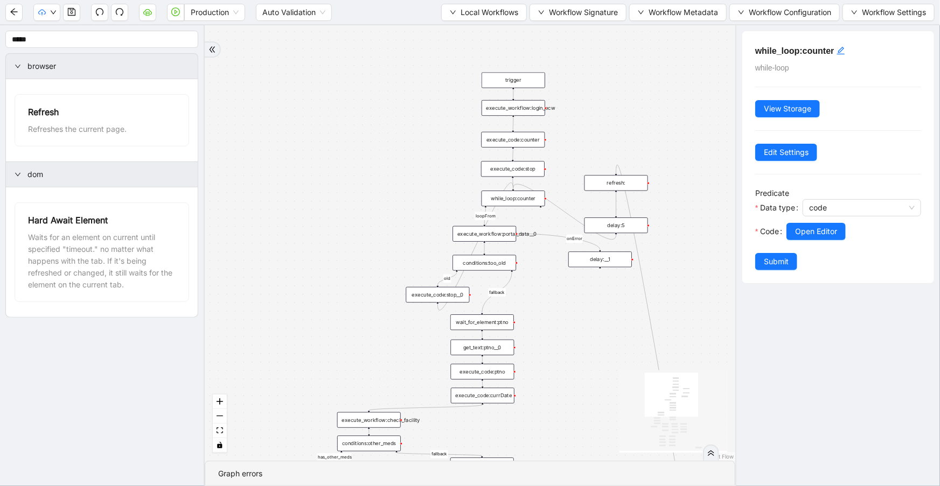
click at [442, 293] on div "execute_code:stop__0" at bounding box center [438, 295] width 64 height 16
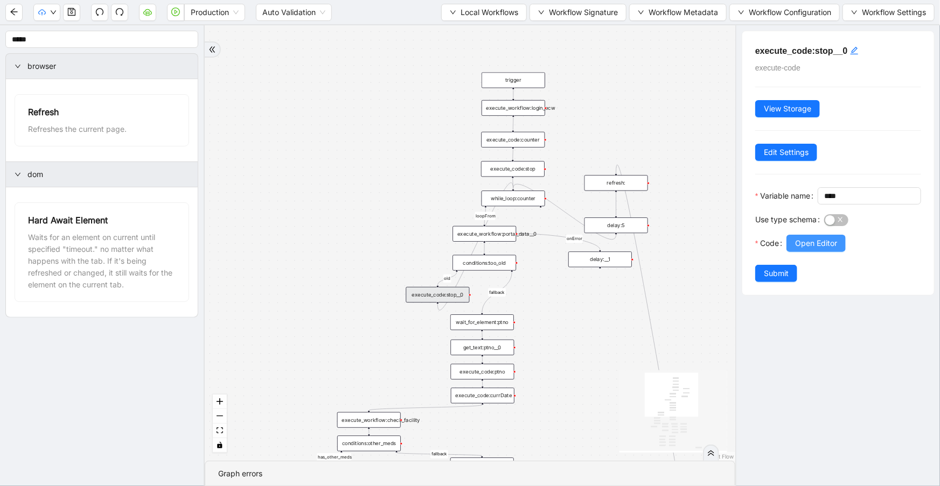
click at [844, 252] on button "Open Editor" at bounding box center [815, 243] width 59 height 17
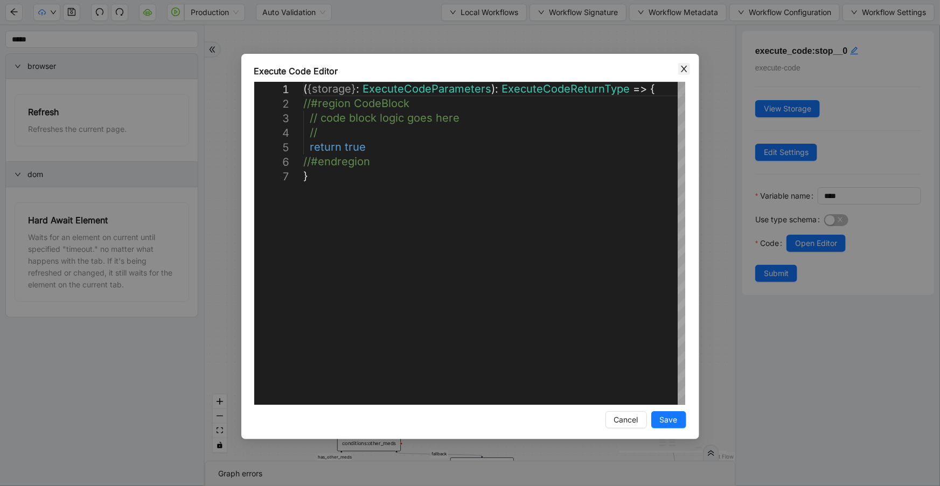
click at [684, 70] on icon "close" at bounding box center [684, 69] width 6 height 6
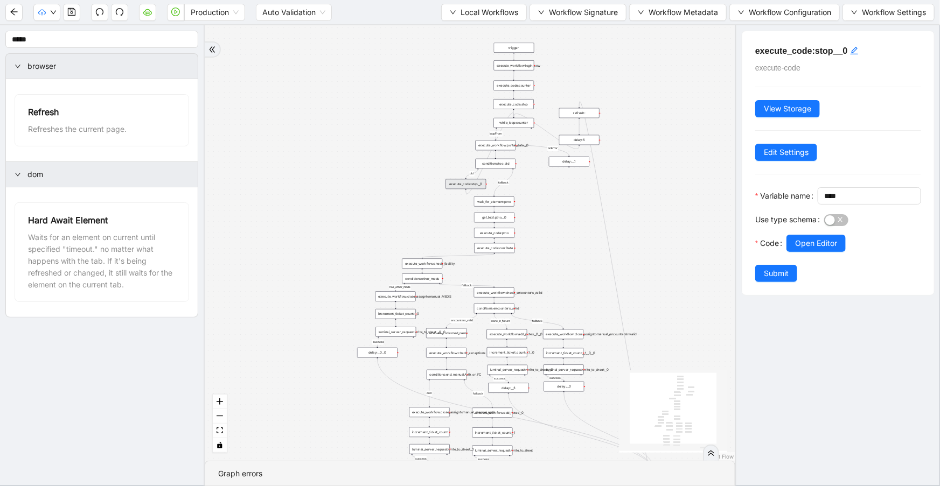
drag, startPoint x: 425, startPoint y: 226, endPoint x: 415, endPoint y: 120, distance: 106.6
click at [415, 120] on div "has_other_meds success success end success success success old fallback fallbac…" at bounding box center [470, 243] width 530 height 436
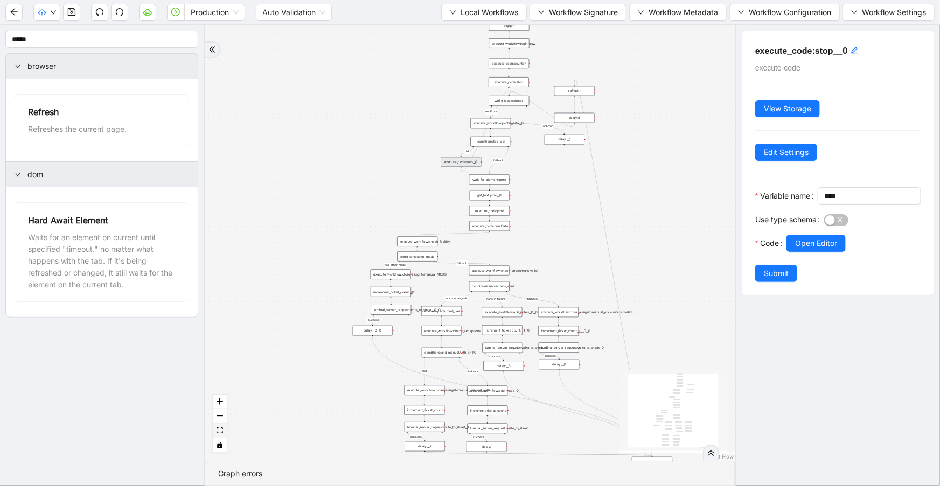
click at [223, 431] on button "fit view" at bounding box center [220, 431] width 14 height 15
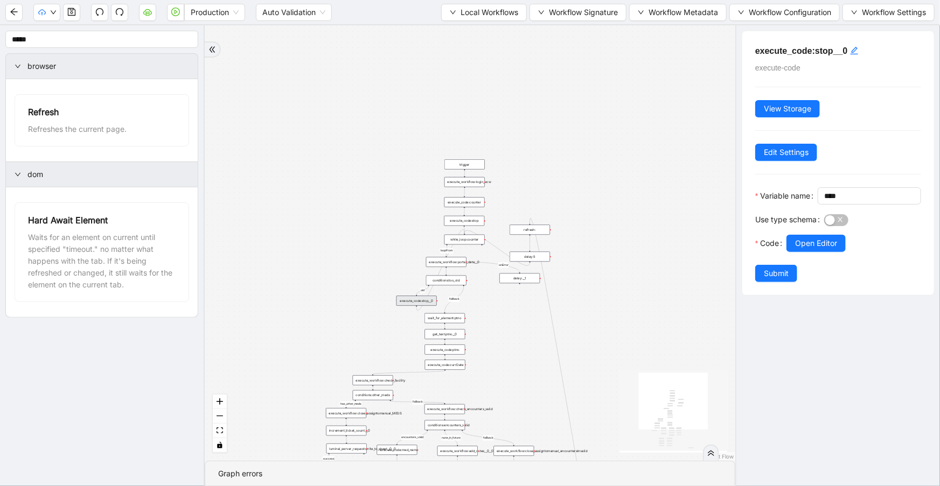
drag, startPoint x: 655, startPoint y: 181, endPoint x: 655, endPoint y: 344, distance: 163.2
click at [657, 355] on div "has_other_meds success success end success success success old fallback fallbac…" at bounding box center [470, 243] width 530 height 436
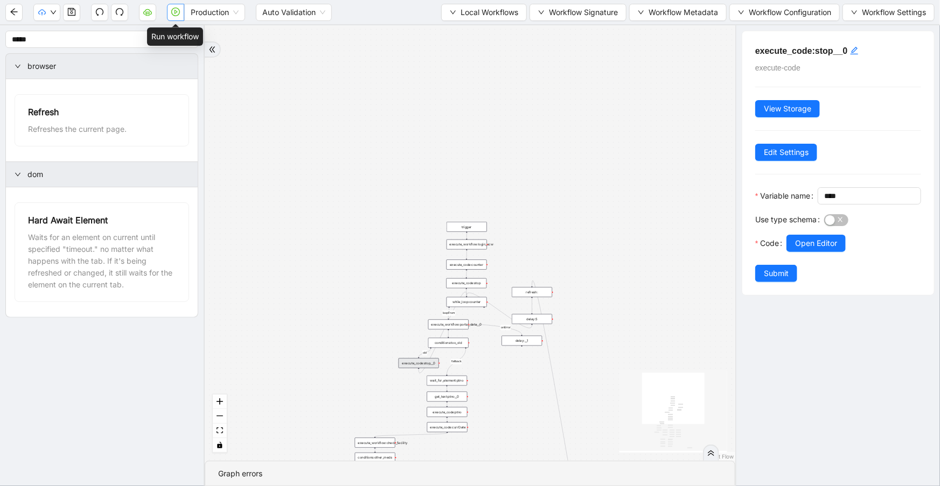
click at [172, 11] on icon "play-circle" at bounding box center [175, 12] width 9 height 9
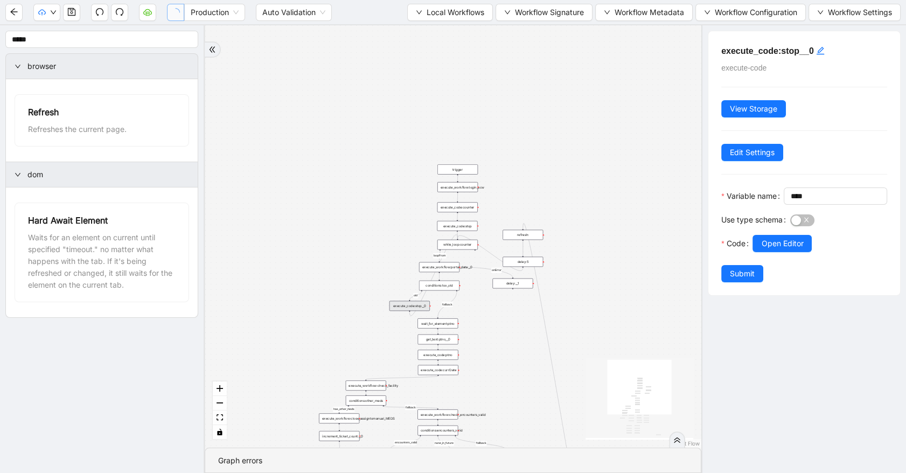
drag, startPoint x: 354, startPoint y: 176, endPoint x: 345, endPoint y: 112, distance: 64.7
click at [345, 113] on div "has_other_meds success success end success success success old fallback fallbac…" at bounding box center [453, 236] width 496 height 422
click at [78, 41] on input "*****" at bounding box center [101, 39] width 193 height 17
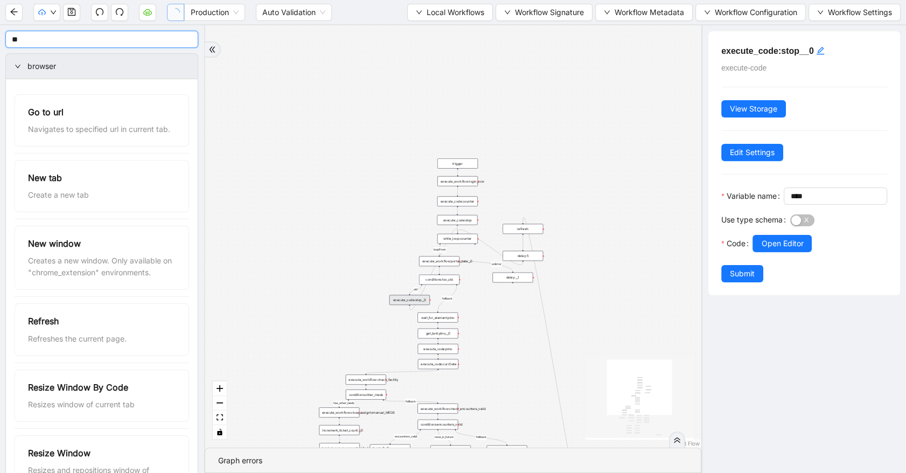
type input "*"
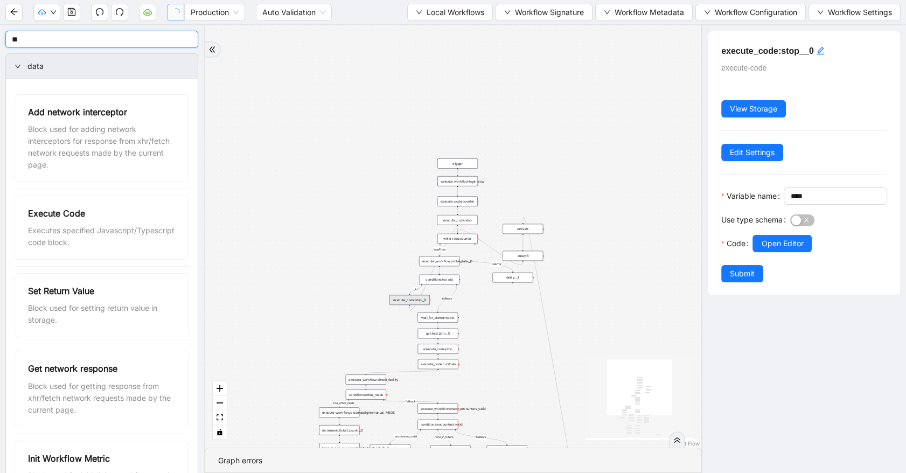
type input "*"
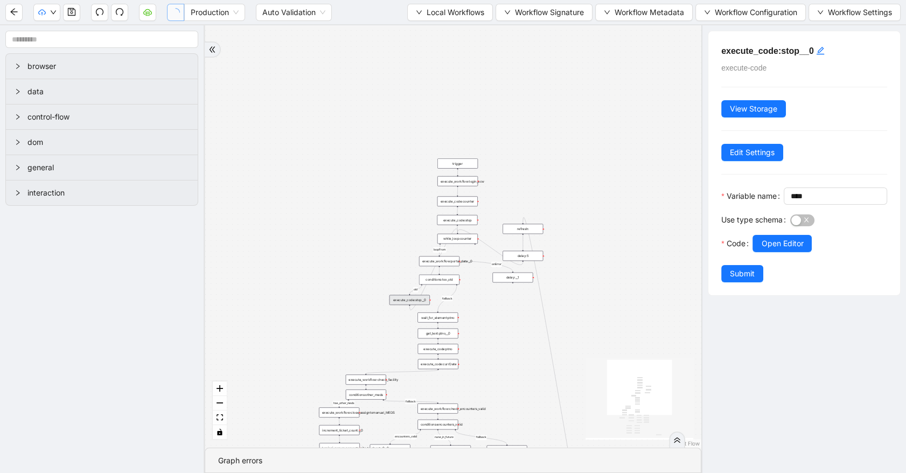
click at [20, 70] on div at bounding box center [21, 66] width 13 height 12
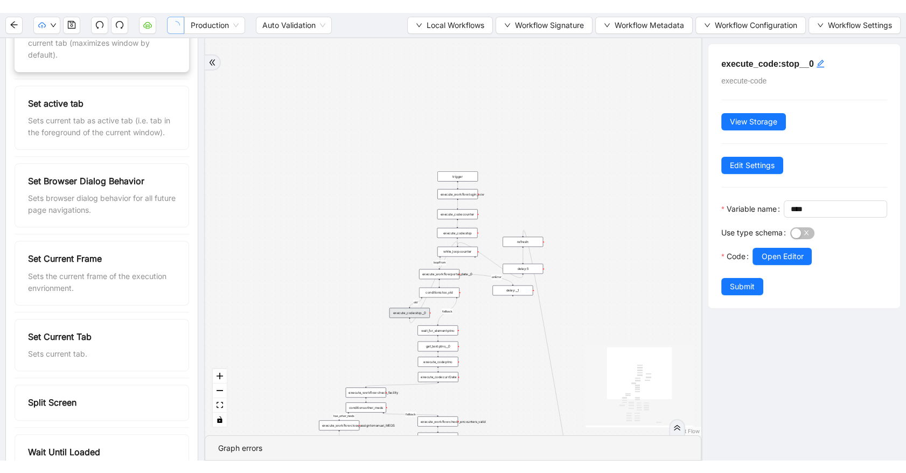
scroll to position [587, 0]
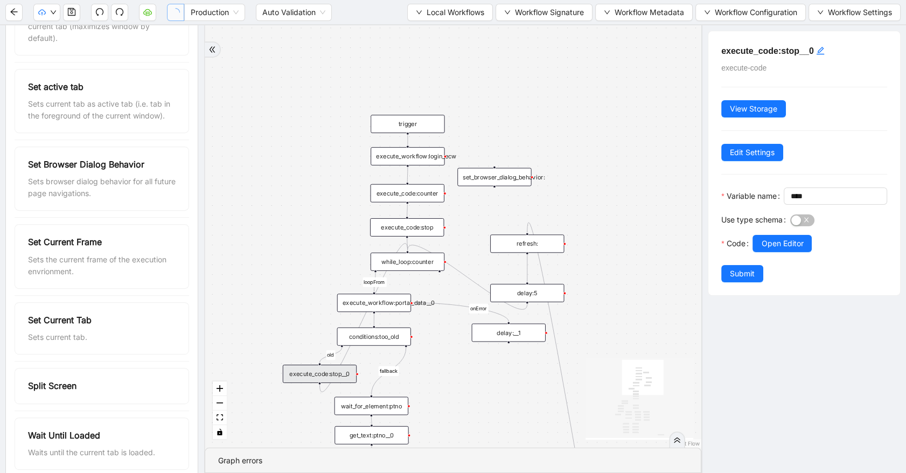
drag, startPoint x: 603, startPoint y: 146, endPoint x: 513, endPoint y: 64, distance: 122.0
click at [527, 67] on div "has_other_meds success success end success success success old fallback fallbac…" at bounding box center [453, 236] width 496 height 422
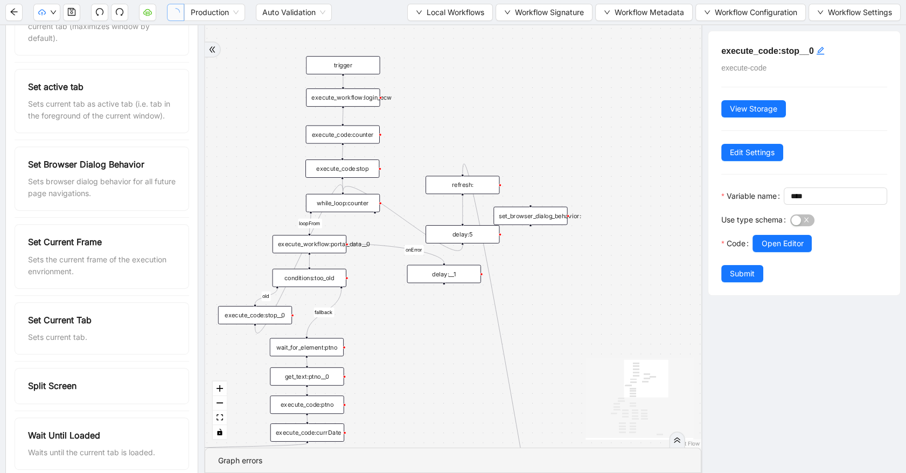
drag, startPoint x: 425, startPoint y: 112, endPoint x: 528, endPoint y: 210, distance: 142.1
click at [528, 210] on div "set_browser_dialog_behavior:" at bounding box center [530, 216] width 74 height 18
click at [528, 210] on div "set_browser_dialog_behavior:" at bounding box center [532, 216] width 74 height 18
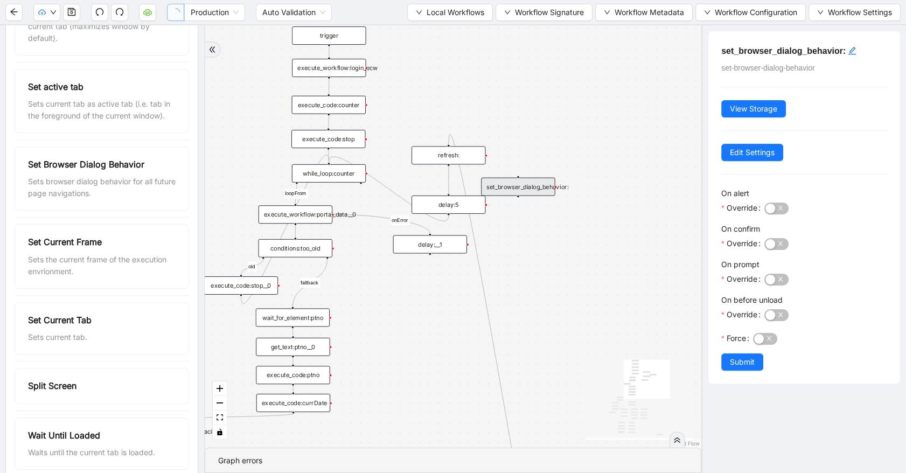
drag, startPoint x: 537, startPoint y: 107, endPoint x: 416, endPoint y: 78, distance: 124.7
click at [417, 79] on div "has_other_meds success success end success success success old fallback fallbac…" at bounding box center [453, 236] width 496 height 422
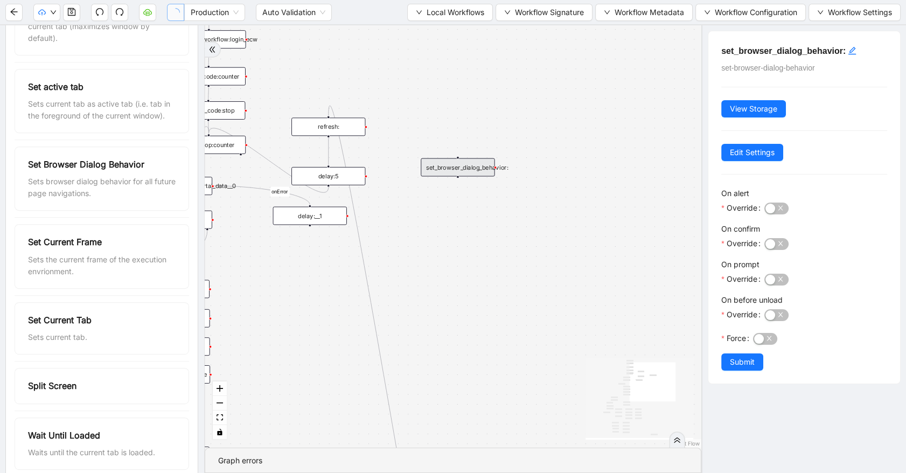
drag, startPoint x: 423, startPoint y: 155, endPoint x: 483, endPoint y: 164, distance: 60.5
click at [483, 164] on div "set_browser_dialog_behavior:" at bounding box center [458, 167] width 74 height 18
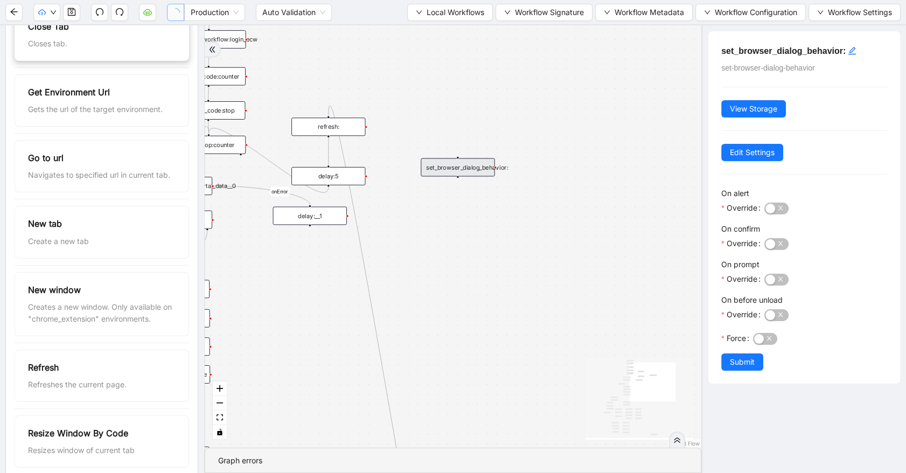
scroll to position [0, 0]
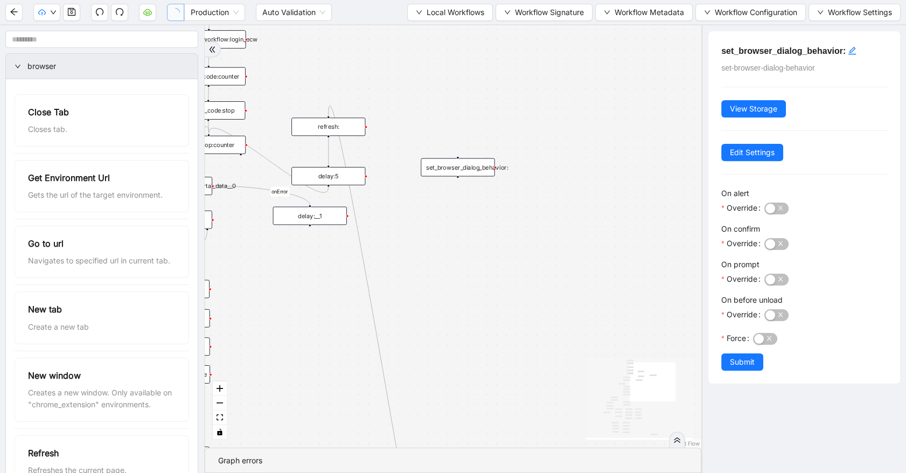
click at [309, 127] on div "refresh:" at bounding box center [328, 126] width 74 height 18
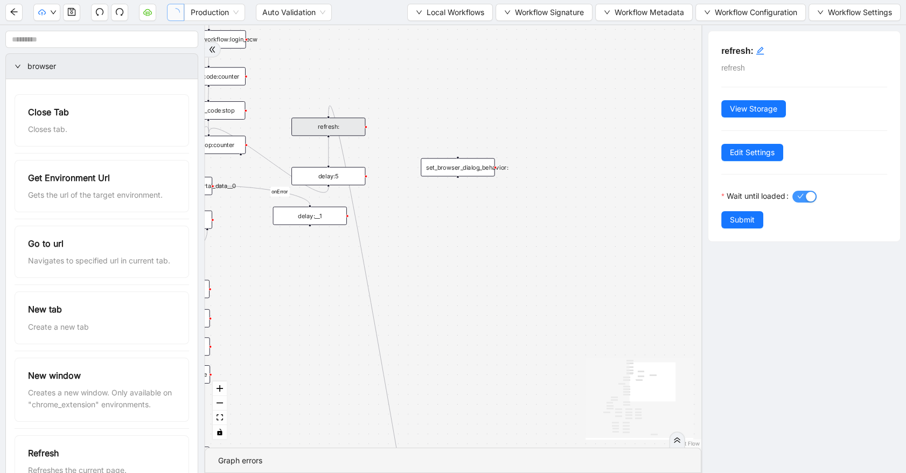
click at [814, 195] on div "button" at bounding box center [811, 197] width 10 height 10
click at [740, 223] on span "Submit" at bounding box center [742, 220] width 25 height 12
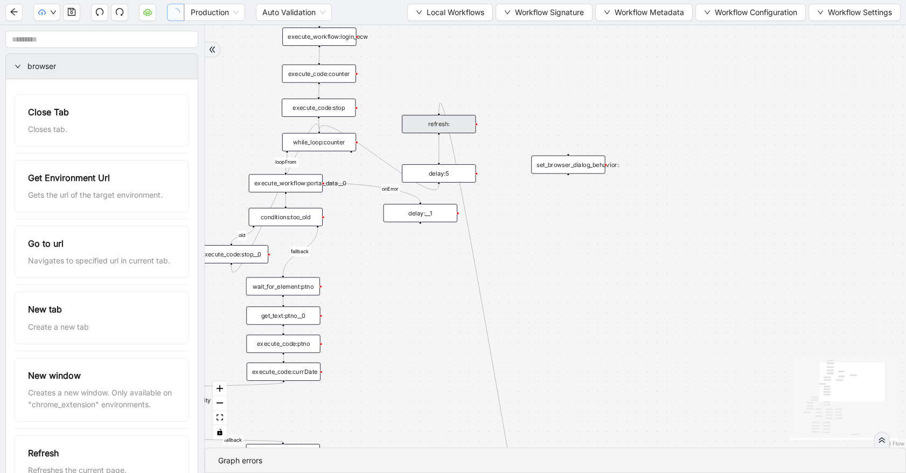
drag, startPoint x: 406, startPoint y: 205, endPoint x: 519, endPoint y: 200, distance: 113.2
click at [517, 202] on div "has_other_meds success success end success success success old fallback fallbac…" at bounding box center [555, 236] width 701 height 422
drag, startPoint x: 553, startPoint y: 162, endPoint x: 509, endPoint y: 147, distance: 45.6
click at [510, 147] on div "set_browser_dialog_behavior:" at bounding box center [526, 150] width 74 height 18
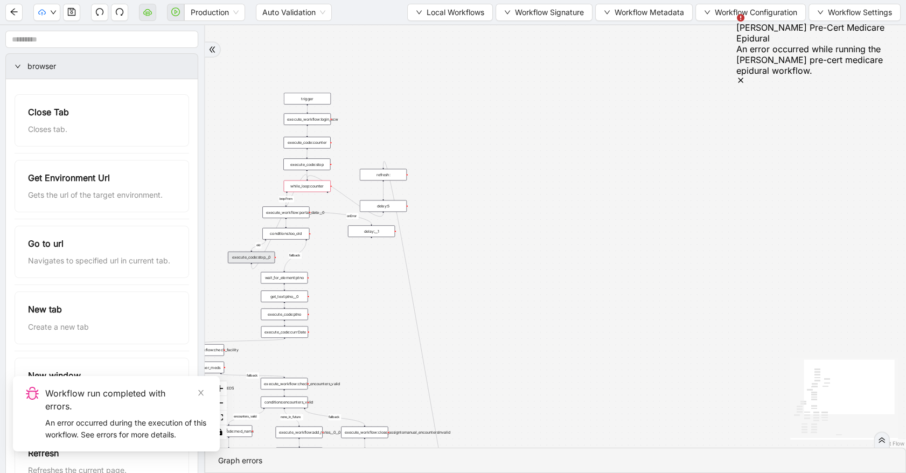
click at [81, 12] on div "Production Auto Validation Local Workflows Workflow Signature Workflow Metadata…" at bounding box center [453, 12] width 906 height 24
click at [75, 12] on icon "save" at bounding box center [72, 12] width 8 height 8
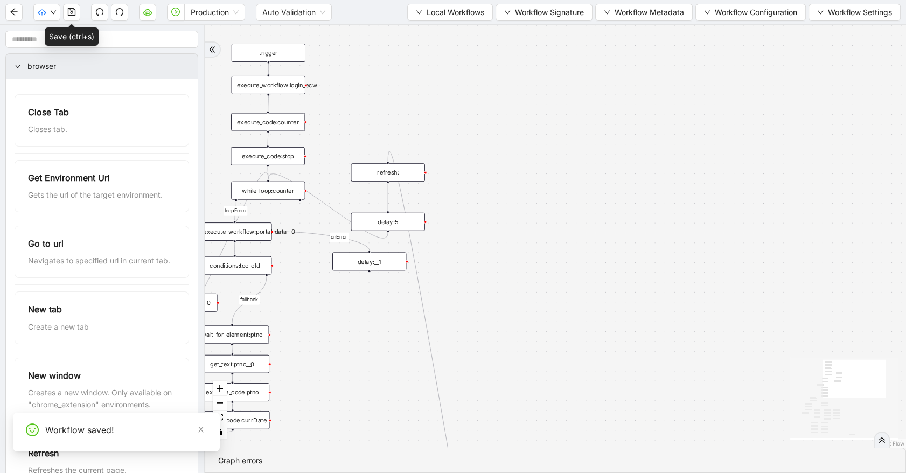
click at [377, 178] on div "refresh:" at bounding box center [388, 172] width 74 height 18
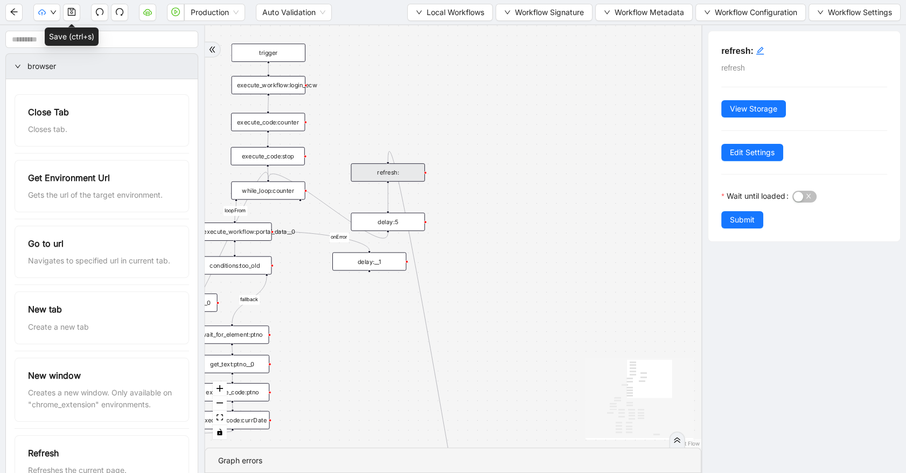
click at [508, 63] on div "has_other_meds success success end success success success old fallback fallbac…" at bounding box center [453, 236] width 496 height 422
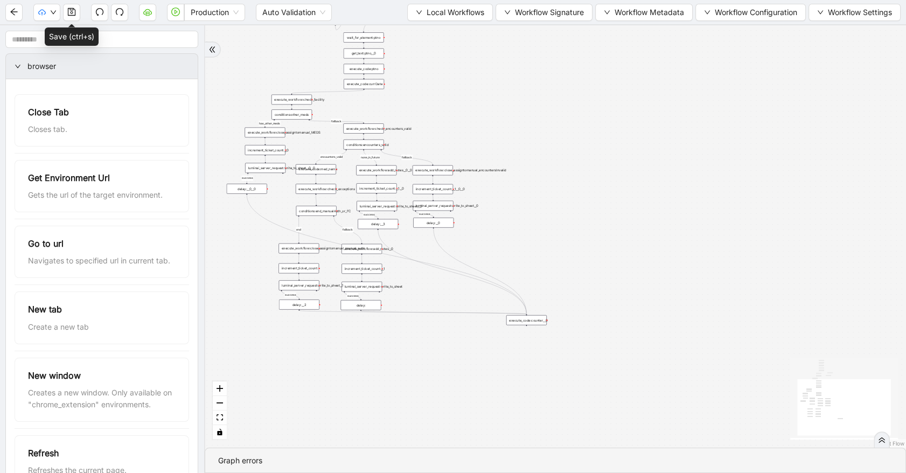
drag, startPoint x: 627, startPoint y: 222, endPoint x: 609, endPoint y: 105, distance: 118.7
click at [625, 81] on div "has_other_meds success success end success success success old fallback fallbac…" at bounding box center [555, 236] width 701 height 422
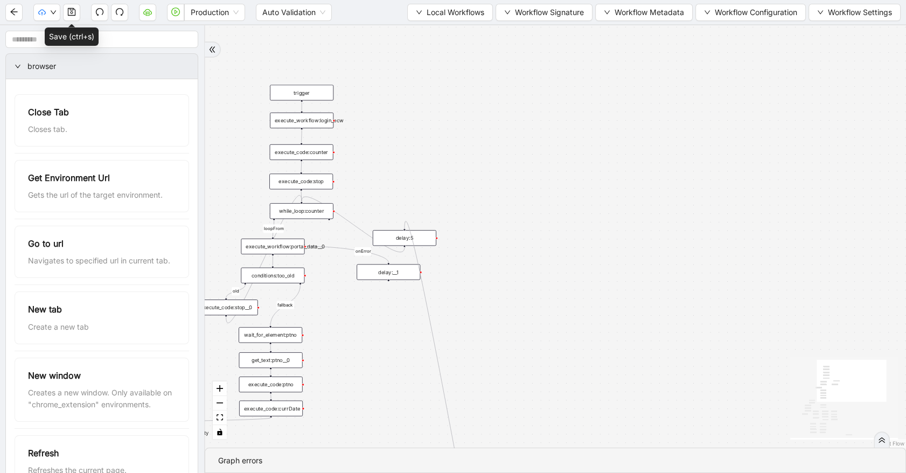
drag, startPoint x: 526, startPoint y: 271, endPoint x: 409, endPoint y: 228, distance: 124.5
click at [409, 228] on div "has_other_meds success success end success success success old fallback fallbac…" at bounding box center [555, 236] width 701 height 422
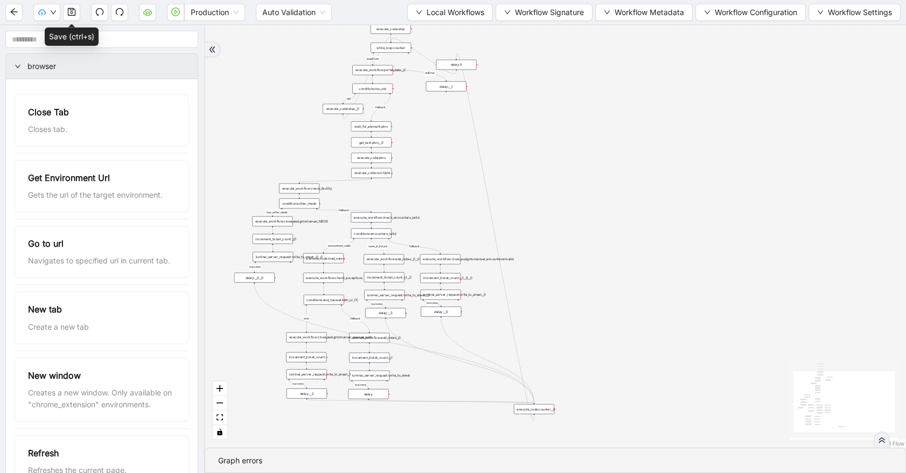
drag, startPoint x: 485, startPoint y: 282, endPoint x: 525, endPoint y: 109, distance: 177.4
click at [525, 109] on div "has_other_meds success success end success success success old fallback fallbac…" at bounding box center [555, 236] width 701 height 422
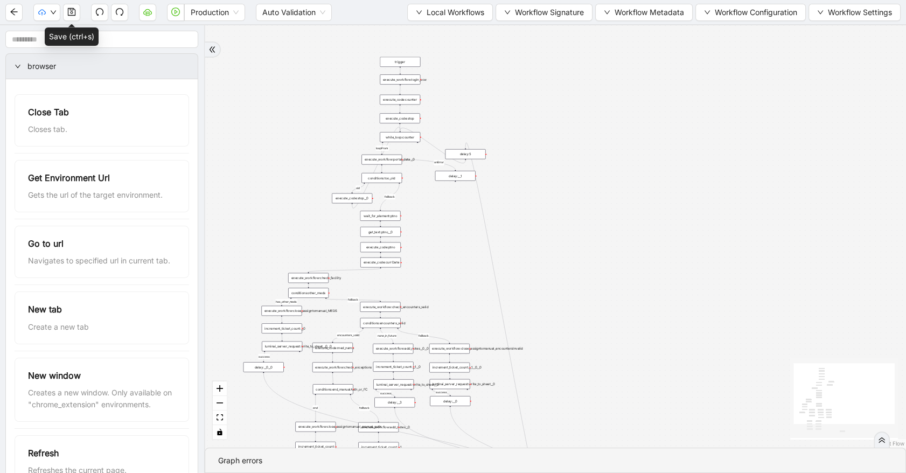
drag, startPoint x: 525, startPoint y: 109, endPoint x: 532, endPoint y: 211, distance: 102.0
click at [532, 210] on div "has_other_meds success success end success success success old fallback fallbac…" at bounding box center [555, 236] width 701 height 422
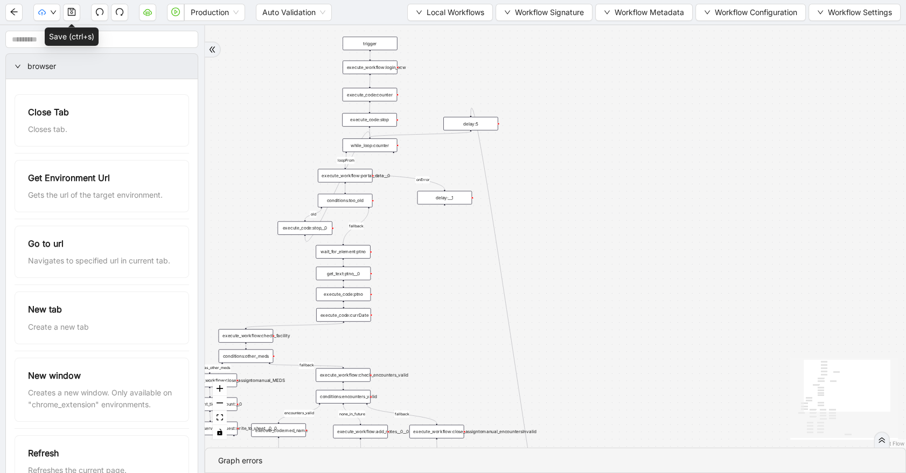
drag, startPoint x: 467, startPoint y: 166, endPoint x: 480, endPoint y: 122, distance: 45.3
click at [480, 122] on div "delay:5" at bounding box center [470, 123] width 54 height 13
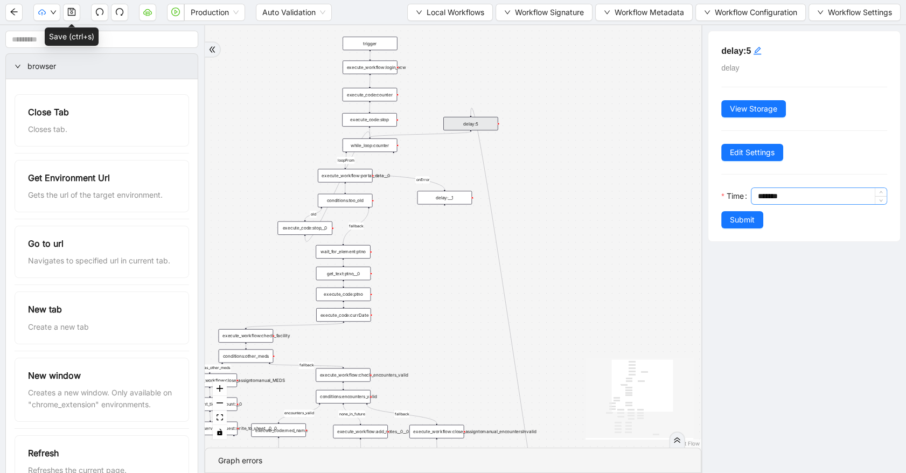
click at [765, 190] on input "*******" at bounding box center [821, 196] width 129 height 16
click at [649, 219] on div "has_other_meds success success end success success success old fallback fallbac…" at bounding box center [453, 236] width 496 height 422
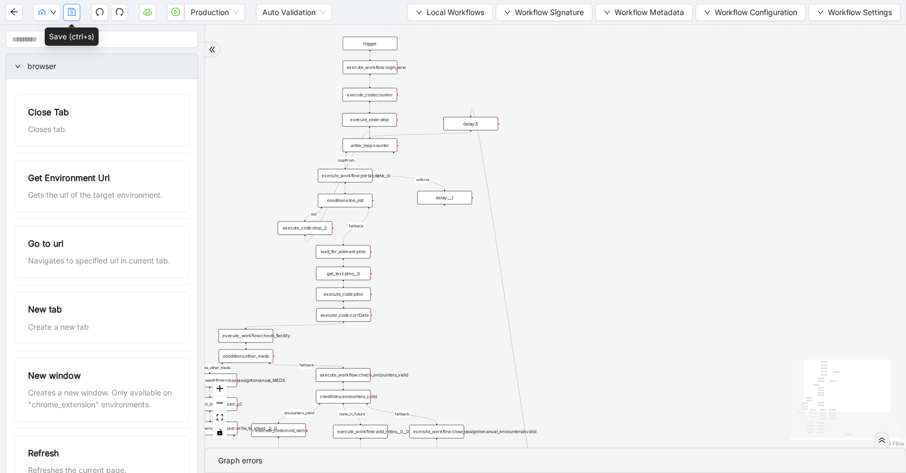
click at [72, 11] on icon "save" at bounding box center [71, 12] width 9 height 9
click at [66, 13] on button "button" at bounding box center [71, 12] width 17 height 17
click at [50, 16] on button "button" at bounding box center [46, 12] width 27 height 17
click at [55, 12] on icon "down" at bounding box center [53, 12] width 6 height 6
click at [52, 29] on span "Dev: Update Needed" at bounding box center [80, 33] width 78 height 12
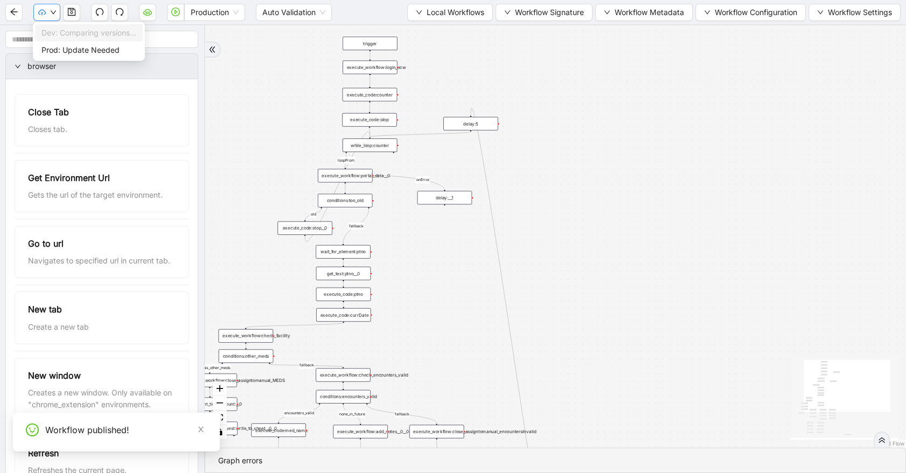
click at [52, 9] on icon "down" at bounding box center [53, 12] width 6 height 6
click at [55, 52] on span "Prod: Update Needed" at bounding box center [80, 50] width 78 height 12
click at [54, 10] on icon "down" at bounding box center [53, 12] width 6 height 6
click at [254, 27] on div "has_other_meds success success end success success success old fallback fallbac…" at bounding box center [555, 236] width 701 height 422
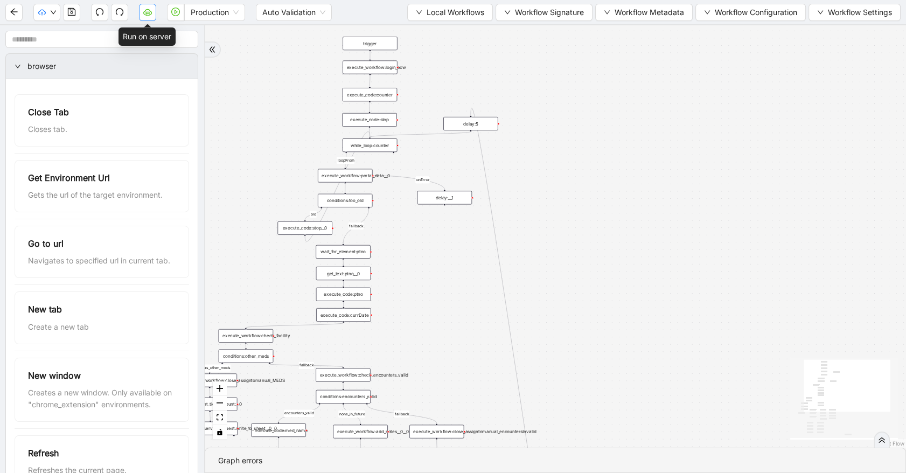
click at [143, 15] on icon "cloud-server" at bounding box center [147, 12] width 9 height 9
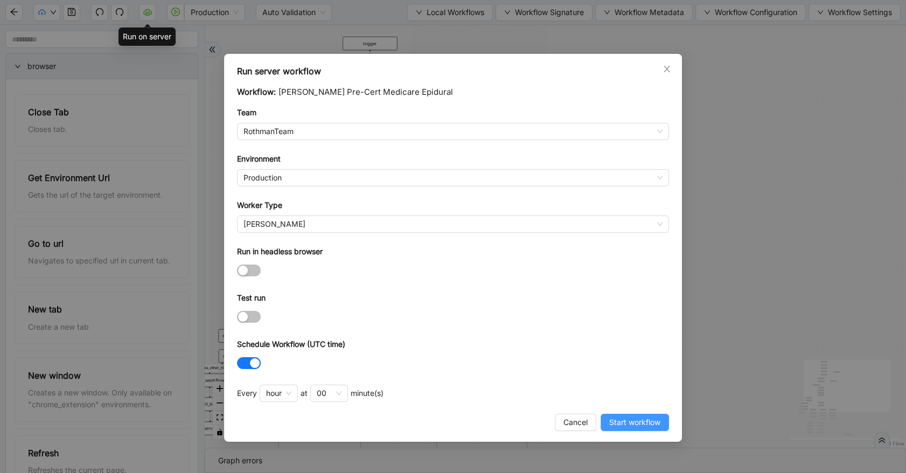
click at [625, 418] on span "Start workflow" at bounding box center [634, 422] width 51 height 12
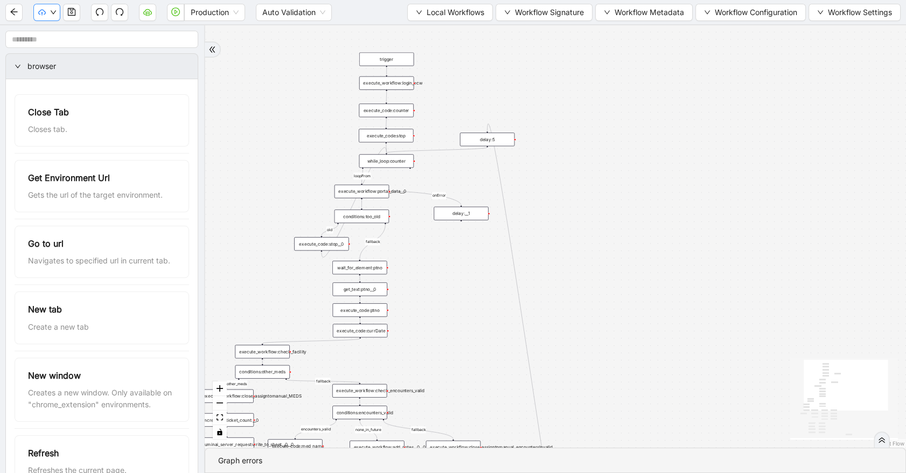
click at [48, 9] on button "button" at bounding box center [46, 12] width 27 height 17
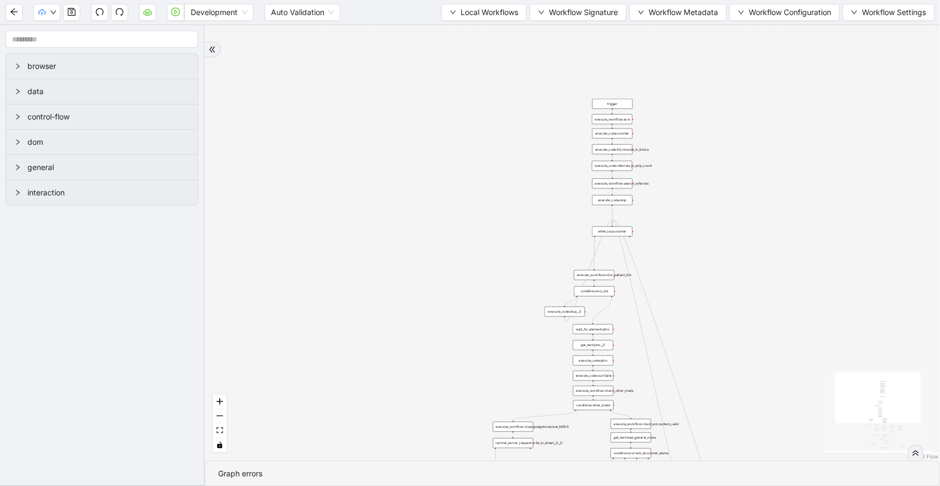
drag, startPoint x: 750, startPoint y: 81, endPoint x: 711, endPoint y: 320, distance: 242.8
click at [714, 339] on div "trigger execute_workflow:check_exceptions execute_workflow:encounters execute_w…" at bounding box center [572, 243] width 735 height 436
drag, startPoint x: 746, startPoint y: 265, endPoint x: 732, endPoint y: 253, distance: 18.7
click at [732, 253] on div "trigger execute_workflow:check_exceptions execute_workflow:encounters execute_w…" at bounding box center [572, 243] width 735 height 436
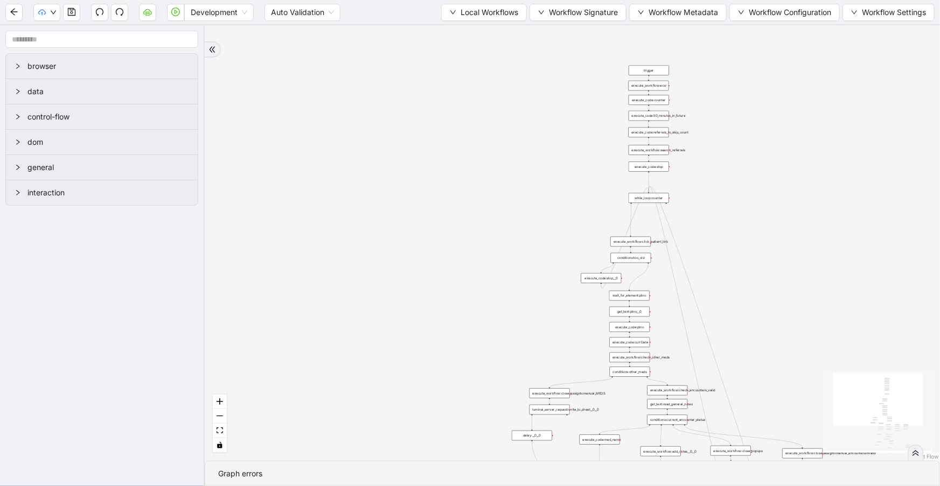
drag, startPoint x: 772, startPoint y: 286, endPoint x: 810, endPoint y: 263, distance: 44.4
click at [810, 263] on div "trigger execute_workflow:check_exceptions execute_workflow:encounters execute_w…" at bounding box center [572, 243] width 735 height 436
